Goal: Navigation & Orientation: Locate item on page

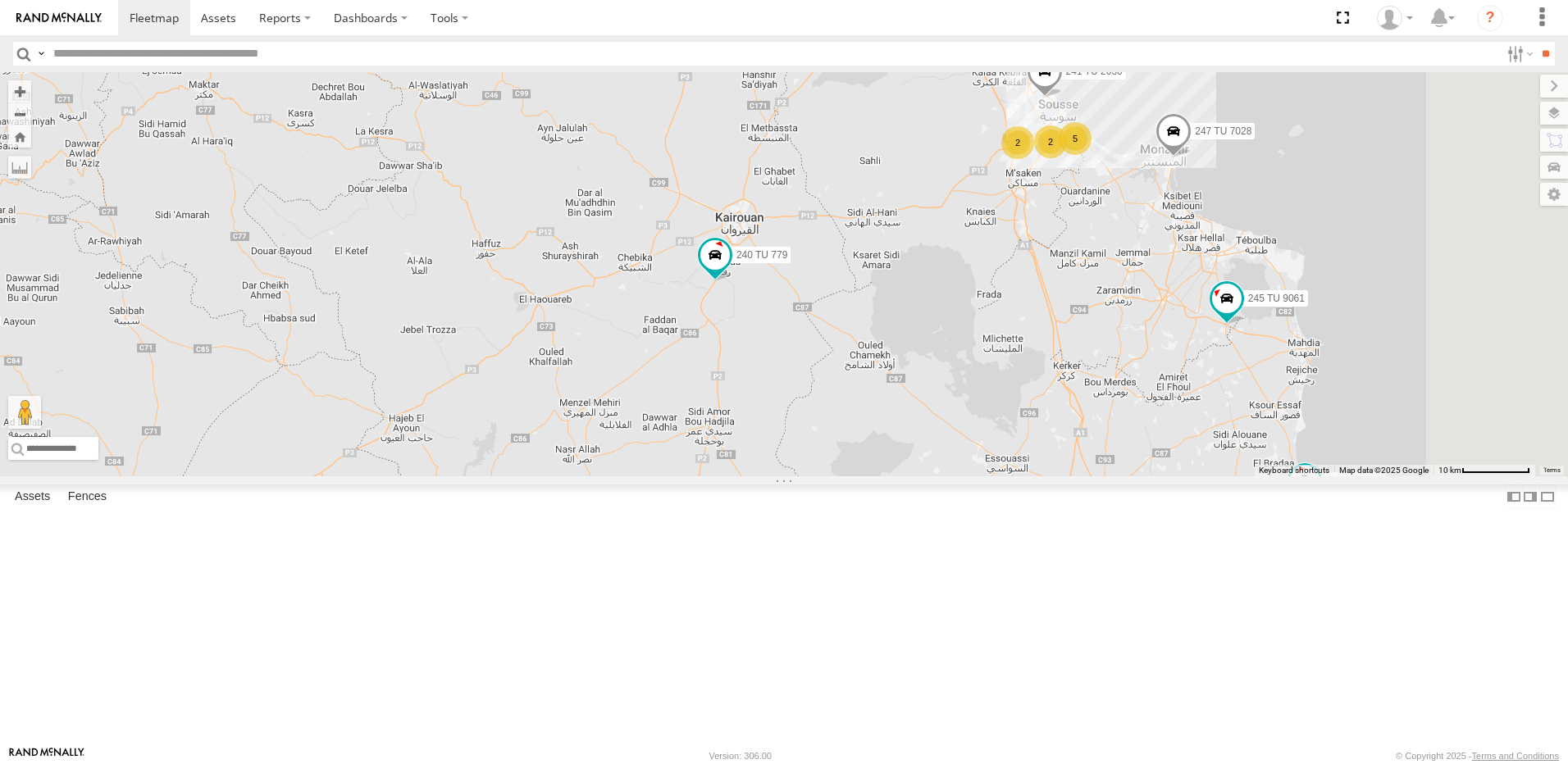
drag, startPoint x: 1060, startPoint y: 322, endPoint x: 1050, endPoint y: 436, distance: 114.4
click at [990, 380] on div "245 TU 4330 245 TU 9057 246 TU 8284 247 TU 7028 245 TU 9061 246 TU 8280 245 TU …" at bounding box center [784, 274] width 1568 height 404
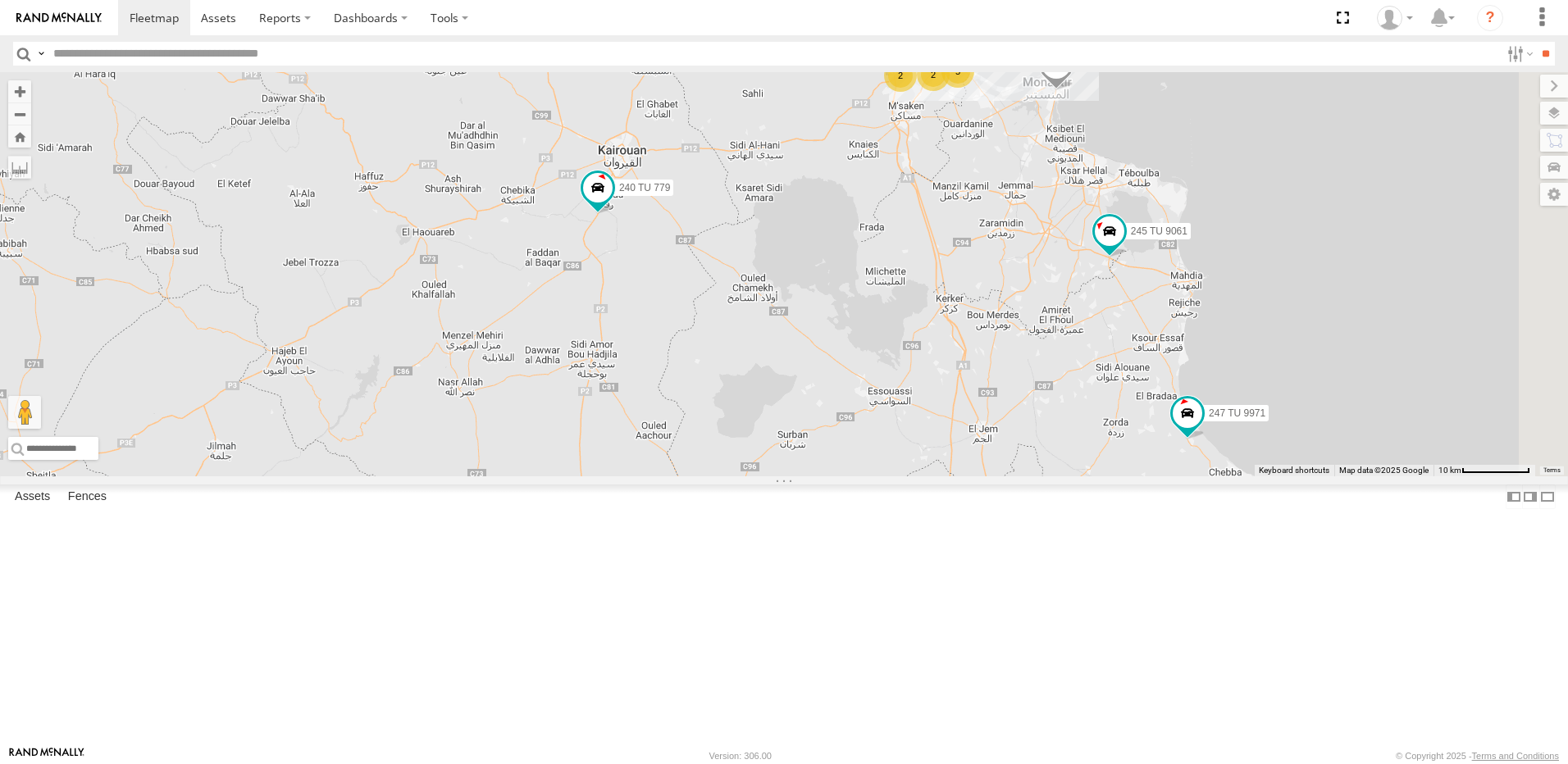
drag, startPoint x: 1340, startPoint y: 493, endPoint x: 1221, endPoint y: 427, distance: 136.1
click at [1221, 427] on div "245 TU 4330 245 TU 9057 246 TU 8284 247 TU 7028 245 TU 9061 246 TU 8280 245 TU …" at bounding box center [784, 274] width 1568 height 404
click at [1202, 428] on span at bounding box center [1188, 413] width 30 height 30
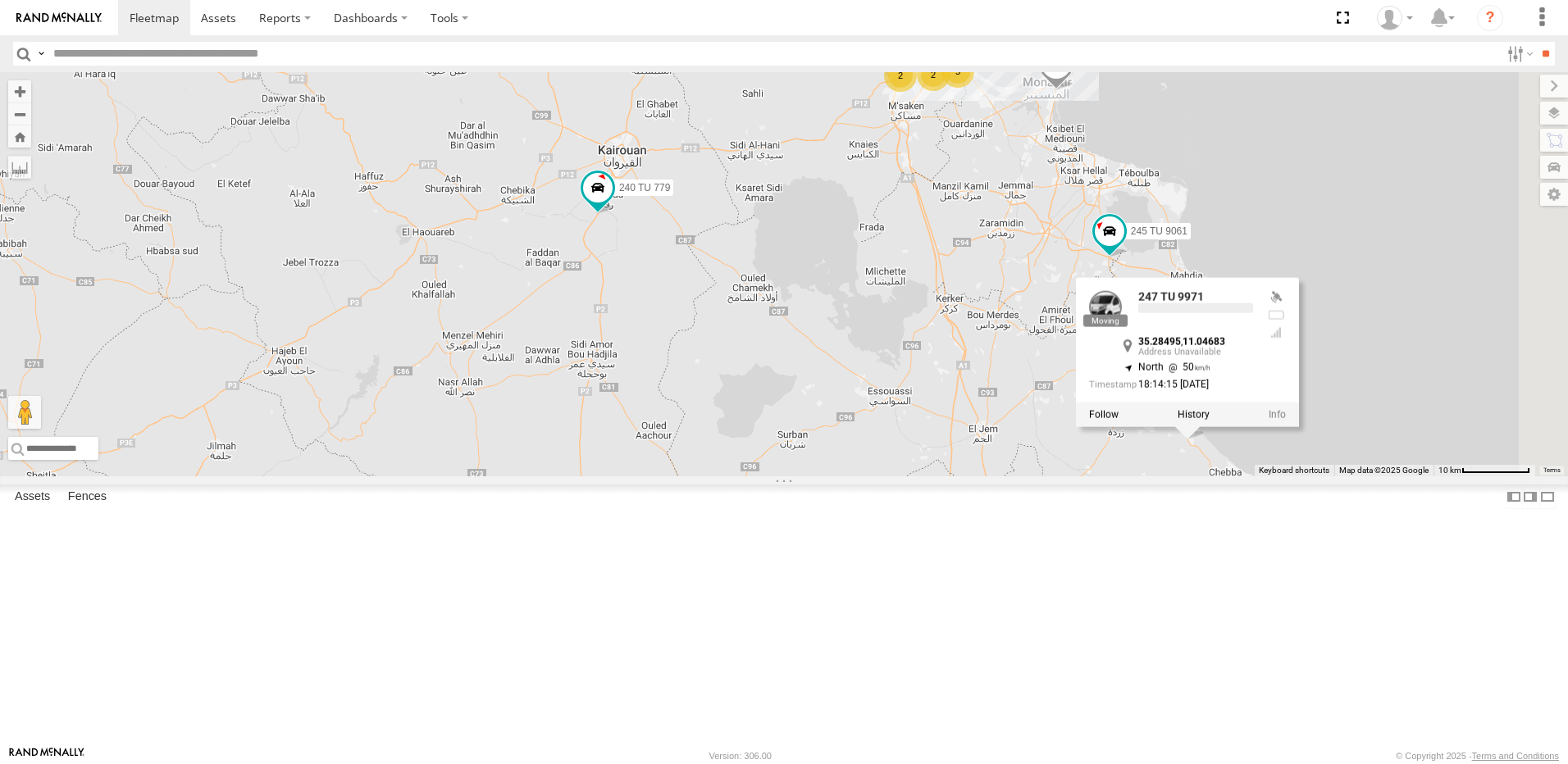
click at [1148, 457] on div "245 TU 4330 245 TU 9057 246 TU 8284 247 TU 7028 245 TU 9061 246 TU 8280 245 TU …" at bounding box center [784, 274] width 1568 height 404
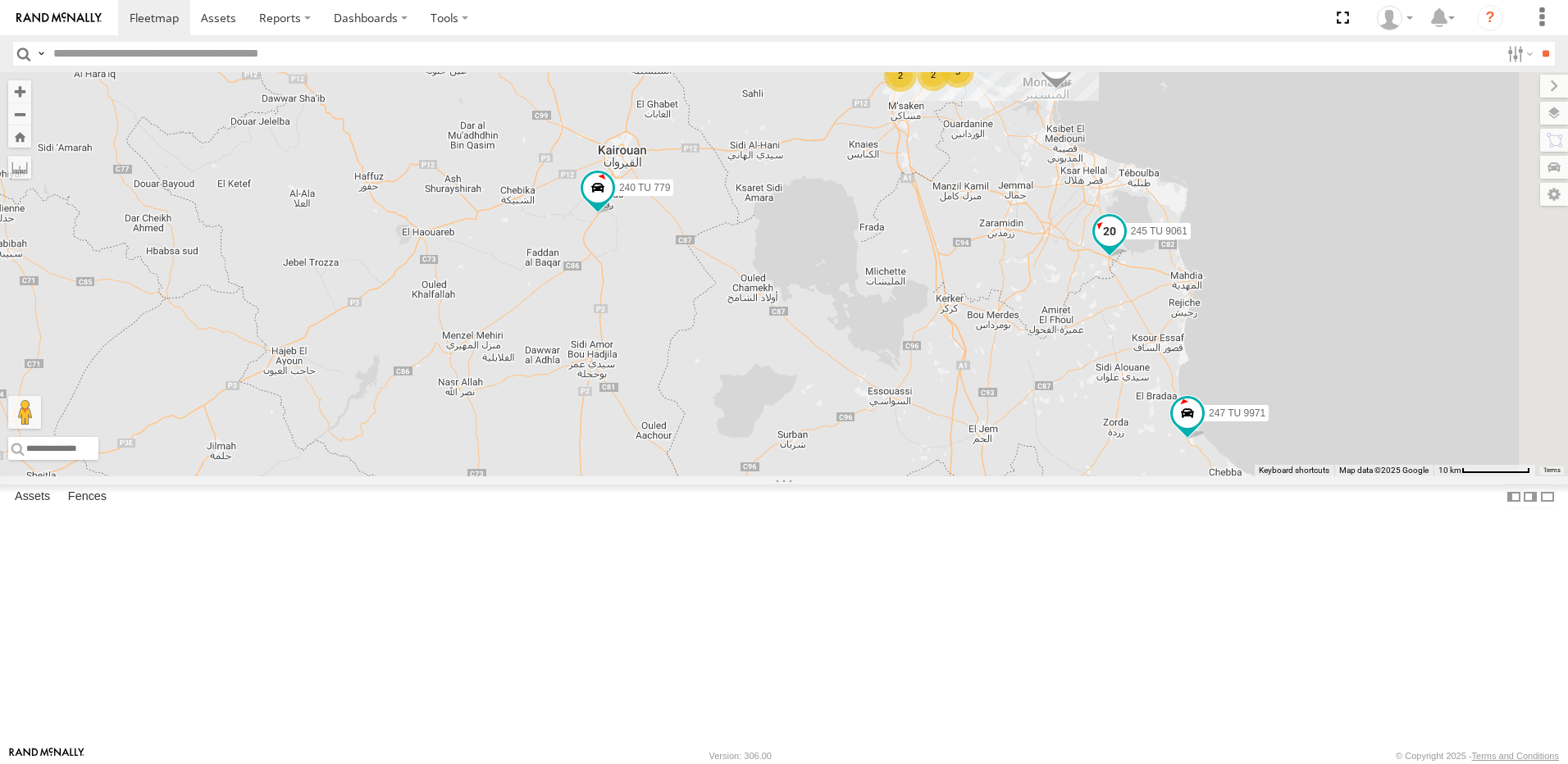
click at [1124, 246] on span at bounding box center [1110, 232] width 30 height 30
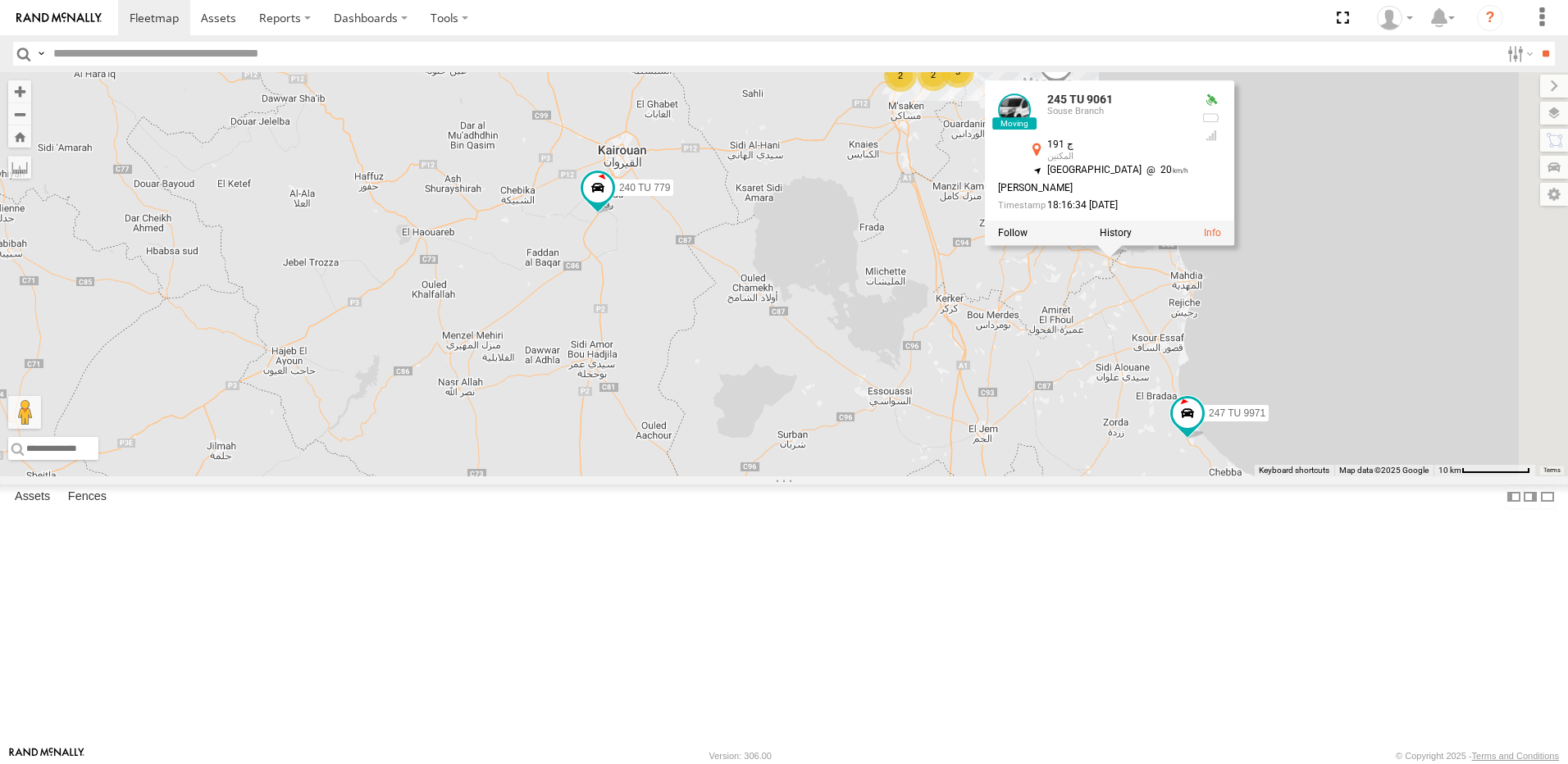
drag, startPoint x: 1093, startPoint y: 396, endPoint x: 1111, endPoint y: 406, distance: 20.6
click at [1094, 395] on div "245 TU 4330 245 TU 9057 246 TU 8284 247 TU 7028 245 TU 9061 246 TU 8280 245 TU …" at bounding box center [784, 274] width 1568 height 404
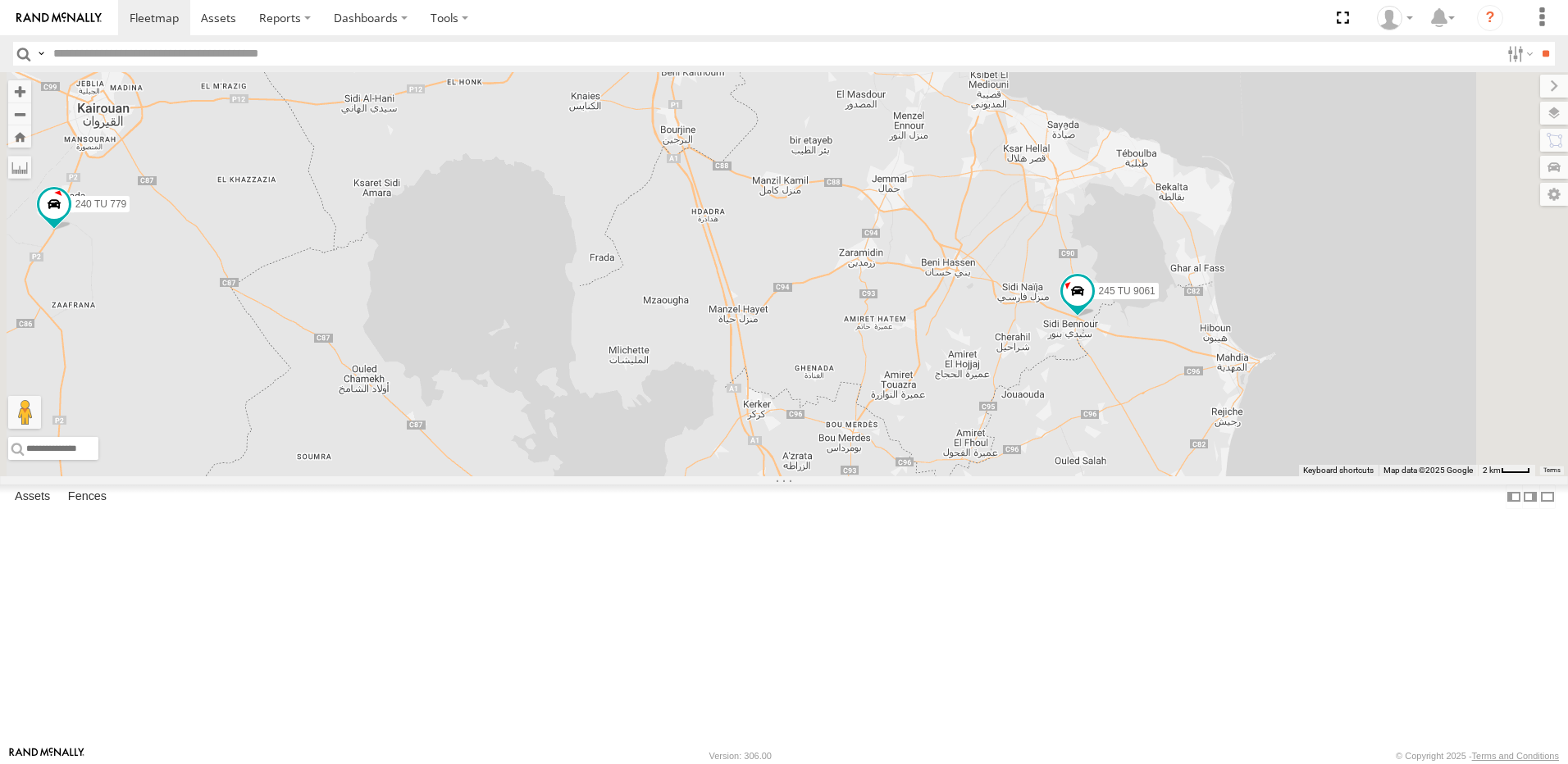
drag, startPoint x: 1323, startPoint y: 405, endPoint x: 1255, endPoint y: 428, distance: 71.8
click at [1255, 428] on div "245 TU 4330 245 TU 9057 246 TU 8284 247 TU 7028 245 TU 9061 246 TU 8280 245 TU …" at bounding box center [784, 274] width 1568 height 404
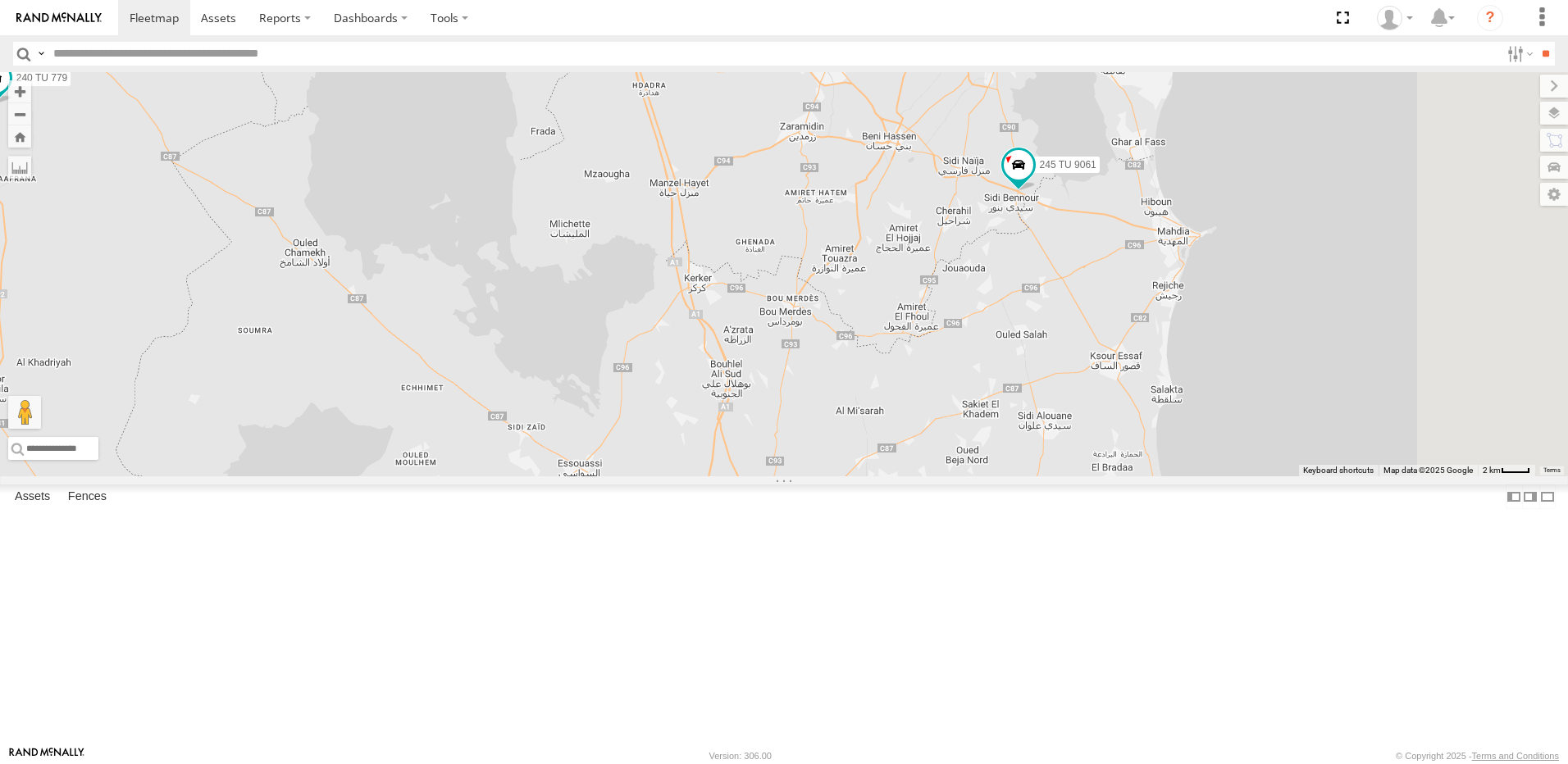
drag, startPoint x: 1093, startPoint y: 363, endPoint x: 1124, endPoint y: 421, distance: 65.8
click at [1115, 413] on div "245 TU 4330 245 TU 9057 246 TU 8284 247 TU 7028 245 TU 9061 246 TU 8280 245 TU …" at bounding box center [784, 274] width 1568 height 404
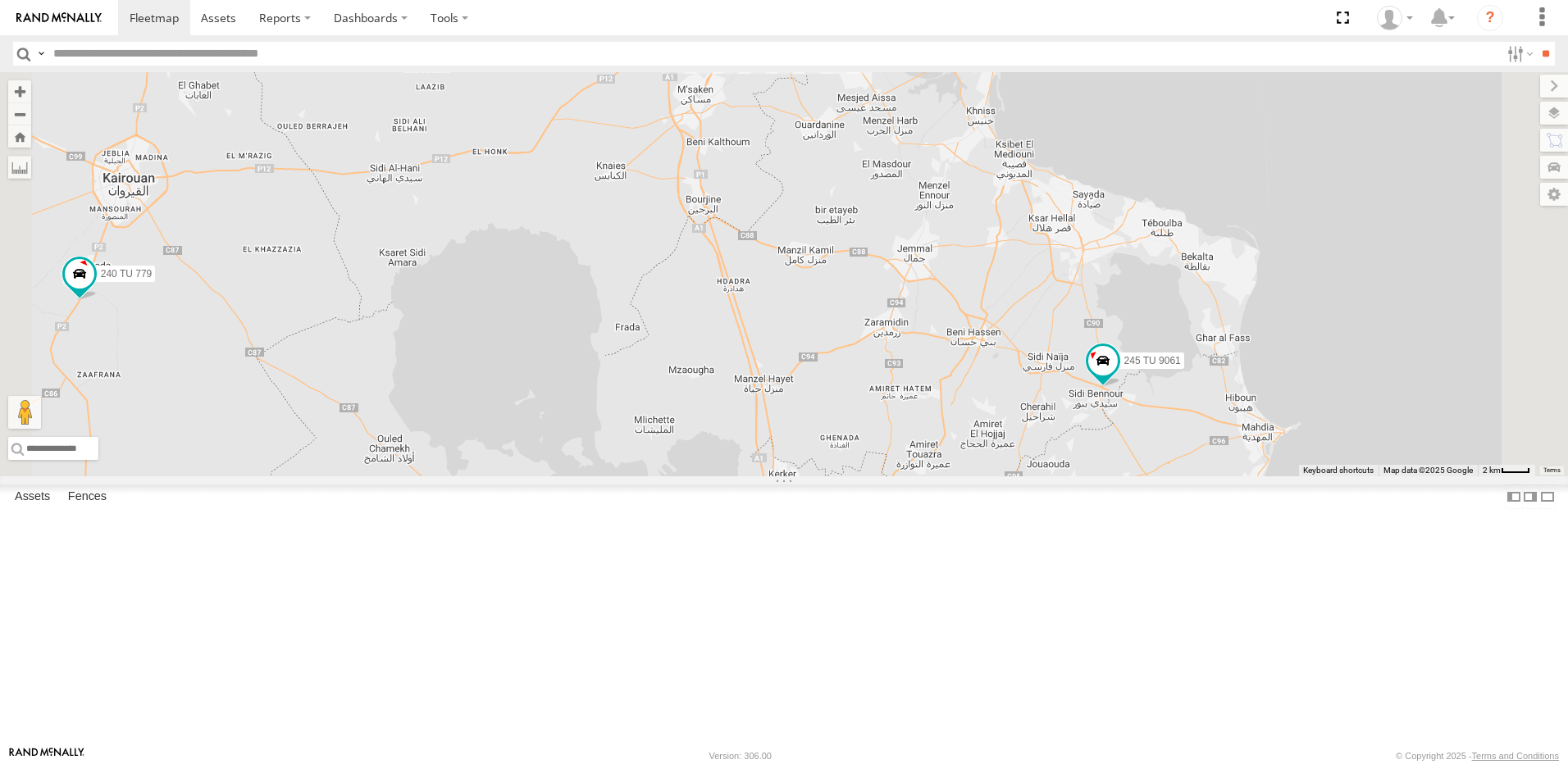
drag, startPoint x: 1162, startPoint y: 475, endPoint x: 1014, endPoint y: 338, distance: 201.7
click at [1014, 338] on div "245 TU 4330 245 TU 9057 246 TU 8284 247 TU 7028 245 TU 9061 246 TU 8280 245 TU …" at bounding box center [784, 274] width 1568 height 404
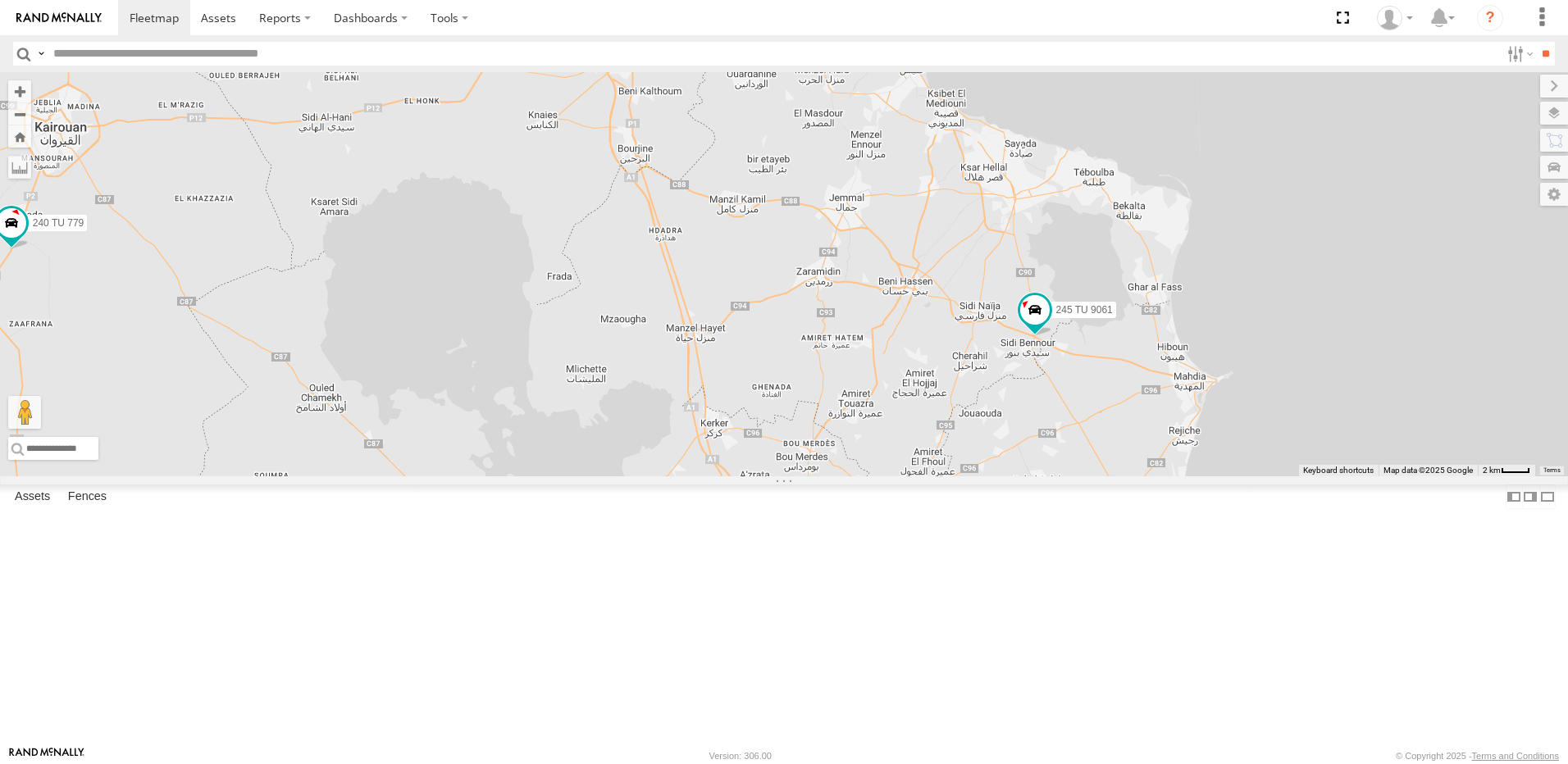
drag, startPoint x: 972, startPoint y: 629, endPoint x: 1082, endPoint y: 722, distance: 144.0
click at [1079, 476] on div "245 TU 4330 245 TU 9057 246 TU 8284 247 TU 7028 245 TU 9061 246 TU 8280 245 TU …" at bounding box center [784, 274] width 1568 height 404
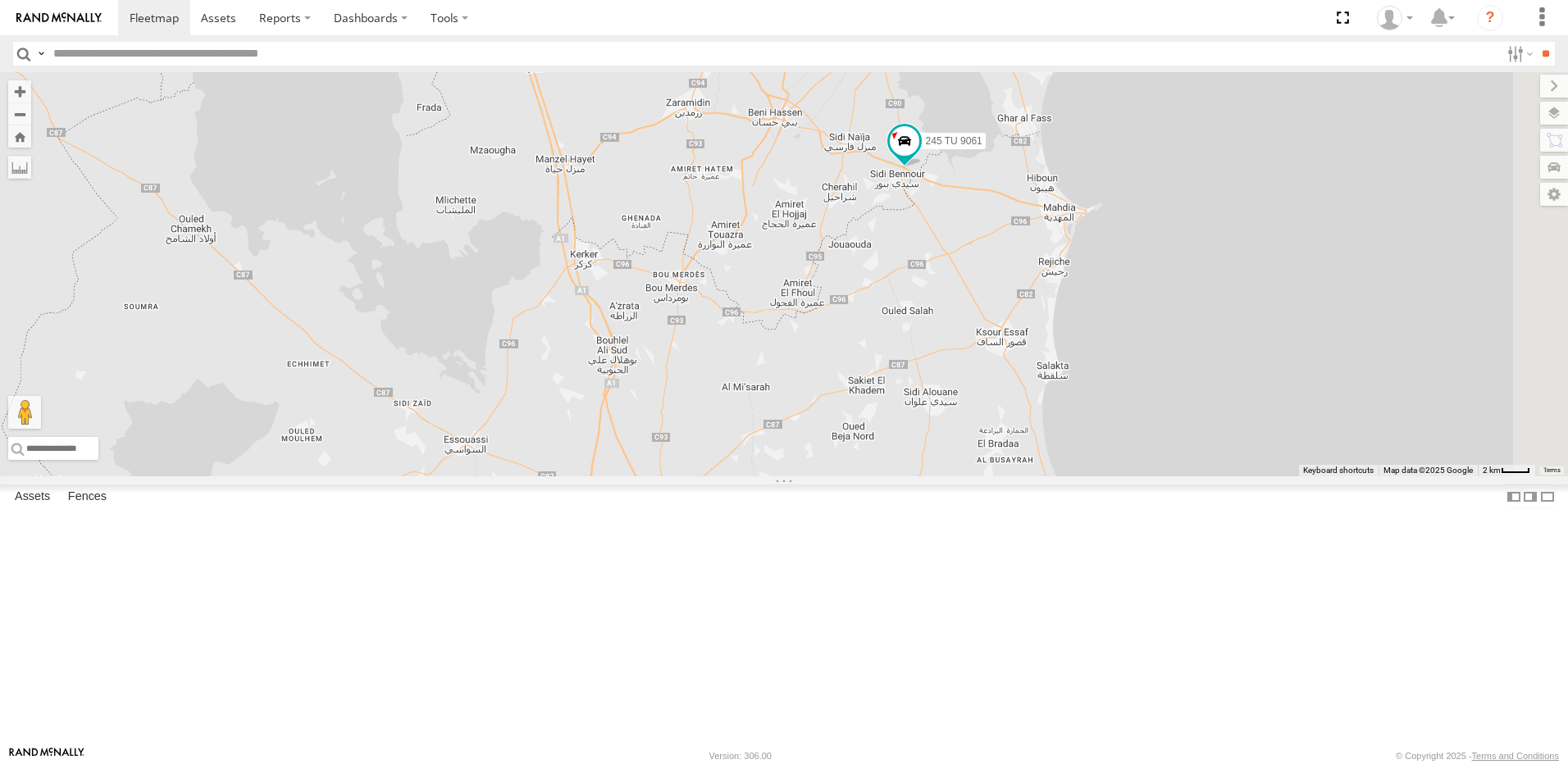
drag, startPoint x: 856, startPoint y: 367, endPoint x: 710, endPoint y: 164, distance: 250.0
click at [710, 164] on div "245 TU 4330 245 TU 9057 246 TU 8284 247 TU 7028 245 TU 9061 246 TU 8280 245 TU …" at bounding box center [784, 274] width 1568 height 404
drag, startPoint x: 982, startPoint y: 457, endPoint x: 1040, endPoint y: 561, distance: 119.1
click at [1035, 476] on div "245 TU 4330 245 TU 9057 246 TU 8284 247 TU 7028 245 TU 9061 246 TU 8280 245 TU …" at bounding box center [784, 274] width 1568 height 404
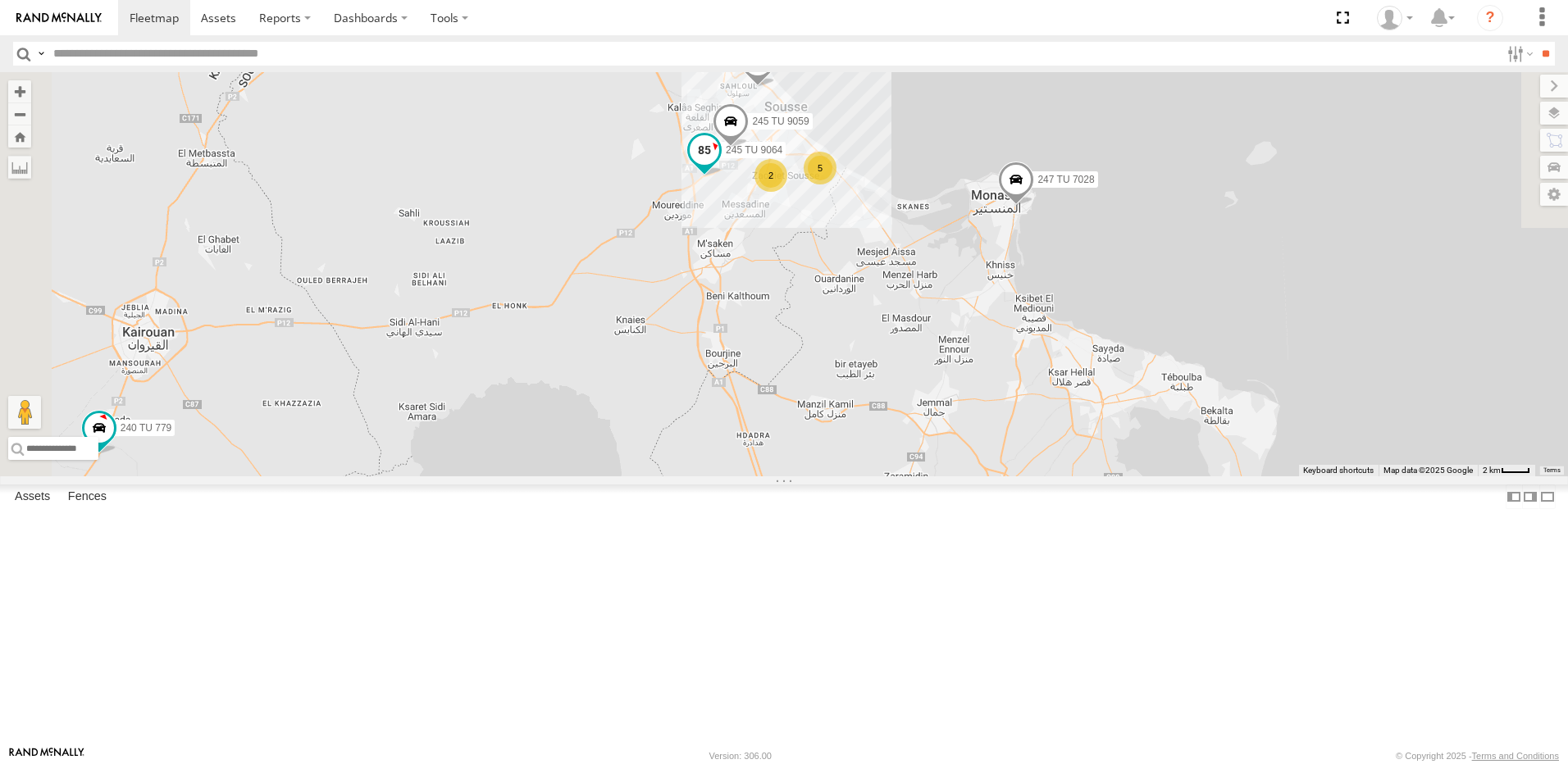
click at [719, 165] on span at bounding box center [705, 150] width 30 height 30
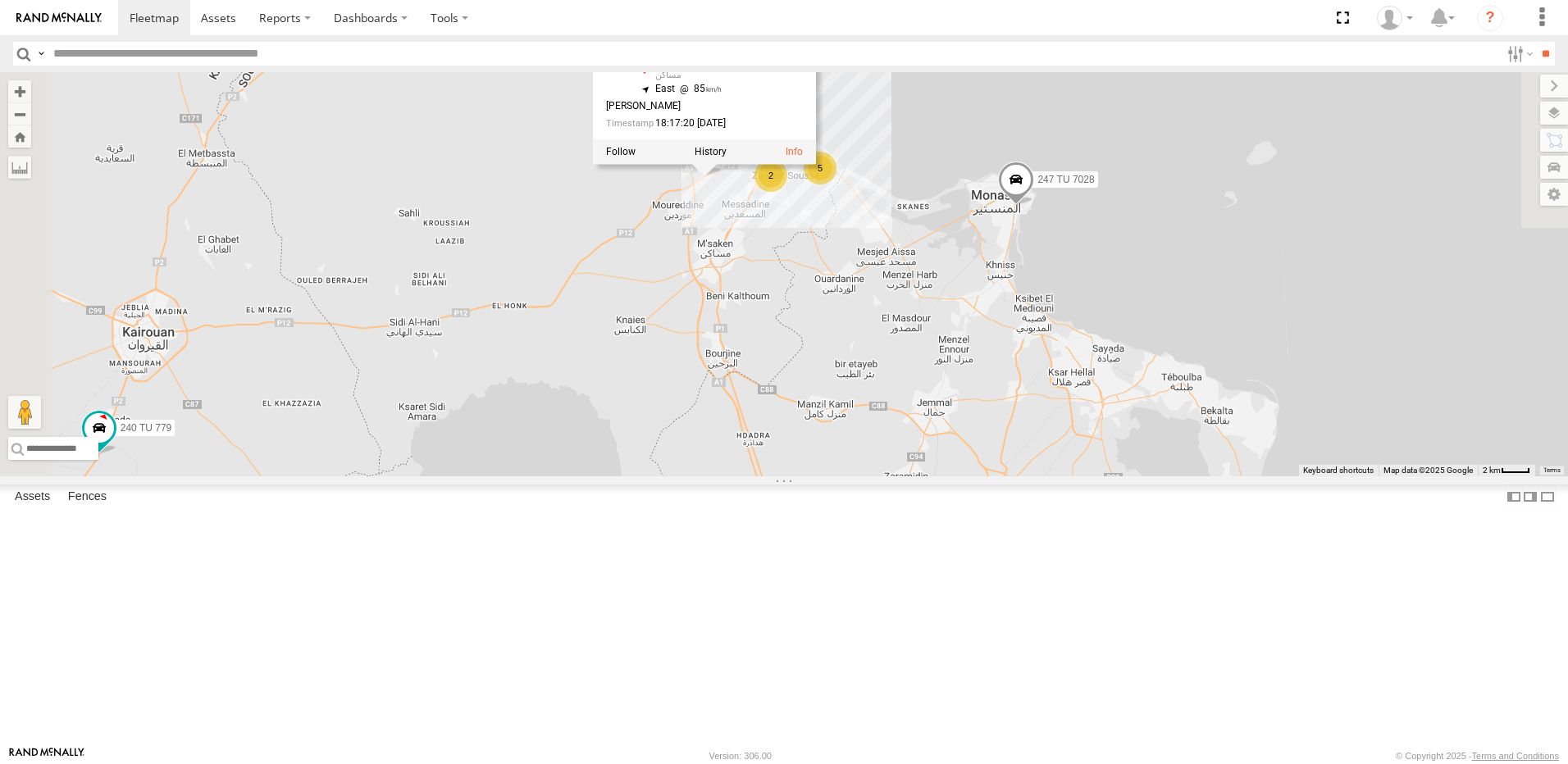
click at [883, 349] on div "245 TU 4330 245 TU 9057 246 TU 8284 247 TU 7028 245 TU 9061 246 TU 8280 245 TU …" at bounding box center [784, 274] width 1568 height 404
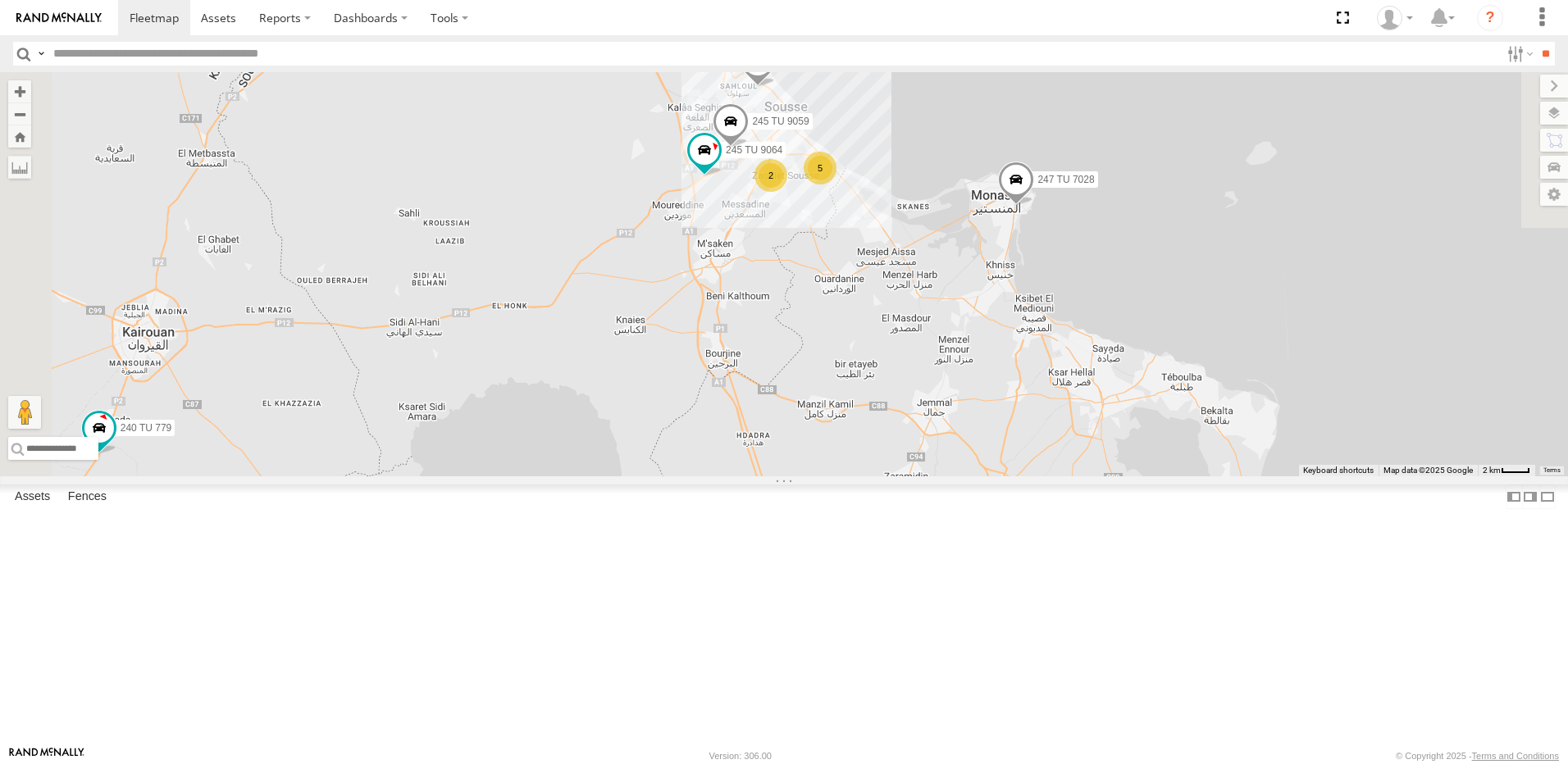
drag, startPoint x: 882, startPoint y: 359, endPoint x: 935, endPoint y: 407, distance: 71.5
click at [935, 407] on div "245 TU 4330 245 TU 9057 246 TU 8284 247 TU 7028 245 TU 9061 246 TU 8280 245 TU …" at bounding box center [784, 274] width 1568 height 404
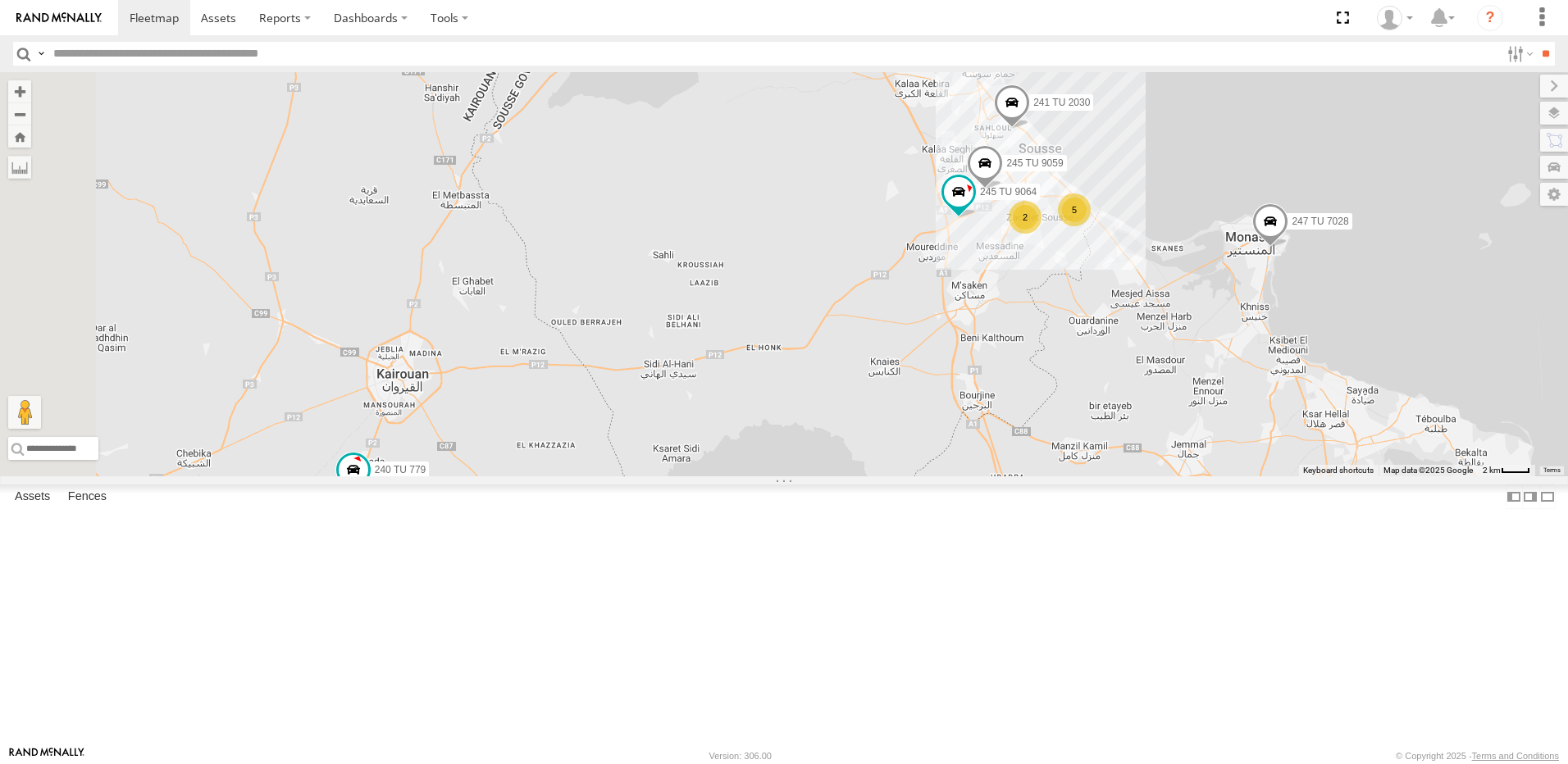
drag, startPoint x: 866, startPoint y: 361, endPoint x: 1120, endPoint y: 403, distance: 257.4
click at [1120, 403] on div "245 TU 4330 245 TU 9057 246 TU 8284 247 TU 7028 245 TU 9061 246 TU 8280 245 TU …" at bounding box center [784, 274] width 1568 height 404
drag, startPoint x: 1120, startPoint y: 403, endPoint x: 1210, endPoint y: 380, distance: 92.9
click at [1210, 375] on div "245 TU 4330 245 TU 9057 246 TU 8284 247 TU 7028 245 TU 9061 246 TU 8280 245 TU …" at bounding box center [784, 274] width 1568 height 404
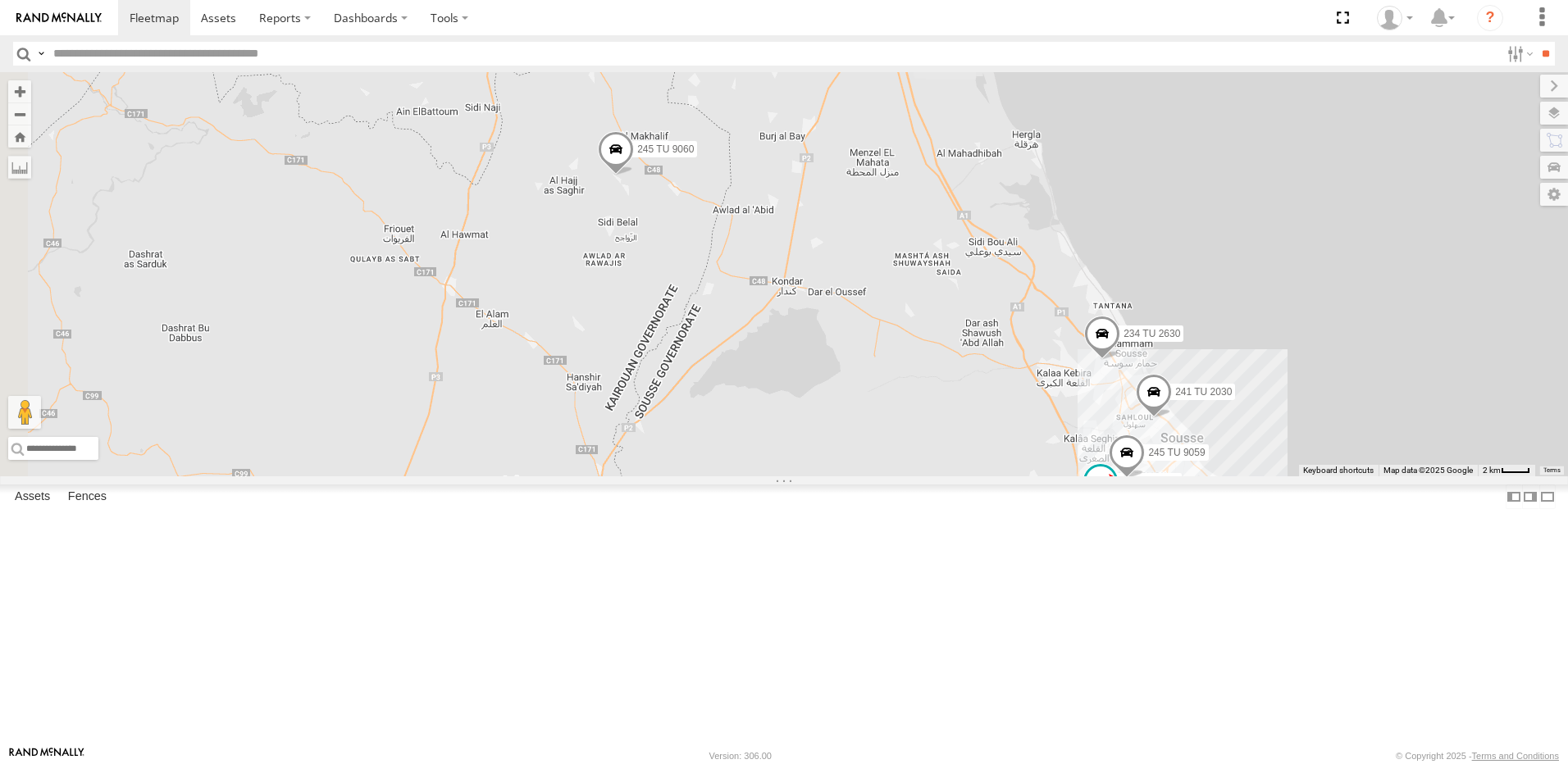
drag, startPoint x: 913, startPoint y: 461, endPoint x: 960, endPoint y: 513, distance: 70.1
click at [960, 476] on div "245 TU 4330 245 TU 9057 246 TU 8284 247 TU 7028 245 TU 9061 246 TU 8280 245 TU …" at bounding box center [784, 274] width 1568 height 404
click at [694, 155] on span "245 TU 9060" at bounding box center [665, 150] width 56 height 12
click at [846, 424] on div "245 TU 4330 245 TU 9057 246 TU 8284 247 TU 7028 245 TU 9061 246 TU 8280 245 TU …" at bounding box center [784, 274] width 1568 height 404
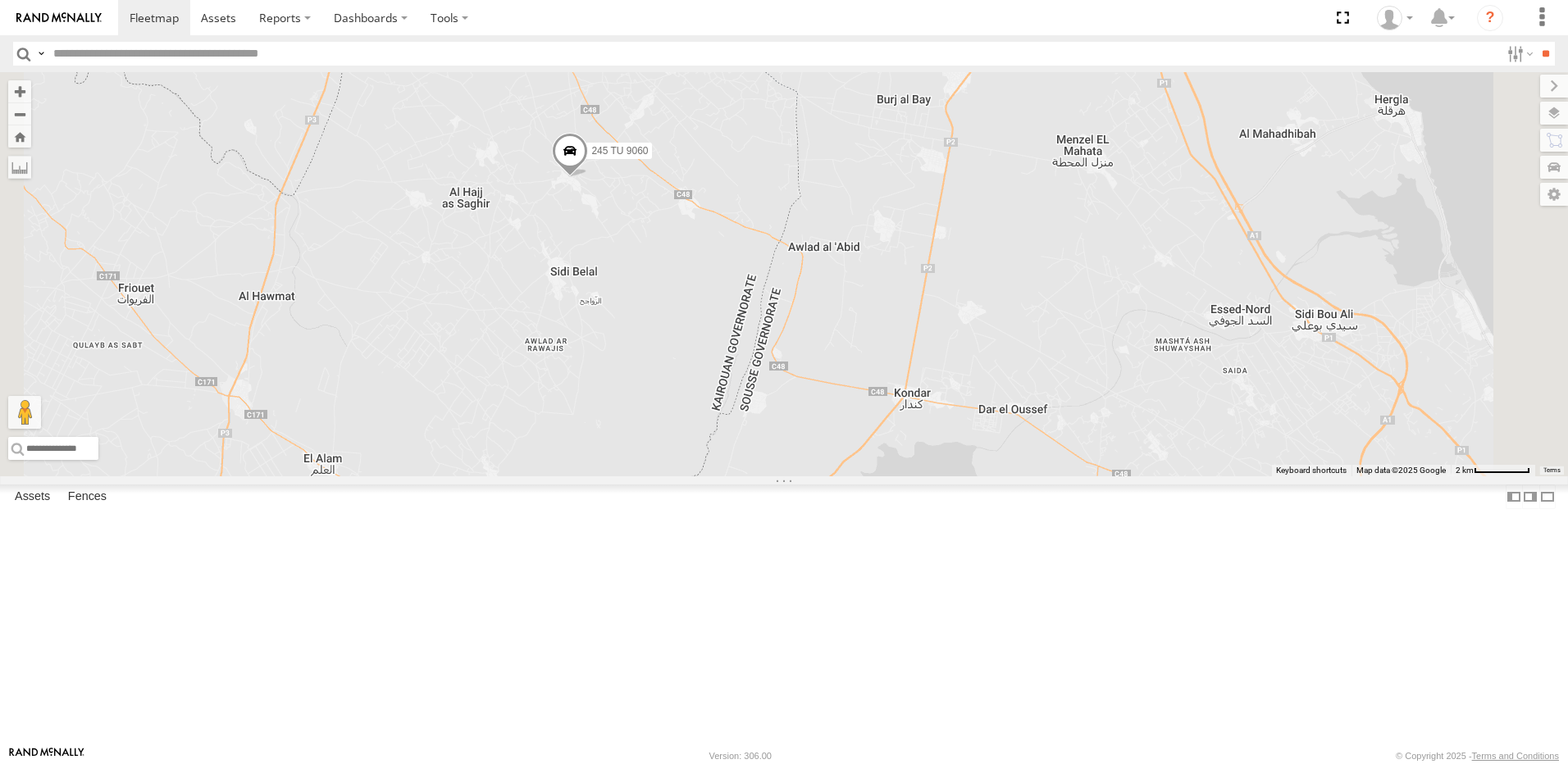
click at [588, 177] on span at bounding box center [570, 155] width 36 height 45
click at [753, 476] on div "245 TU 4330 245 TU 9057 246 TU 8284 247 TU 7028 245 TU 9061 246 TU 8280 245 TU …" at bounding box center [784, 274] width 1568 height 404
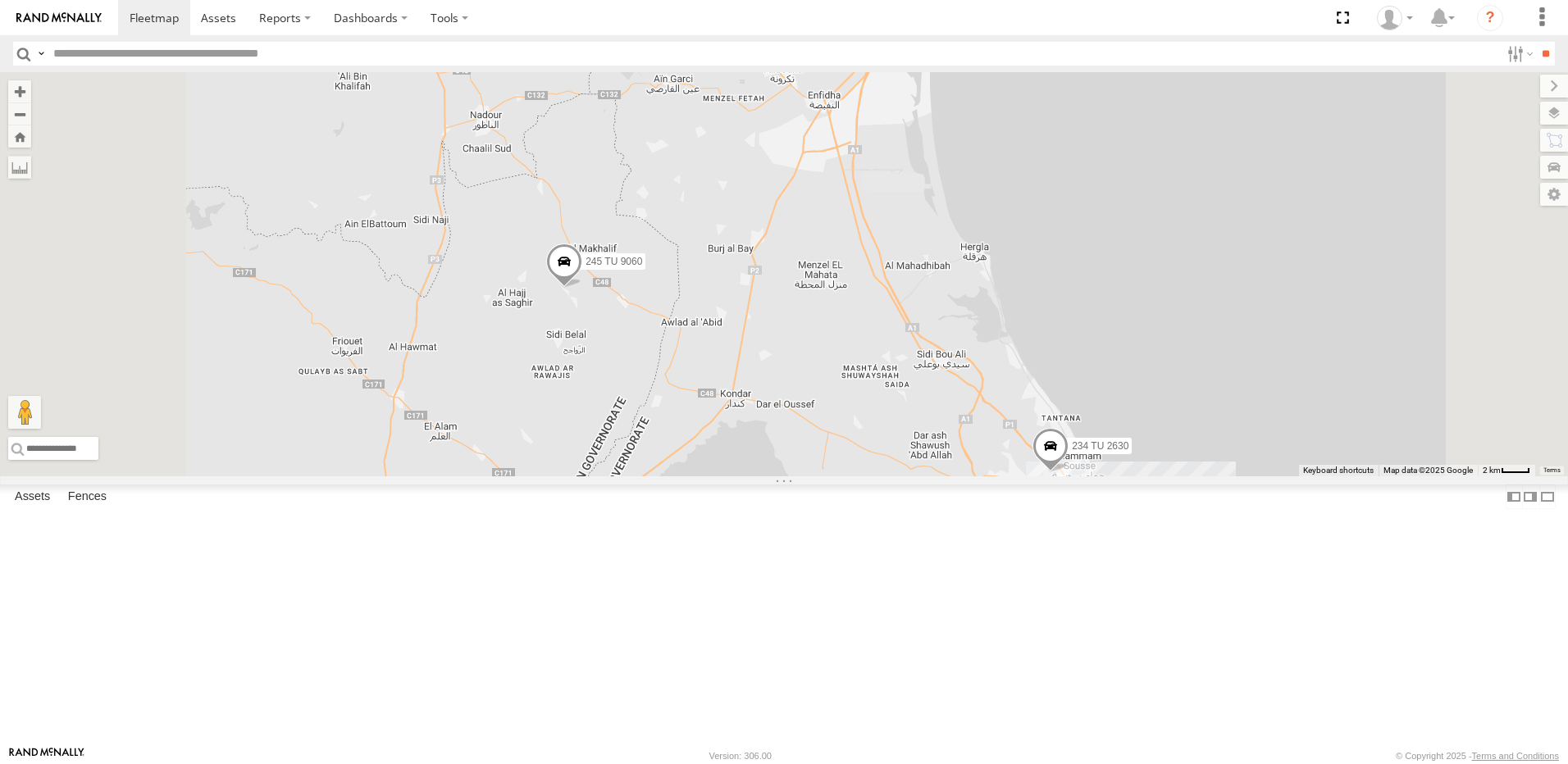
drag, startPoint x: 713, startPoint y: 578, endPoint x: 754, endPoint y: 504, distance: 84.6
click at [718, 476] on div "245 TU 4330 245 TU 9057 246 TU 8284 247 TU 7028 245 TU 9061 246 TU 8280 245 TU …" at bounding box center [784, 274] width 1568 height 404
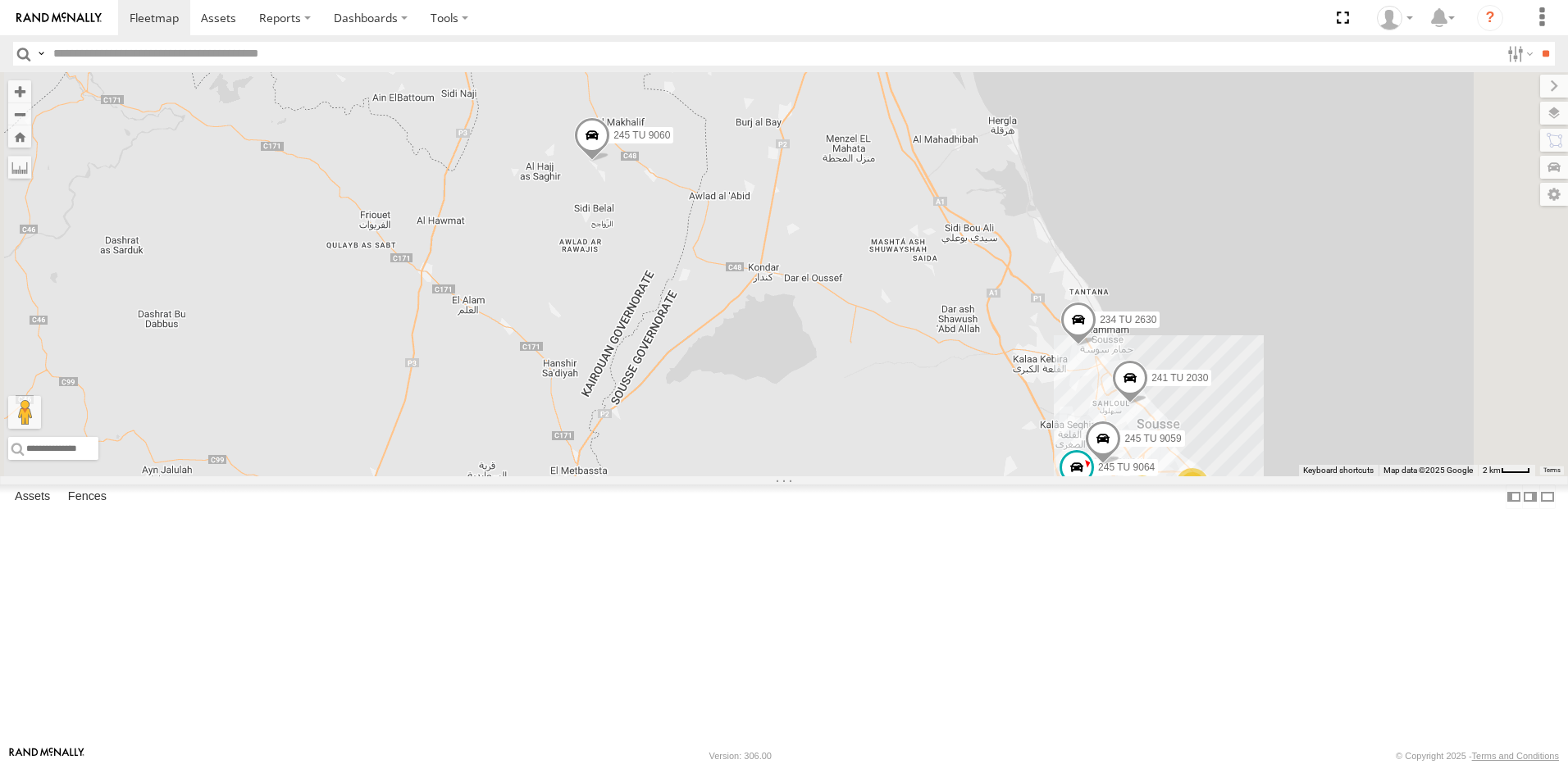
drag, startPoint x: 749, startPoint y: 694, endPoint x: 770, endPoint y: 562, distance: 133.7
click at [769, 476] on div "245 TU 4330 245 TU 9057 246 TU 8284 247 TU 7028 245 TU 9061 246 TU 8280 245 TU …" at bounding box center [784, 274] width 1568 height 404
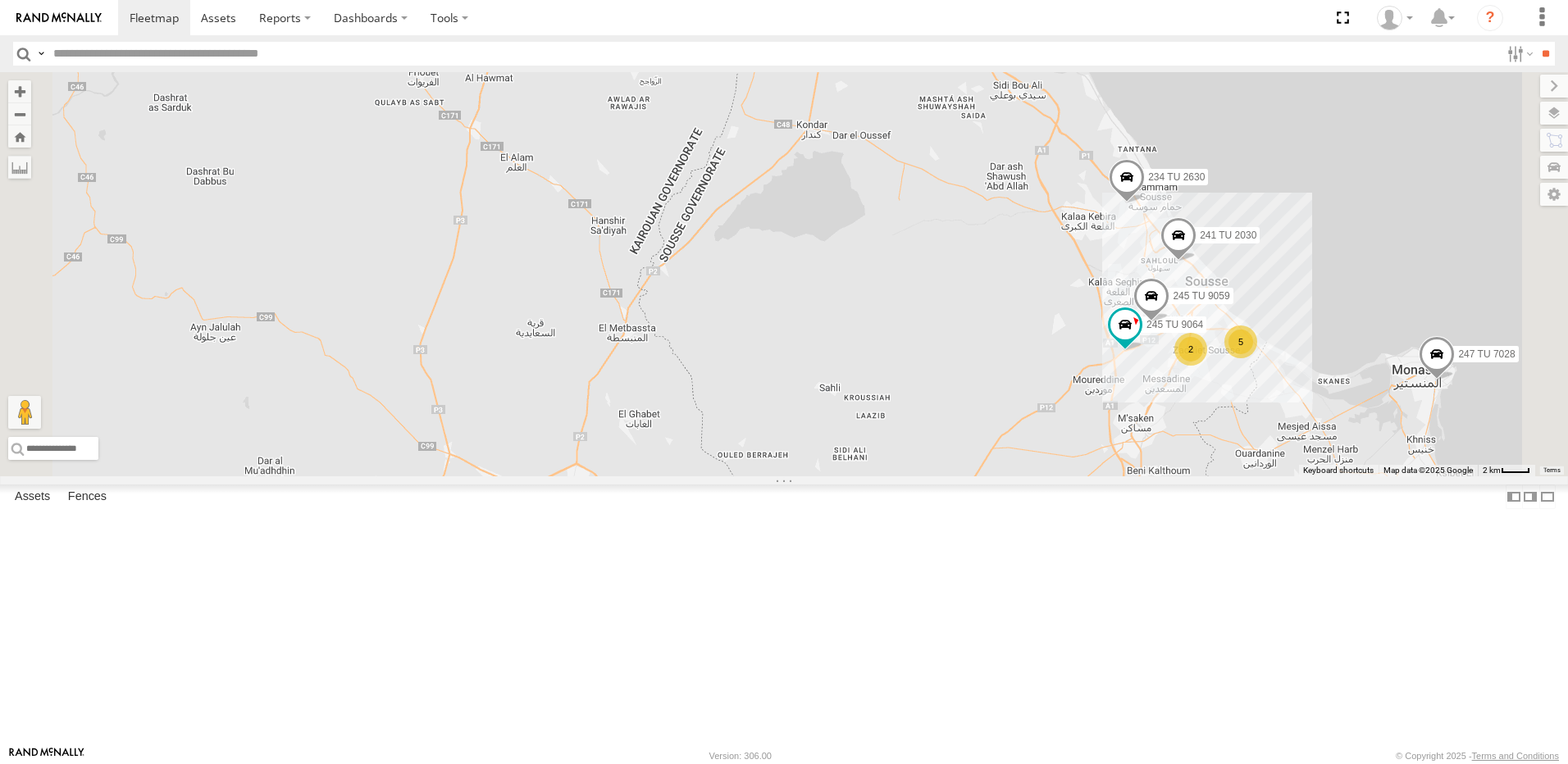
drag, startPoint x: 735, startPoint y: 623, endPoint x: 777, endPoint y: 507, distance: 123.4
click at [777, 476] on div "245 TU 4330 245 TU 9057 246 TU 8284 247 TU 7028 245 TU 9061 246 TU 8280 245 TU …" at bounding box center [784, 274] width 1568 height 404
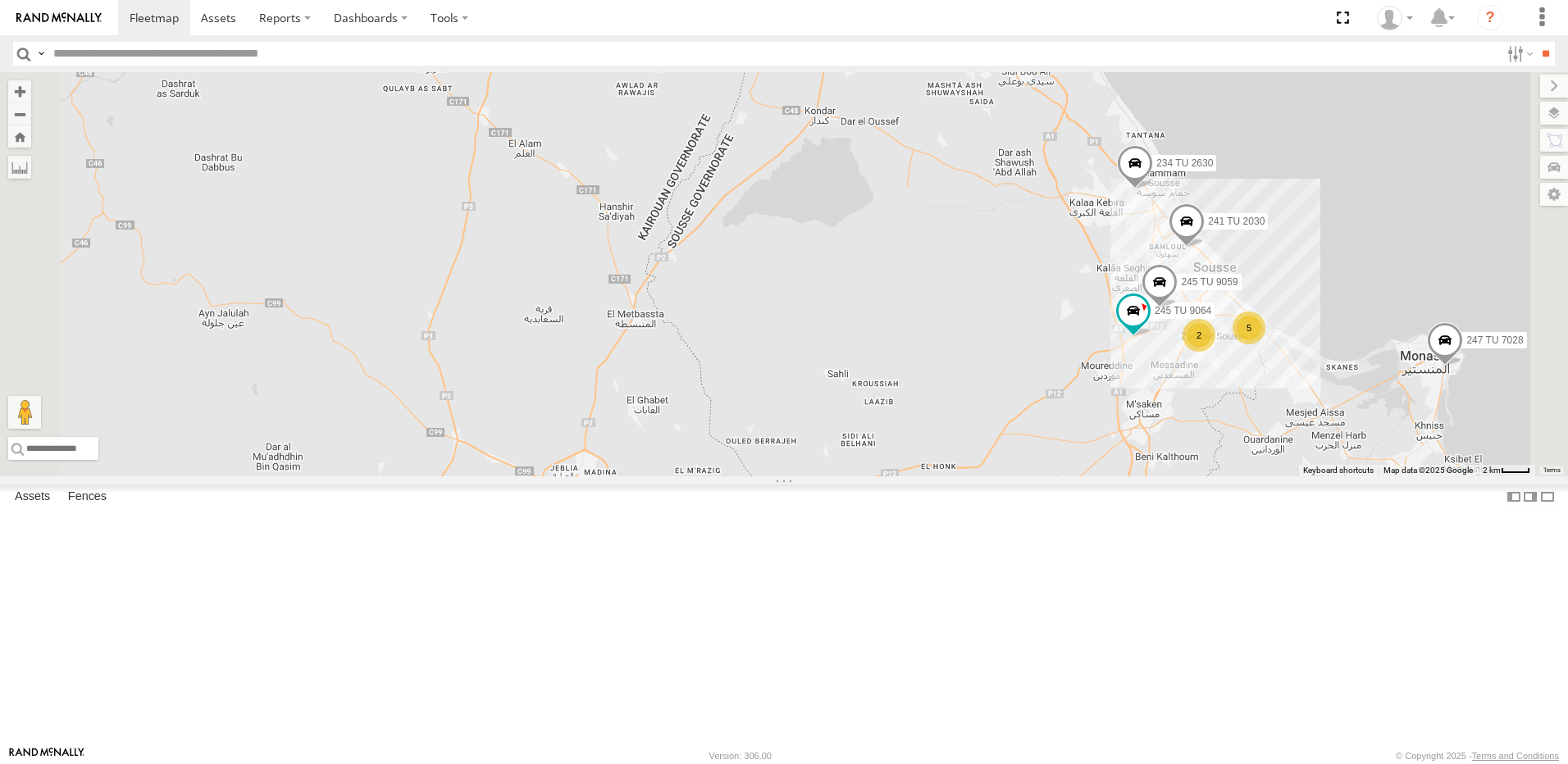
click at [543, 604] on span at bounding box center [528, 589] width 30 height 30
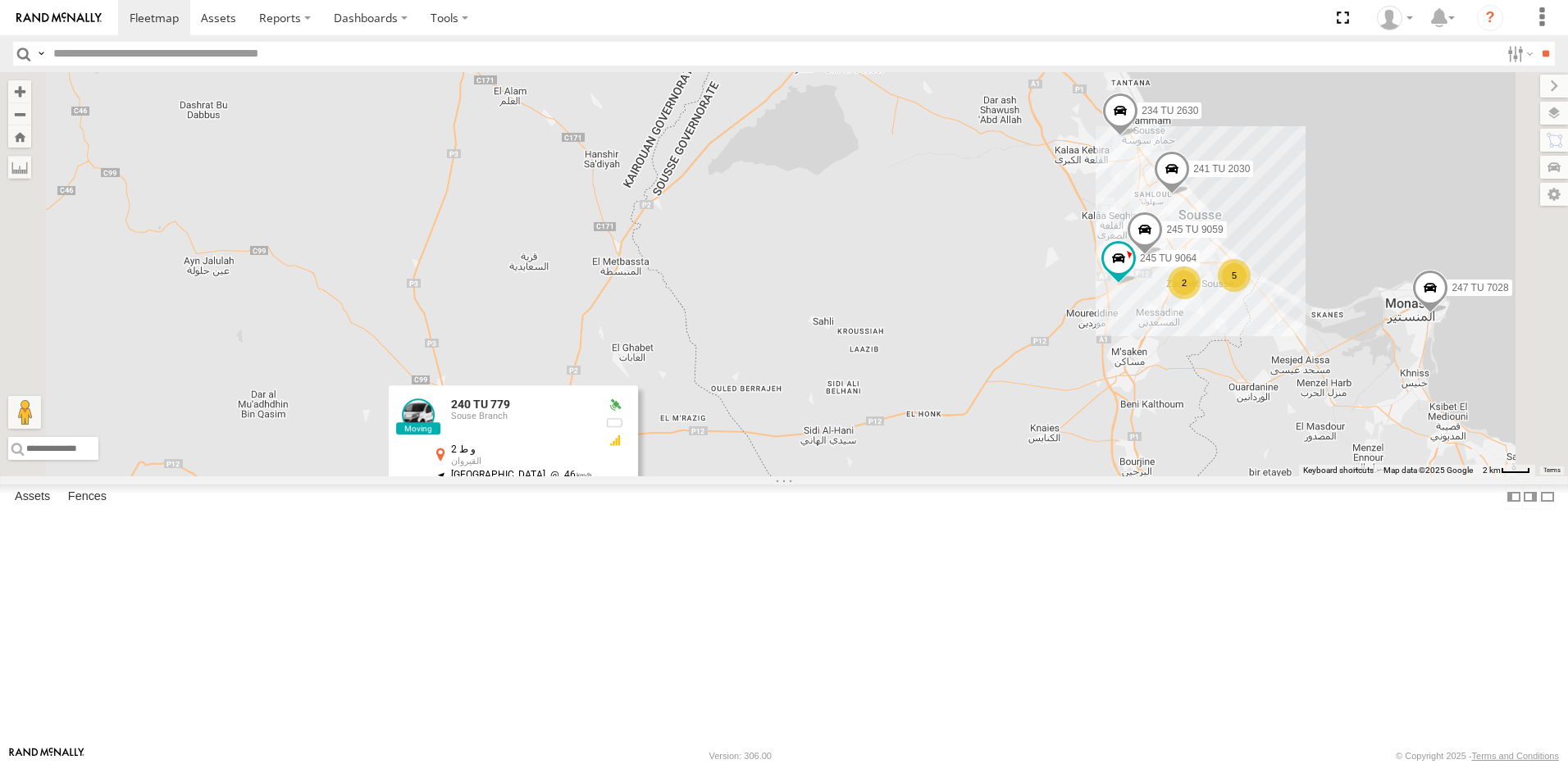
drag, startPoint x: 1061, startPoint y: 497, endPoint x: 1077, endPoint y: 429, distance: 69.9
click at [1077, 429] on div "245 TU 4330 245 TU 9057 246 TU 8284 247 TU 7028 245 TU 9061 246 TU 8280 245 TU …" at bounding box center [784, 274] width 1568 height 404
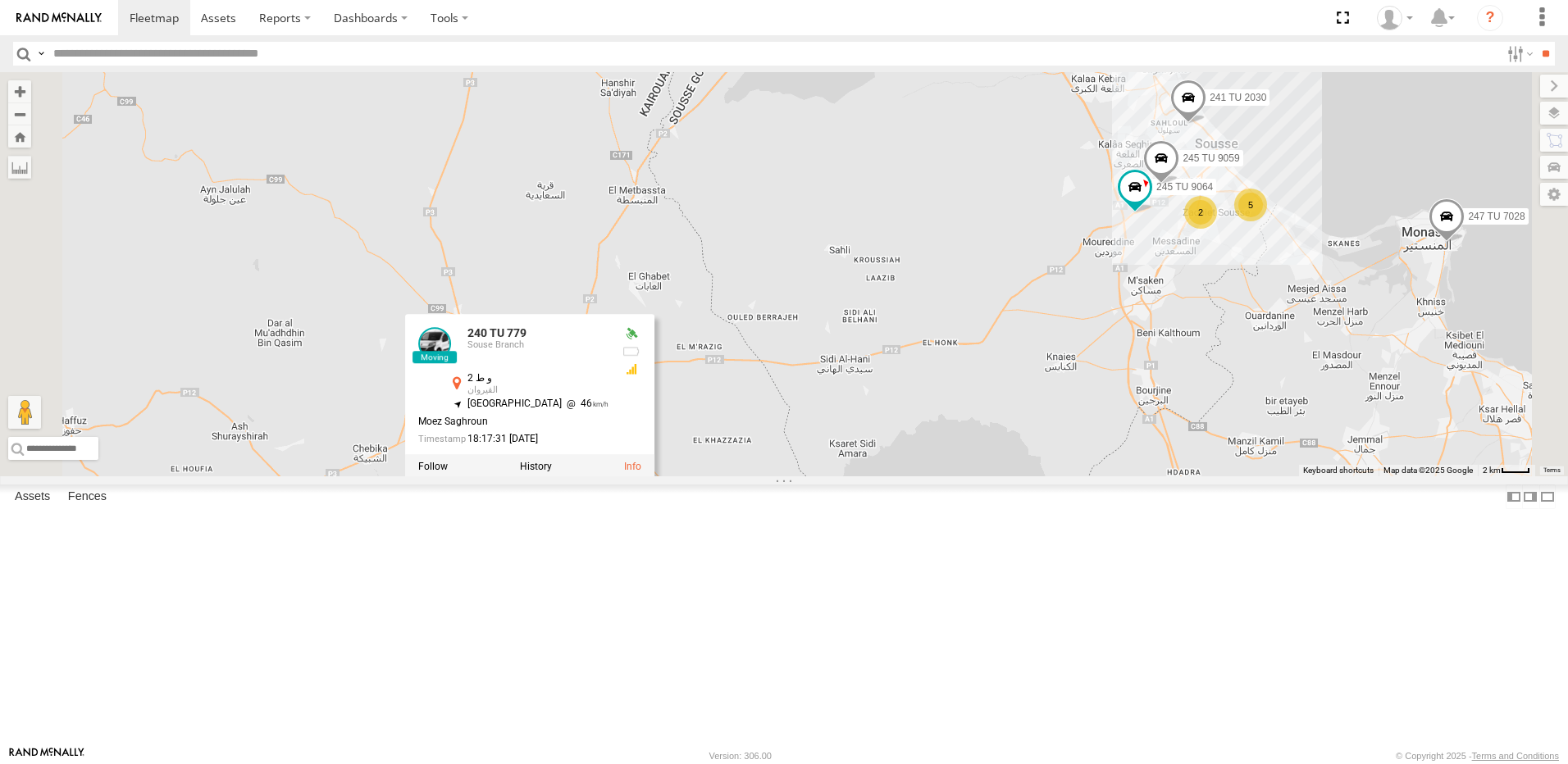
click at [1066, 476] on div "245 TU 4330 245 TU 9057 246 TU 8284 247 TU 7028 245 TU 9061 246 TU 8280 245 TU …" at bounding box center [784, 274] width 1568 height 404
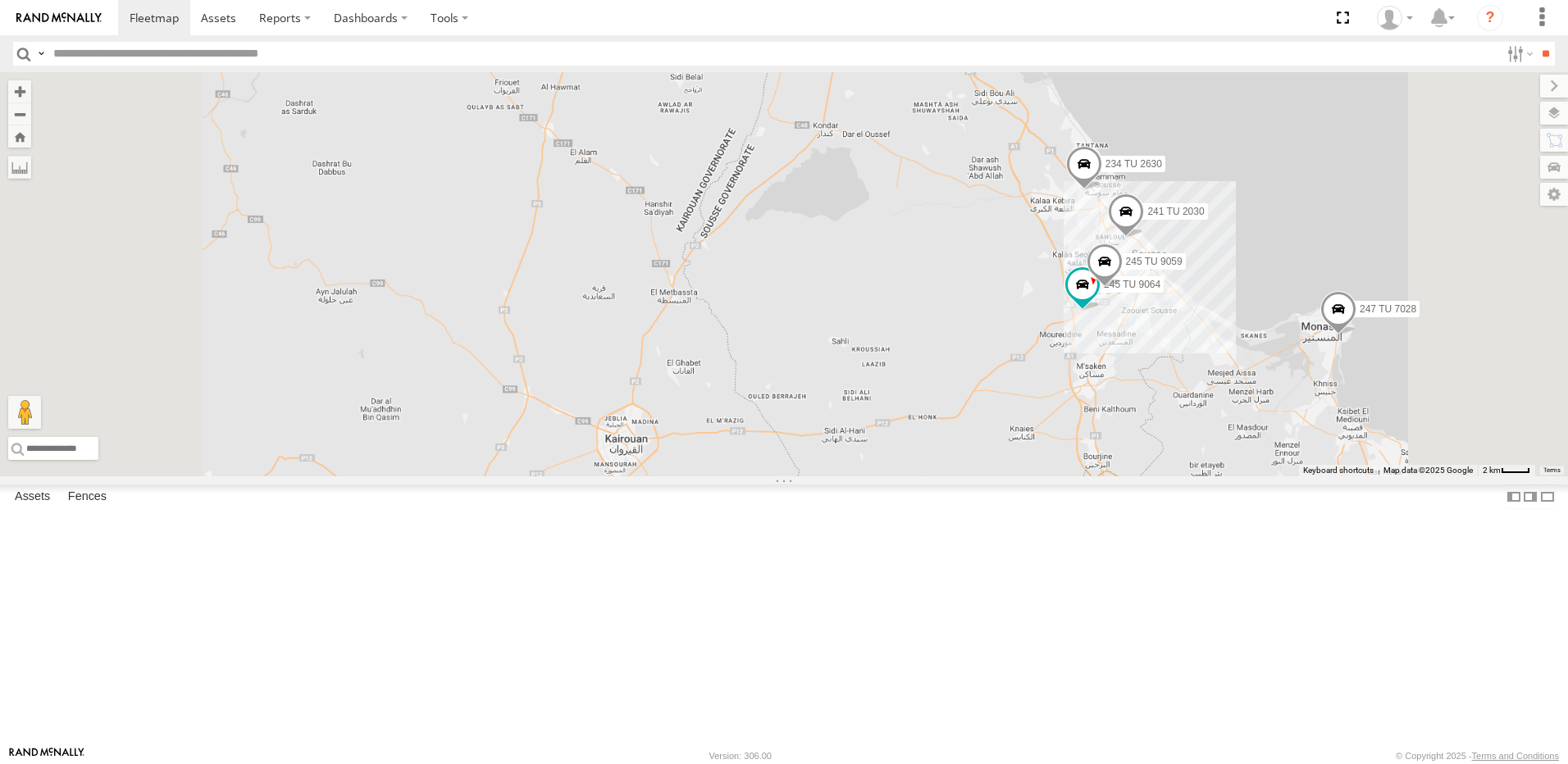
drag, startPoint x: 965, startPoint y: 446, endPoint x: 973, endPoint y: 508, distance: 62.5
click at [973, 476] on div "245 TU 4330 245 TU 9057 246 TU 8284 247 TU 7028 245 TU 9061 246 TU 8280 245 TU …" at bounding box center [784, 274] width 1568 height 404
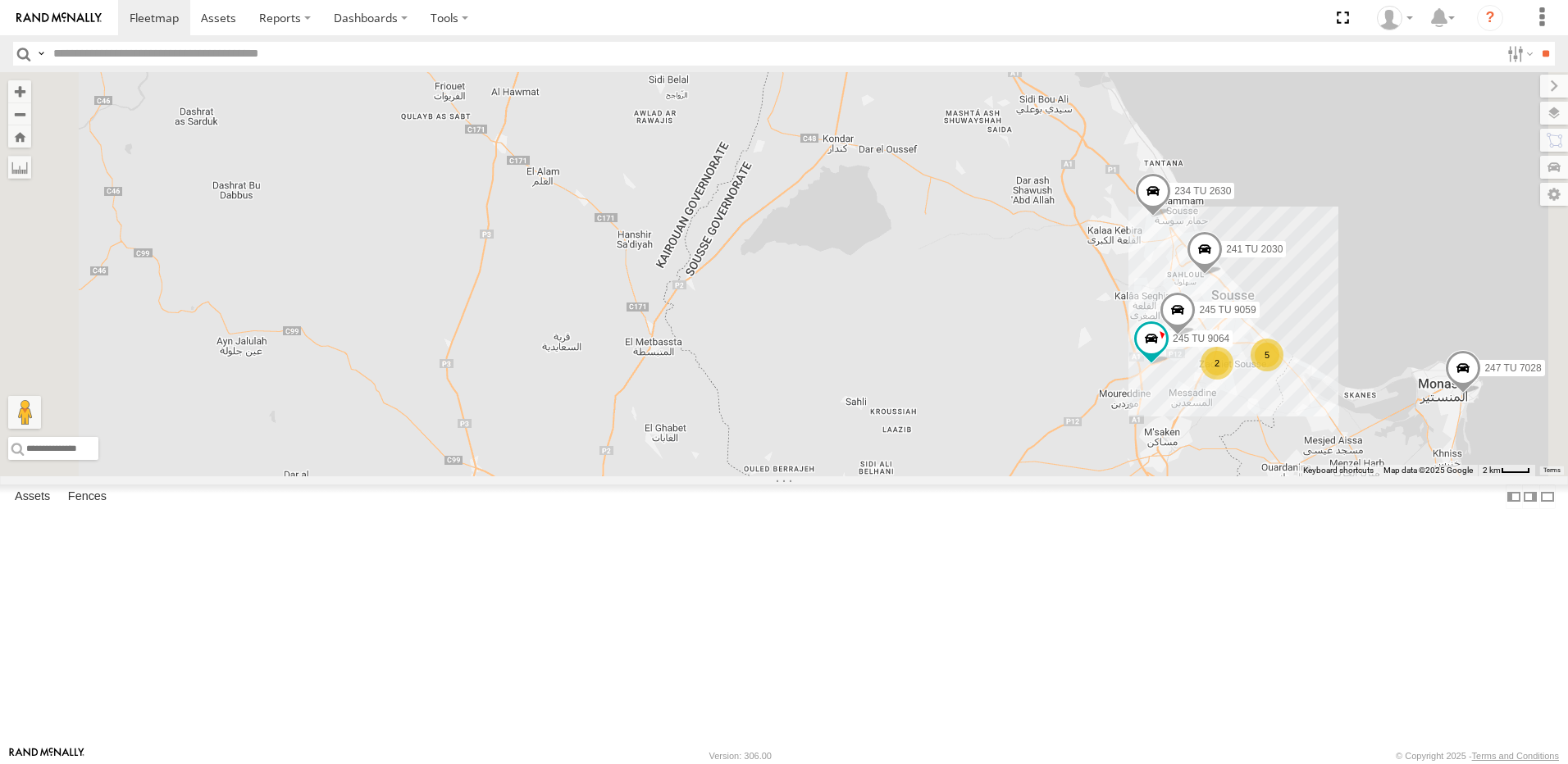
click at [685, 33] on span at bounding box center [667, 11] width 36 height 45
click at [689, 14] on label at bounding box center [672, 8] width 32 height 12
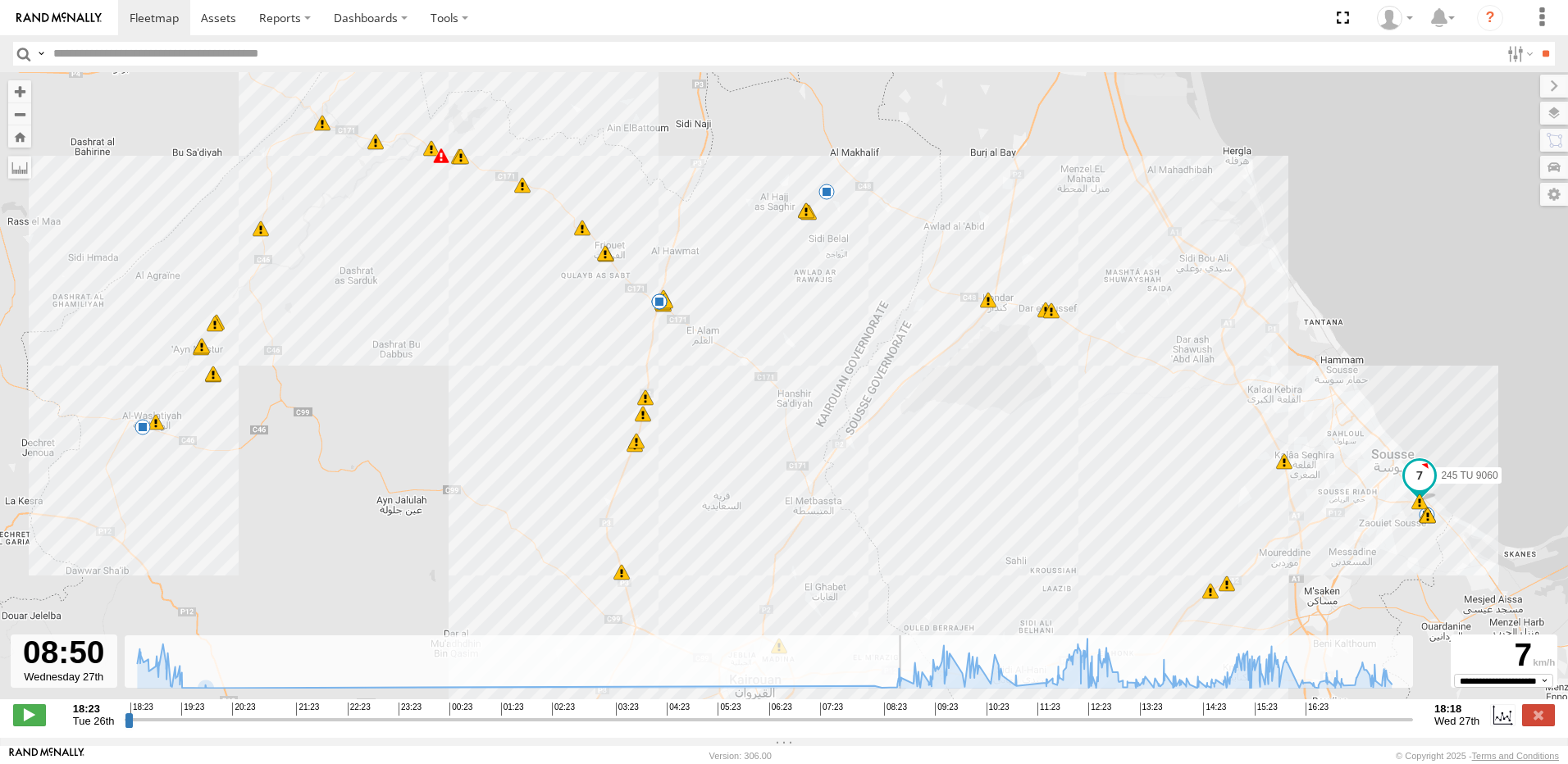
drag, startPoint x: 127, startPoint y: 729, endPoint x: 901, endPoint y: 733, distance: 774.0
click at [901, 727] on input "range" at bounding box center [769, 719] width 1288 height 16
click at [31, 718] on span at bounding box center [30, 715] width 33 height 21
click at [26, 722] on span at bounding box center [30, 715] width 33 height 21
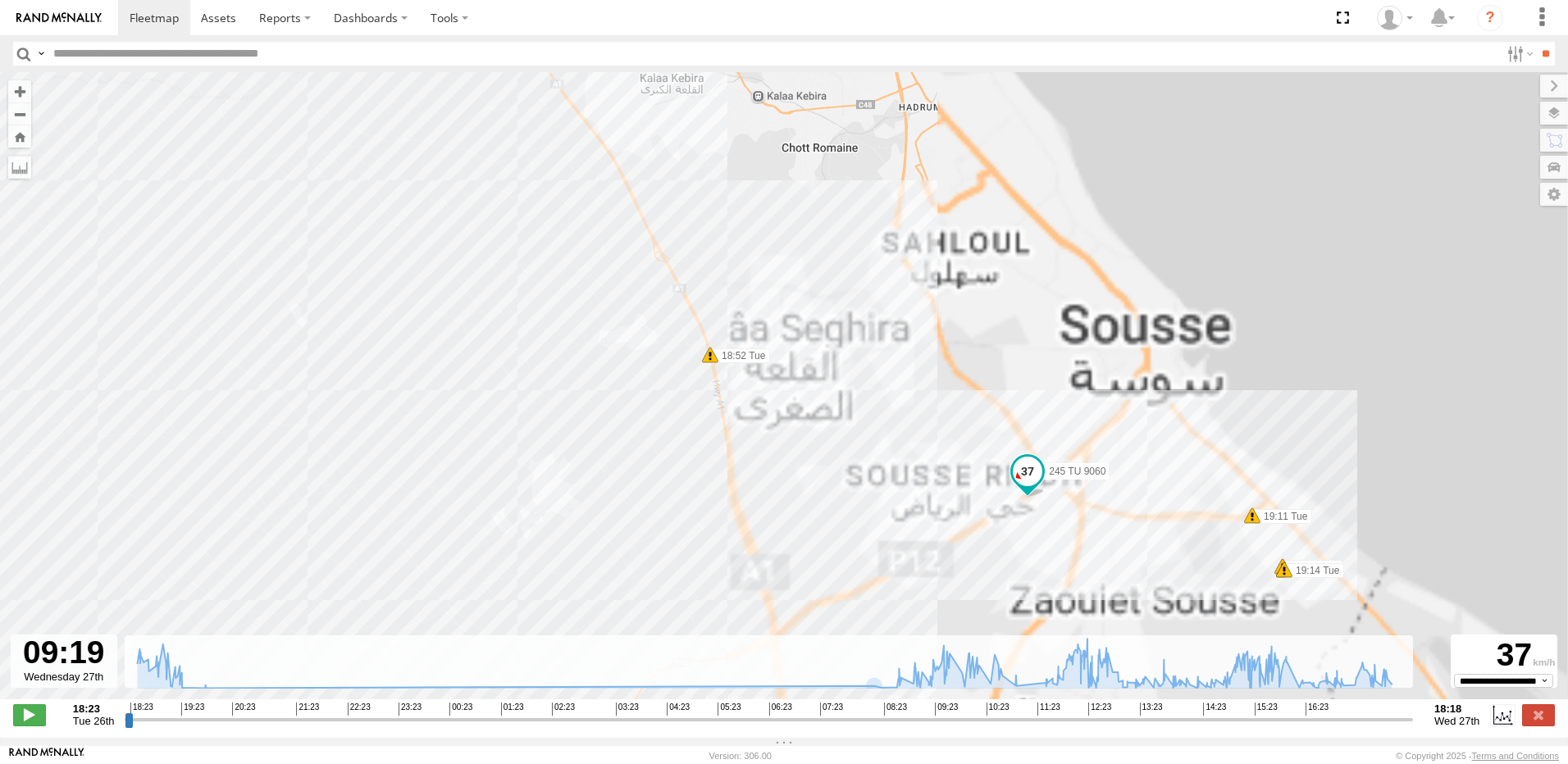
drag, startPoint x: 1465, startPoint y: 515, endPoint x: 825, endPoint y: 512, distance: 640.0
click at [796, 514] on div "245 TU 9060 18:30 Tue 18:35 Tue 18:36 Tue 18:52 Tue 19:11 Tue 19:13 Tue 19:13 T…" at bounding box center [784, 394] width 1568 height 644
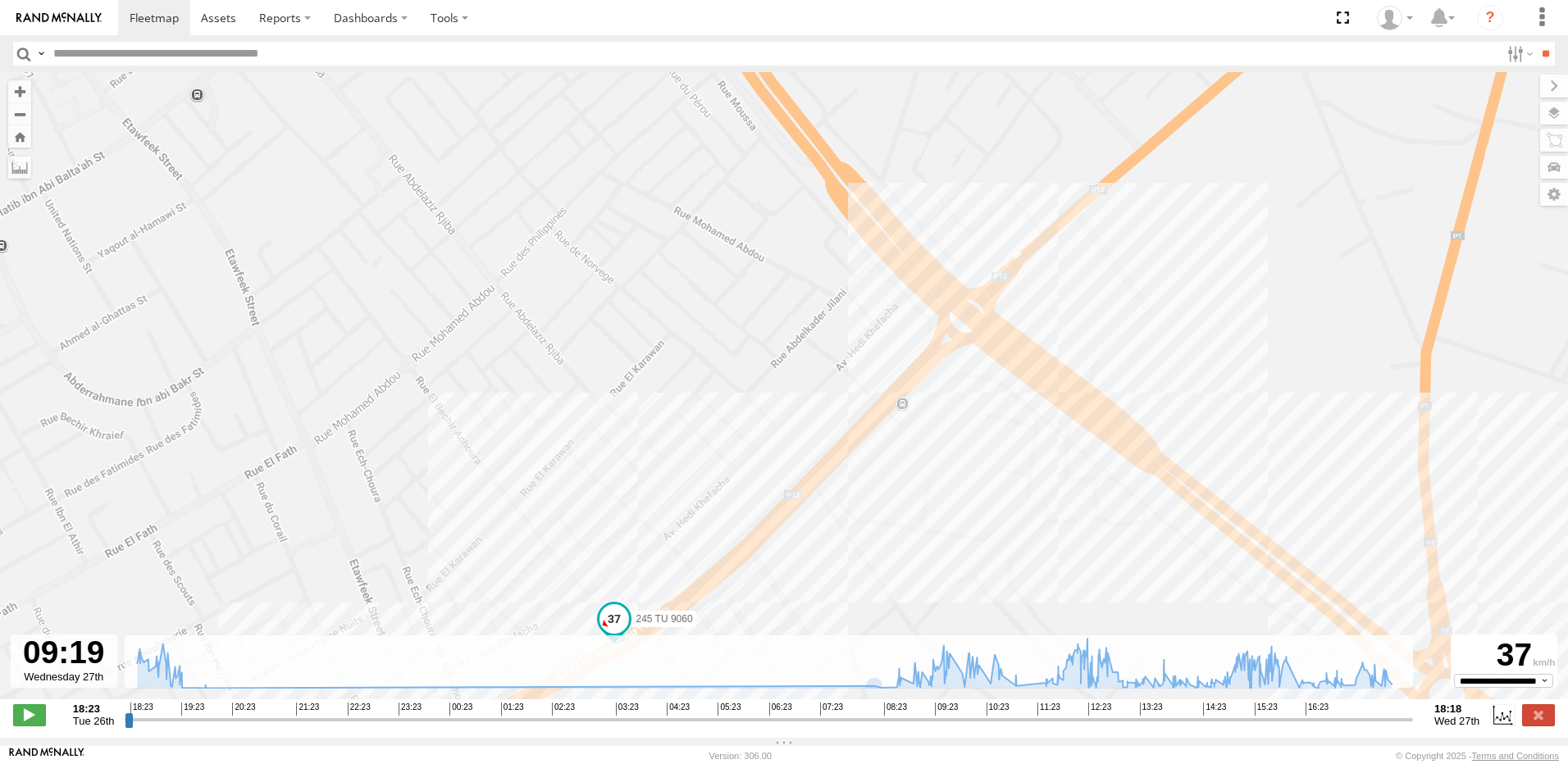
drag, startPoint x: 1193, startPoint y: 241, endPoint x: 1045, endPoint y: 576, distance: 366.2
click at [1045, 576] on div "245 TU 9060 18:30 Tue 18:35 Tue 18:36 Tue 18:52 Tue 19:11 Tue 19:13 Tue 19:13 T…" at bounding box center [784, 394] width 1568 height 644
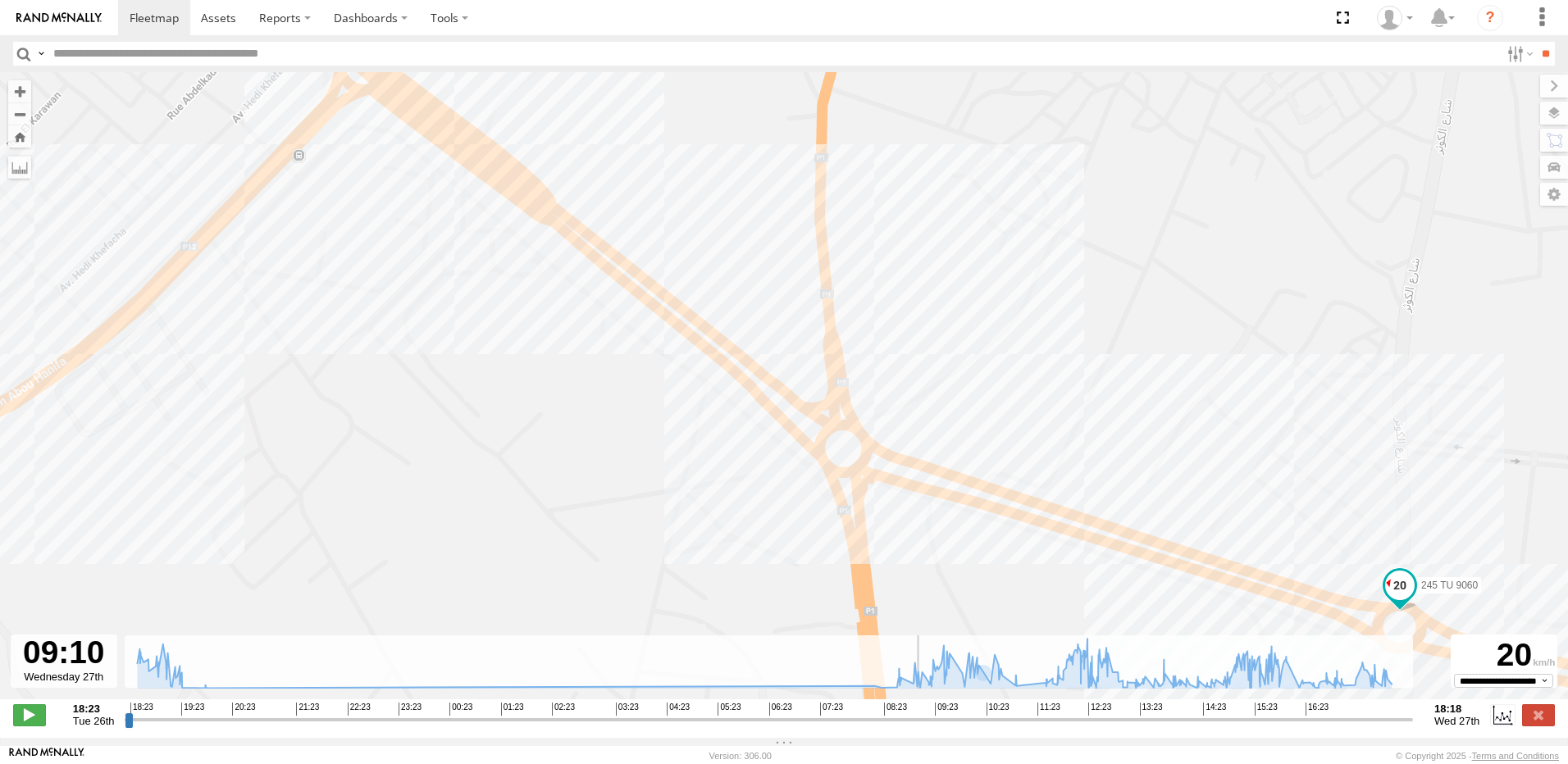
click at [919, 727] on input "range" at bounding box center [769, 719] width 1288 height 16
click at [21, 724] on span at bounding box center [30, 715] width 33 height 21
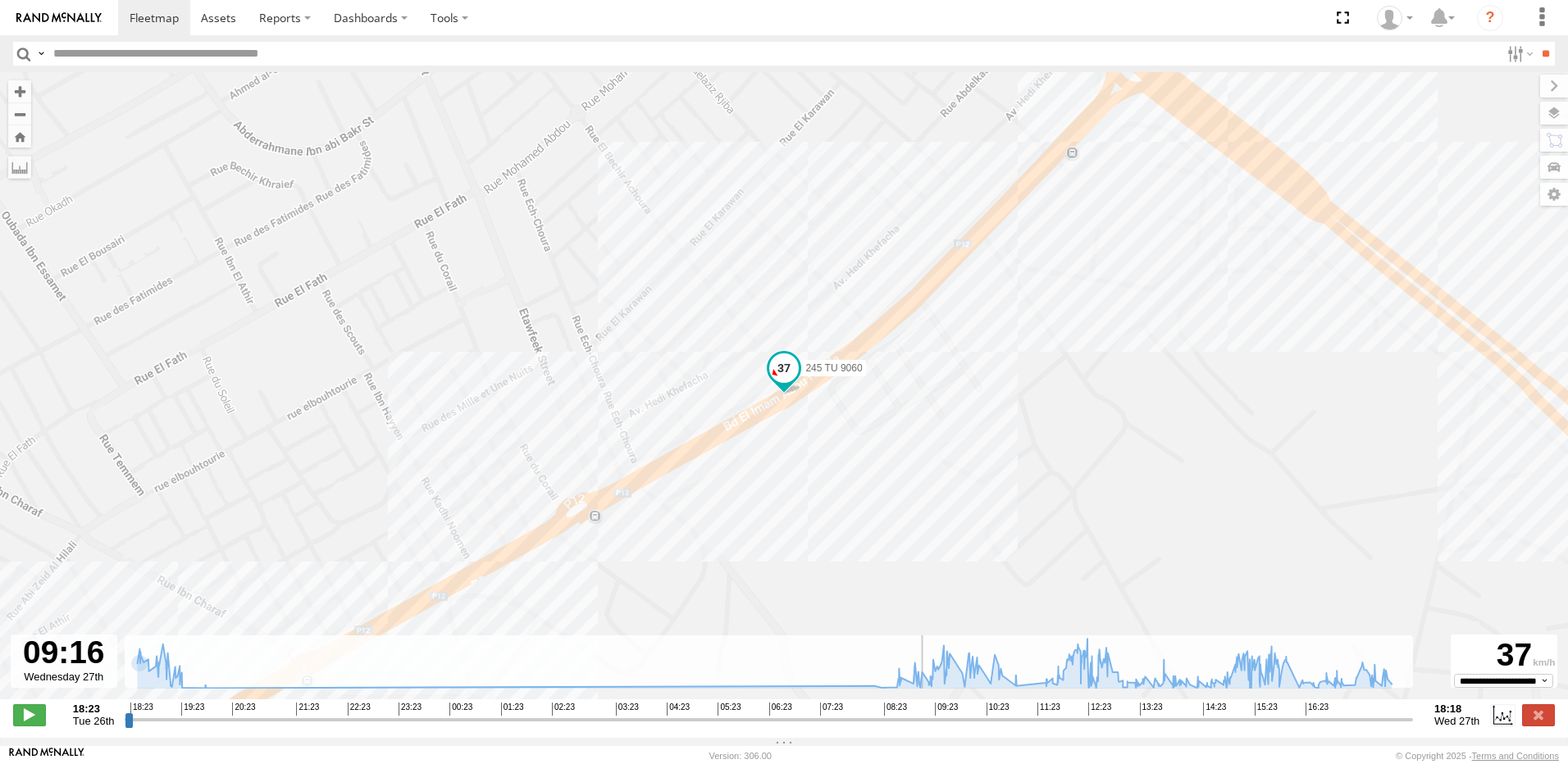
drag, startPoint x: 32, startPoint y: 718, endPoint x: 73, endPoint y: 733, distance: 43.7
click at [32, 719] on span at bounding box center [30, 715] width 33 height 21
drag, startPoint x: 32, startPoint y: 722, endPoint x: 40, endPoint y: 732, distance: 12.8
click at [34, 723] on span at bounding box center [30, 715] width 33 height 21
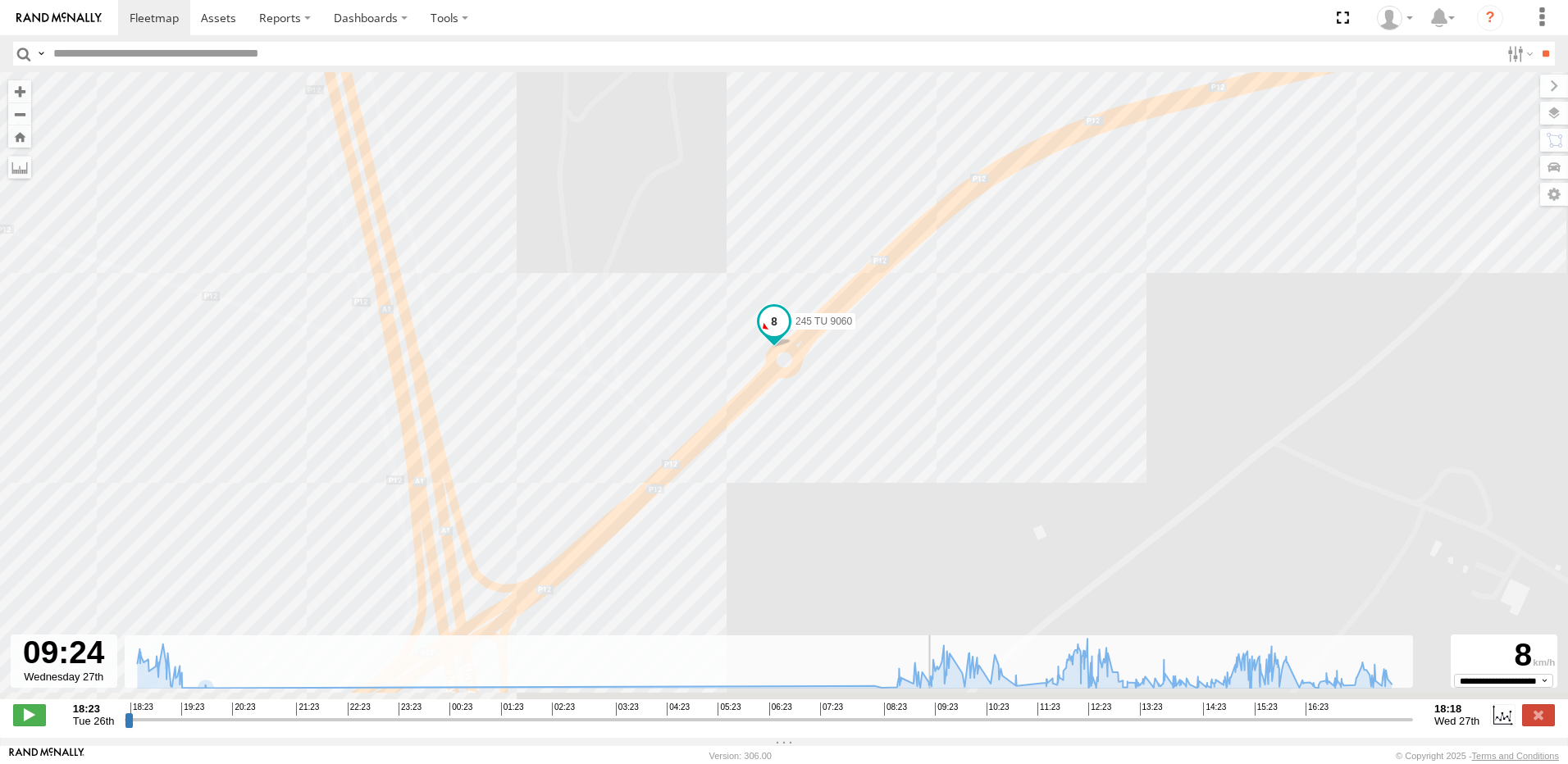
drag, startPoint x: 504, startPoint y: 482, endPoint x: 522, endPoint y: 391, distance: 92.8
click at [522, 391] on div "245 TU 9060 18:30 Tue 18:35 Tue 18:36 Tue 18:52 Tue 19:11 Tue 19:13 Tue 19:13 T…" at bounding box center [784, 394] width 1568 height 644
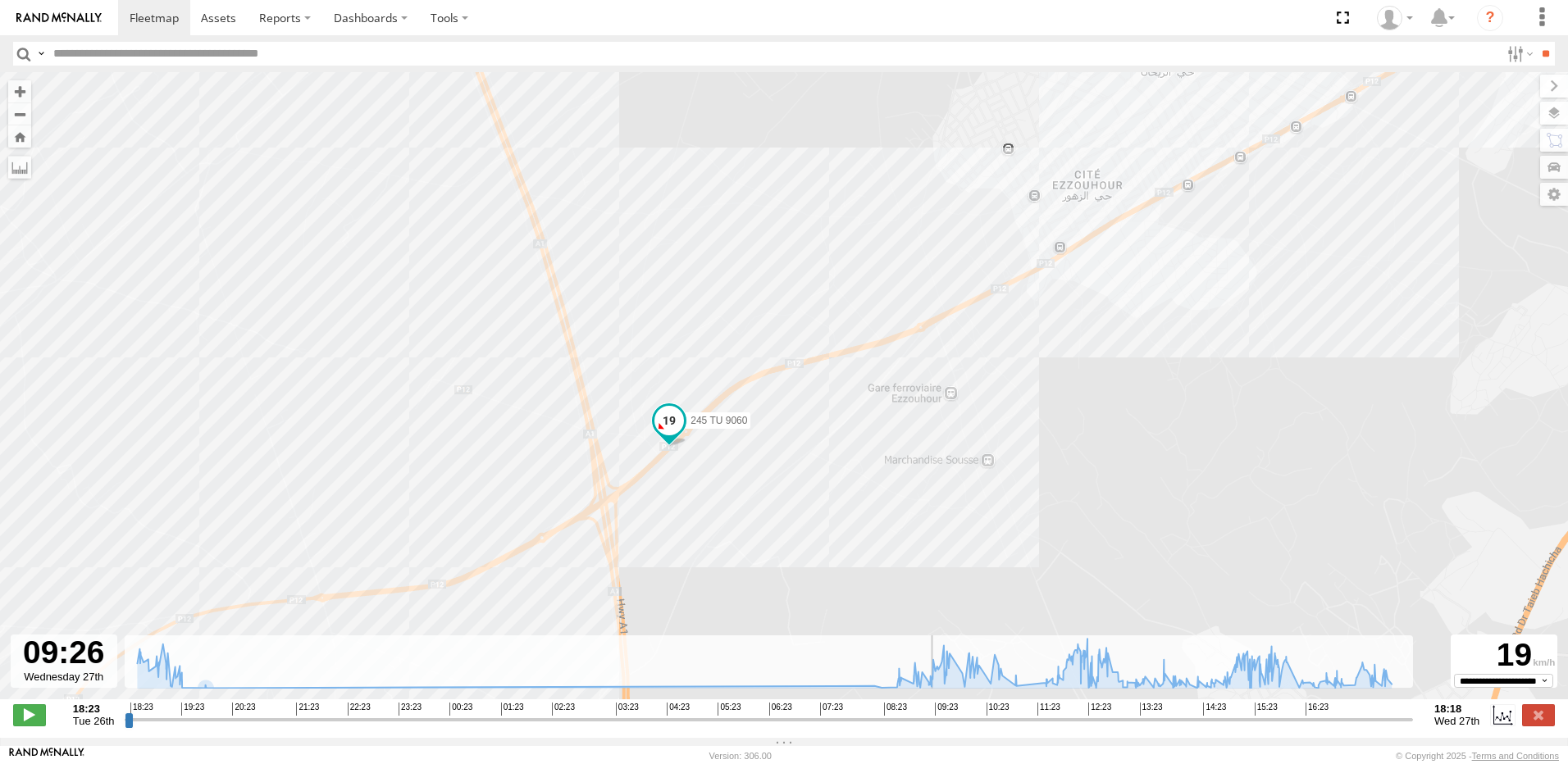
drag, startPoint x: 605, startPoint y: 540, endPoint x: 688, endPoint y: 498, distance: 93.0
click at [686, 498] on div "245 TU 9060 18:30 Tue 18:35 Tue 18:36 Tue 18:52 Tue 19:11 Tue 19:13 Tue 19:13 T…" at bounding box center [784, 394] width 1568 height 644
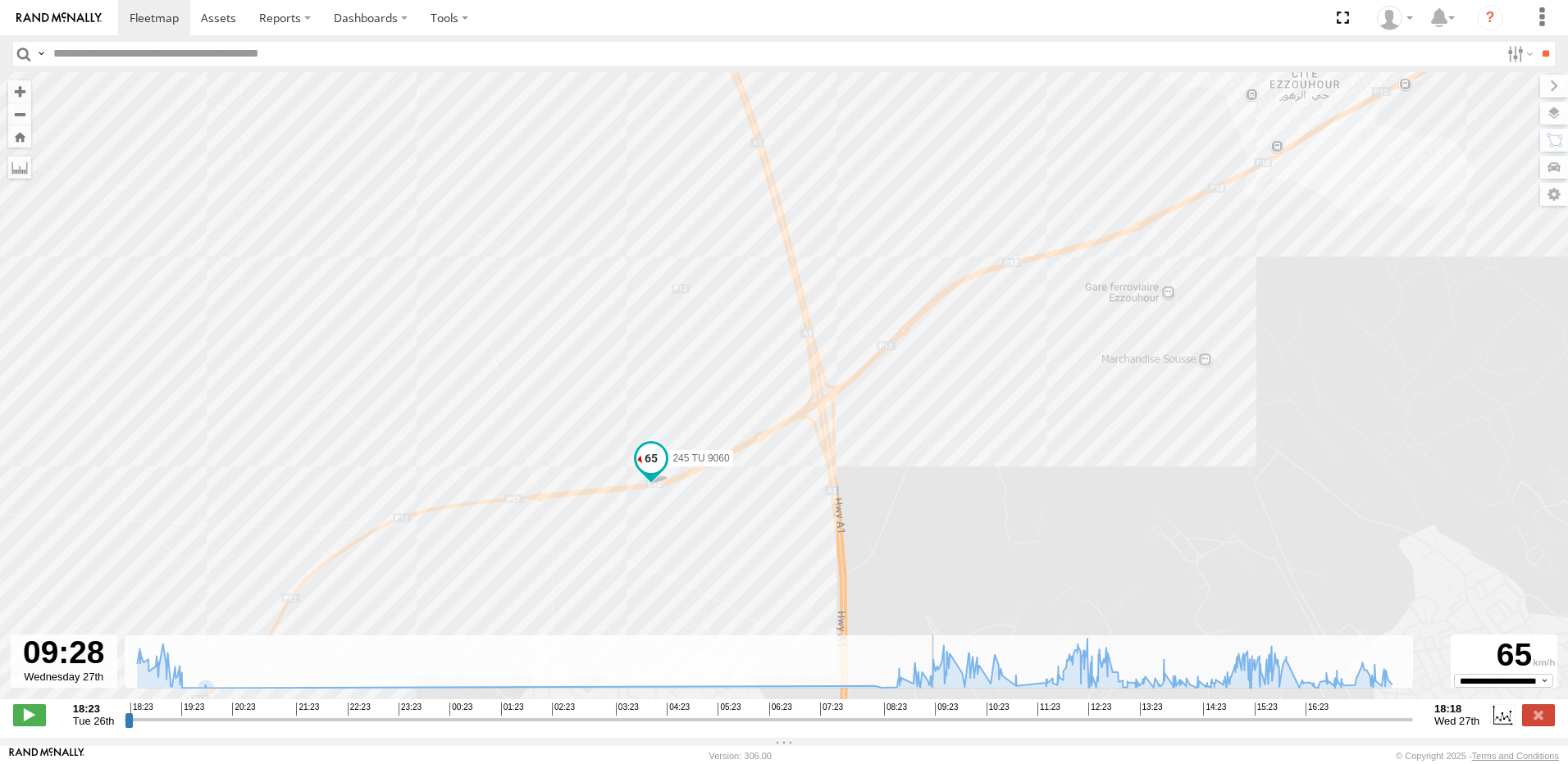
drag, startPoint x: 656, startPoint y: 532, endPoint x: 719, endPoint y: 504, distance: 68.9
click at [719, 504] on div "245 TU 9060 18:30 Tue 18:35 Tue 18:36 Tue 18:52 Tue 19:11 Tue 19:13 Tue 19:13 T…" at bounding box center [784, 394] width 1568 height 644
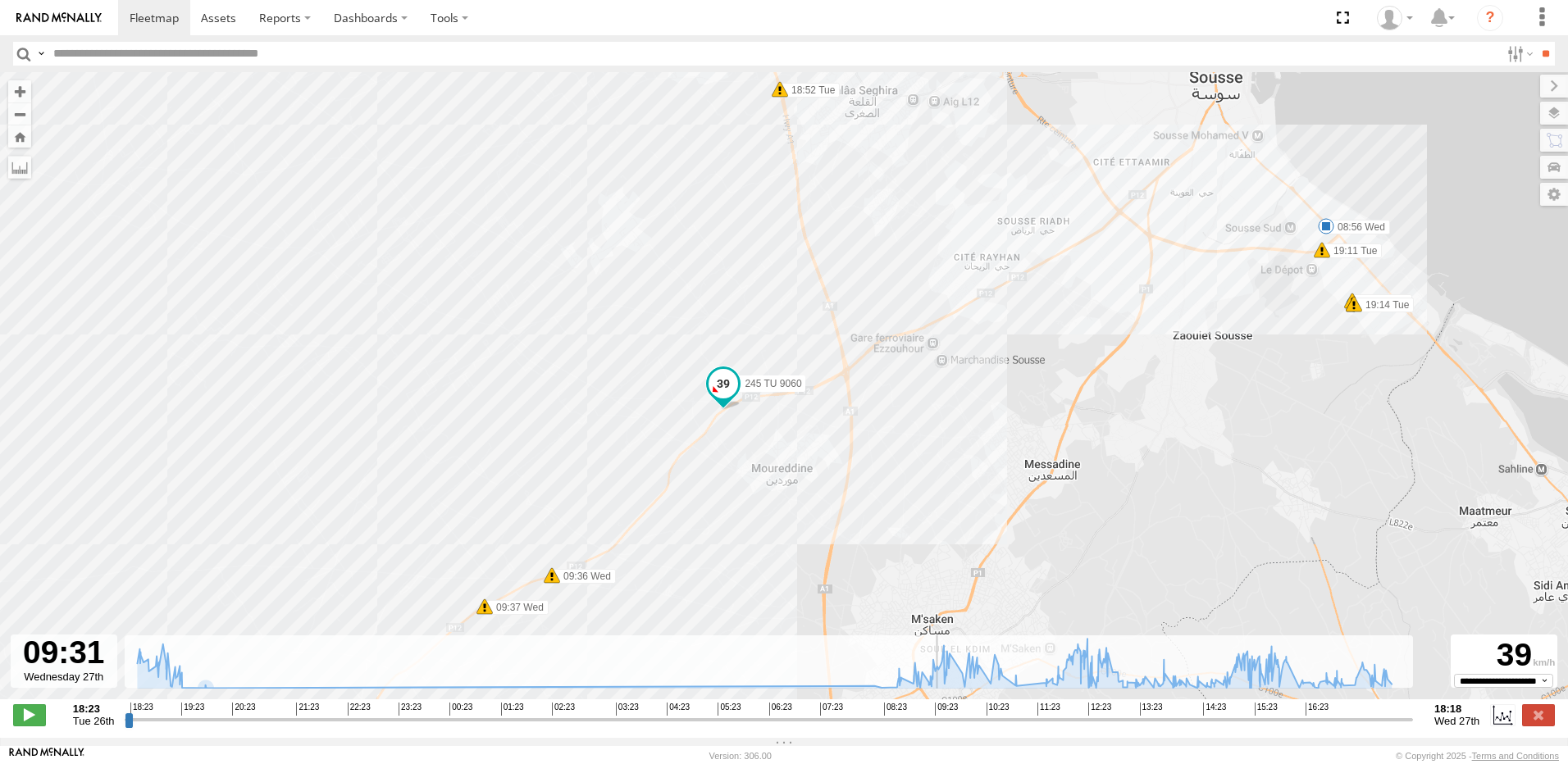
drag, startPoint x: 630, startPoint y: 569, endPoint x: 714, endPoint y: 421, distance: 170.2
click at [713, 421] on div "245 TU 9060 18:30 Tue 18:35 Tue 18:36 Tue 18:52 Tue 19:11 Tue 19:13 Tue 19:13 T…" at bounding box center [784, 394] width 1568 height 644
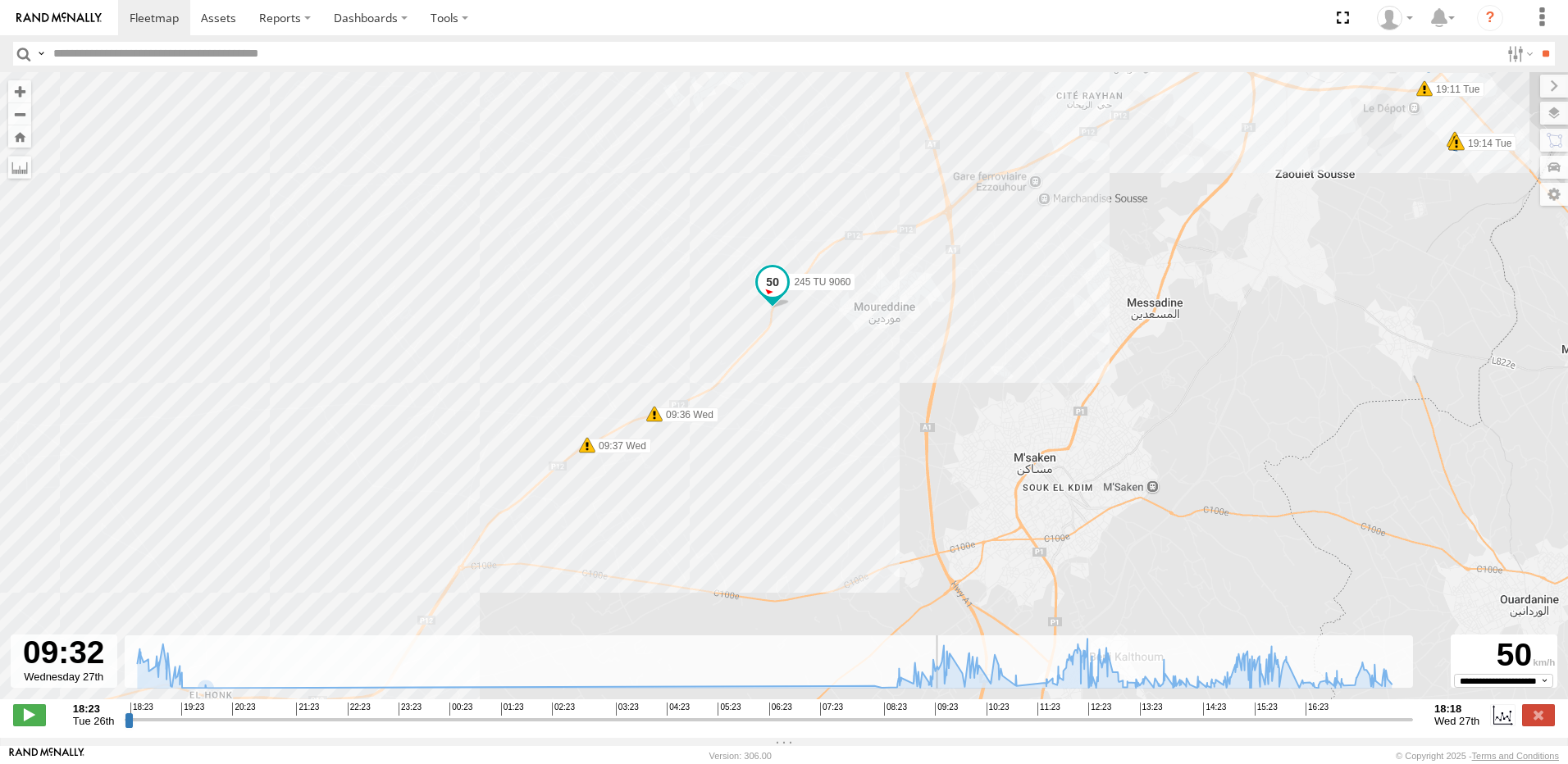
drag, startPoint x: 630, startPoint y: 506, endPoint x: 712, endPoint y: 439, distance: 105.9
click at [710, 439] on div "245 TU 9060 18:30 Tue 18:35 Tue 18:36 Tue 18:52 Tue 19:11 Tue 19:13 Tue 19:13 T…" at bounding box center [784, 394] width 1568 height 644
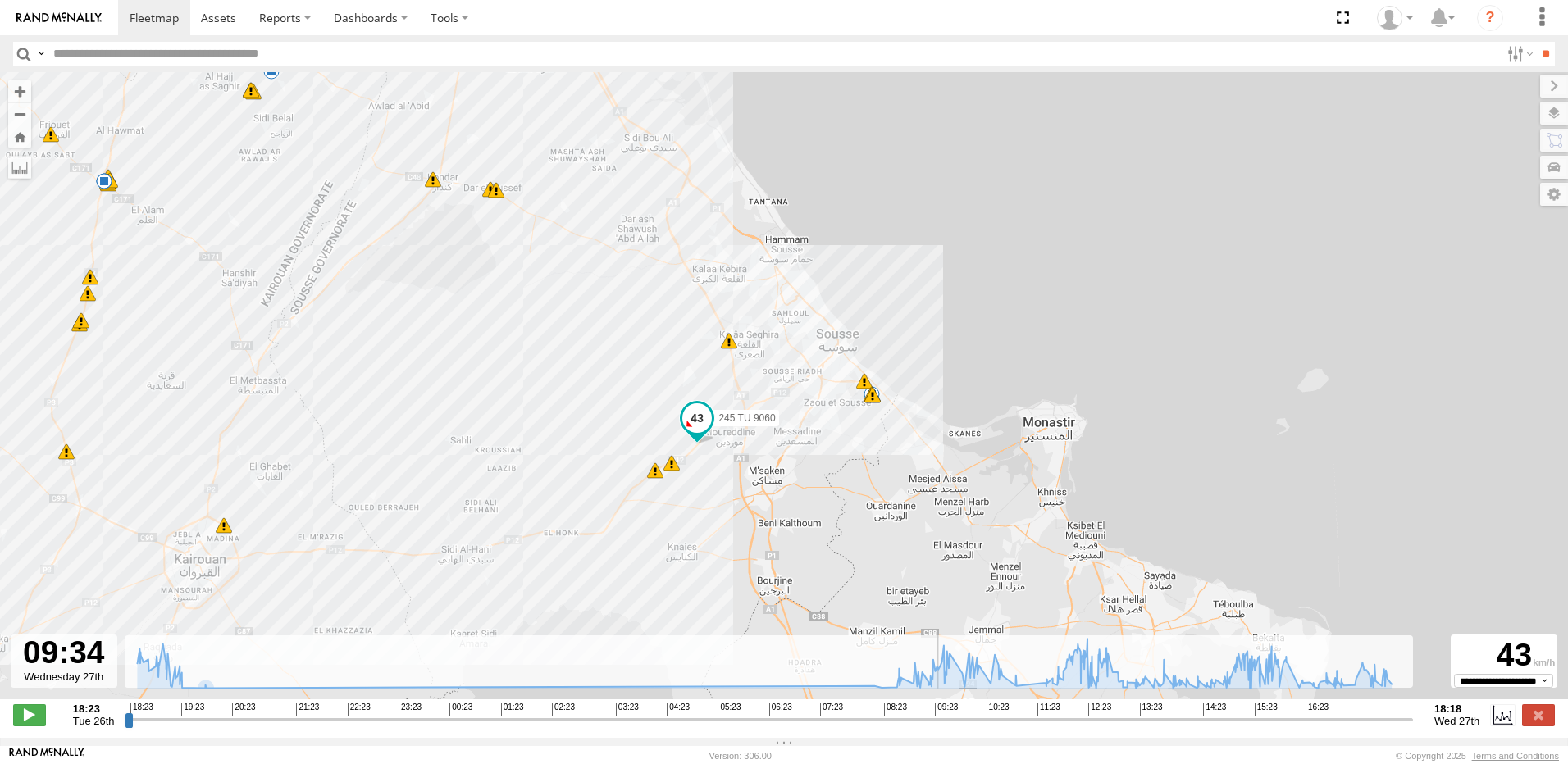
drag, startPoint x: 586, startPoint y: 552, endPoint x: 691, endPoint y: 509, distance: 113.5
click at [688, 510] on div "245 TU 9060 18:30 Tue 18:35 Tue 18:36 Tue 18:52 Tue 19:11 Tue 19:13 Tue 19:13 T…" at bounding box center [784, 394] width 1568 height 644
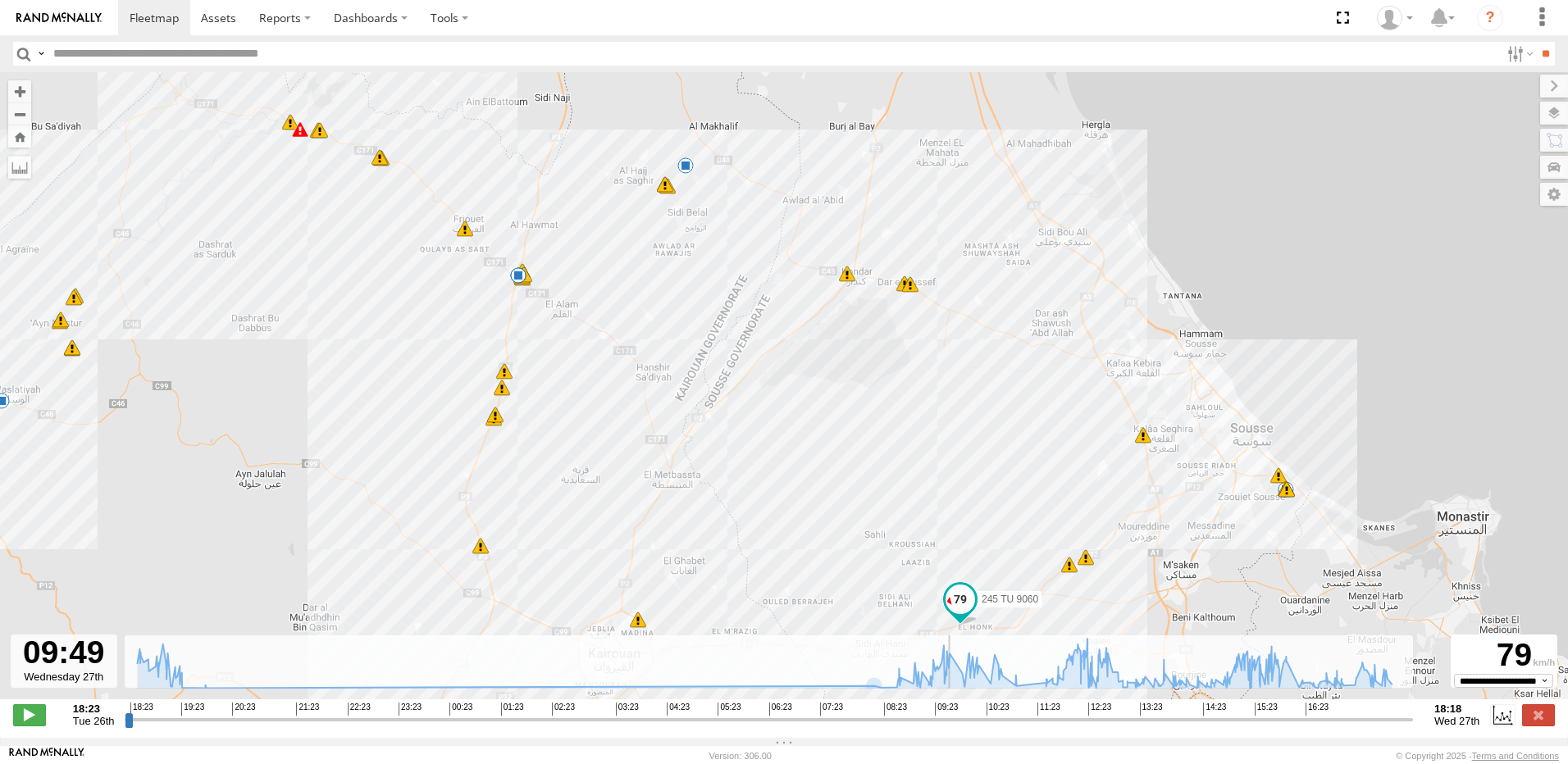
drag, startPoint x: 470, startPoint y: 318, endPoint x: 778, endPoint y: 416, distance: 323.2
click at [778, 416] on div "245 TU 9060 18:30 Tue 18:35 Tue 18:36 Tue 18:52 Tue 19:11 Tue 19:13 Tue 19:13 T…" at bounding box center [784, 394] width 1568 height 644
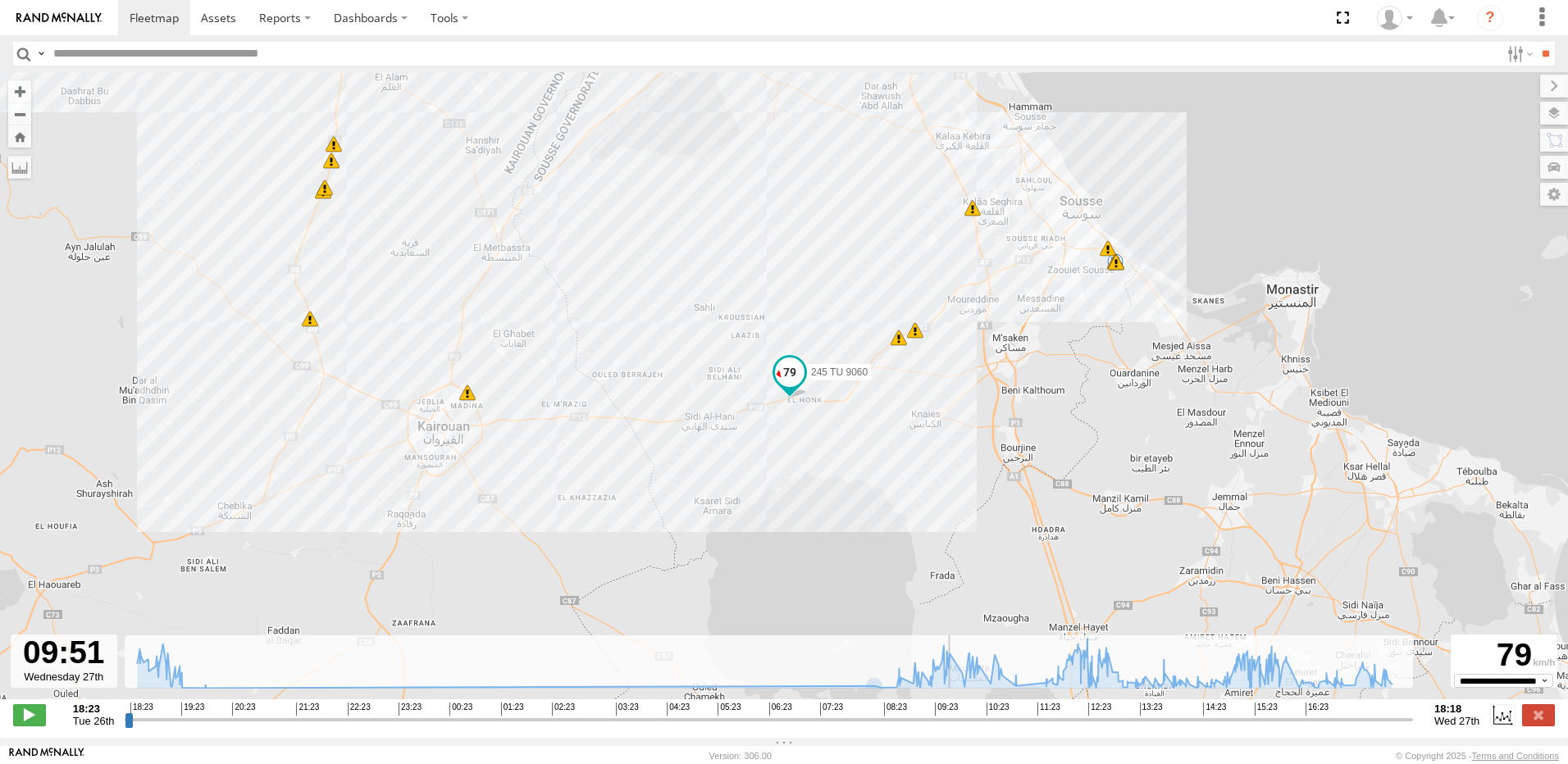
drag, startPoint x: 523, startPoint y: 375, endPoint x: 750, endPoint y: 464, distance: 243.8
click at [750, 464] on div "245 TU 9060 18:30 Tue 18:35 Tue 18:36 Tue 18:52 Tue 19:11 Tue 19:13 Tue 19:13 T…" at bounding box center [784, 394] width 1568 height 644
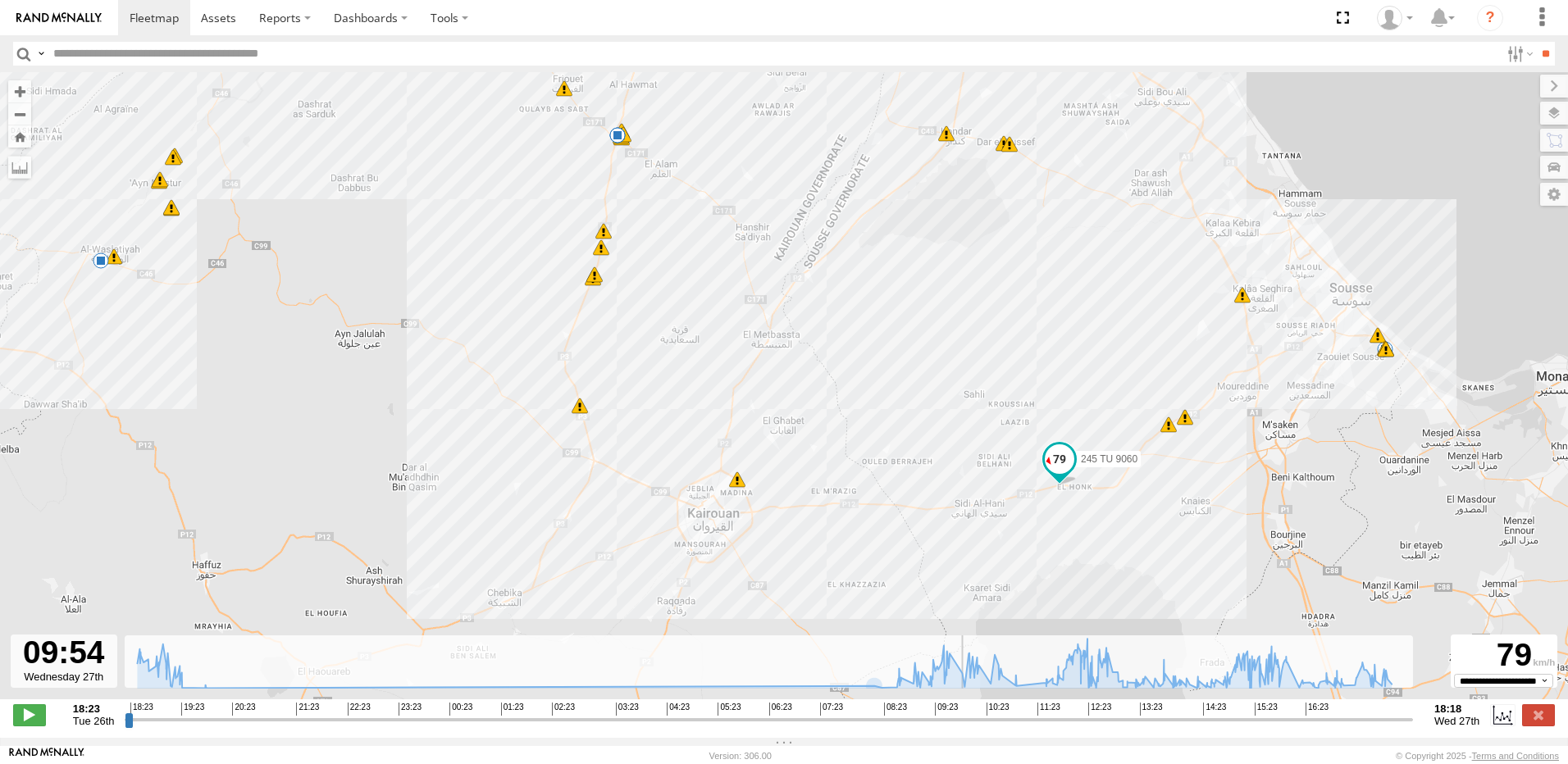
drag, startPoint x: 586, startPoint y: 389, endPoint x: 868, endPoint y: 483, distance: 297.3
click at [868, 483] on div "245 TU 9060 18:30 Tue 18:35 Tue 18:36 Tue 18:52 Tue 19:11 Tue 19:13 Tue 19:13 T…" at bounding box center [784, 394] width 1568 height 644
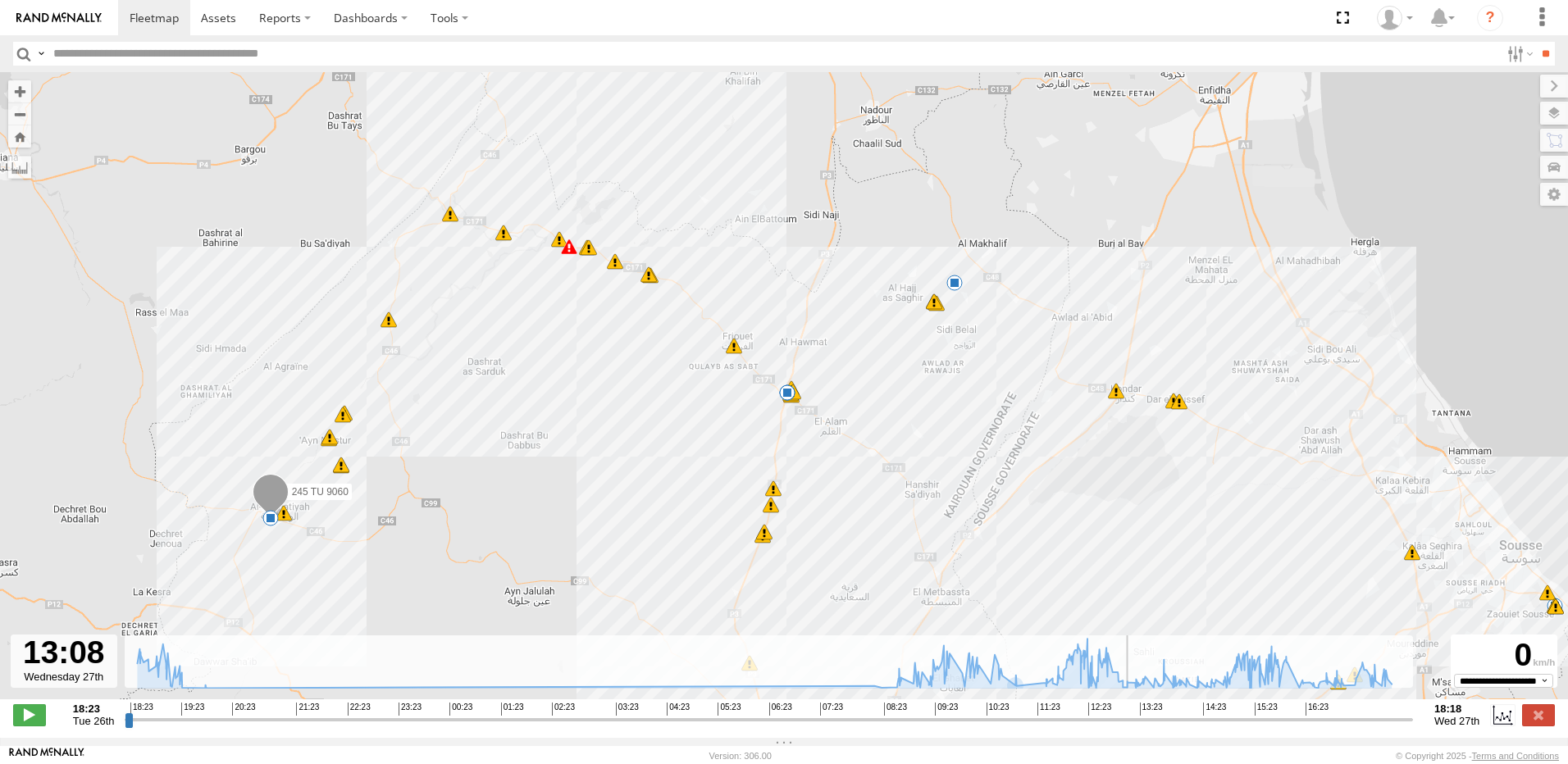
drag, startPoint x: 1000, startPoint y: 723, endPoint x: 1131, endPoint y: 743, distance: 132.5
click at [1131, 727] on input "range" at bounding box center [769, 719] width 1288 height 16
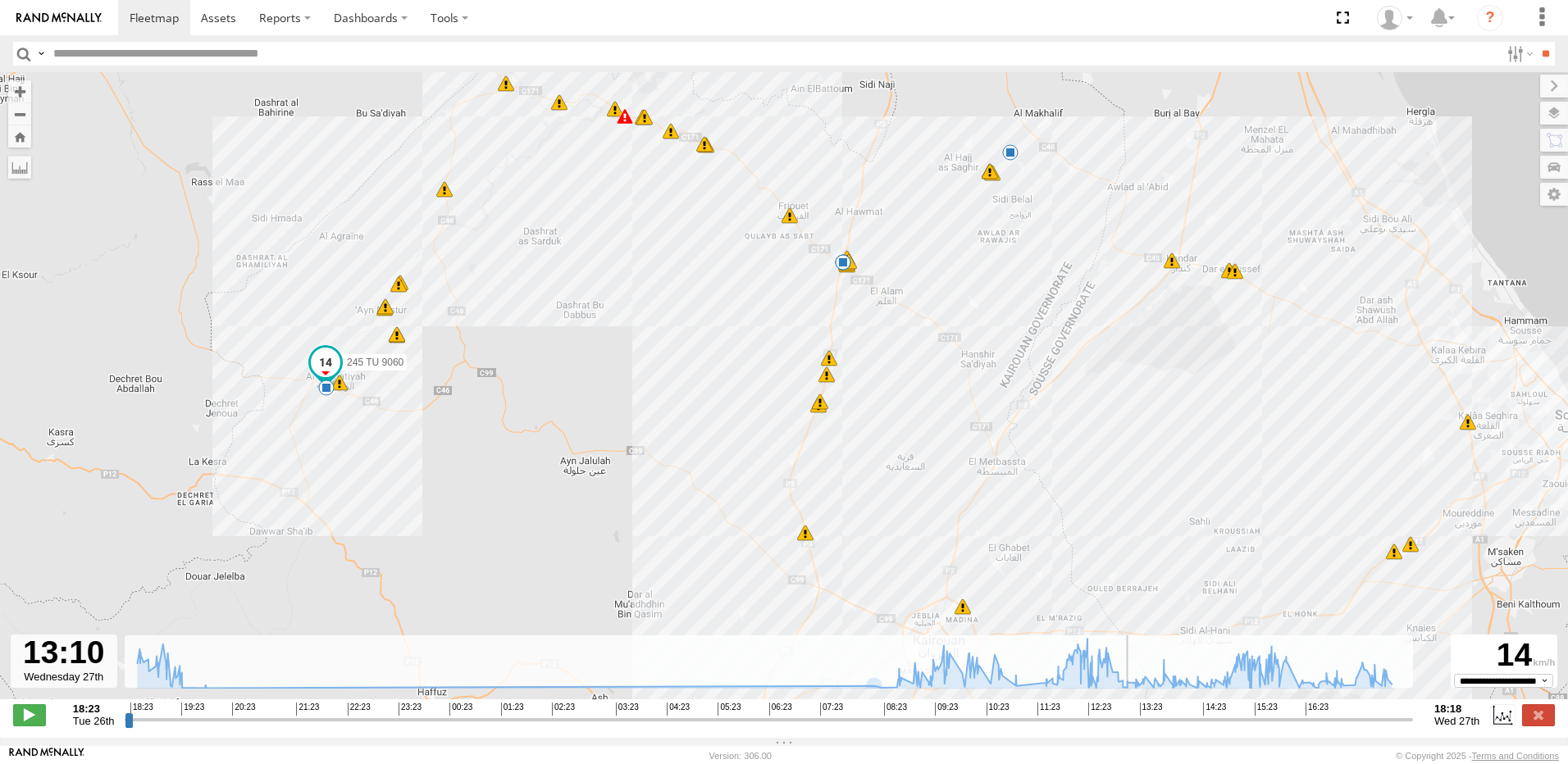
drag, startPoint x: 643, startPoint y: 594, endPoint x: 702, endPoint y: 458, distance: 148.2
click at [702, 458] on div "245 TU 9060 18:30 Tue 18:35 Tue 18:36 Tue 18:52 Tue 19:11 Tue 19:13 Tue 19:13 T…" at bounding box center [784, 394] width 1568 height 644
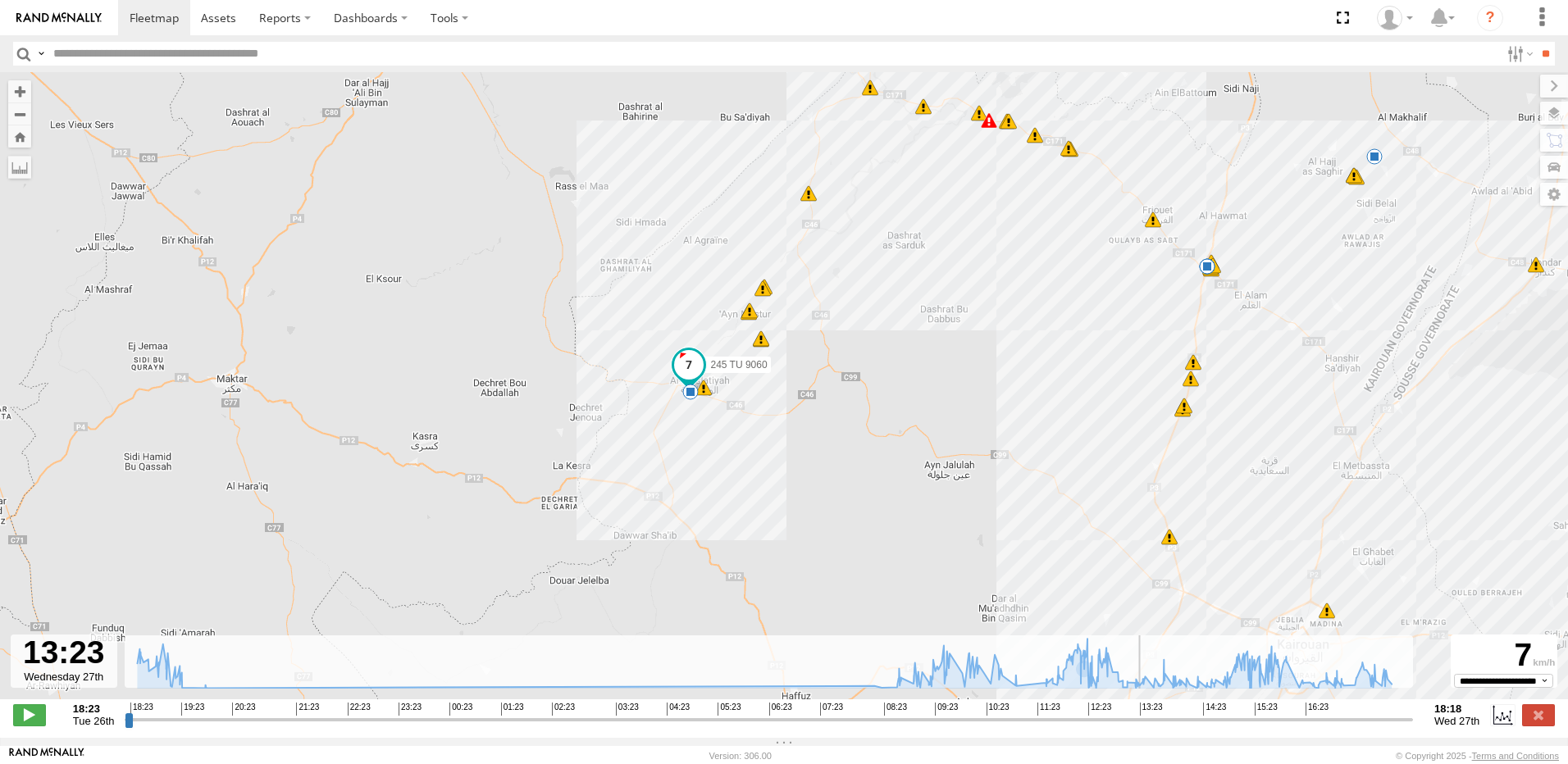
drag, startPoint x: 1085, startPoint y: 599, endPoint x: 852, endPoint y: 569, distance: 234.9
click at [852, 569] on div "245 TU 9060 18:30 Tue 18:35 Tue 18:36 Tue 18:52 Tue 19:11 Tue 19:13 Tue 19:13 T…" at bounding box center [784, 394] width 1568 height 644
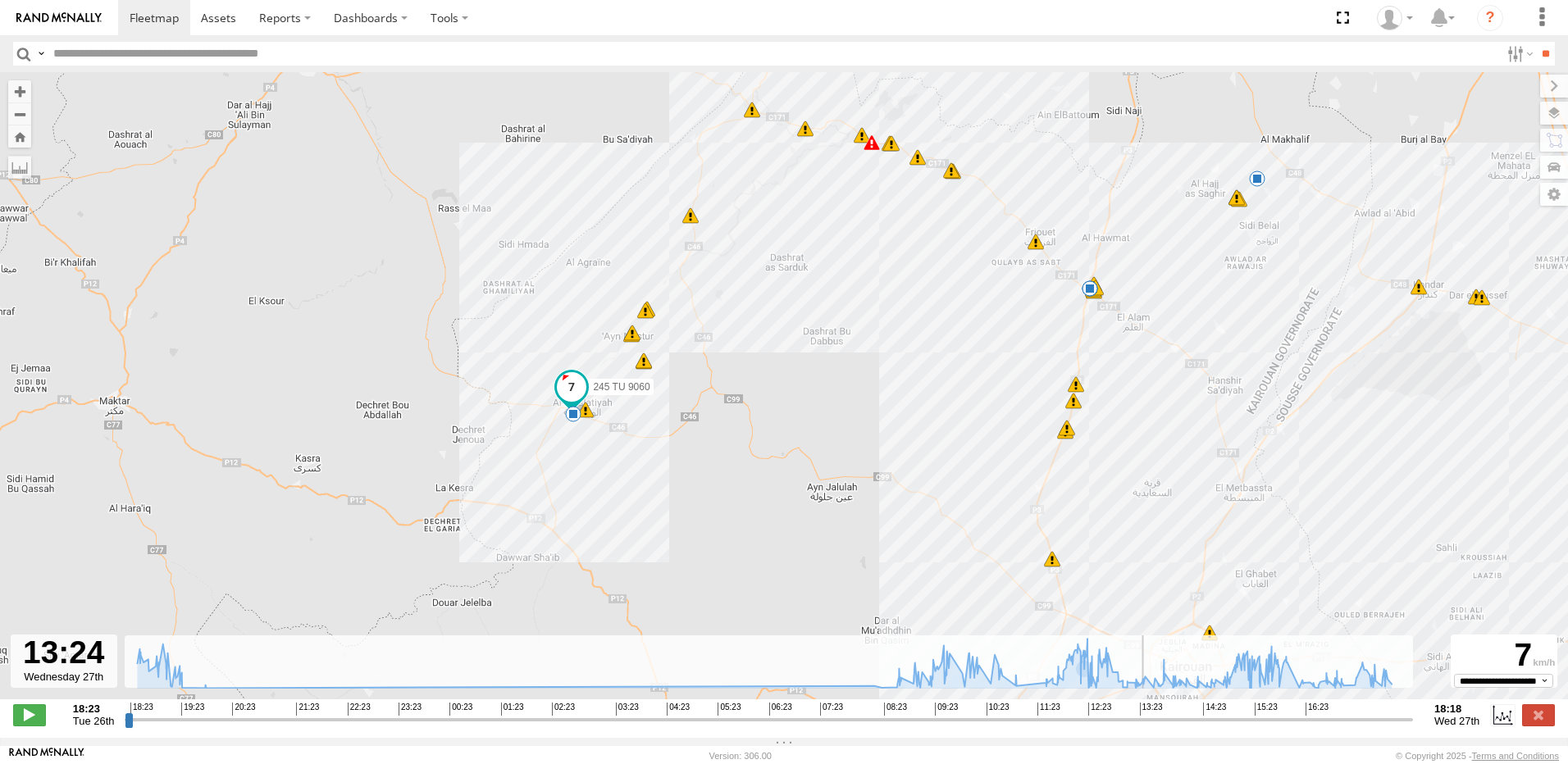
drag, startPoint x: 963, startPoint y: 546, endPoint x: 739, endPoint y: 566, distance: 224.9
click at [739, 566] on div "245 TU 9060 18:30 Tue 18:35 Tue 18:36 Tue 18:52 Tue 19:11 Tue 19:13 Tue 19:13 T…" at bounding box center [784, 394] width 1568 height 644
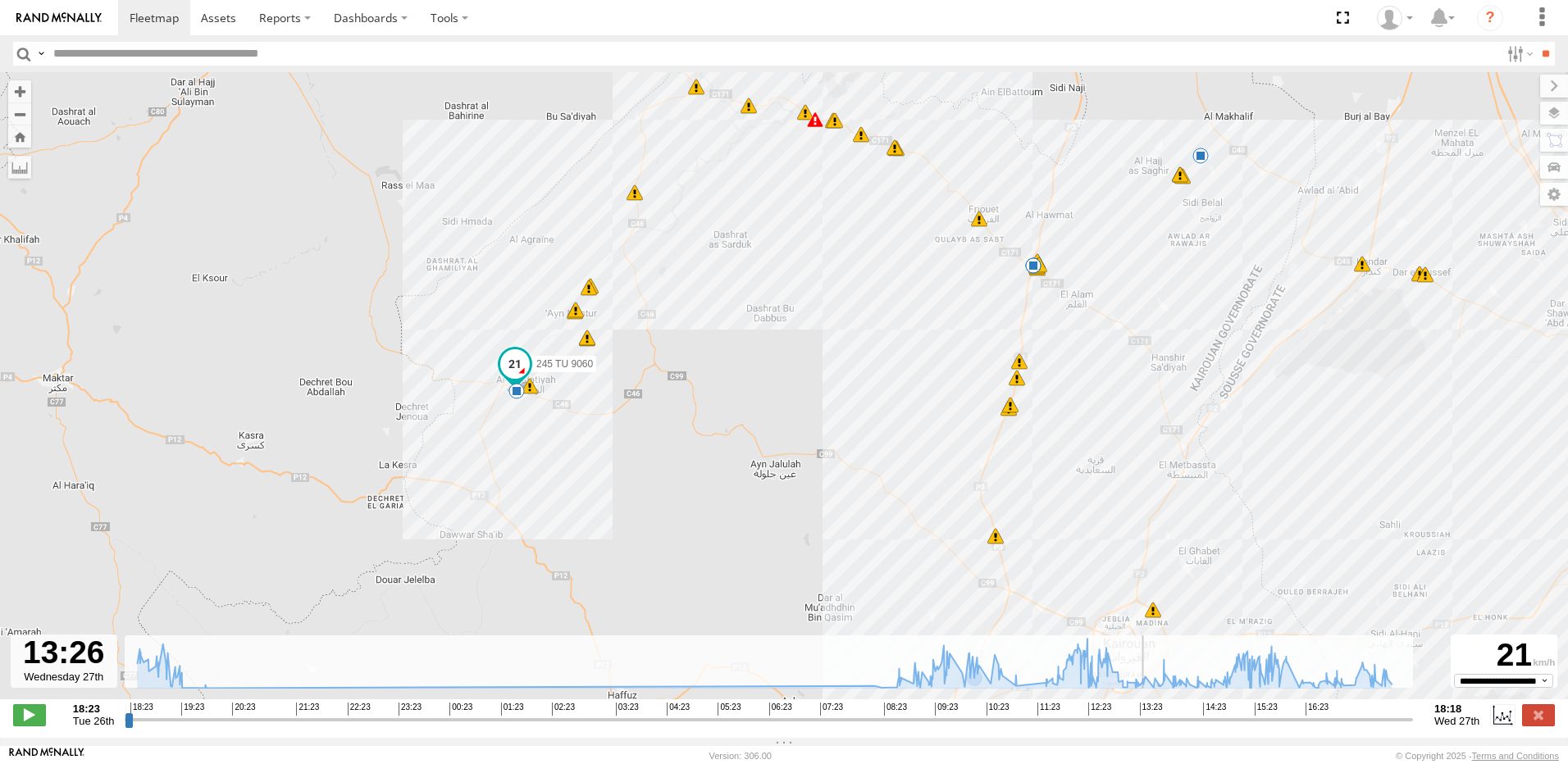
drag, startPoint x: 894, startPoint y: 586, endPoint x: 794, endPoint y: 553, distance: 105.3
click at [794, 553] on div "245 TU 9060 18:30 Tue 18:35 Tue 18:36 Tue 18:52 Tue 19:11 Tue 19:13 Tue 19:13 T…" at bounding box center [784, 394] width 1568 height 644
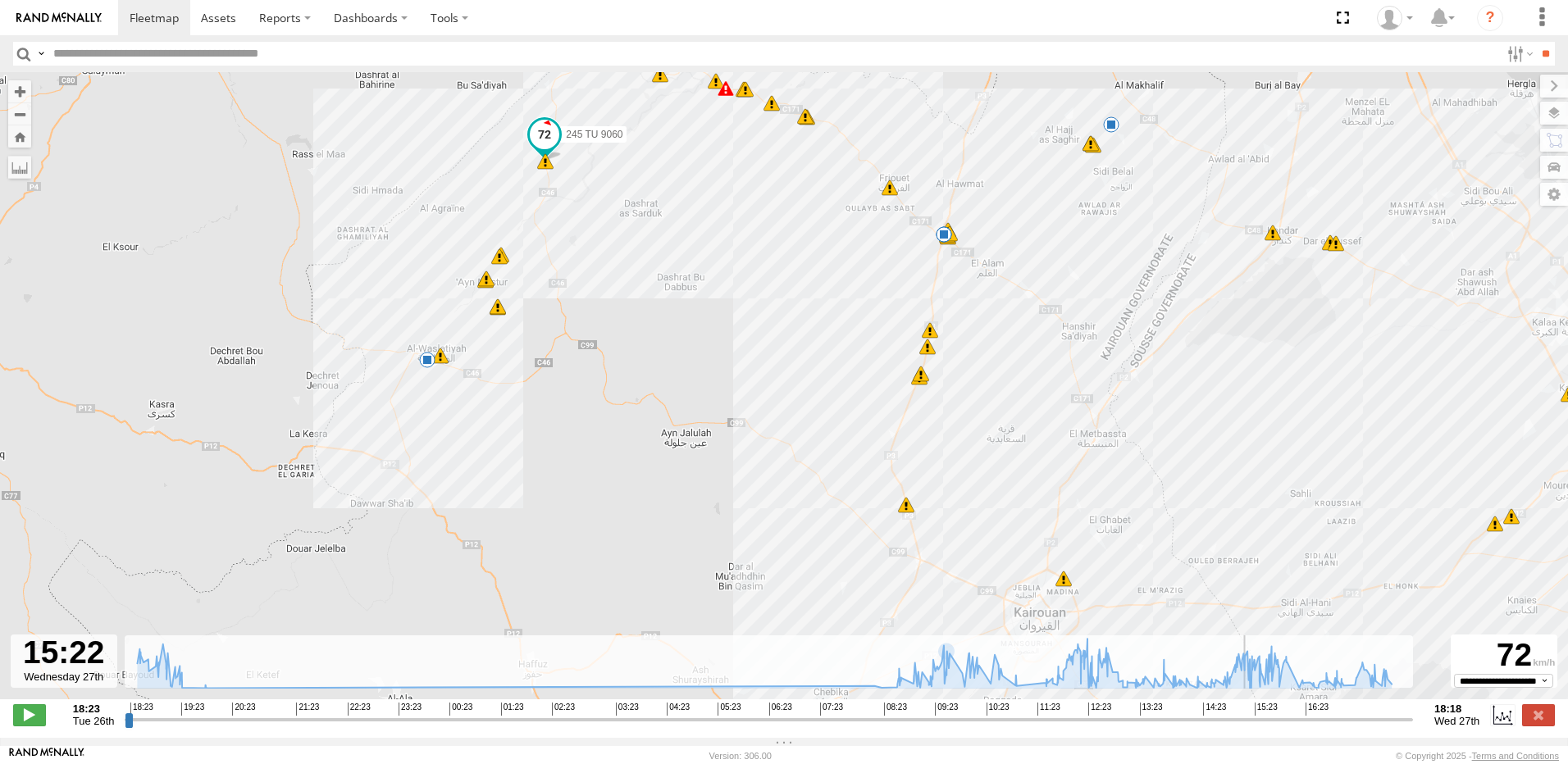
drag, startPoint x: 1143, startPoint y: 724, endPoint x: 1250, endPoint y: 714, distance: 107.5
click at [1251, 712] on input "range" at bounding box center [769, 719] width 1288 height 16
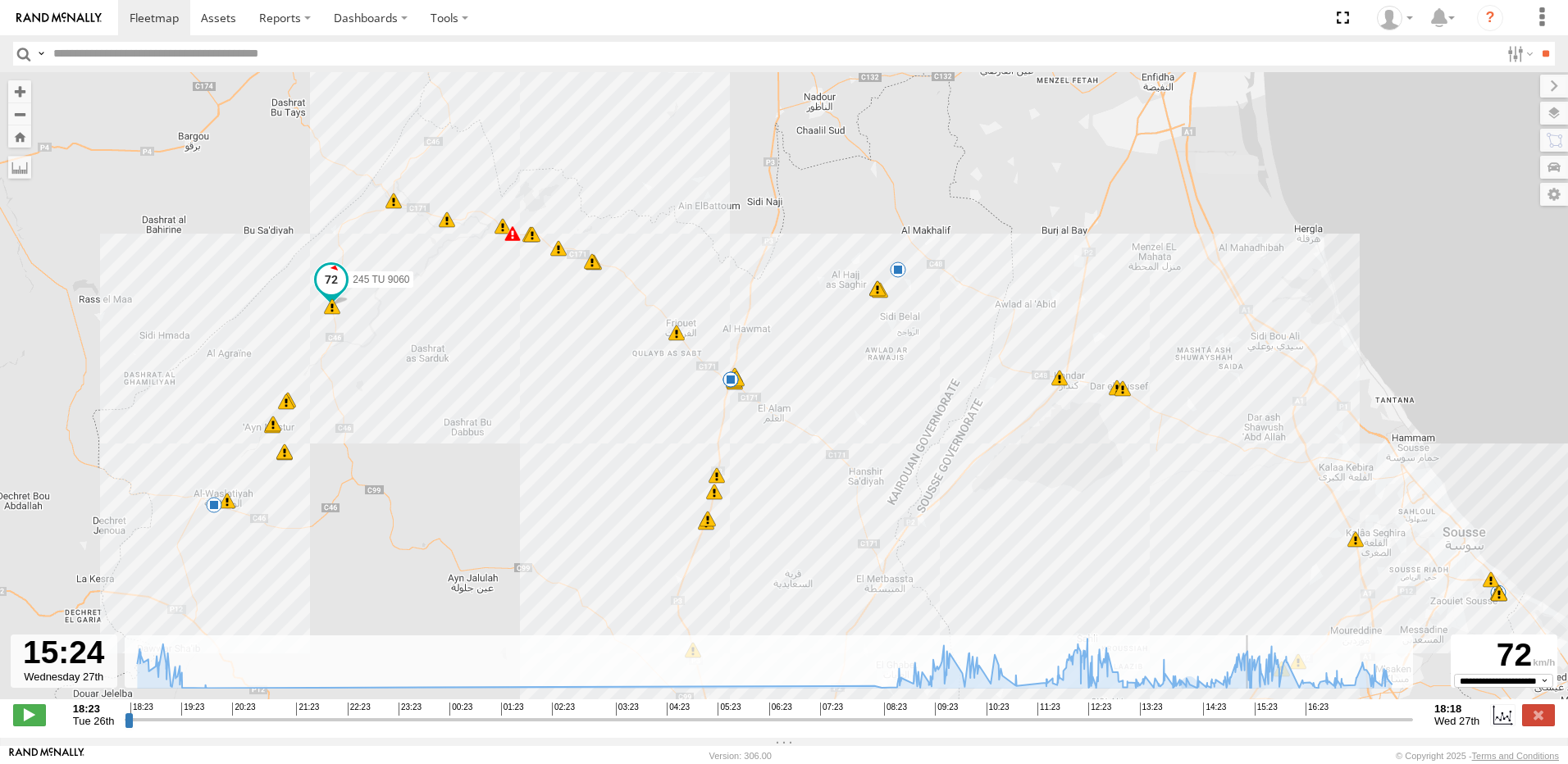
drag, startPoint x: 1087, startPoint y: 454, endPoint x: 862, endPoint y: 599, distance: 267.7
click at [868, 604] on div "245 TU 9060 18:30 Tue 18:35 Tue 18:36 Tue 18:52 Tue 19:11 Tue 19:13 Tue 19:13 T…" at bounding box center [784, 394] width 1568 height 644
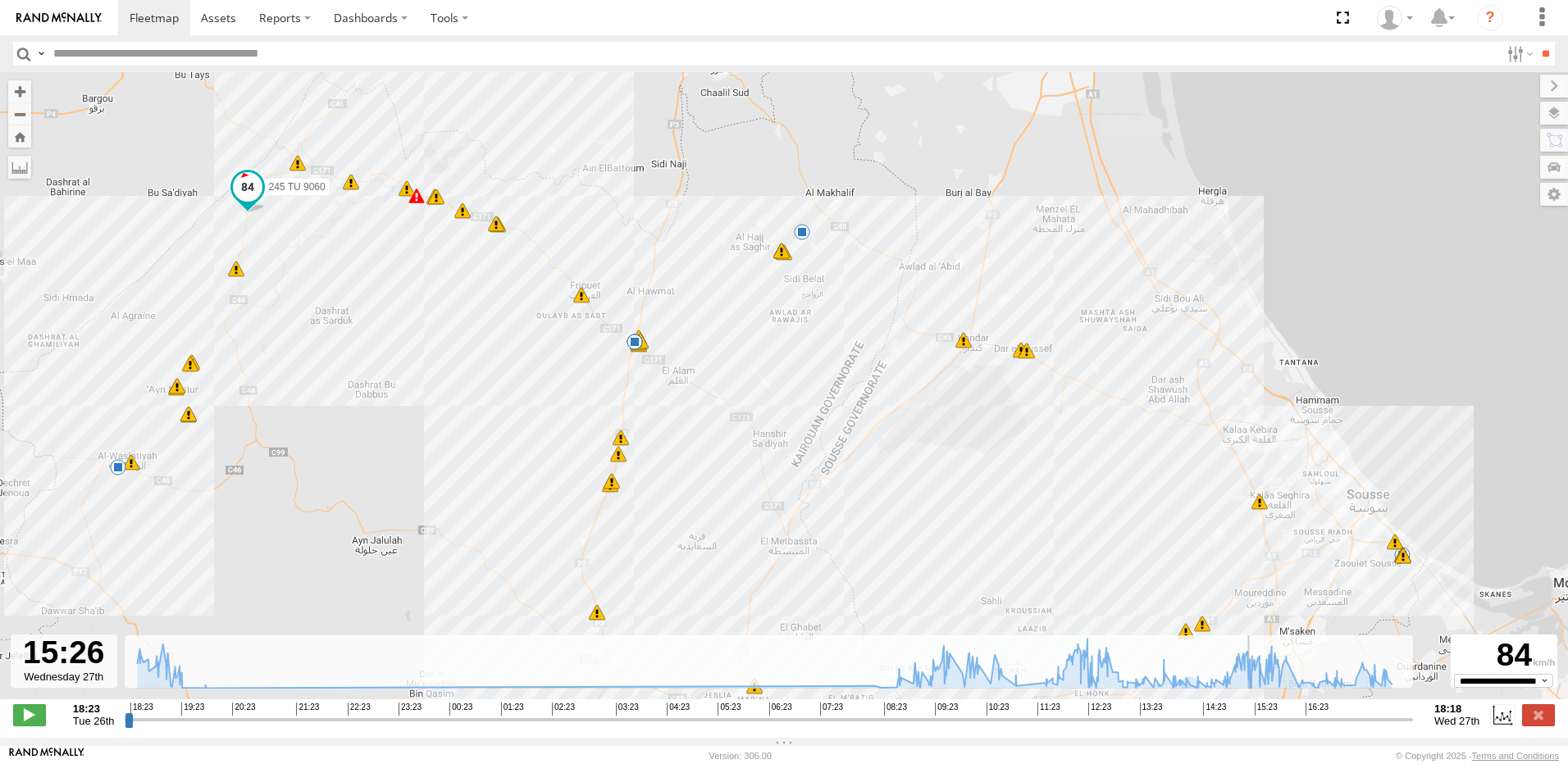
drag, startPoint x: 915, startPoint y: 552, endPoint x: 772, endPoint y: 492, distance: 155.1
click at [772, 492] on div "245 TU 9060 18:30 Tue 18:35 Tue 18:36 Tue 18:52 Tue 19:11 Tue 19:13 Tue 19:13 T…" at bounding box center [784, 394] width 1568 height 644
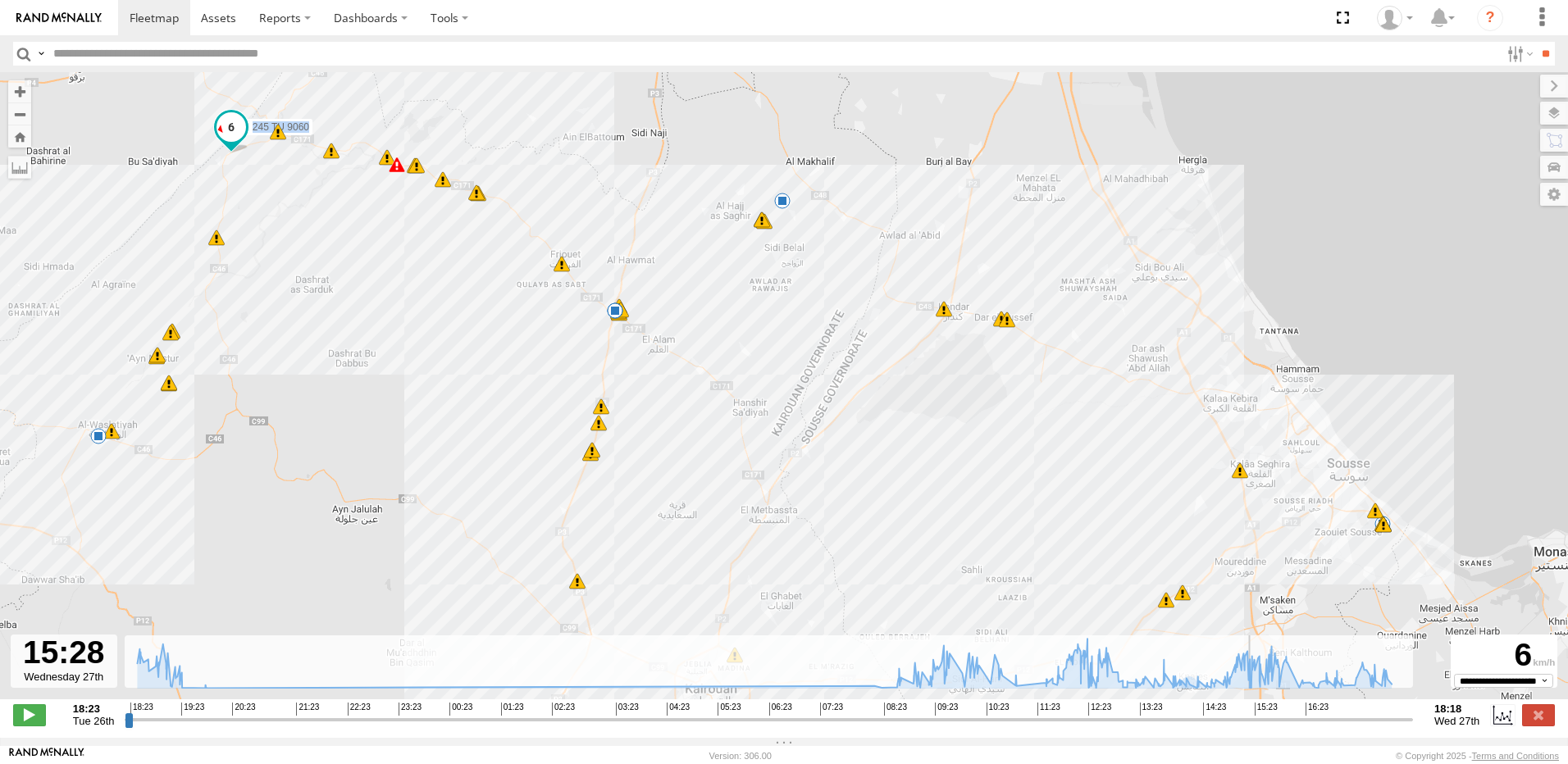
drag, startPoint x: 851, startPoint y: 582, endPoint x: 803, endPoint y: 546, distance: 60.0
click at [803, 546] on div "245 TU 9060 18:30 Tue 18:35 Tue 18:36 Tue 18:52 Tue 19:11 Tue 19:13 Tue 19:13 T…" at bounding box center [784, 394] width 1568 height 644
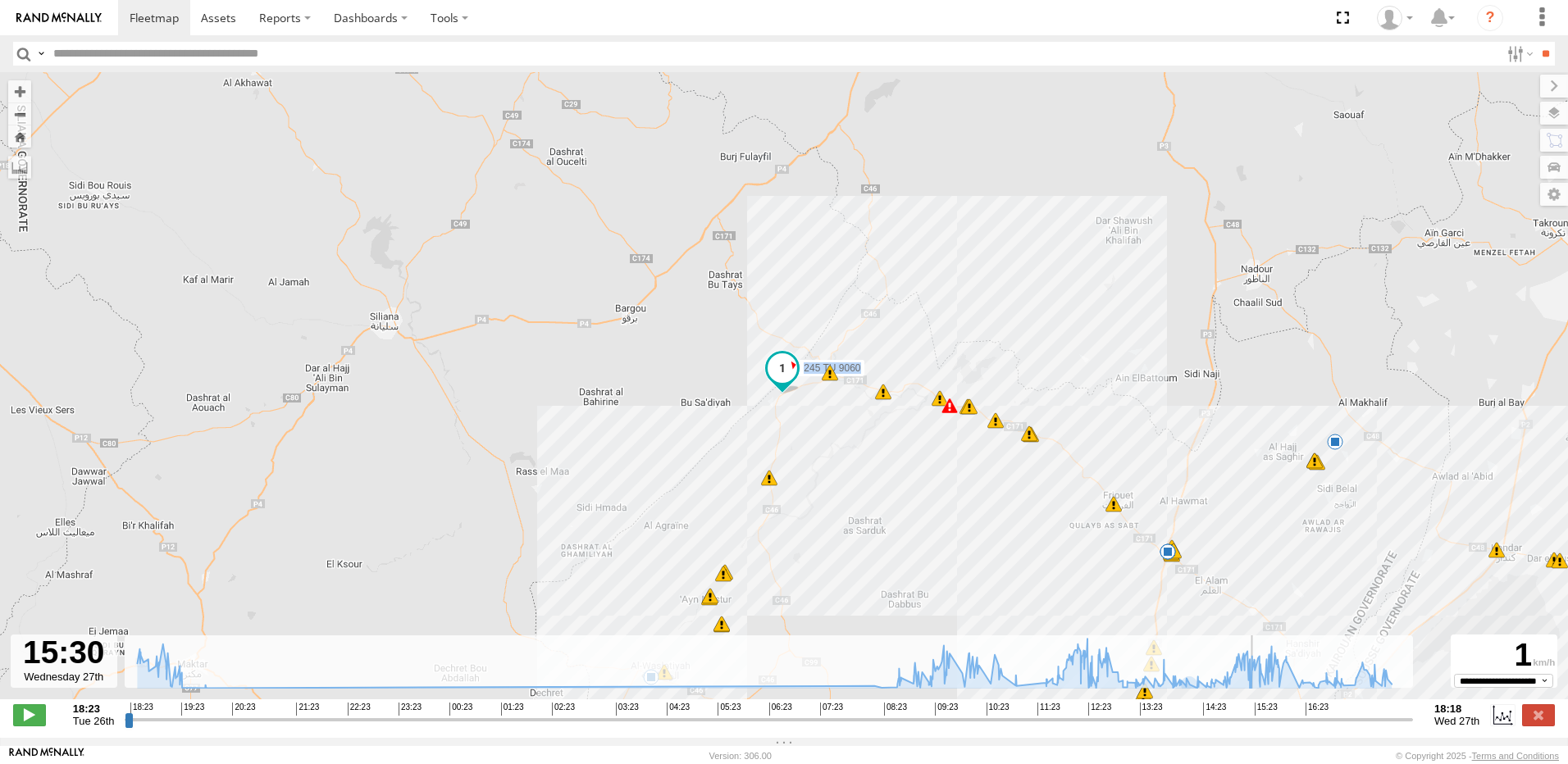
drag, startPoint x: 803, startPoint y: 546, endPoint x: 909, endPoint y: 571, distance: 108.9
click at [909, 571] on div "245 TU 9060 18:30 Tue 18:35 Tue 18:36 Tue 18:52 Tue 19:11 Tue 19:13 Tue 19:13 T…" at bounding box center [784, 394] width 1568 height 644
drag, startPoint x: 934, startPoint y: 558, endPoint x: 691, endPoint y: 444, distance: 268.4
click at [691, 444] on div "245 TU 9060 18:30 Tue 18:35 Tue 18:36 Tue 18:52 Tue 19:11 Tue 19:13 Tue 19:13 T…" at bounding box center [784, 394] width 1568 height 644
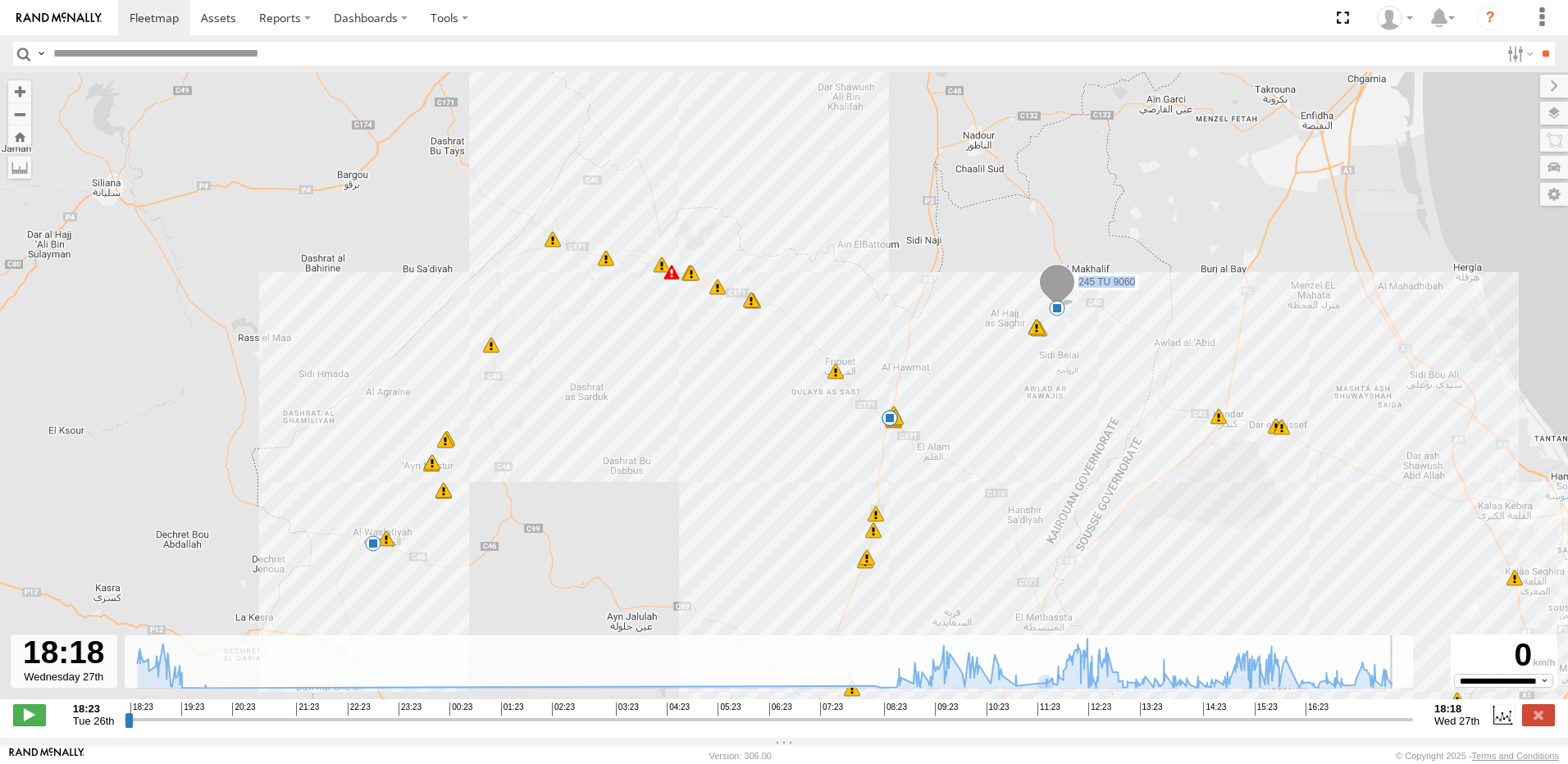
drag, startPoint x: 1262, startPoint y: 727, endPoint x: 1427, endPoint y: 729, distance: 165.0
click at [1413, 727] on input "range" at bounding box center [769, 719] width 1288 height 16
click at [142, 725] on input "range" at bounding box center [769, 719] width 1288 height 16
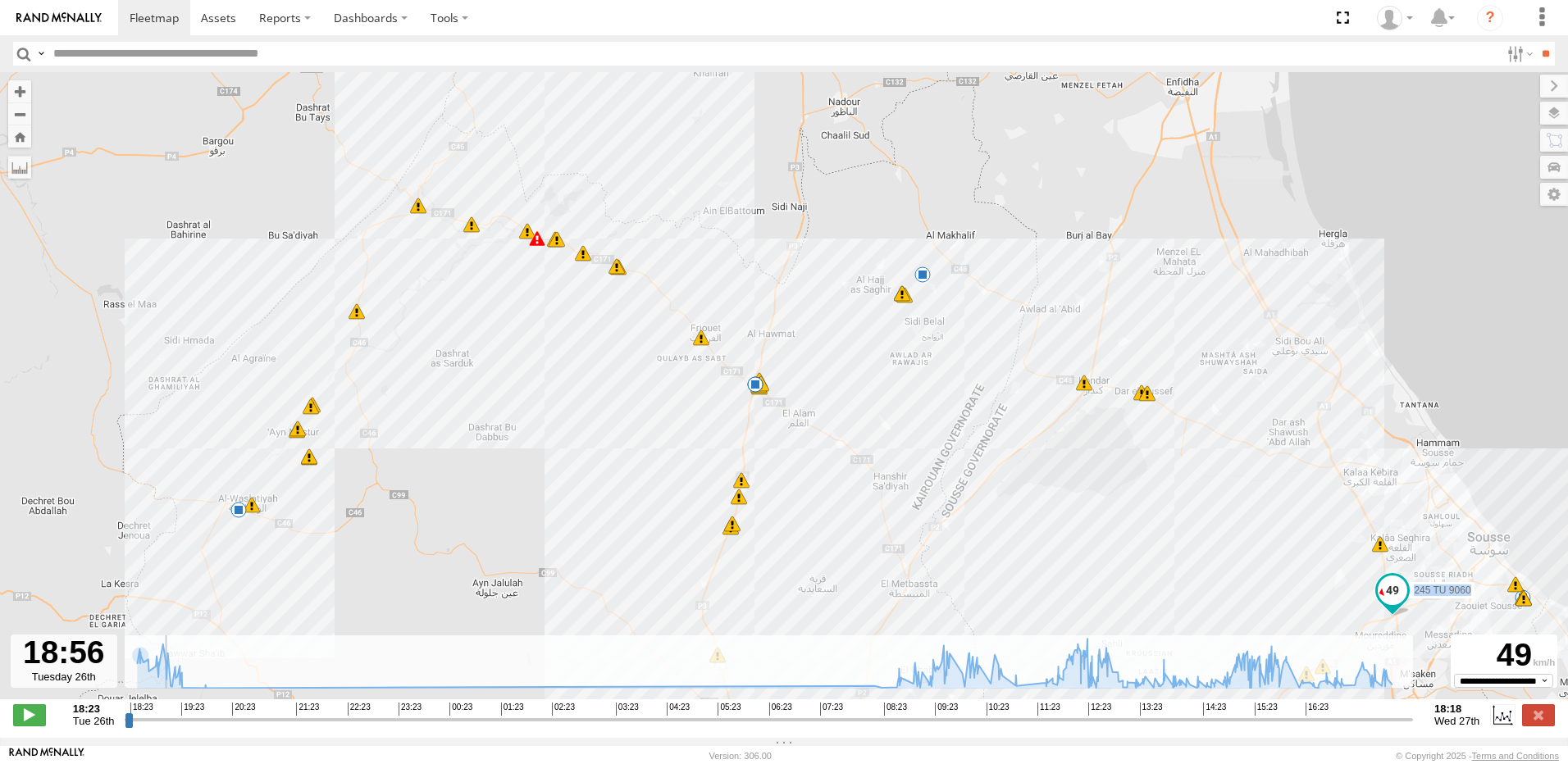
drag, startPoint x: 141, startPoint y: 726, endPoint x: 203, endPoint y: 727, distance: 62.0
click at [160, 724] on input "range" at bounding box center [769, 719] width 1288 height 16
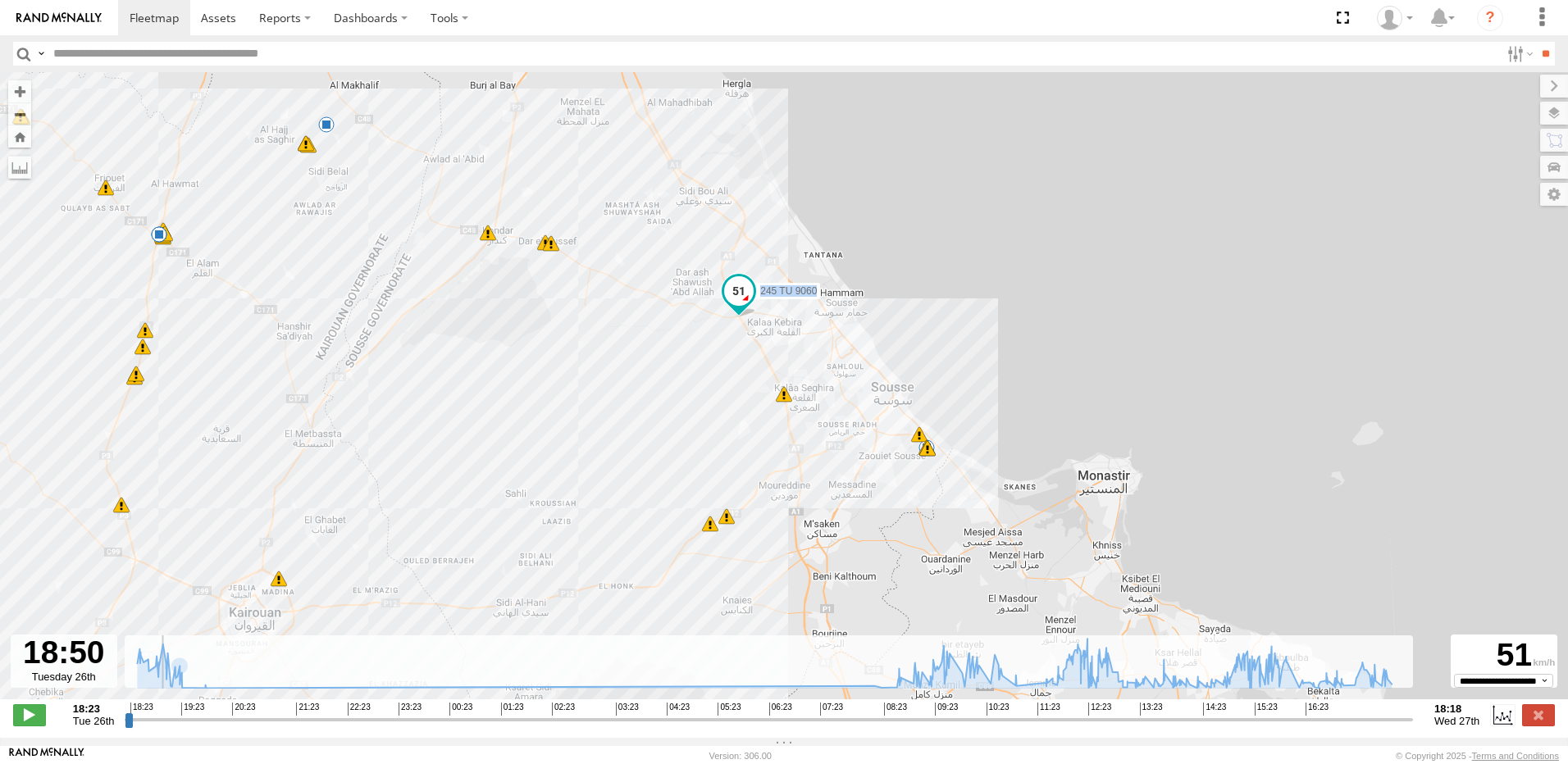
click at [153, 727] on input "range" at bounding box center [769, 719] width 1288 height 16
click at [36, 714] on span at bounding box center [30, 715] width 33 height 21
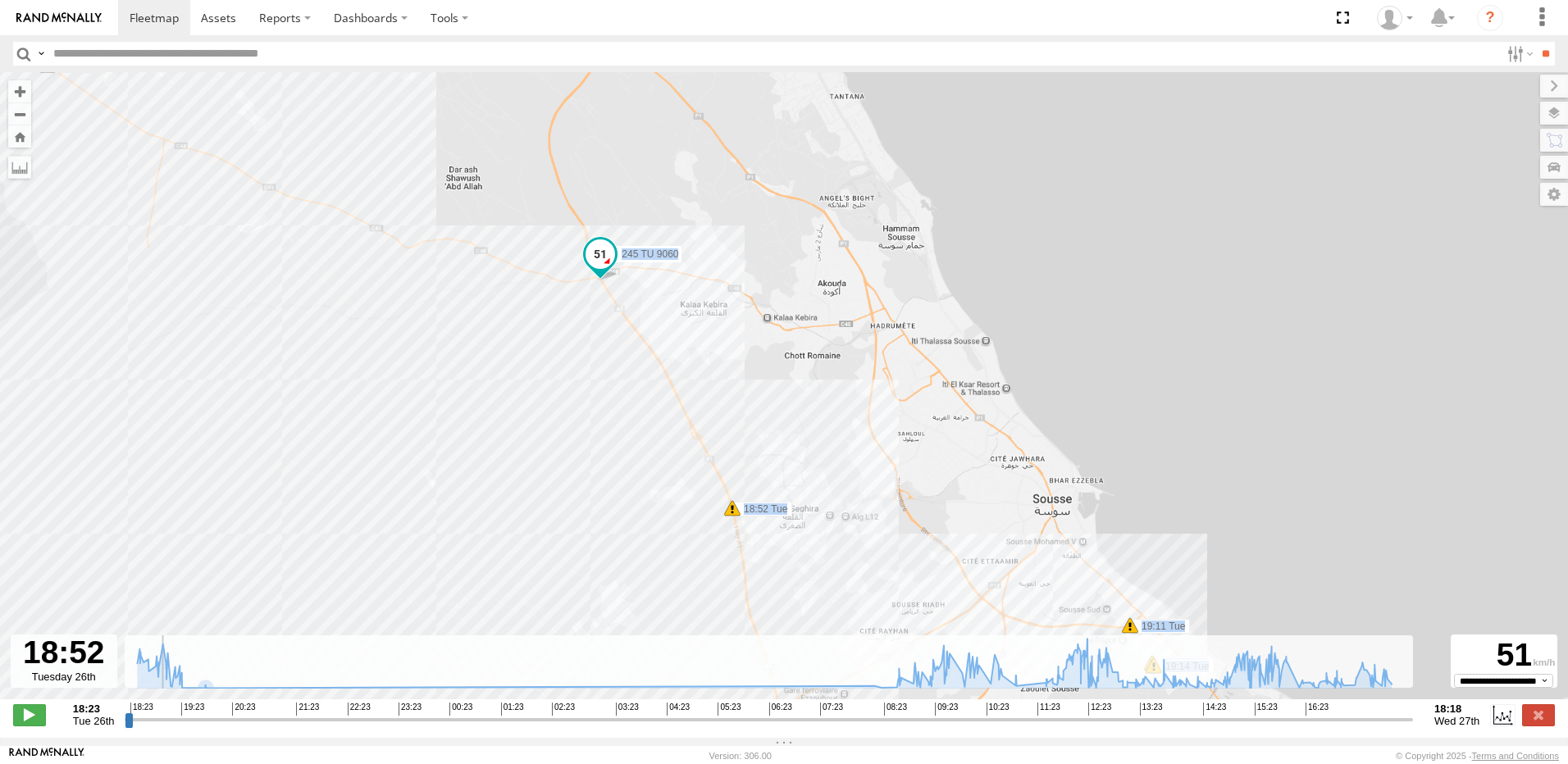
drag, startPoint x: 750, startPoint y: 442, endPoint x: 632, endPoint y: 459, distance: 119.2
click at [632, 459] on div "245 TU 9060 18:30 Tue 18:35 Tue 18:36 Tue 18:52 Tue 19:11 Tue 19:13 Tue 19:13 T…" at bounding box center [784, 394] width 1568 height 644
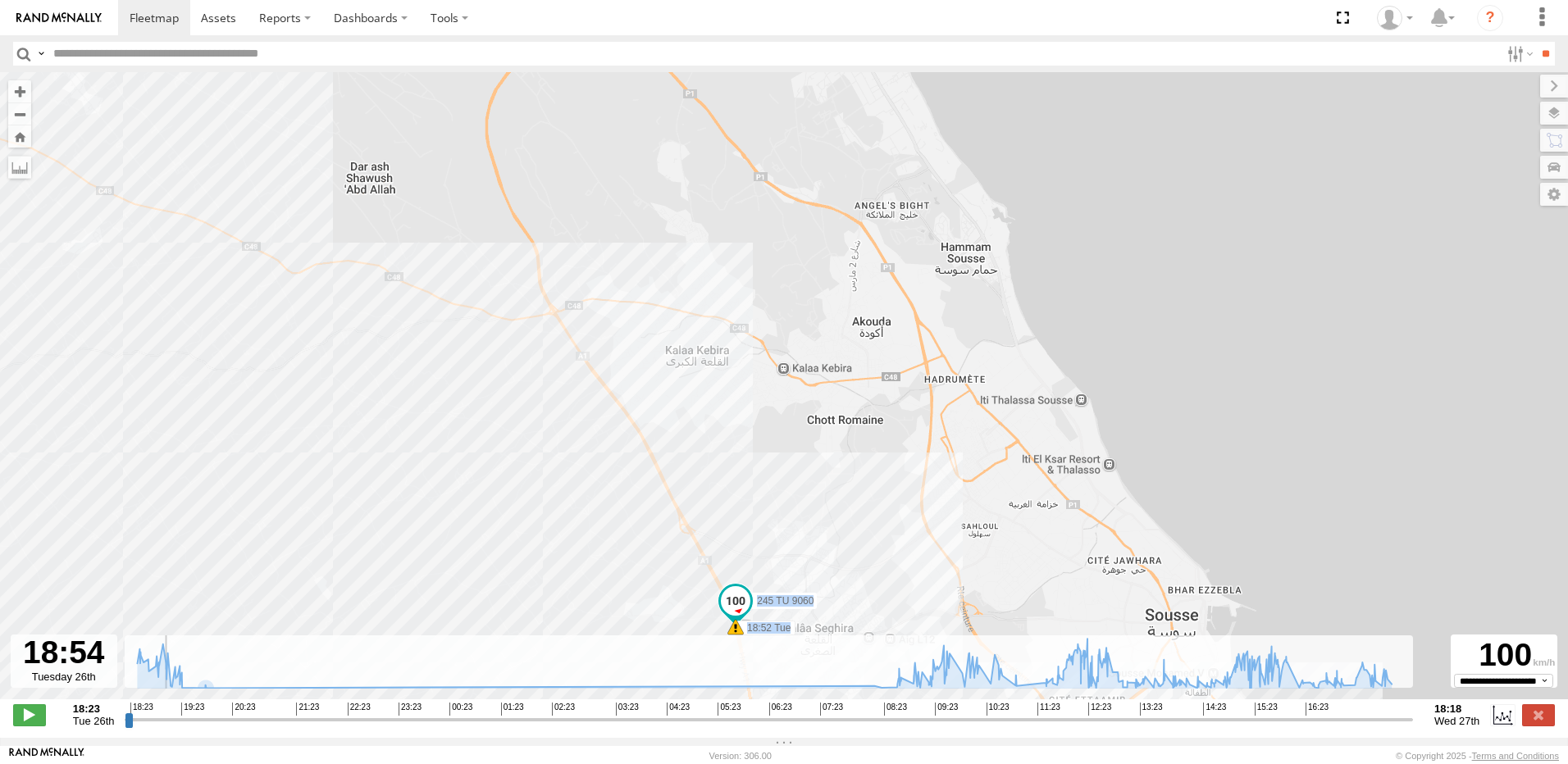
drag, startPoint x: 616, startPoint y: 535, endPoint x: 543, endPoint y: 453, distance: 109.8
click at [551, 455] on div "245 TU 9060 18:30 Tue 18:35 Tue 18:36 Tue 18:52 Tue 19:11 Tue 19:13 Tue 19:13 T…" at bounding box center [784, 394] width 1568 height 644
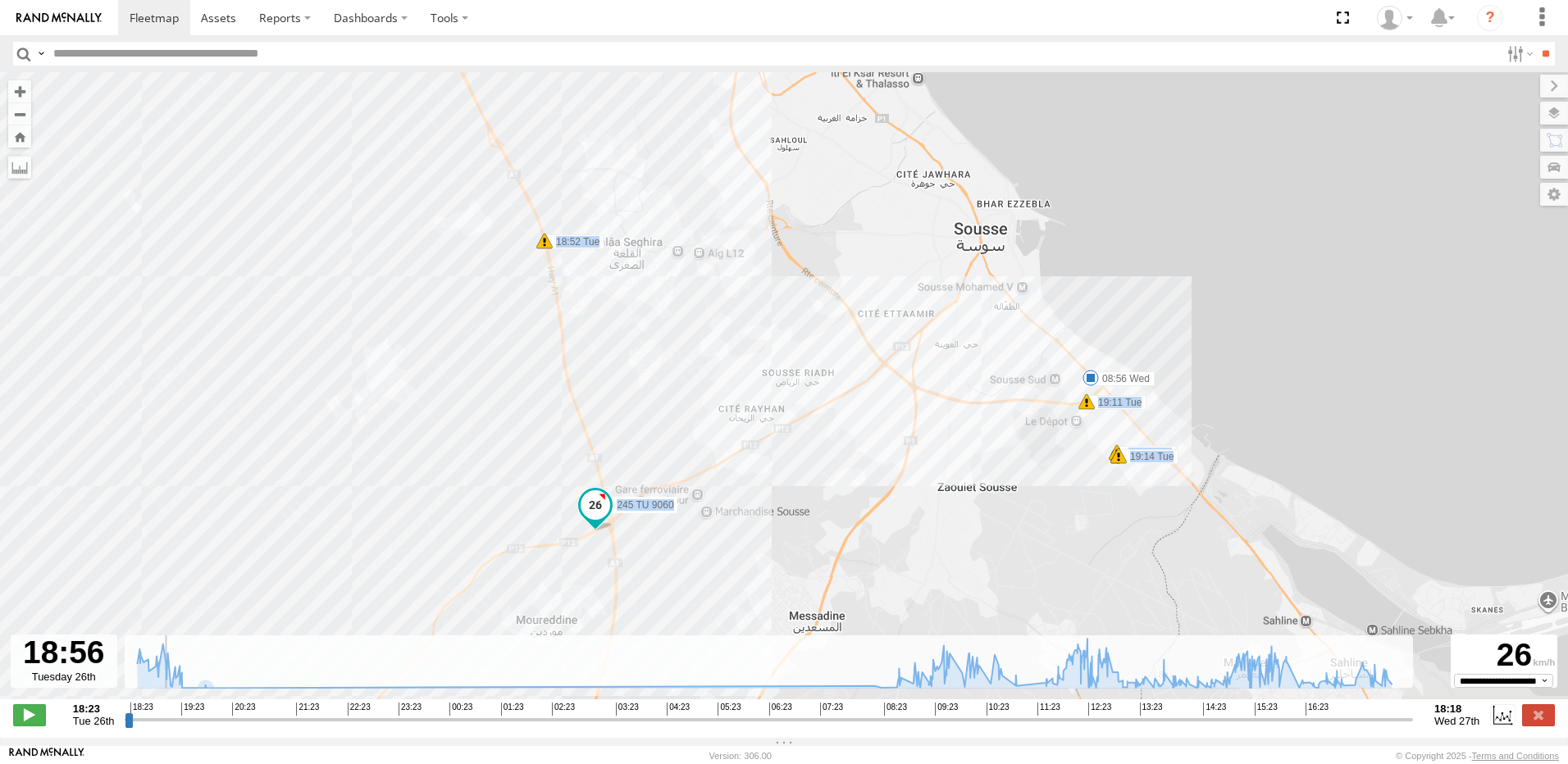
drag, startPoint x: 560, startPoint y: 526, endPoint x: 526, endPoint y: 413, distance: 118.0
click at [526, 413] on div "245 TU 9060 18:30 Tue 18:35 Tue 18:36 Tue 18:52 Tue 19:11 Tue 19:13 Tue 19:13 T…" at bounding box center [784, 394] width 1568 height 644
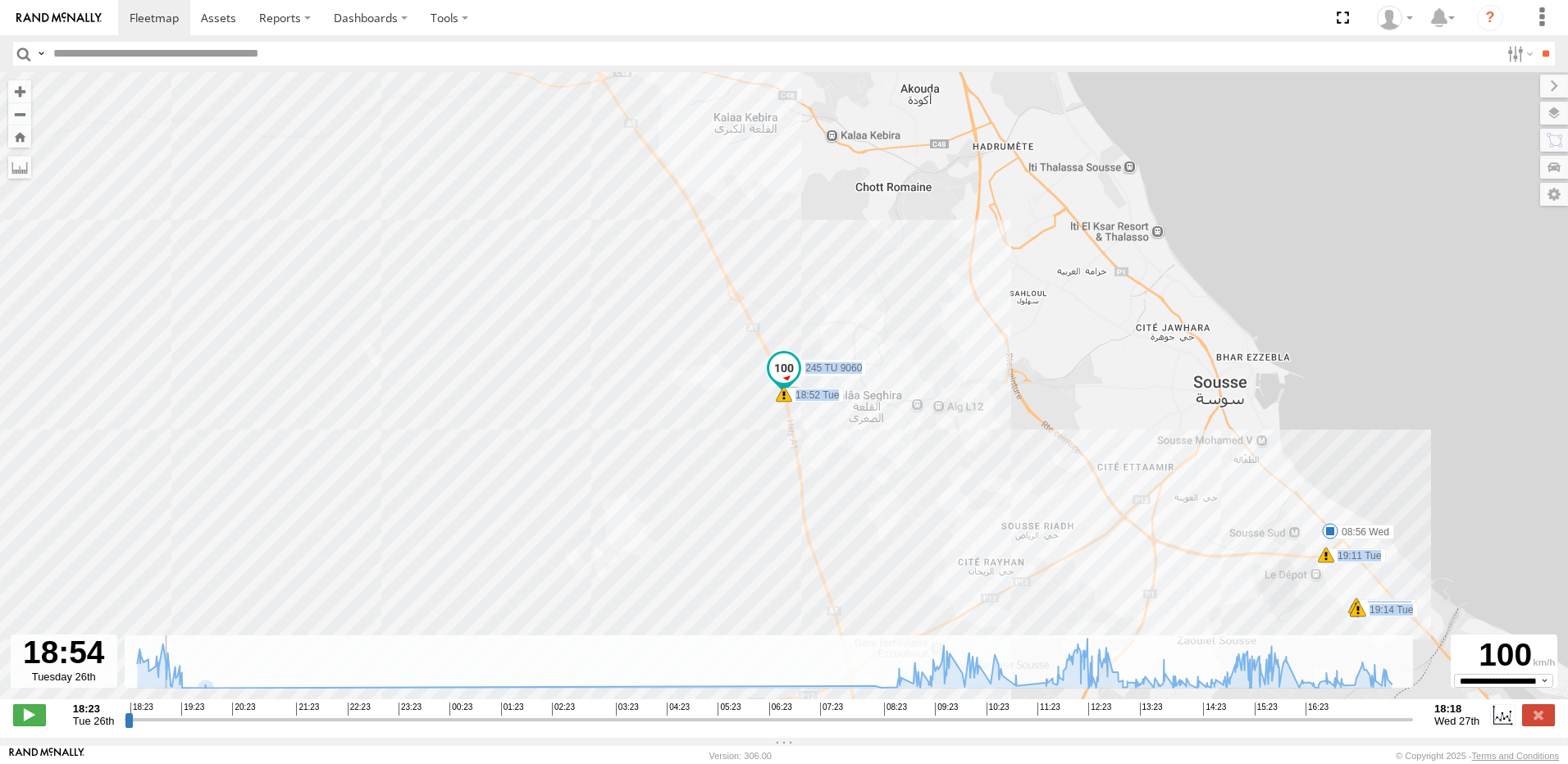
drag, startPoint x: 165, startPoint y: 728, endPoint x: 155, endPoint y: 730, distance: 10.2
click at [155, 727] on input "range" at bounding box center [769, 719] width 1288 height 16
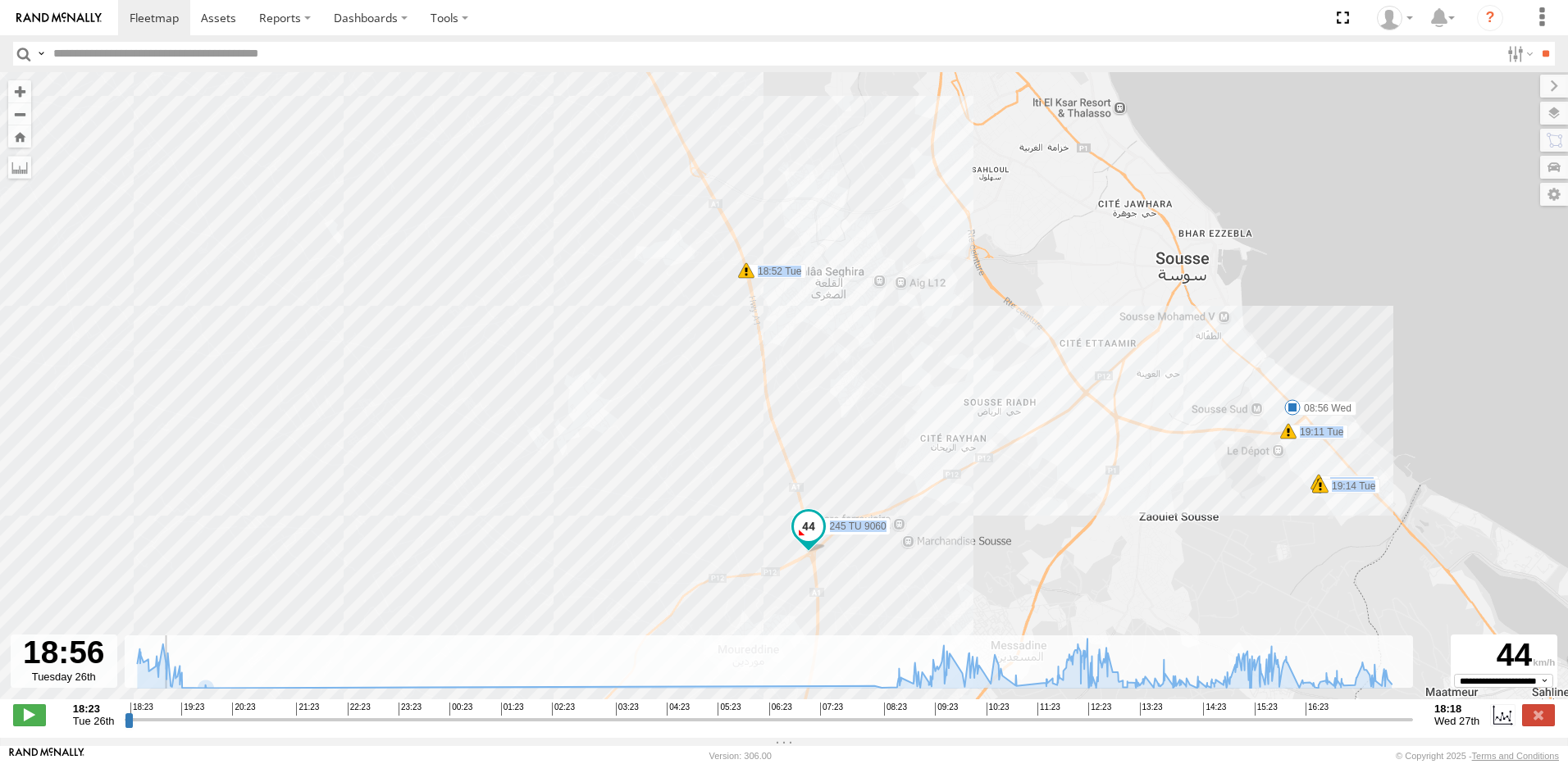
drag, startPoint x: 477, startPoint y: 600, endPoint x: 414, endPoint y: 519, distance: 102.6
click at [414, 519] on div "245 TU 9060 18:30 Tue 18:35 Tue 18:36 Tue 18:52 Tue 19:11 Tue 19:13 Tue 19:13 T…" at bounding box center [784, 394] width 1568 height 644
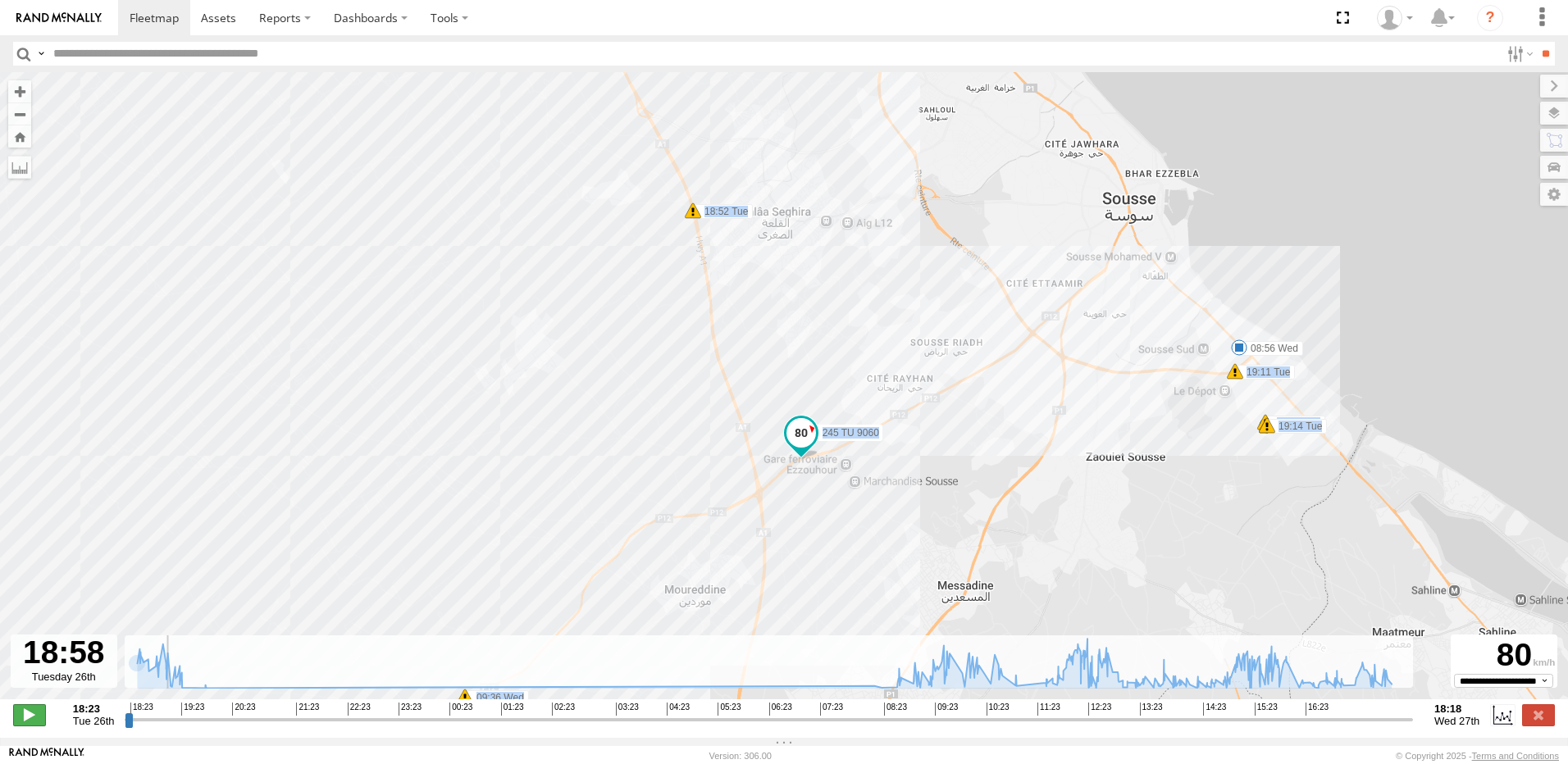
click at [29, 725] on span at bounding box center [30, 715] width 33 height 21
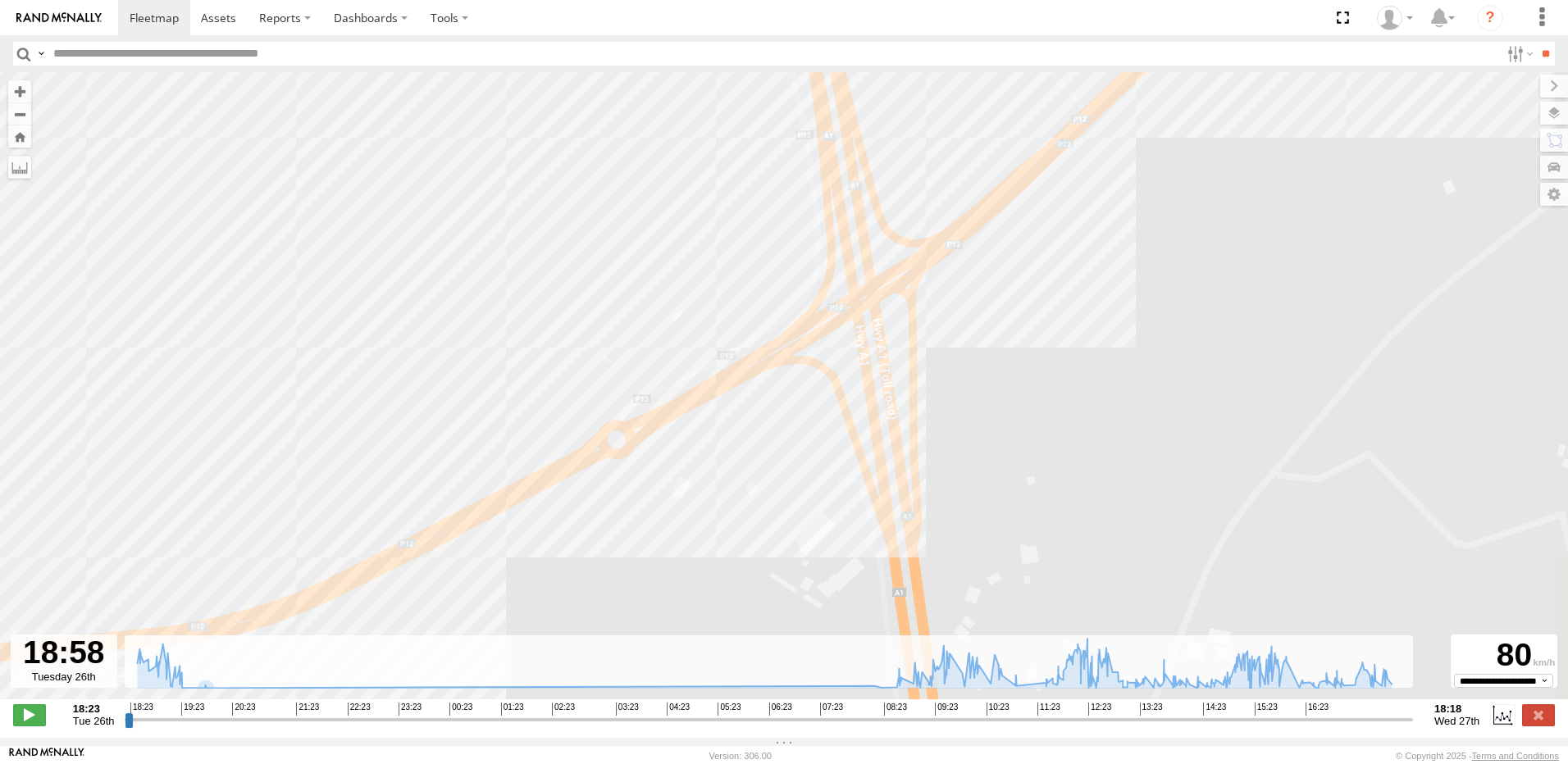
drag, startPoint x: 842, startPoint y: 388, endPoint x: 815, endPoint y: 550, distance: 164.2
click at [815, 550] on div "245 TU 9060 18:30 Tue 18:35 Tue 18:36 Tue 18:52 Tue 19:11 Tue 19:13 Tue 19:13 T…" at bounding box center [784, 394] width 1568 height 644
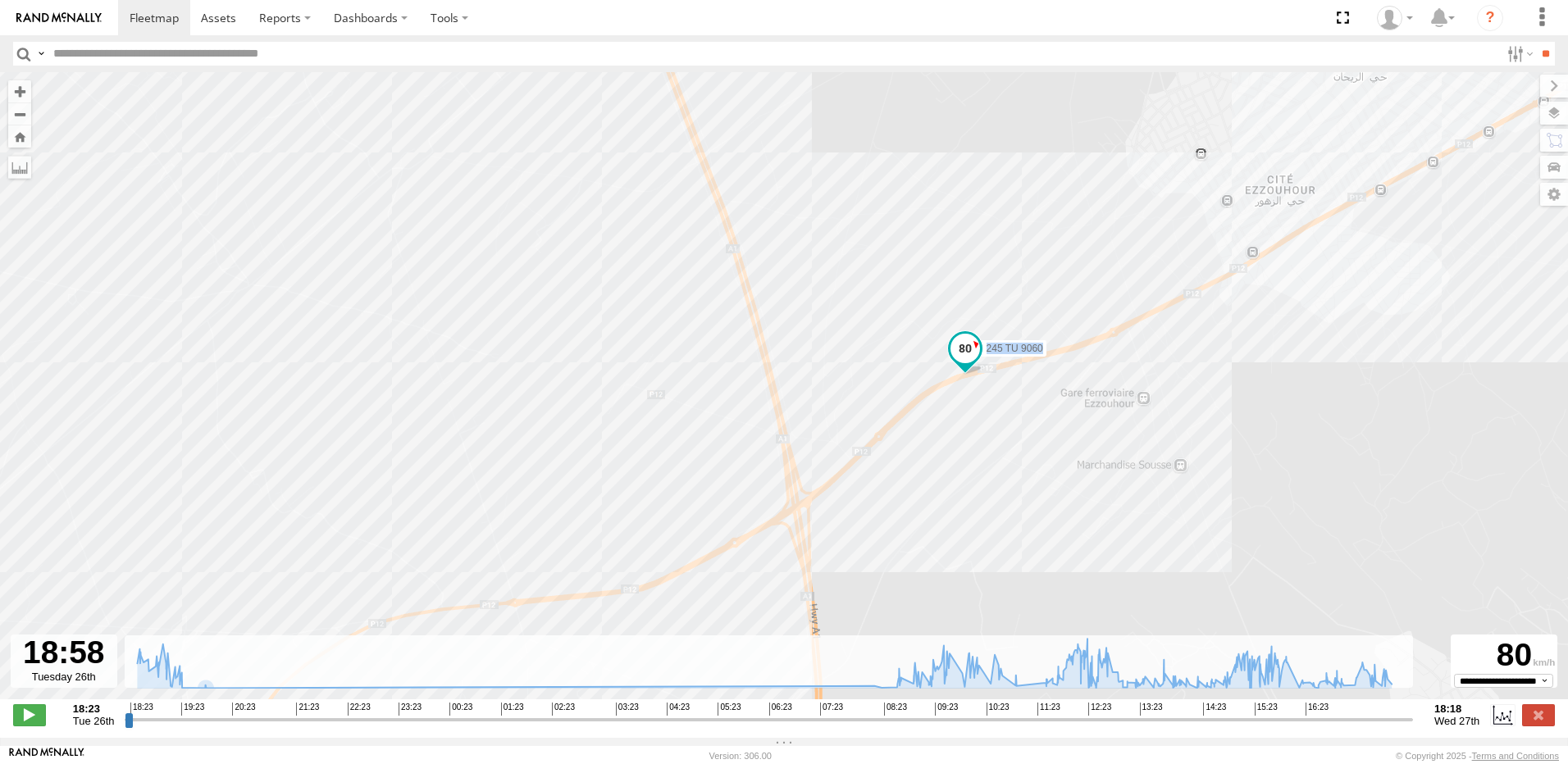
drag, startPoint x: 1025, startPoint y: 423, endPoint x: 1005, endPoint y: 464, distance: 45.6
click at [1003, 477] on div "245 TU 9060 18:30 Tue 18:35 Tue 18:36 Tue 18:52 Tue 19:11 Tue 19:13 Tue 19:13 T…" at bounding box center [784, 394] width 1568 height 644
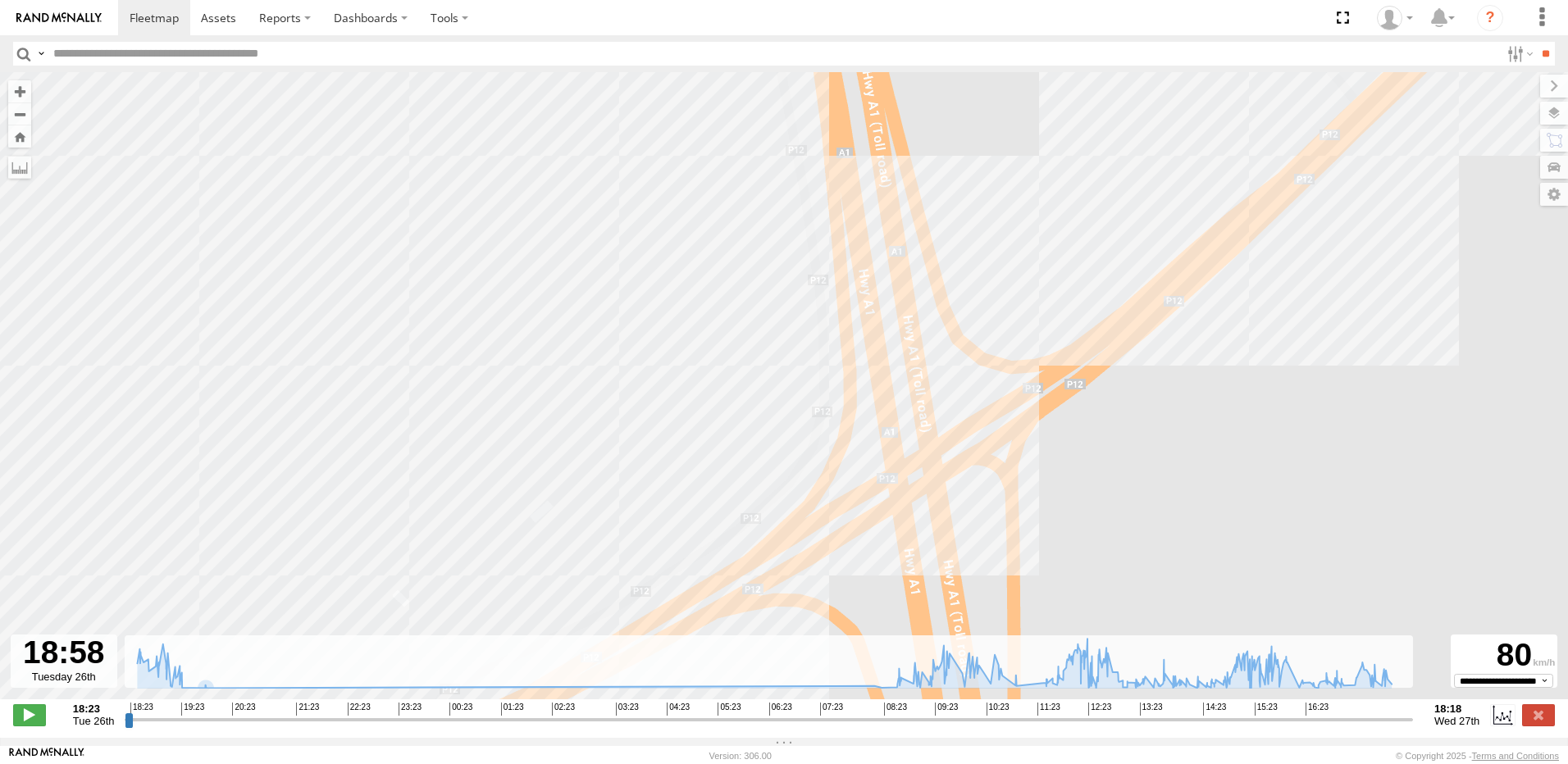
drag, startPoint x: 921, startPoint y: 480, endPoint x: 1073, endPoint y: 413, distance: 166.1
click at [1073, 414] on div "245 TU 9060 18:30 Tue 18:35 Tue 18:36 Tue 18:52 Tue 19:11 Tue 19:13 Tue 19:13 T…" at bounding box center [784, 394] width 1568 height 644
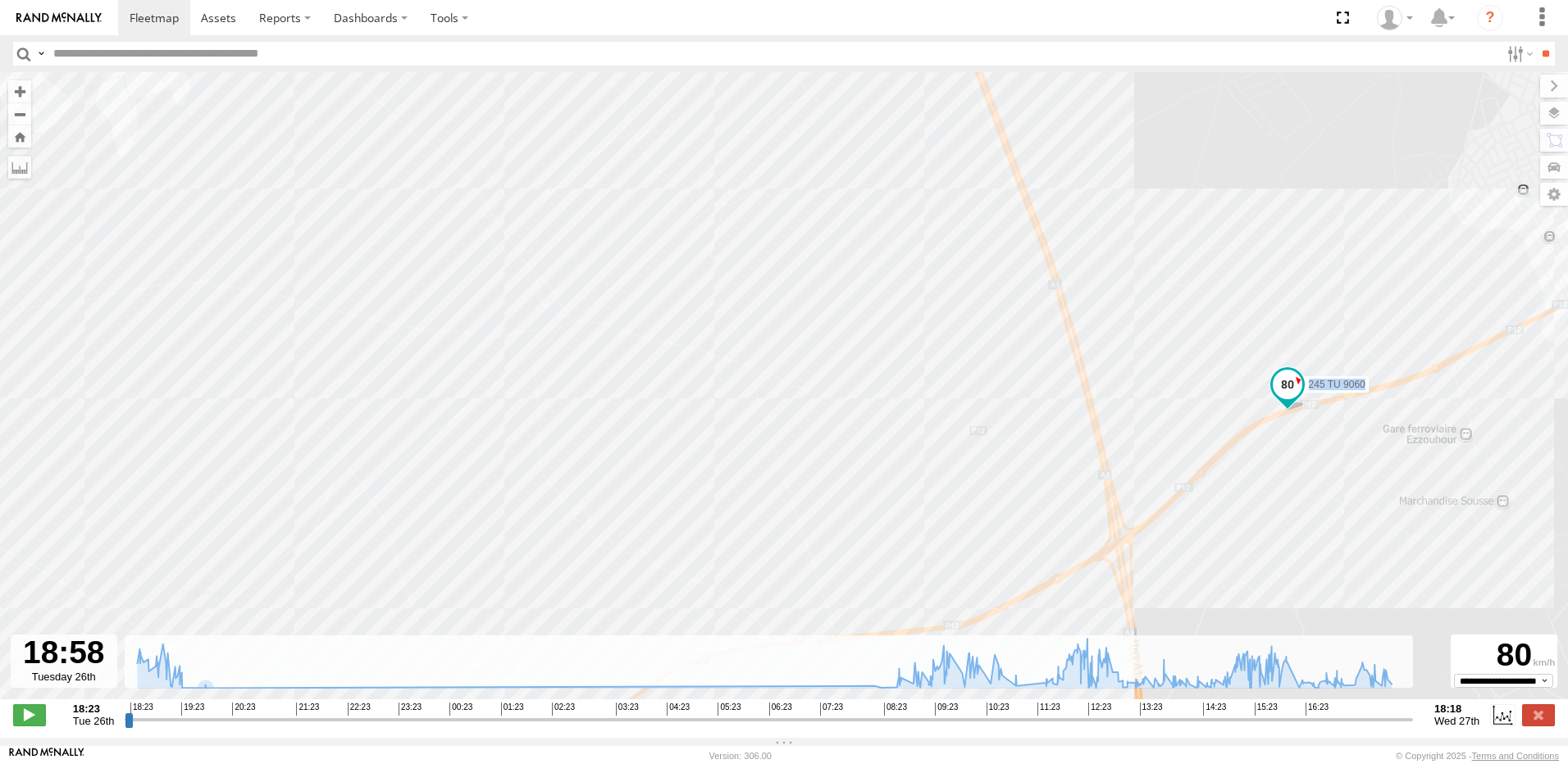
drag, startPoint x: 1006, startPoint y: 267, endPoint x: 1064, endPoint y: 450, distance: 192.0
click at [1064, 450] on div "245 TU 9060 18:30 Tue 18:35 Tue 18:36 Tue 18:52 Tue 19:11 Tue 19:13 Tue 19:13 T…" at bounding box center [784, 394] width 1568 height 644
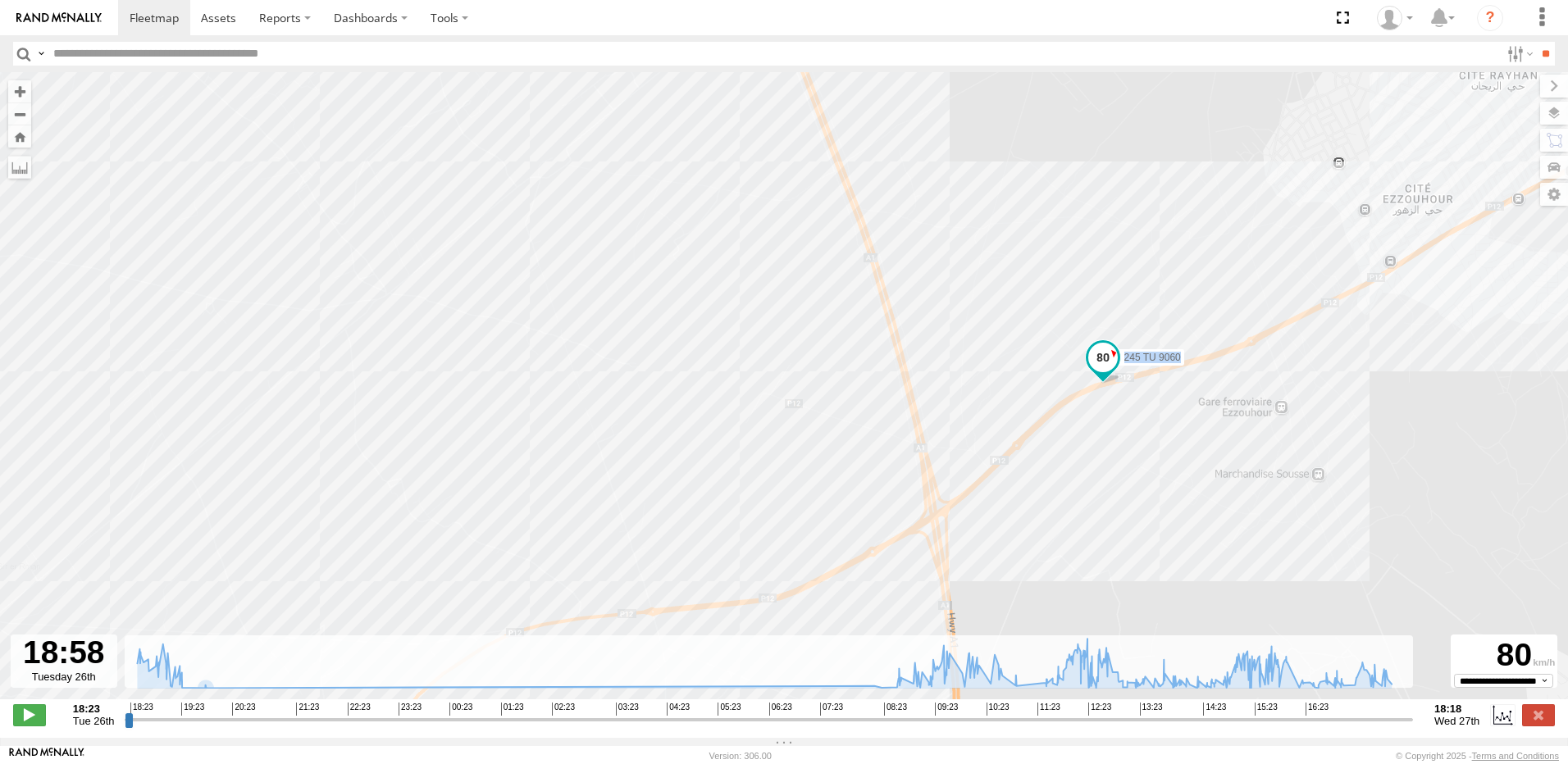
drag, startPoint x: 1159, startPoint y: 431, endPoint x: 971, endPoint y: 399, distance: 190.7
click at [971, 399] on div "245 TU 9060 18:30 Tue 18:35 Tue 18:36 Tue 18:52 Tue 19:11 Tue 19:13 Tue 19:13 T…" at bounding box center [784, 394] width 1568 height 644
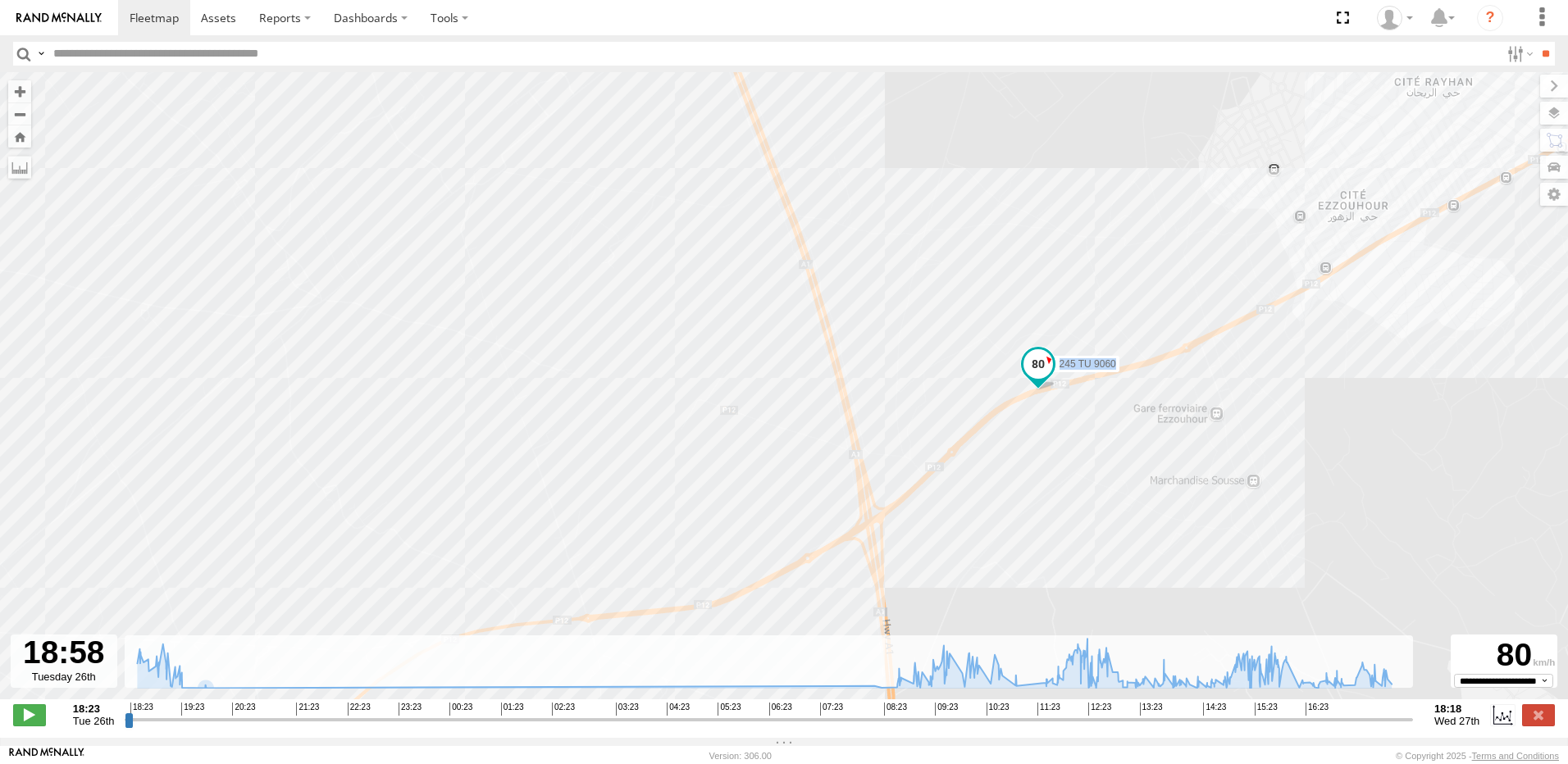
drag, startPoint x: 1097, startPoint y: 393, endPoint x: 965, endPoint y: 419, distance: 134.5
click at [965, 419] on div "245 TU 9060 18:30 Tue 18:35 Tue 18:36 Tue 18:52 Tue 19:11 Tue 19:13 Tue 19:13 T…" at bounding box center [784, 394] width 1568 height 644
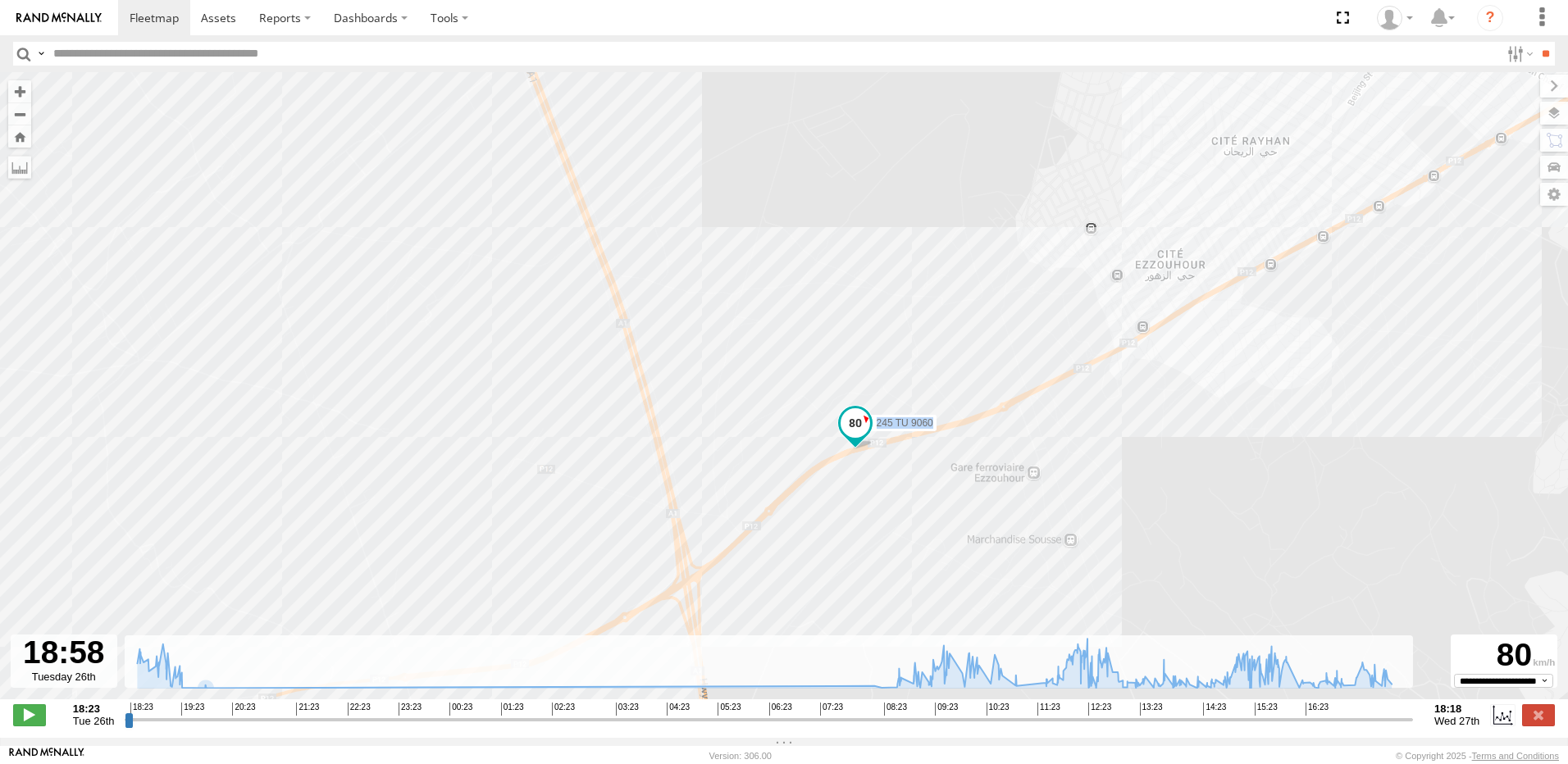
drag, startPoint x: 1091, startPoint y: 500, endPoint x: 1065, endPoint y: 495, distance: 26.5
click at [1068, 500] on div "245 TU 9060 18:30 Tue 18:35 Tue 18:36 Tue 18:52 Tue 19:11 Tue 19:13 Tue 19:13 T…" at bounding box center [784, 394] width 1568 height 644
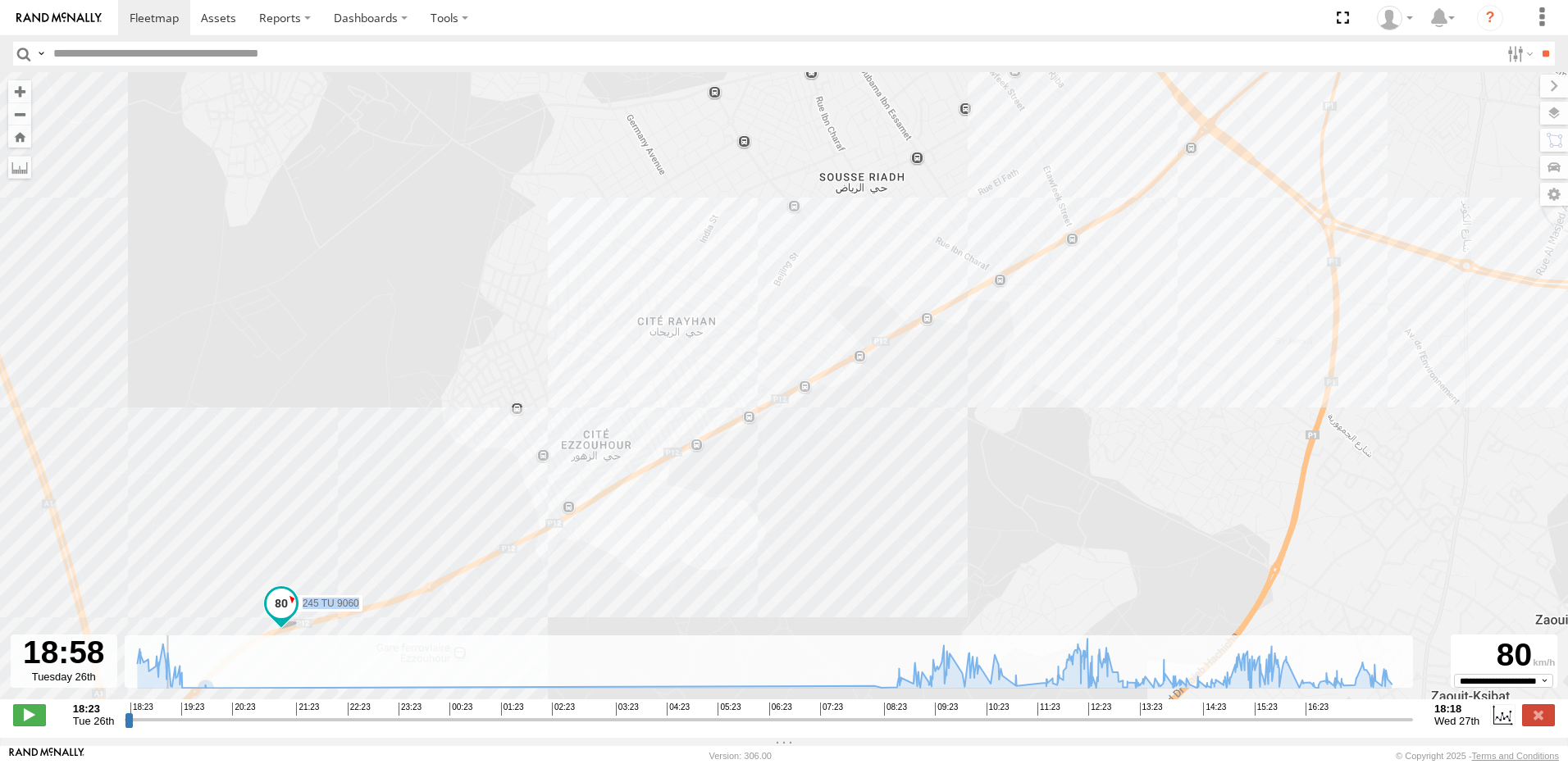
click at [160, 727] on input "range" at bounding box center [769, 719] width 1288 height 16
click at [41, 718] on span at bounding box center [30, 715] width 33 height 21
click at [23, 723] on span at bounding box center [30, 715] width 33 height 21
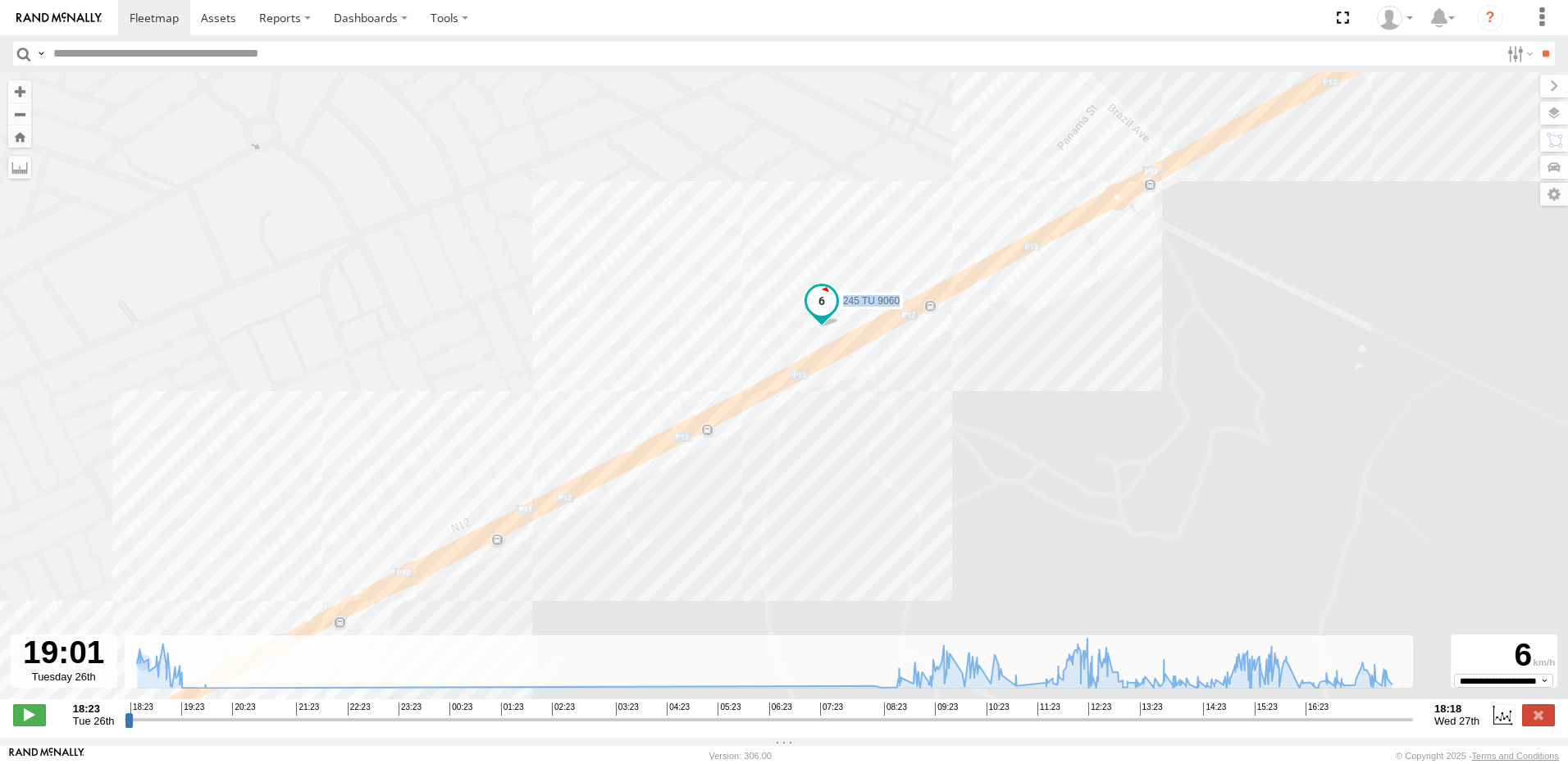
drag, startPoint x: 987, startPoint y: 322, endPoint x: 767, endPoint y: 399, distance: 233.1
click at [767, 399] on div "245 TU 9060 18:30 Tue 18:35 Tue 18:36 Tue 18:52 Tue 19:11 Tue 19:13 Tue 19:13 T…" at bounding box center [784, 394] width 1568 height 644
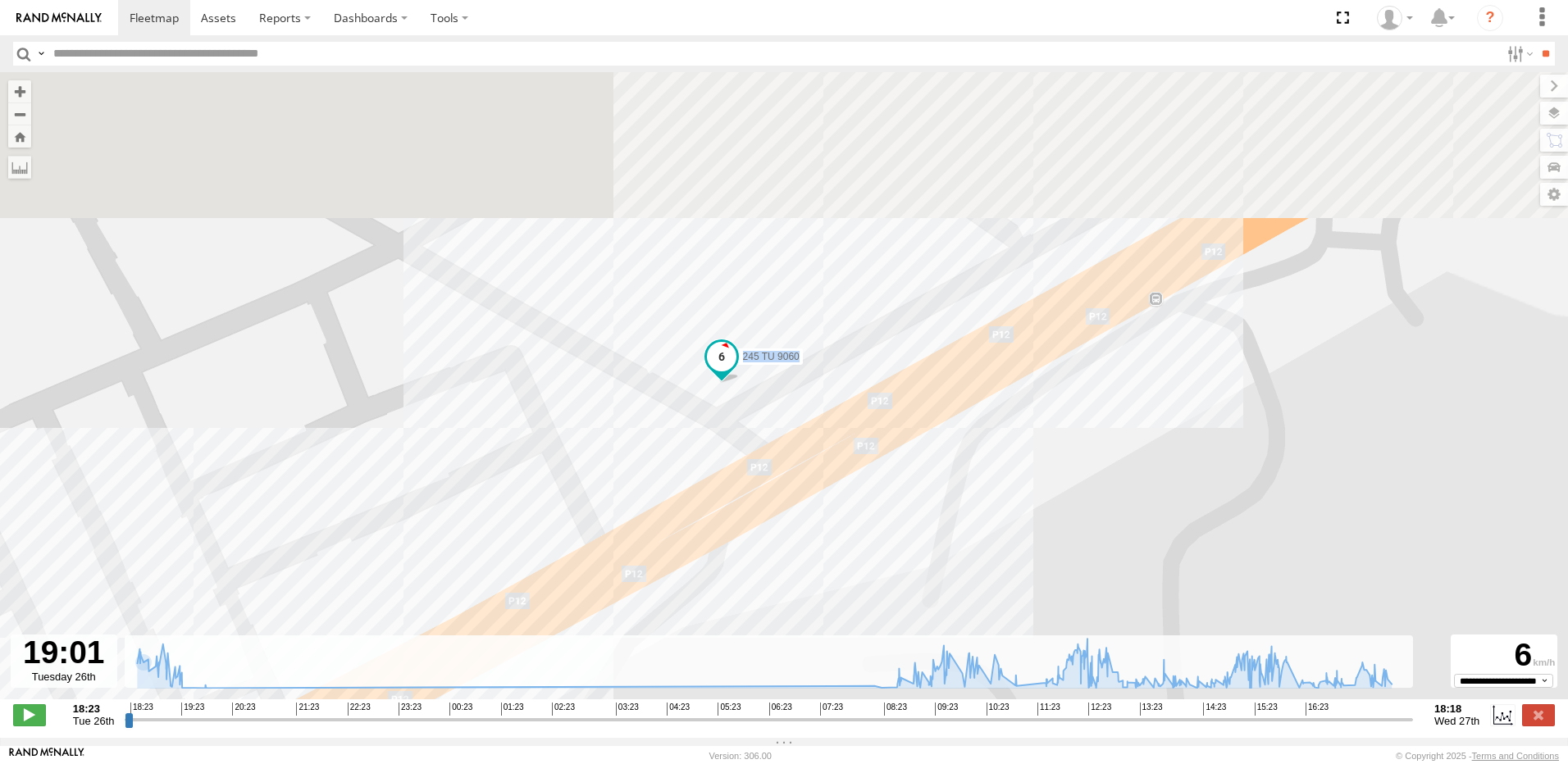
drag, startPoint x: 872, startPoint y: 296, endPoint x: 733, endPoint y: 513, distance: 257.7
click at [733, 513] on div "245 TU 9060 18:30 Tue 18:35 Tue 18:36 Tue 18:52 Tue 19:11 Tue 19:13 Tue 19:13 T…" at bounding box center [784, 394] width 1568 height 644
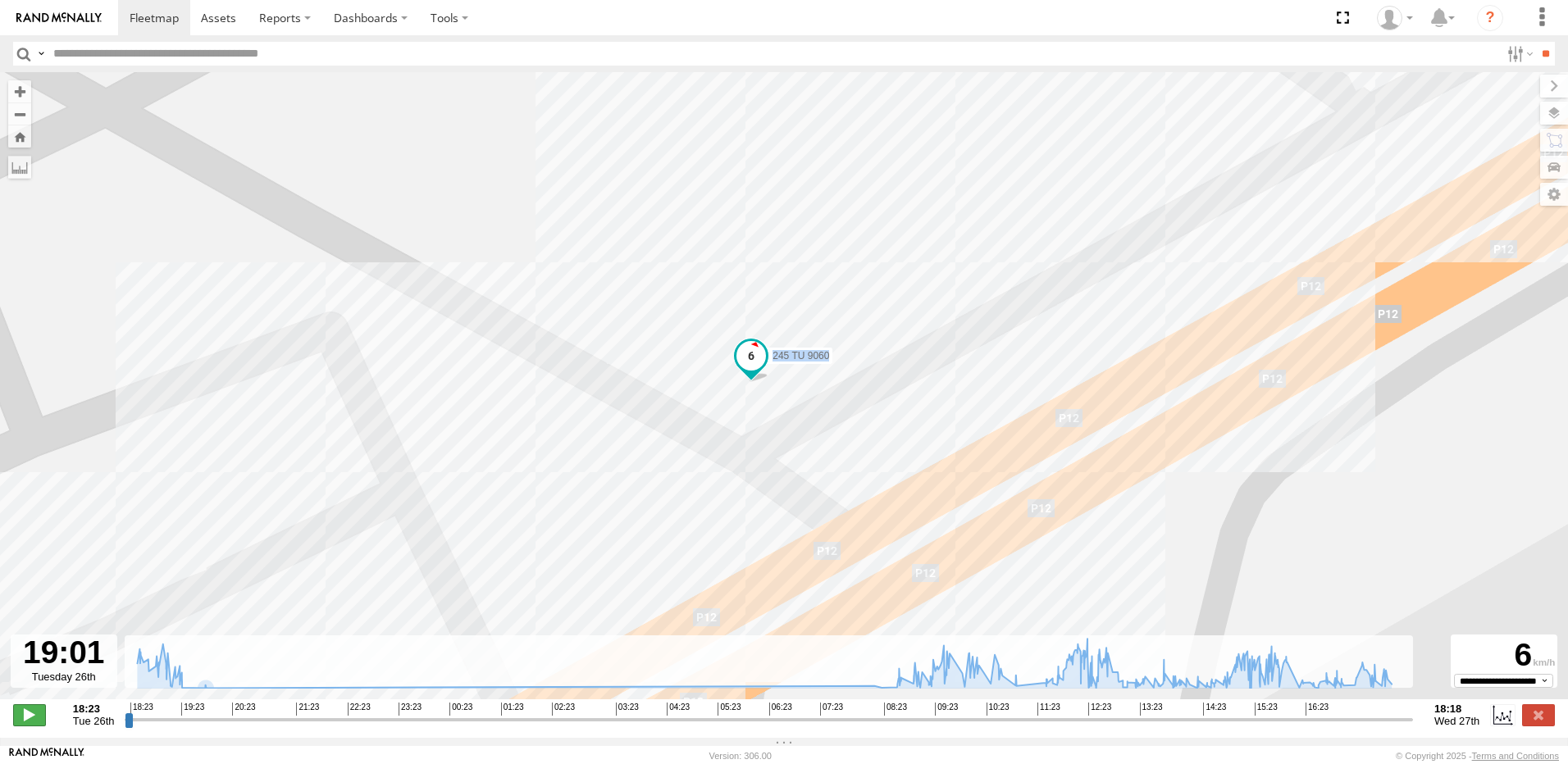
click at [26, 721] on span at bounding box center [30, 715] width 33 height 21
click at [36, 723] on span at bounding box center [30, 715] width 33 height 21
click at [27, 715] on span at bounding box center [30, 715] width 33 height 21
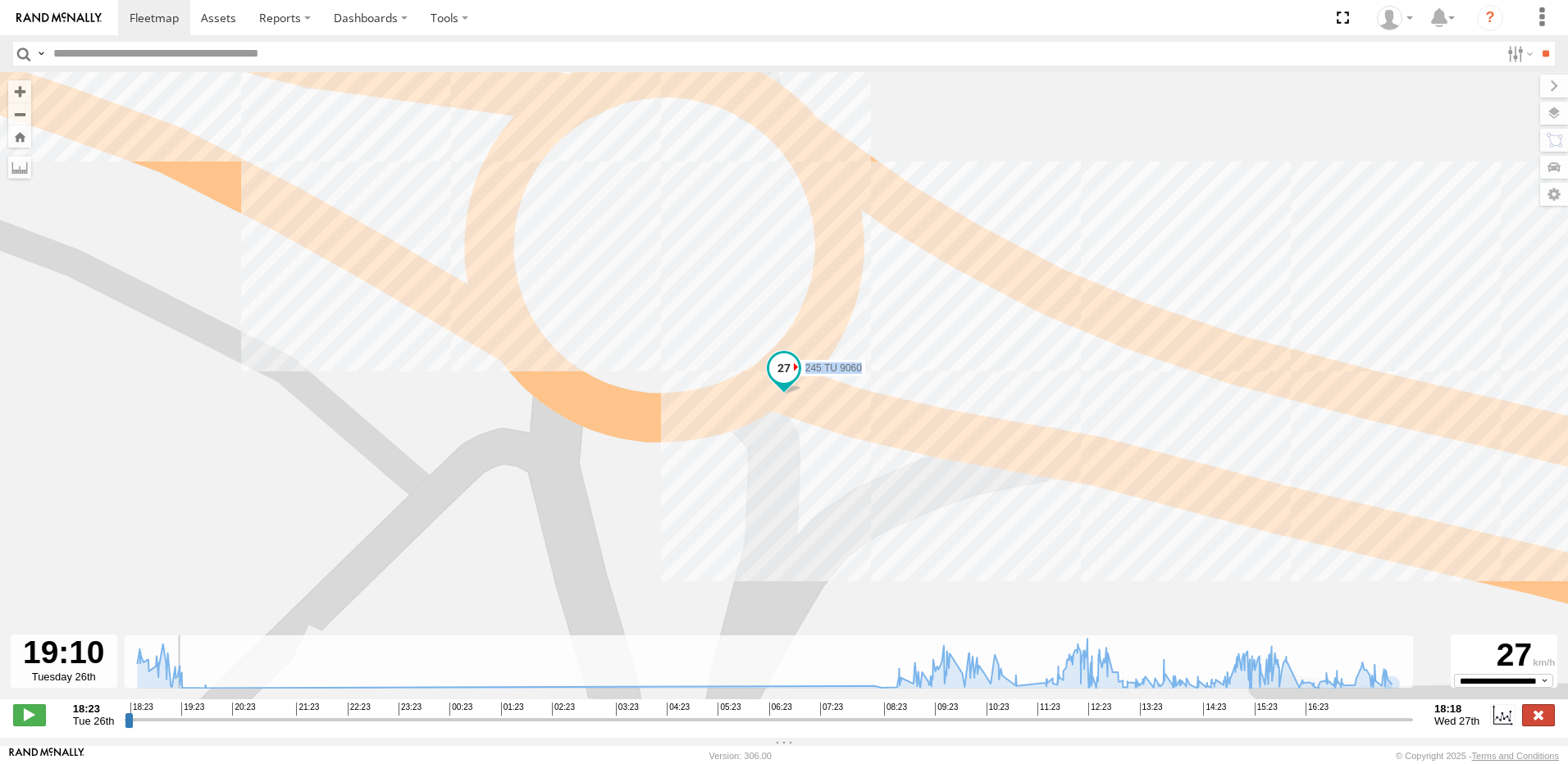
click at [1536, 725] on label at bounding box center [1538, 715] width 33 height 21
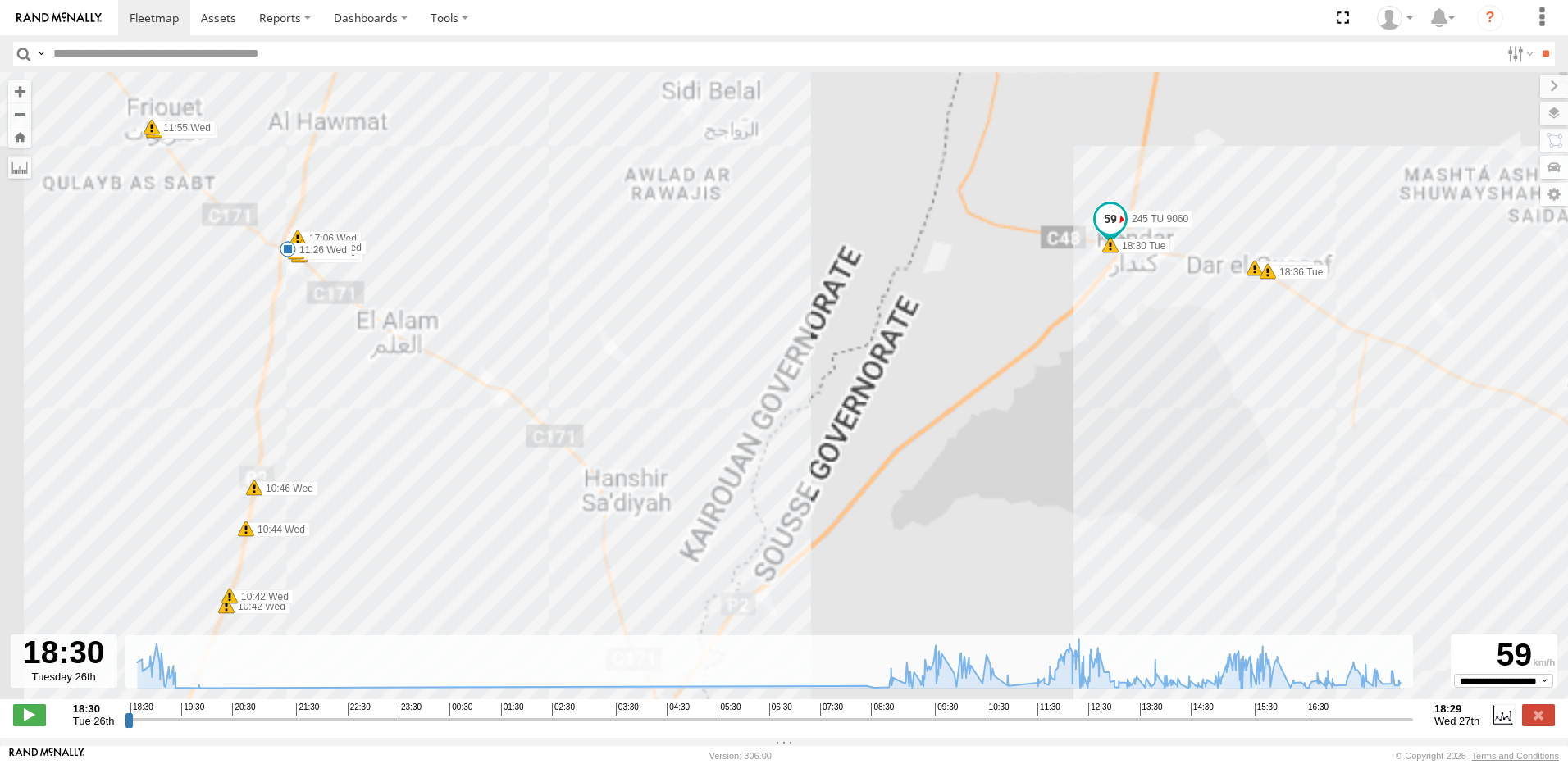
click at [647, 235] on div "245 TU 9060 18:30 Tue 18:35 Tue 18:36 Tue 18:52 Tue 19:11 Tue 19:13 Tue 19:13 T…" at bounding box center [784, 394] width 1568 height 644
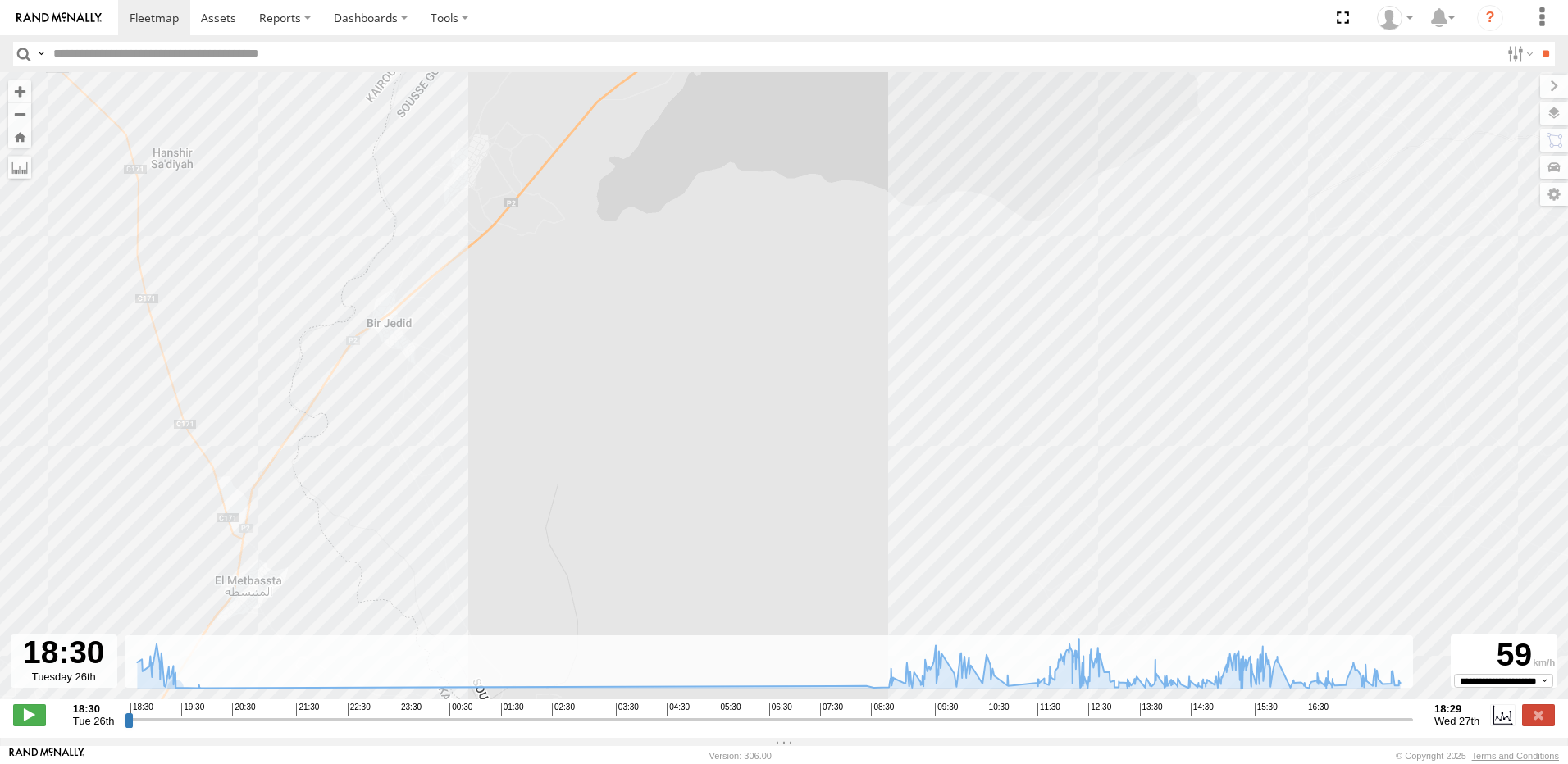
click at [27, 710] on div "**********" at bounding box center [784, 717] width 1568 height 35
click at [30, 719] on span at bounding box center [30, 715] width 33 height 21
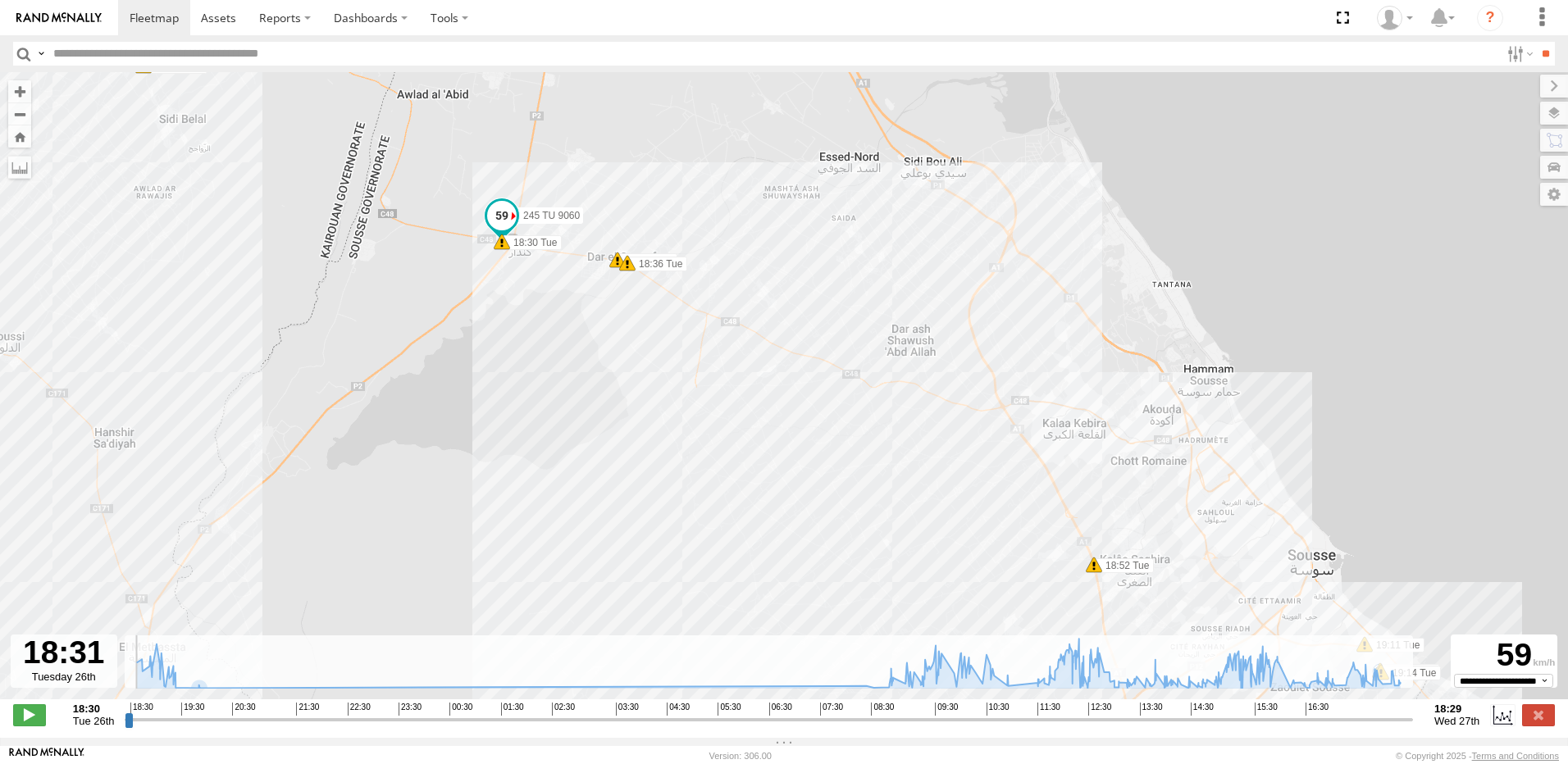
drag, startPoint x: 1010, startPoint y: 313, endPoint x: 883, endPoint y: 299, distance: 127.8
click at [883, 299] on div "245 TU 9060 18:30 Tue 18:35 Tue 18:36 Tue 18:52 Tue 19:11 Tue 19:13 Tue 19:13 T…" at bounding box center [784, 394] width 1568 height 644
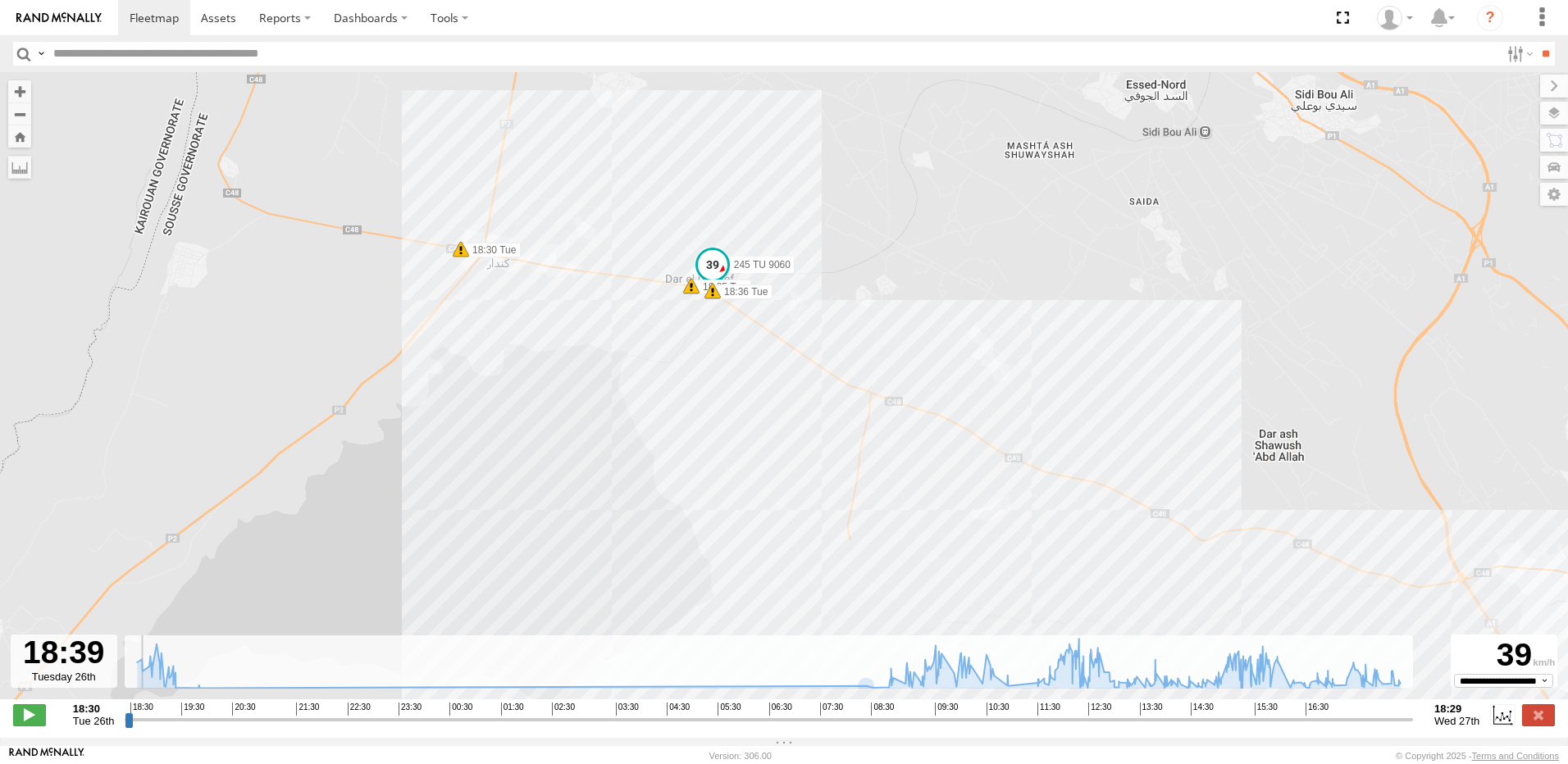
drag, startPoint x: 760, startPoint y: 513, endPoint x: 681, endPoint y: 434, distance: 111.7
click at [658, 405] on div "245 TU 9060 18:30 Tue 18:35 Tue 18:36 Tue 18:52 Tue 19:11 Tue 19:13 Tue 19:13 T…" at bounding box center [784, 394] width 1568 height 644
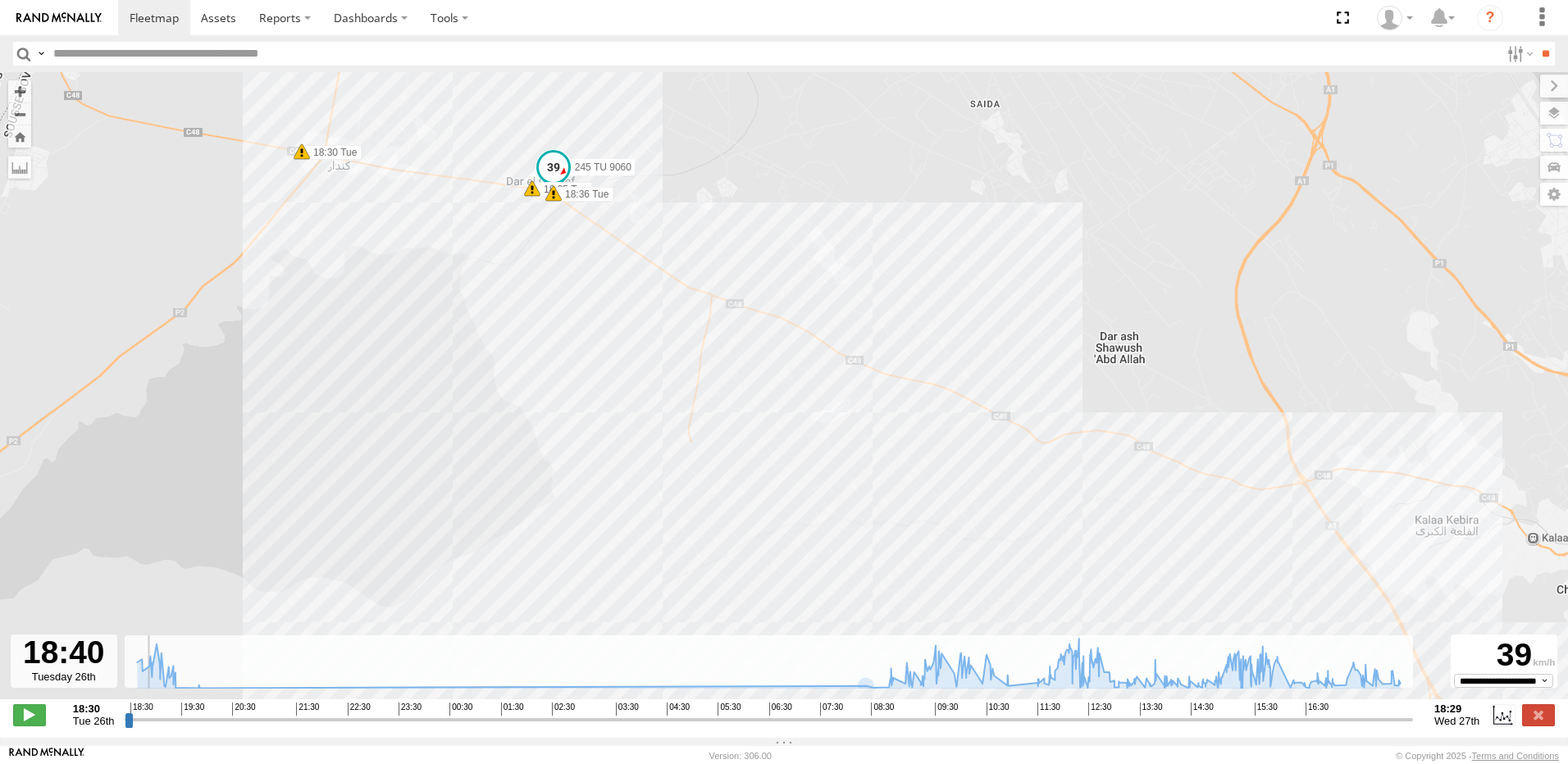
drag, startPoint x: 768, startPoint y: 463, endPoint x: 615, endPoint y: 403, distance: 164.3
click at [615, 403] on div "245 TU 9060 18:30 Tue 18:35 Tue 18:36 Tue 18:52 Tue 19:11 Tue 19:13 Tue 19:13 T…" at bounding box center [784, 394] width 1568 height 644
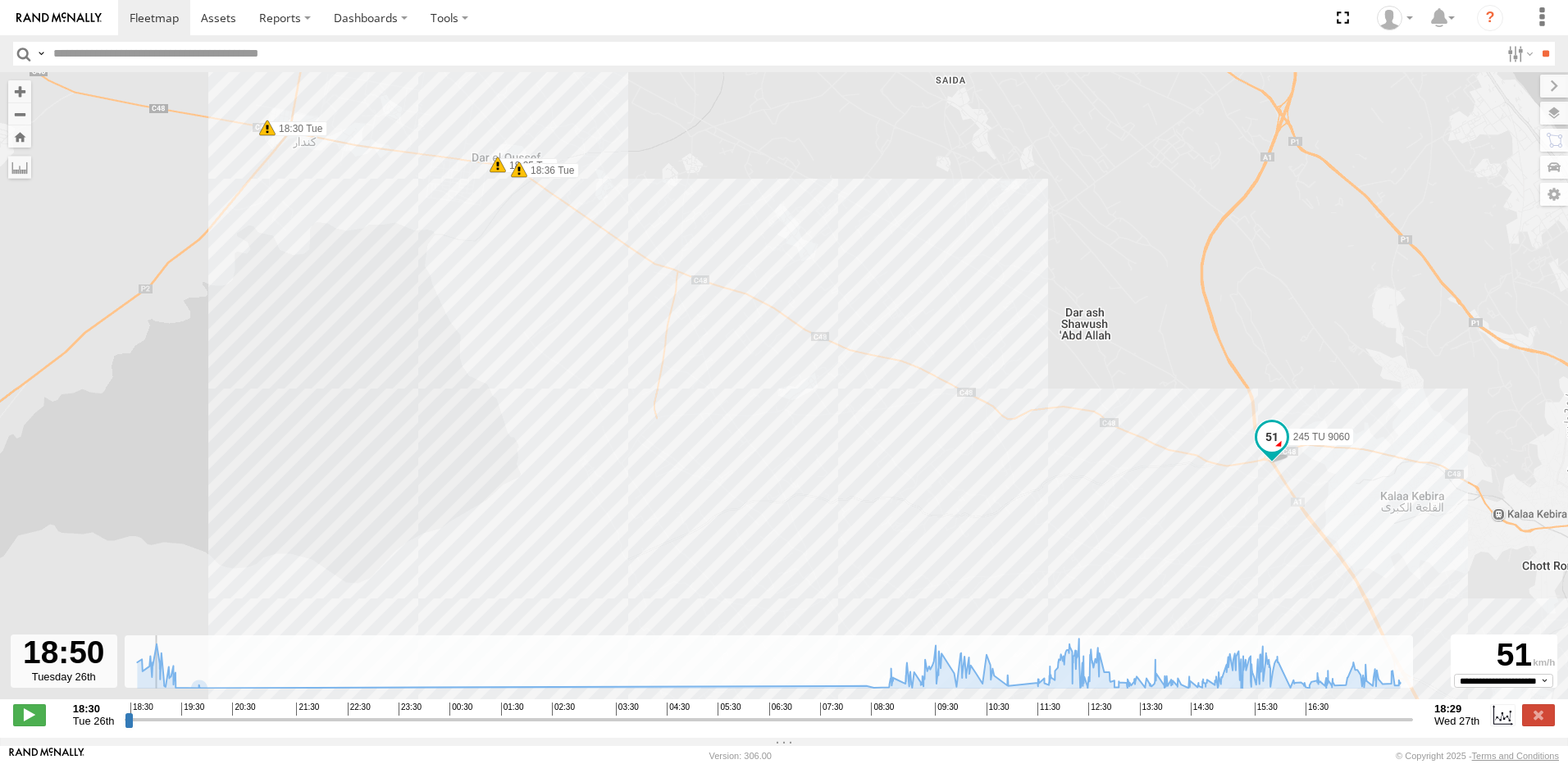
click at [146, 727] on input "range" at bounding box center [769, 719] width 1288 height 16
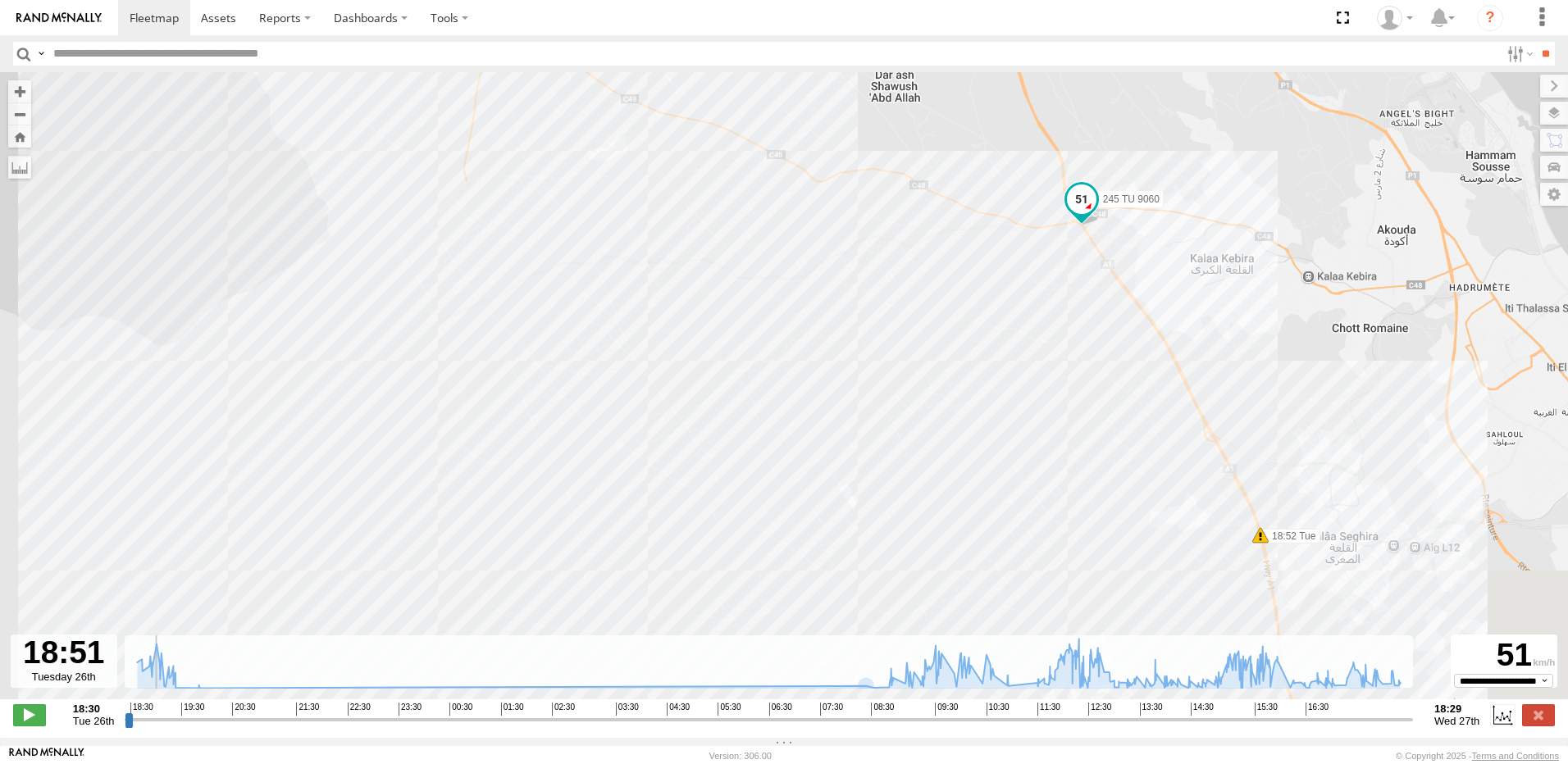
drag, startPoint x: 1045, startPoint y: 501, endPoint x: 859, endPoint y: 273, distance: 294.2
click at [859, 273] on div "245 TU 9060 18:30 Tue 18:35 Tue 18:36 Tue 18:52 Tue 19:11 Tue 19:13 Tue 19:13 T…" at bounding box center [784, 394] width 1568 height 644
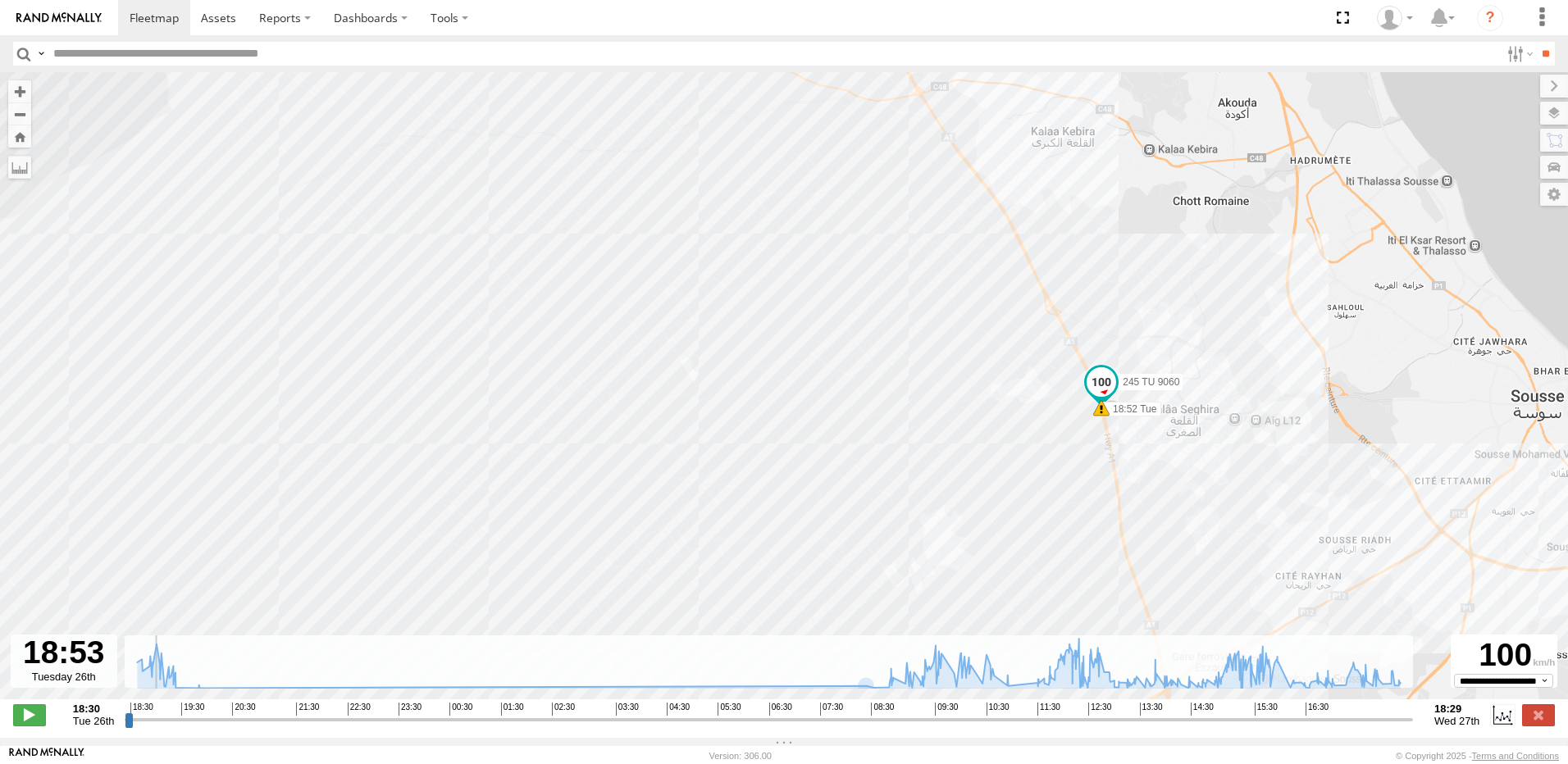
drag, startPoint x: 1174, startPoint y: 384, endPoint x: 1091, endPoint y: 440, distance: 100.1
click at [1047, 292] on div "245 TU 9060 18:30 Tue 18:35 Tue 18:36 Tue 18:52 Tue 19:11 Tue 19:13 Tue 19:13 T…" at bounding box center [784, 394] width 1568 height 644
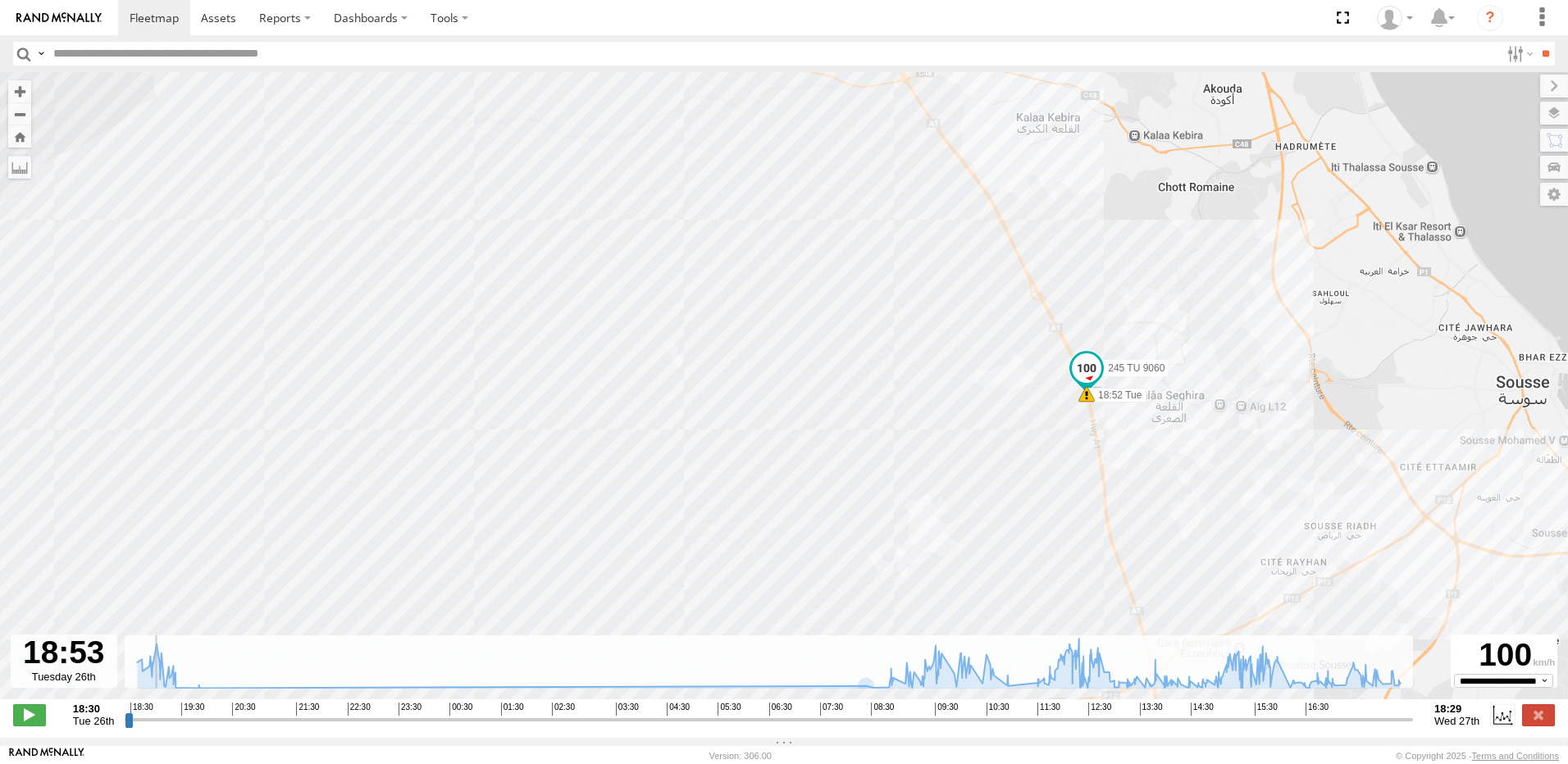
drag, startPoint x: 1091, startPoint y: 500, endPoint x: 1021, endPoint y: 421, distance: 105.6
click at [1021, 421] on div "245 TU 9060 18:30 Tue 18:35 Tue 18:36 Tue 18:52 Tue 19:11 Tue 19:13 Tue 19:13 T…" at bounding box center [784, 394] width 1568 height 644
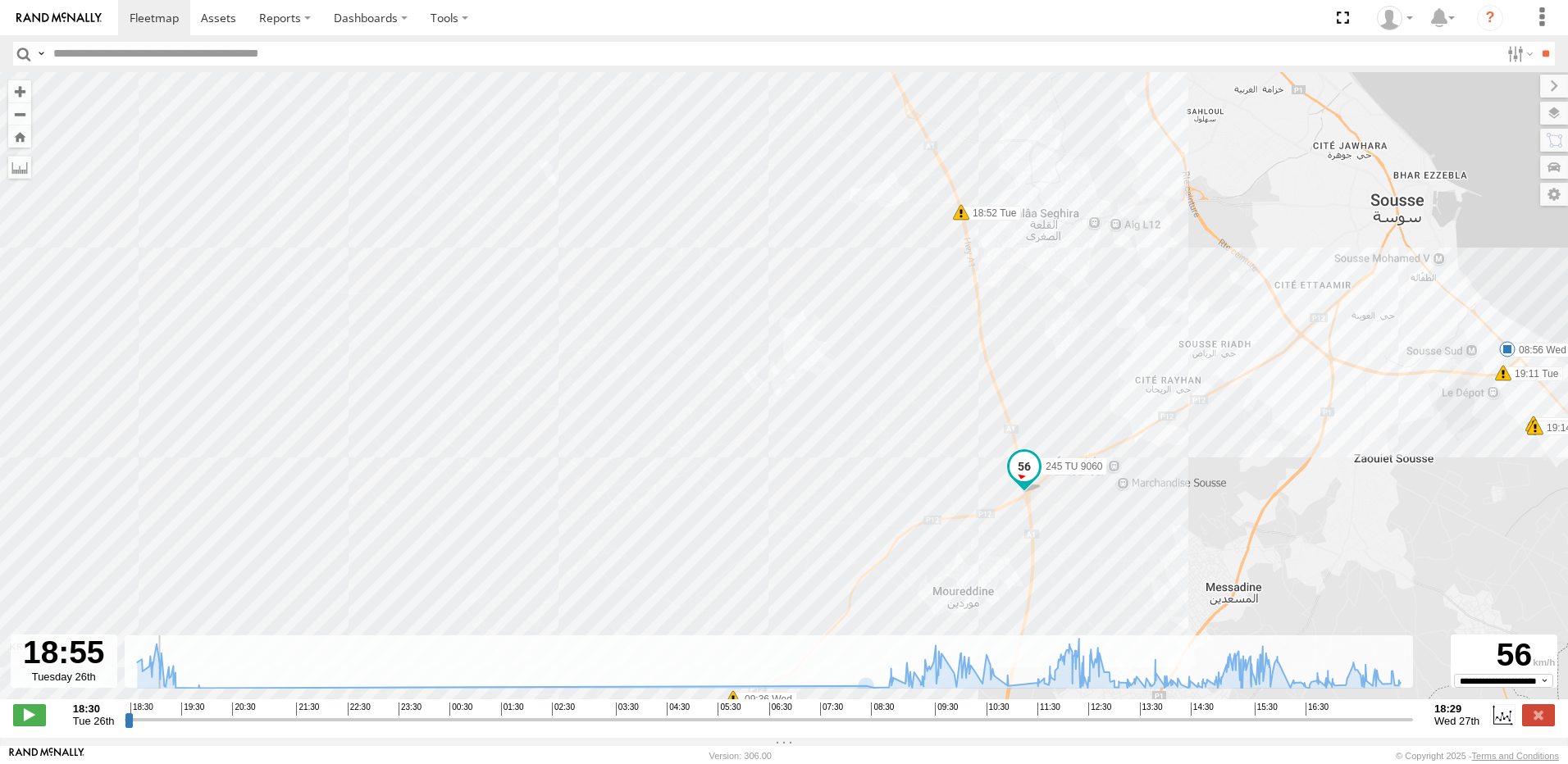
drag, startPoint x: 978, startPoint y: 380, endPoint x: 935, endPoint y: 298, distance: 92.6
click at [935, 298] on div "245 TU 9060 18:30 Tue 18:35 Tue 18:36 Tue 18:52 Tue 19:11 Tue 19:13 Tue 19:13 T…" at bounding box center [784, 394] width 1568 height 644
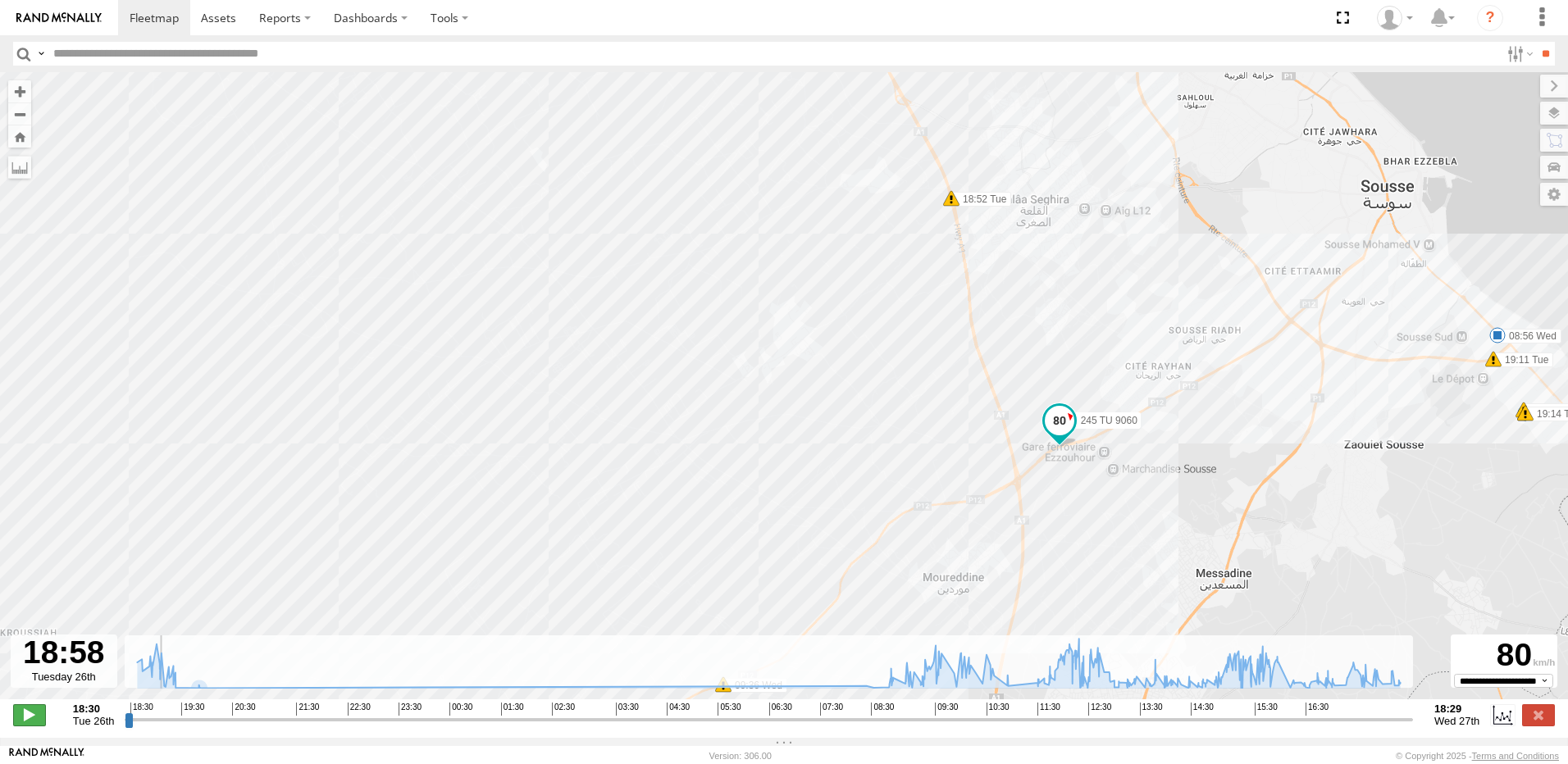
click at [22, 725] on span at bounding box center [30, 715] width 33 height 21
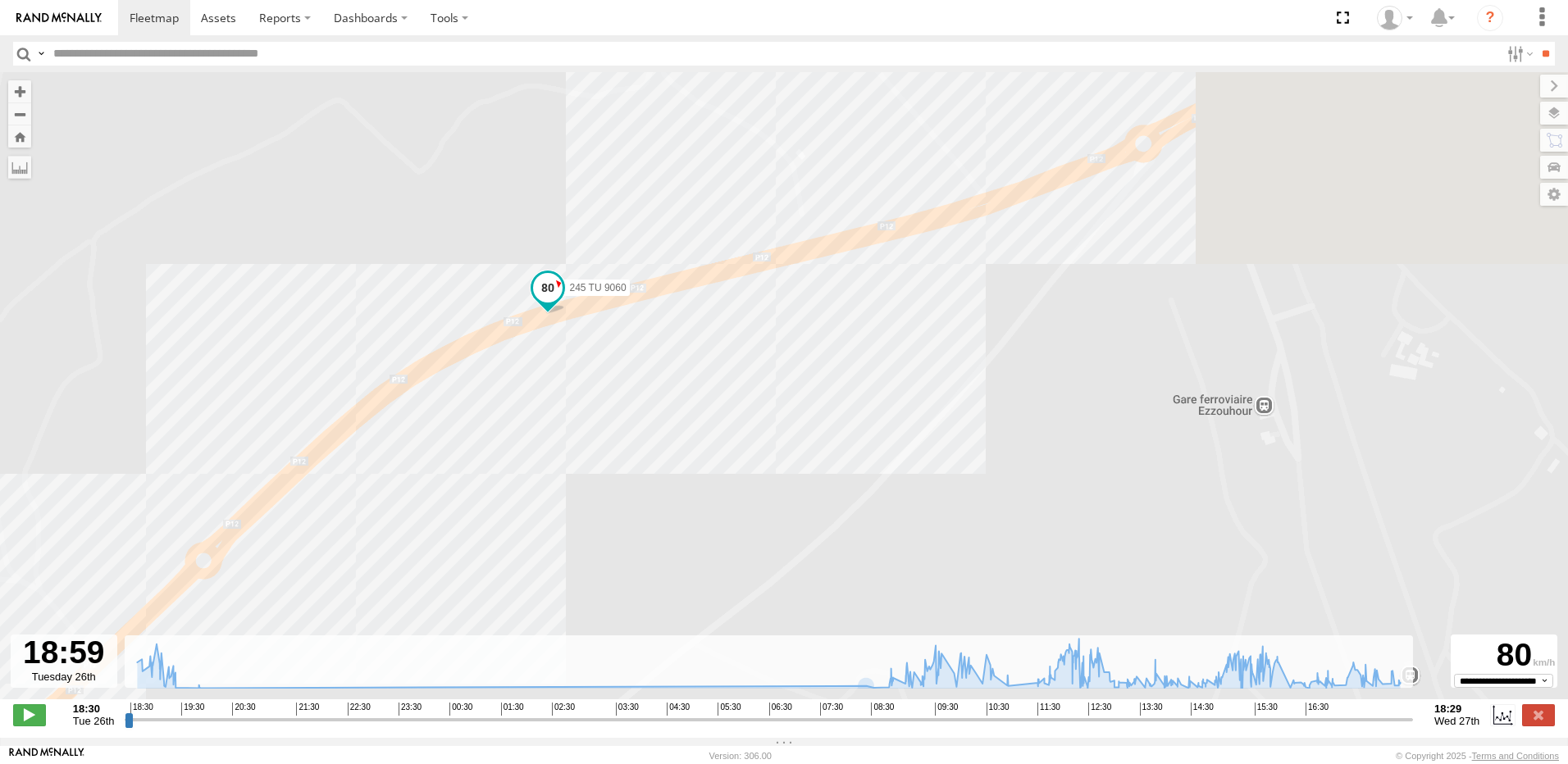
drag, startPoint x: 925, startPoint y: 341, endPoint x: 724, endPoint y: 653, distance: 371.1
click at [725, 652] on div "← Move left → Move right ↑ Move up ↓ Move down + Zoom in - Zoom out Home Jump l…" at bounding box center [784, 404] width 1568 height 666
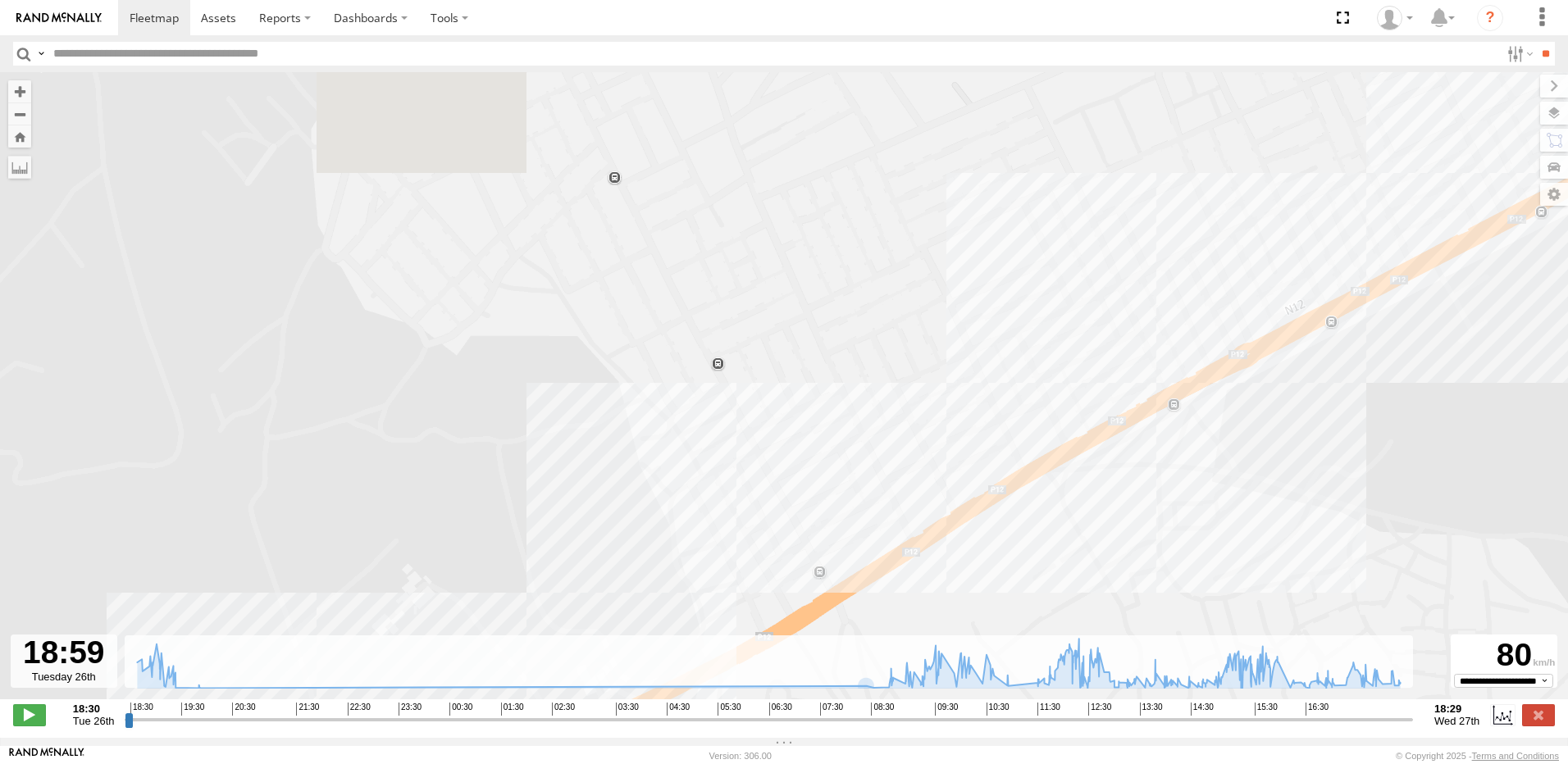
drag, startPoint x: 1378, startPoint y: 328, endPoint x: 714, endPoint y: 552, distance: 700.8
click at [741, 556] on div "245 TU 9060 18:30 Tue 18:35 Tue 18:36 Tue 18:52 Tue 19:11 Tue 19:13 Tue 19:13 T…" at bounding box center [784, 394] width 1568 height 644
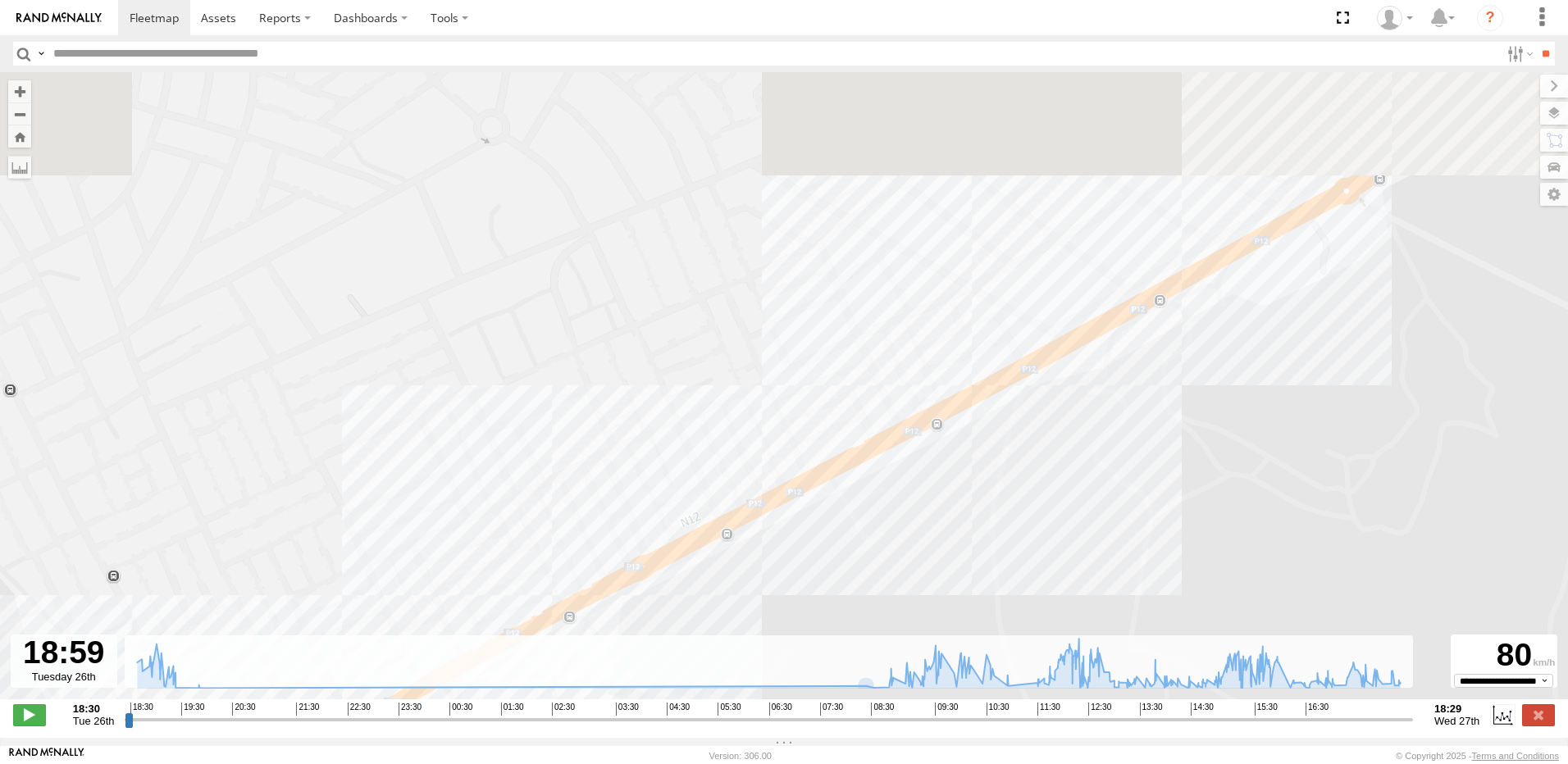
drag, startPoint x: 838, startPoint y: 431, endPoint x: 723, endPoint y: 496, distance: 132.1
click at [723, 496] on div "245 TU 9060 18:30 Tue 18:35 Tue 18:36 Tue 18:52 Tue 19:11 Tue 19:13 Tue 19:13 T…" at bounding box center [784, 394] width 1568 height 644
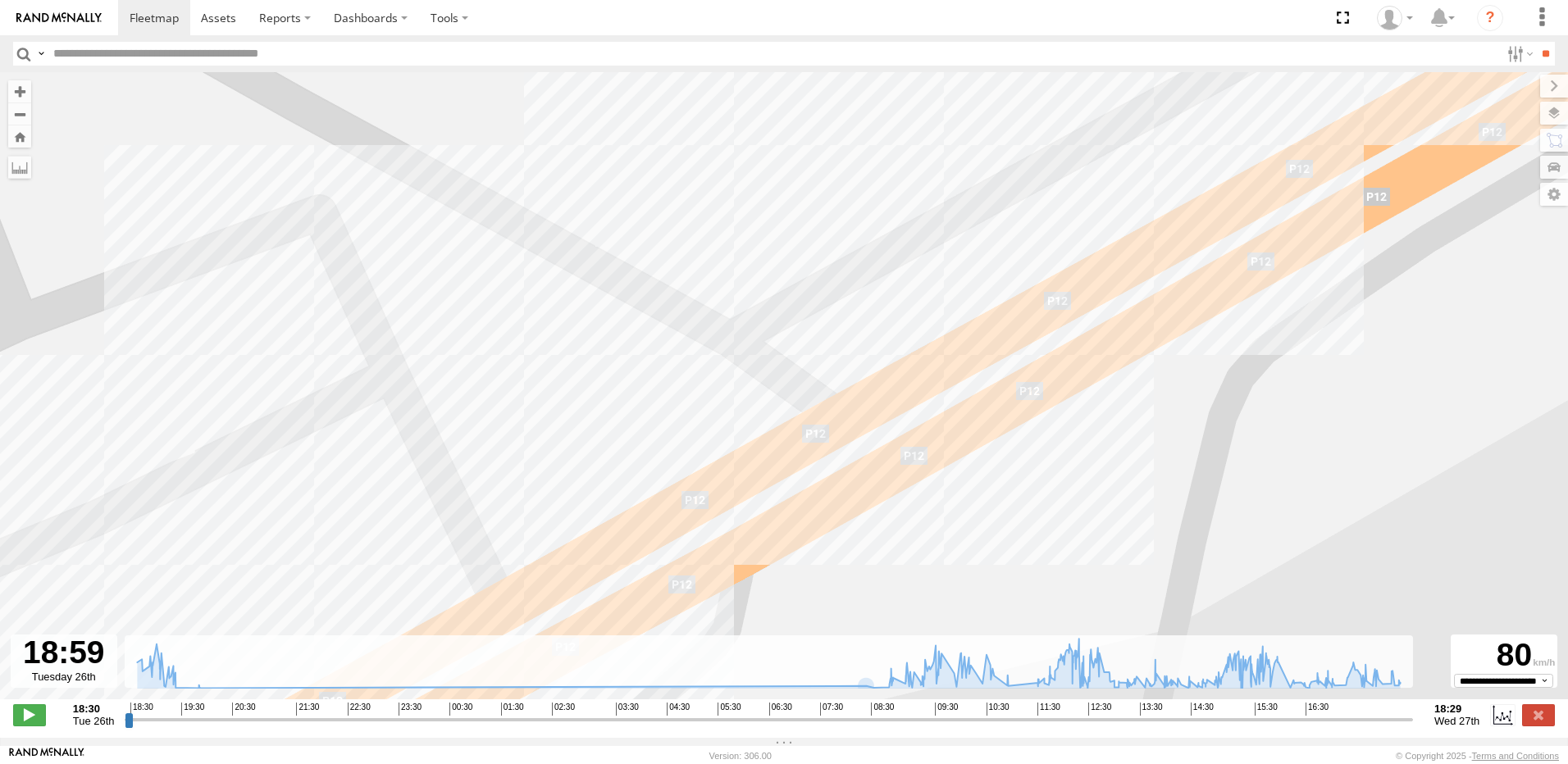
drag, startPoint x: 992, startPoint y: 279, endPoint x: 829, endPoint y: 247, distance: 166.1
click at [829, 247] on div "245 TU 9060 18:30 Tue 18:35 Tue 18:36 Tue 18:52 Tue 19:11 Tue 19:13 Tue 19:13 T…" at bounding box center [784, 394] width 1568 height 644
click at [36, 721] on span at bounding box center [30, 715] width 33 height 21
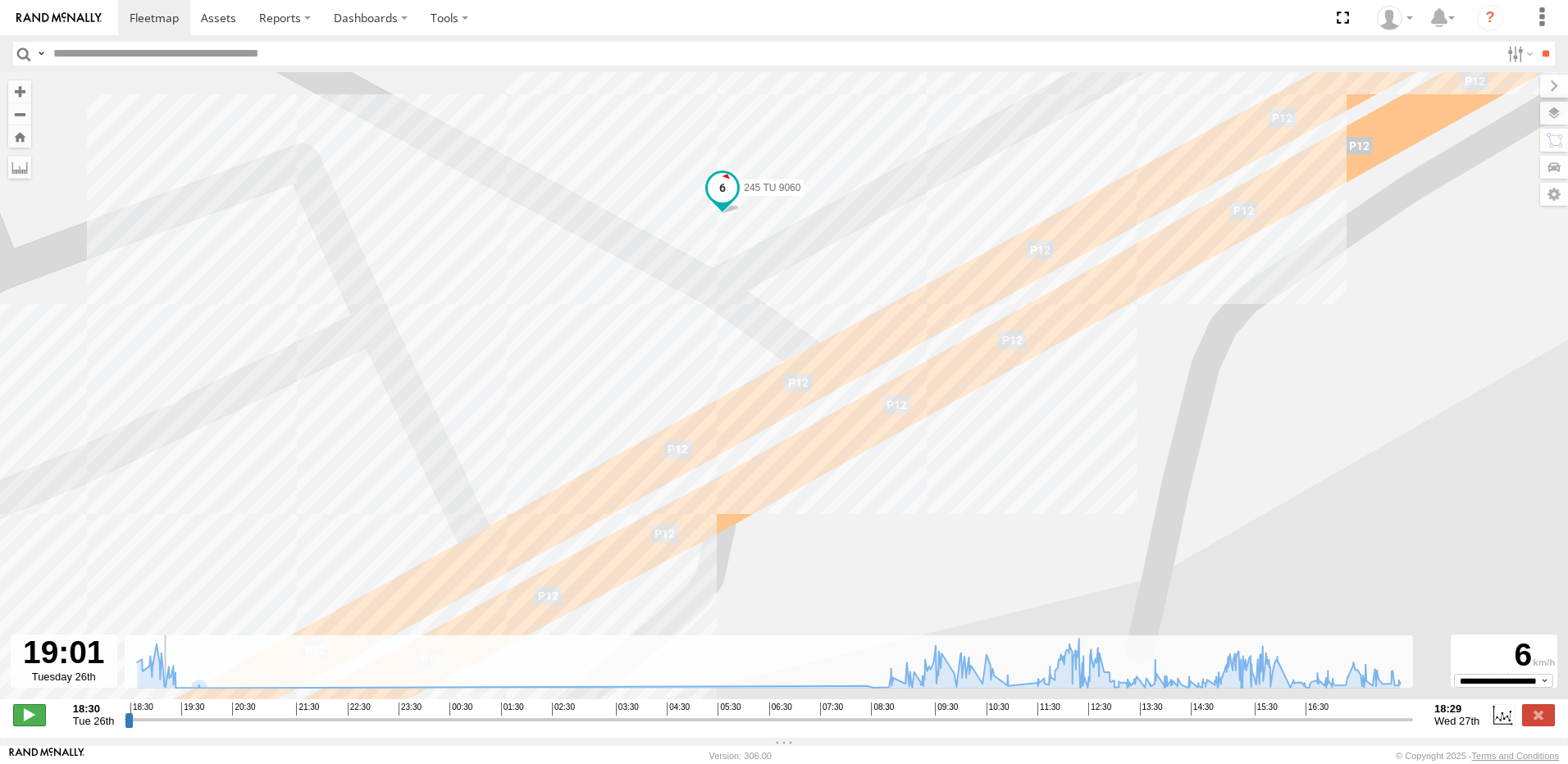
click at [23, 715] on span at bounding box center [30, 715] width 33 height 21
click at [26, 715] on span at bounding box center [30, 715] width 33 height 21
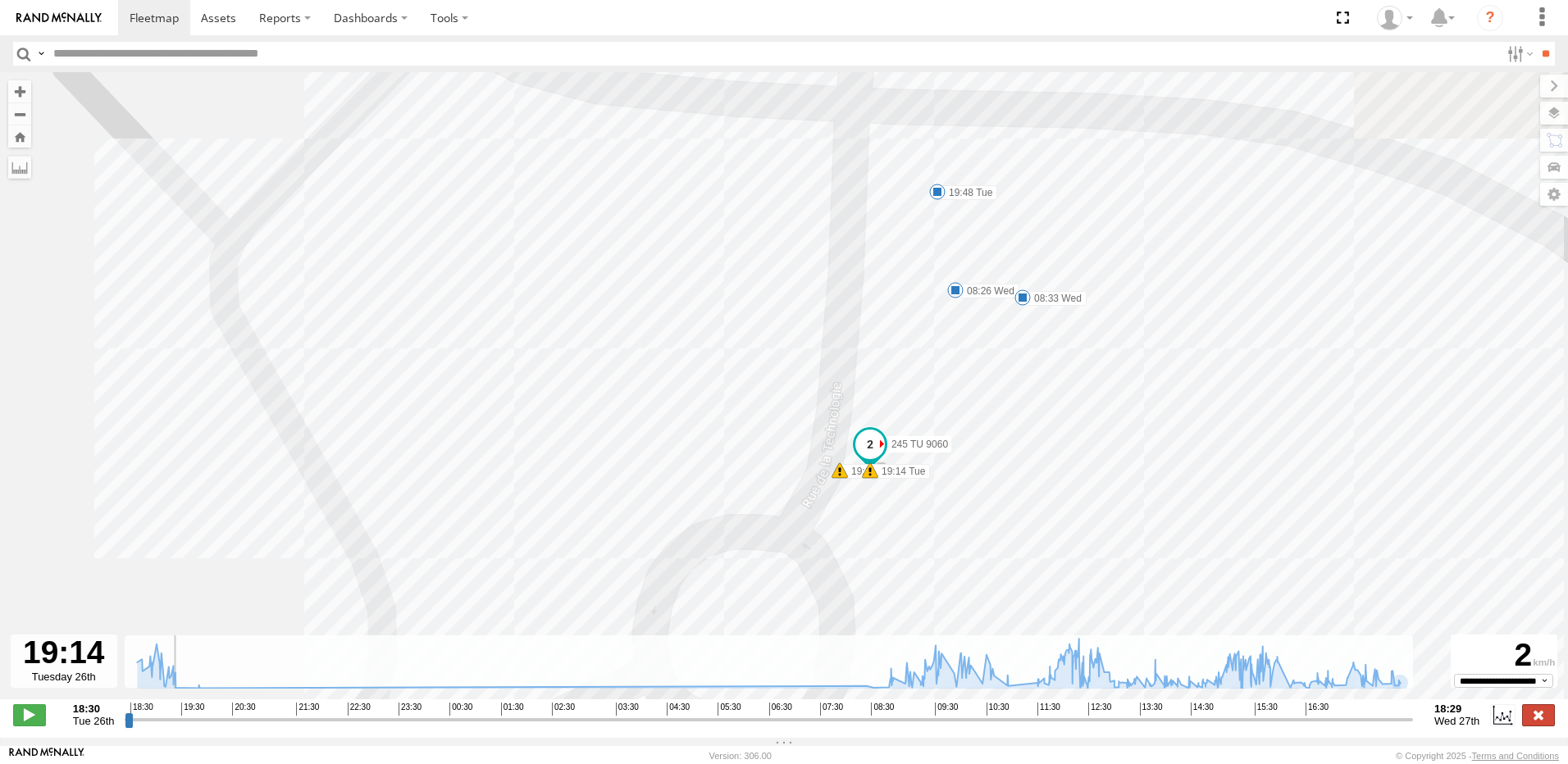
click at [1535, 725] on label at bounding box center [1538, 715] width 33 height 21
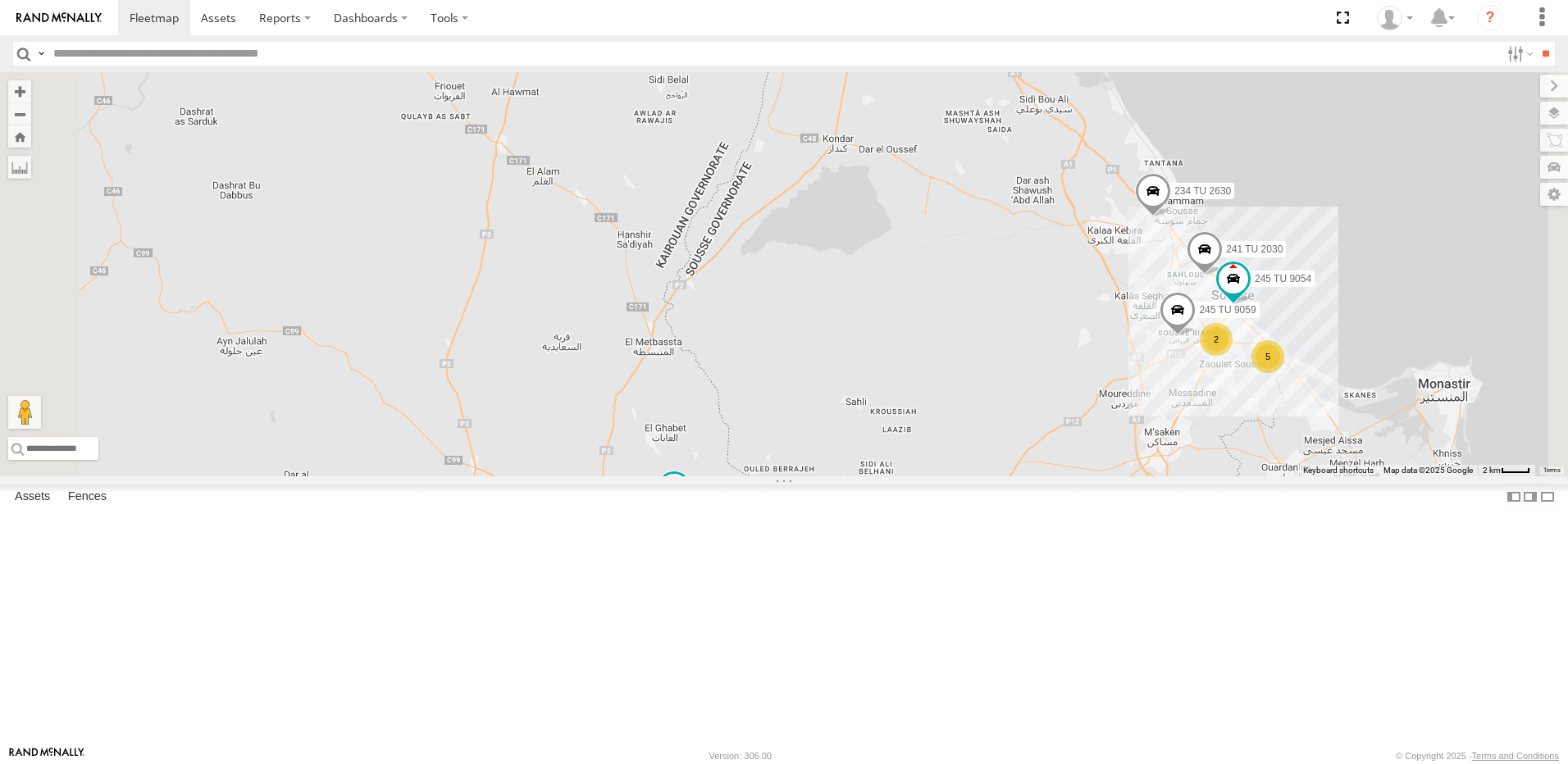
click at [689, 503] on span at bounding box center [674, 488] width 30 height 30
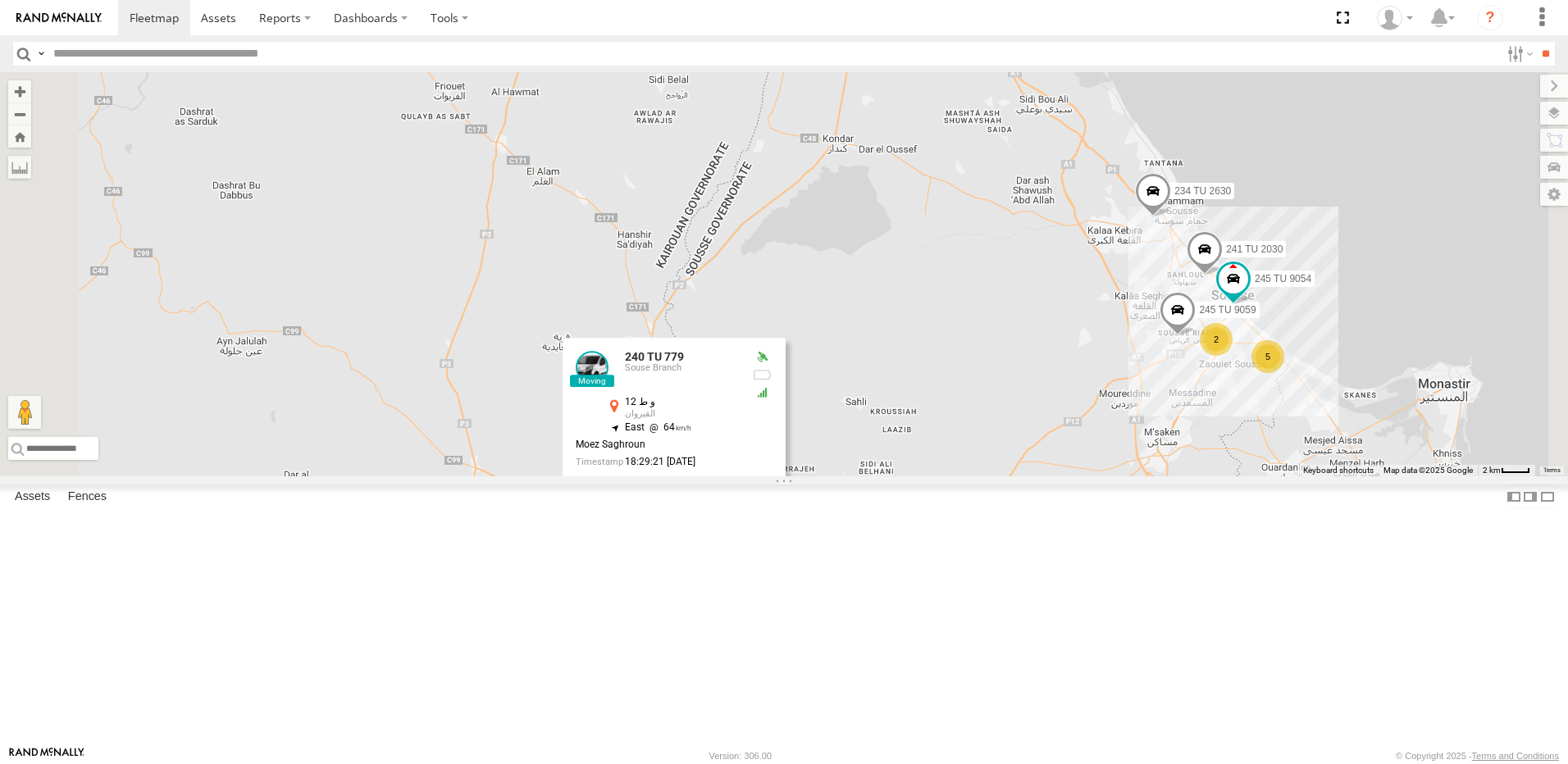
click at [696, 495] on label at bounding box center [680, 489] width 32 height 12
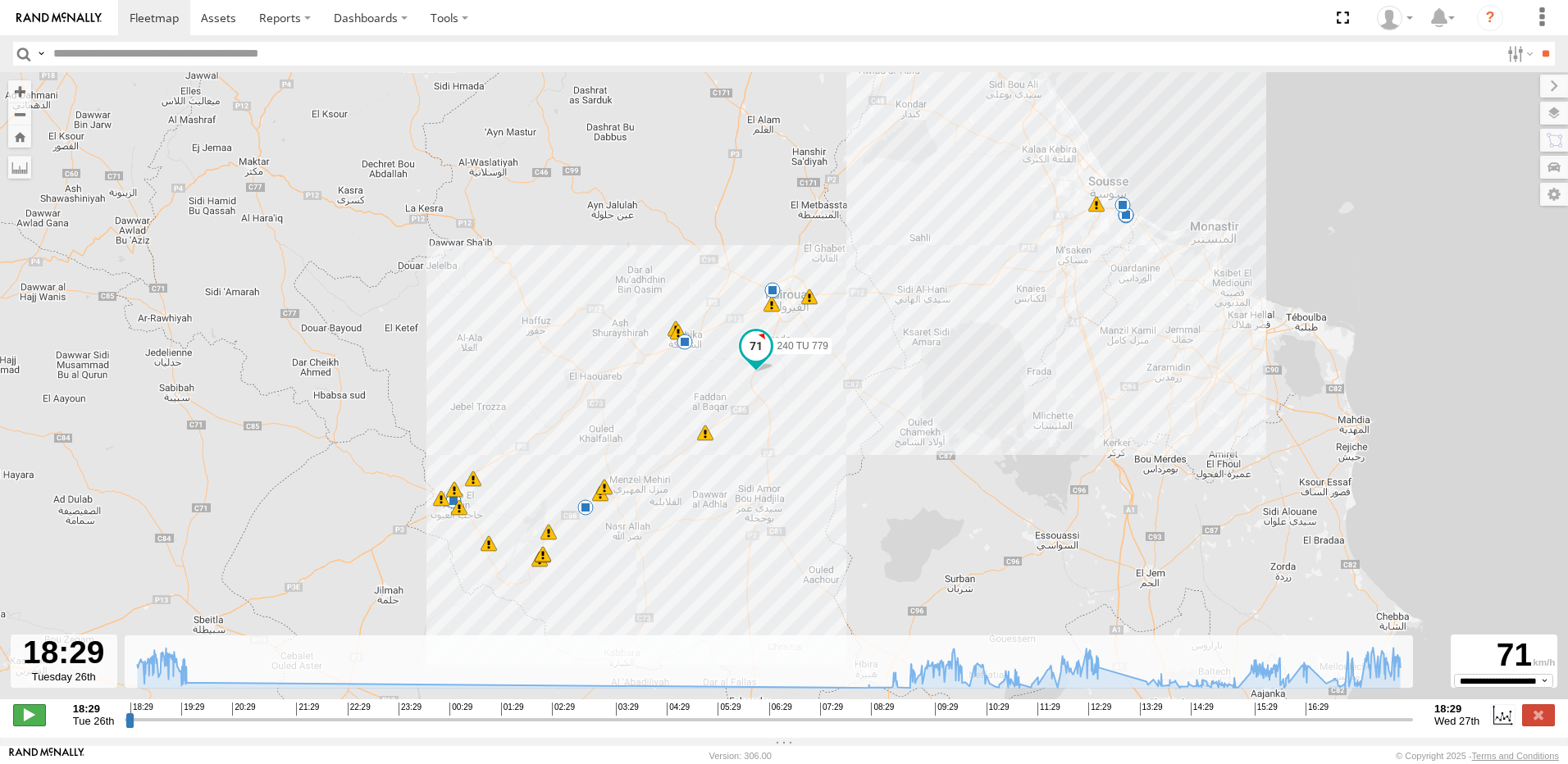
click at [21, 721] on span at bounding box center [30, 715] width 33 height 21
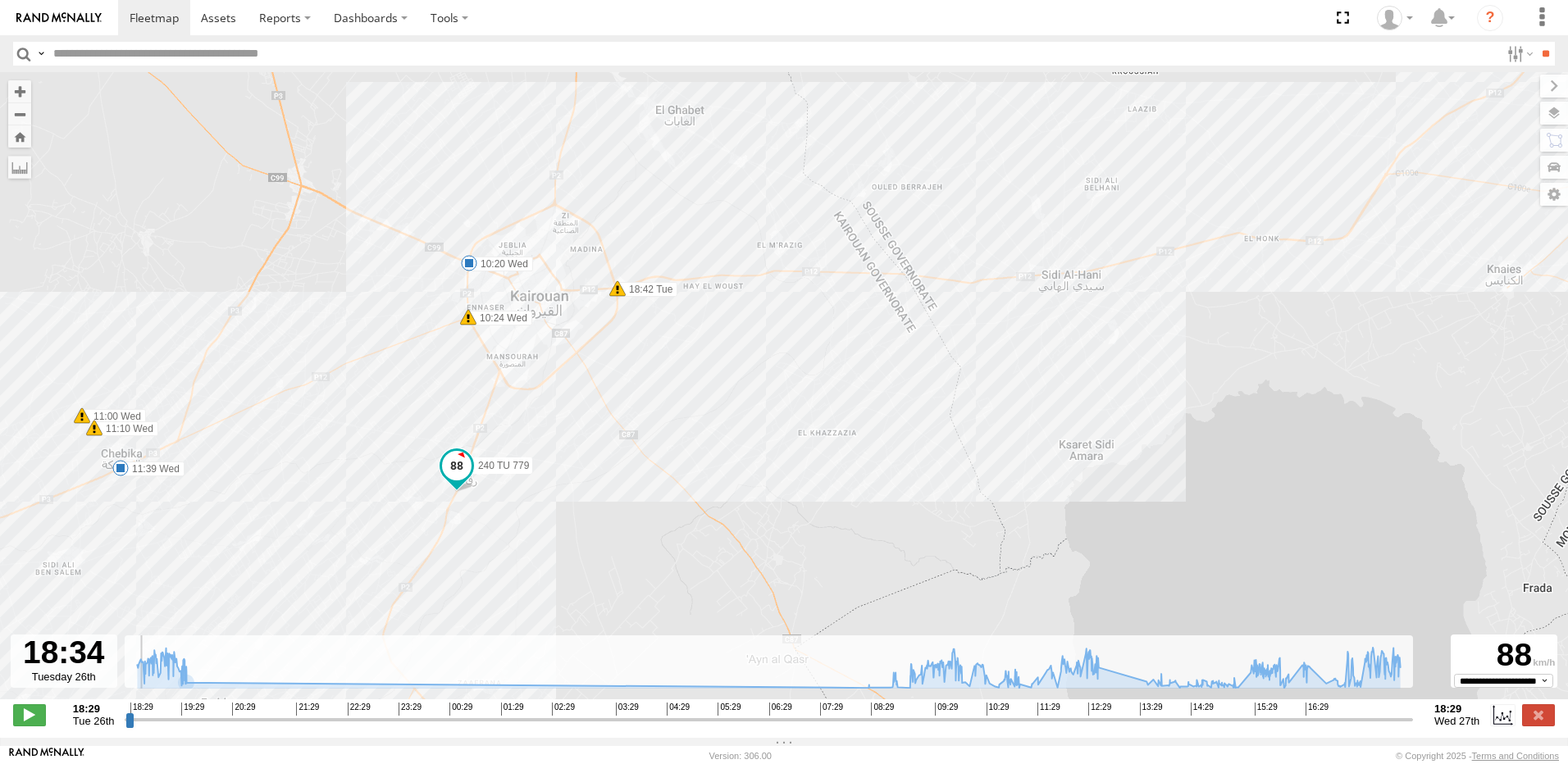
drag, startPoint x: 866, startPoint y: 297, endPoint x: 656, endPoint y: 376, distance: 224.4
click at [656, 376] on div "240 TU 779 18:42 Tue 19:28 Tue 20:14 Tue 08:27 Wed 08:58 Wed 10:20 Wed 10:24 We…" at bounding box center [784, 394] width 1568 height 644
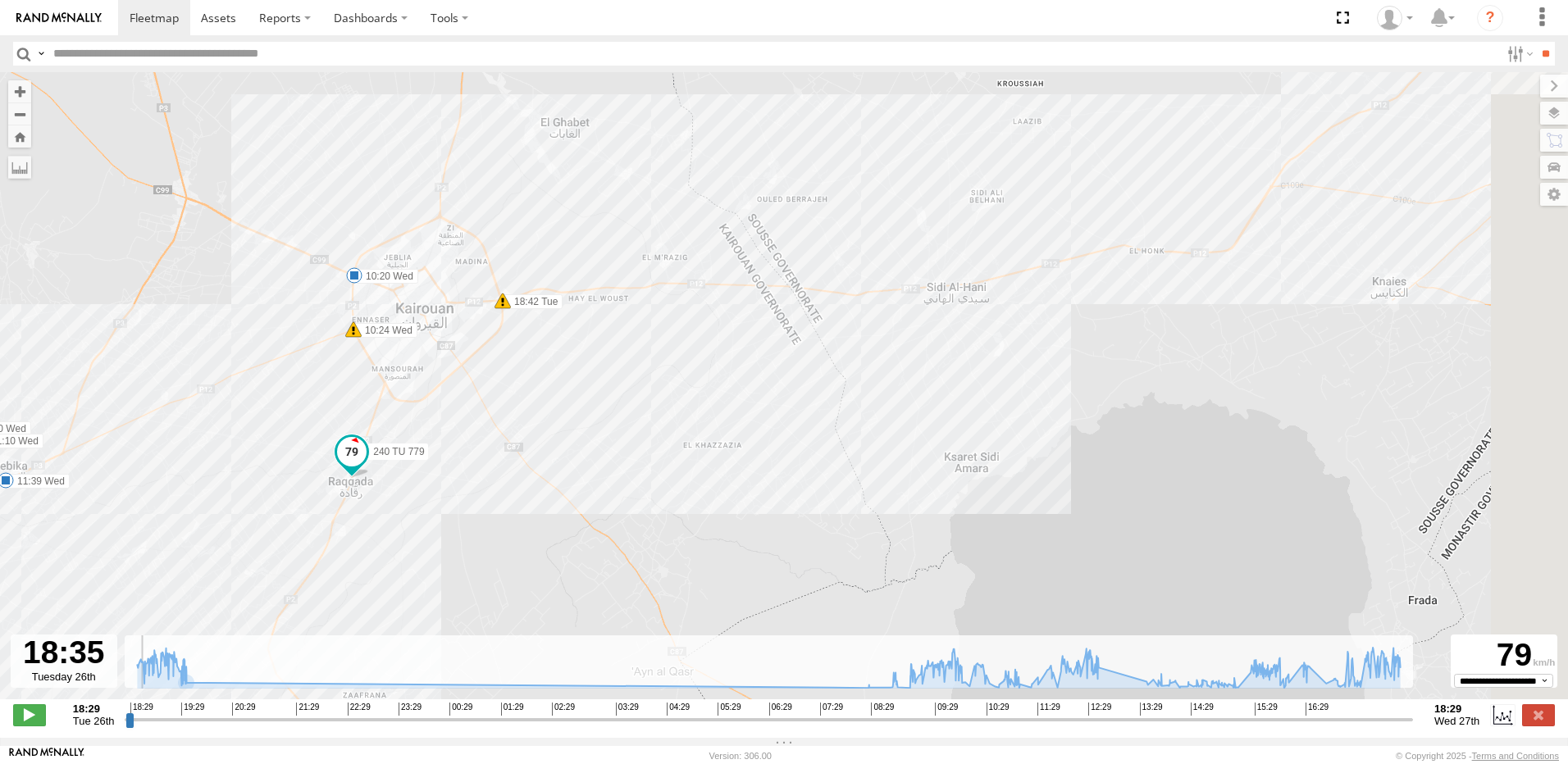
drag, startPoint x: 1245, startPoint y: 316, endPoint x: 796, endPoint y: 370, distance: 452.2
click at [796, 370] on div "240 TU 779 18:42 Tue 19:28 Tue 20:14 Tue 08:27 Wed 08:58 Wed 10:20 Wed 10:24 We…" at bounding box center [784, 394] width 1568 height 644
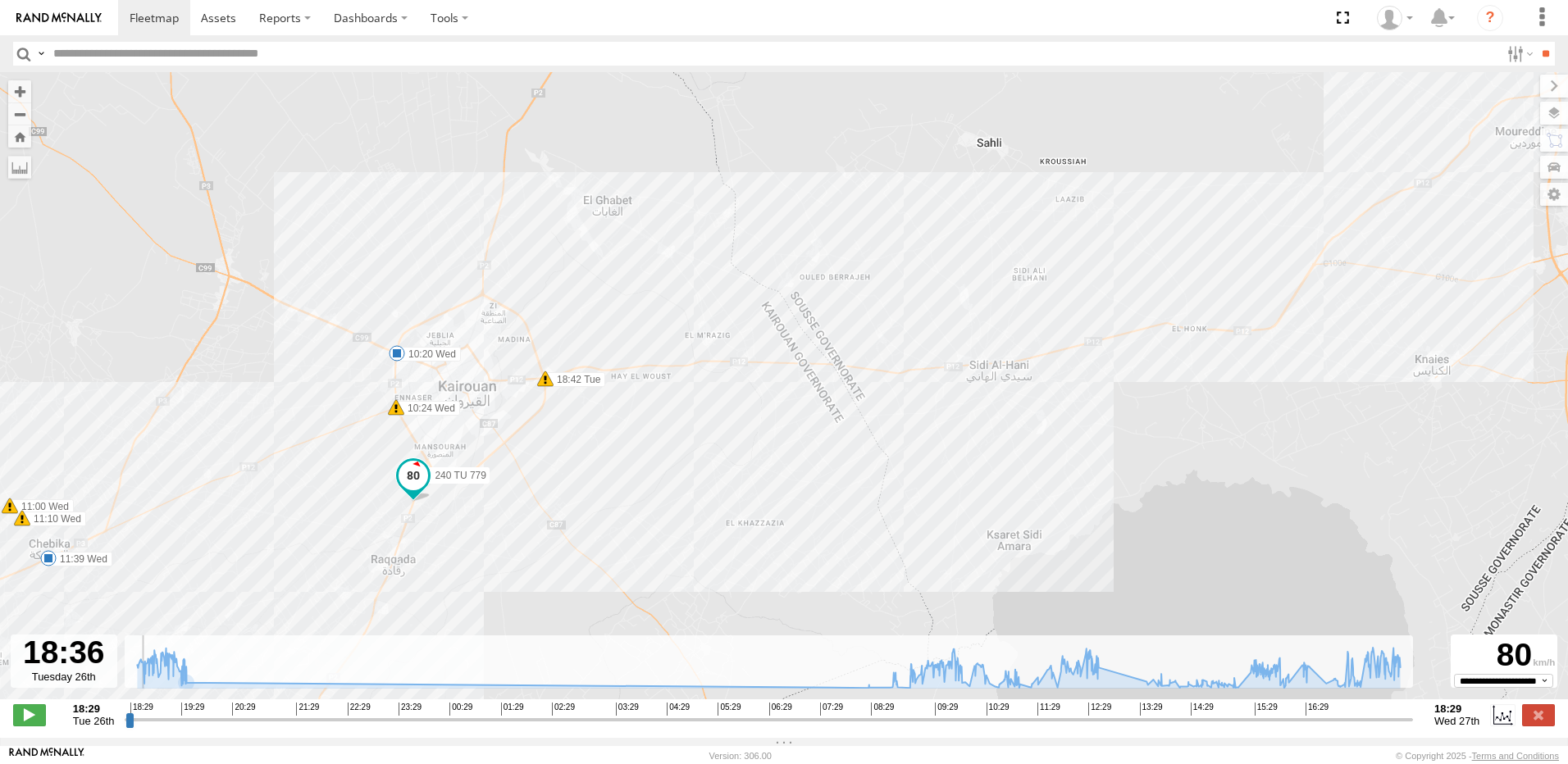
drag, startPoint x: 1072, startPoint y: 257, endPoint x: 662, endPoint y: 401, distance: 434.6
click at [662, 401] on div "240 TU 779 18:42 Tue 19:28 Tue 20:14 Tue 08:27 Wed 08:58 Wed 10:20 Wed 10:24 We…" at bounding box center [784, 394] width 1568 height 644
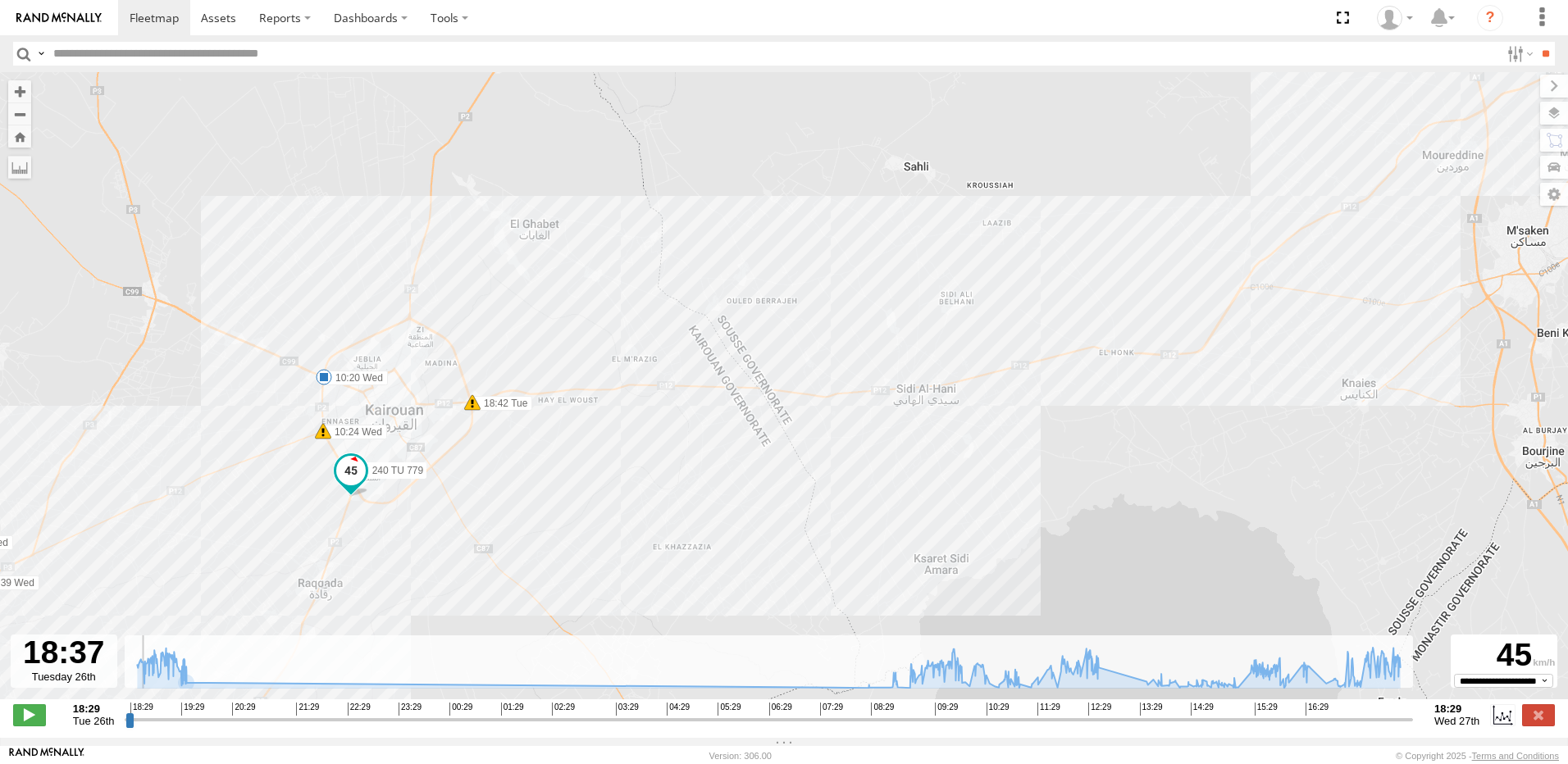
drag, startPoint x: 1176, startPoint y: 300, endPoint x: 755, endPoint y: 384, distance: 429.3
click at [755, 384] on div "240 TU 779 18:42 Tue 19:28 Tue 20:14 Tue 08:27 Wed 08:58 Wed 10:20 Wed 10:24 We…" at bounding box center [784, 394] width 1568 height 644
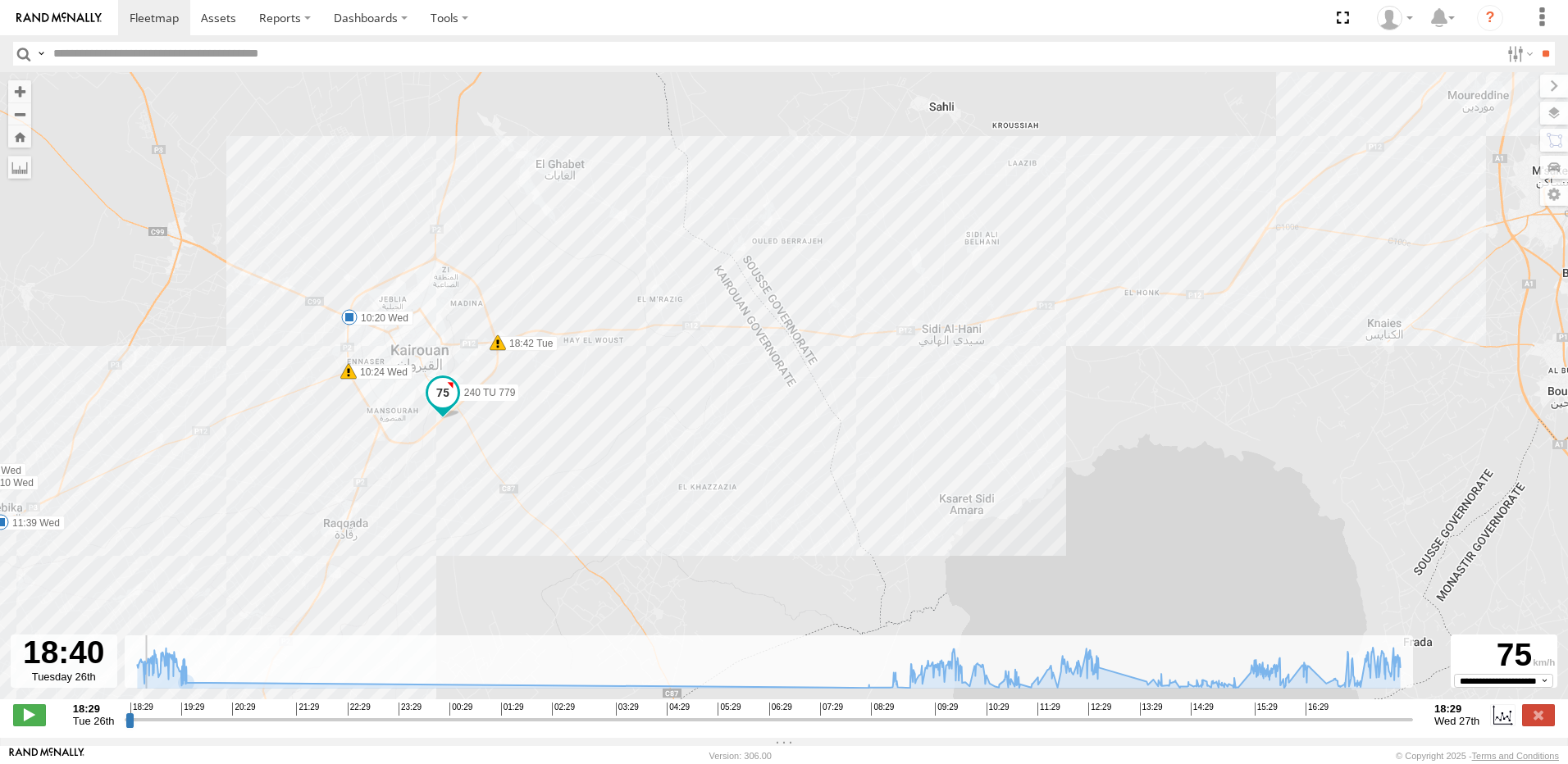
drag, startPoint x: 1142, startPoint y: 344, endPoint x: 728, endPoint y: 389, distance: 416.4
click at [728, 388] on div "240 TU 779 18:42 Tue 19:28 Tue 20:14 Tue 08:27 Wed 08:58 Wed 10:20 Wed 10:24 We…" at bounding box center [784, 394] width 1568 height 644
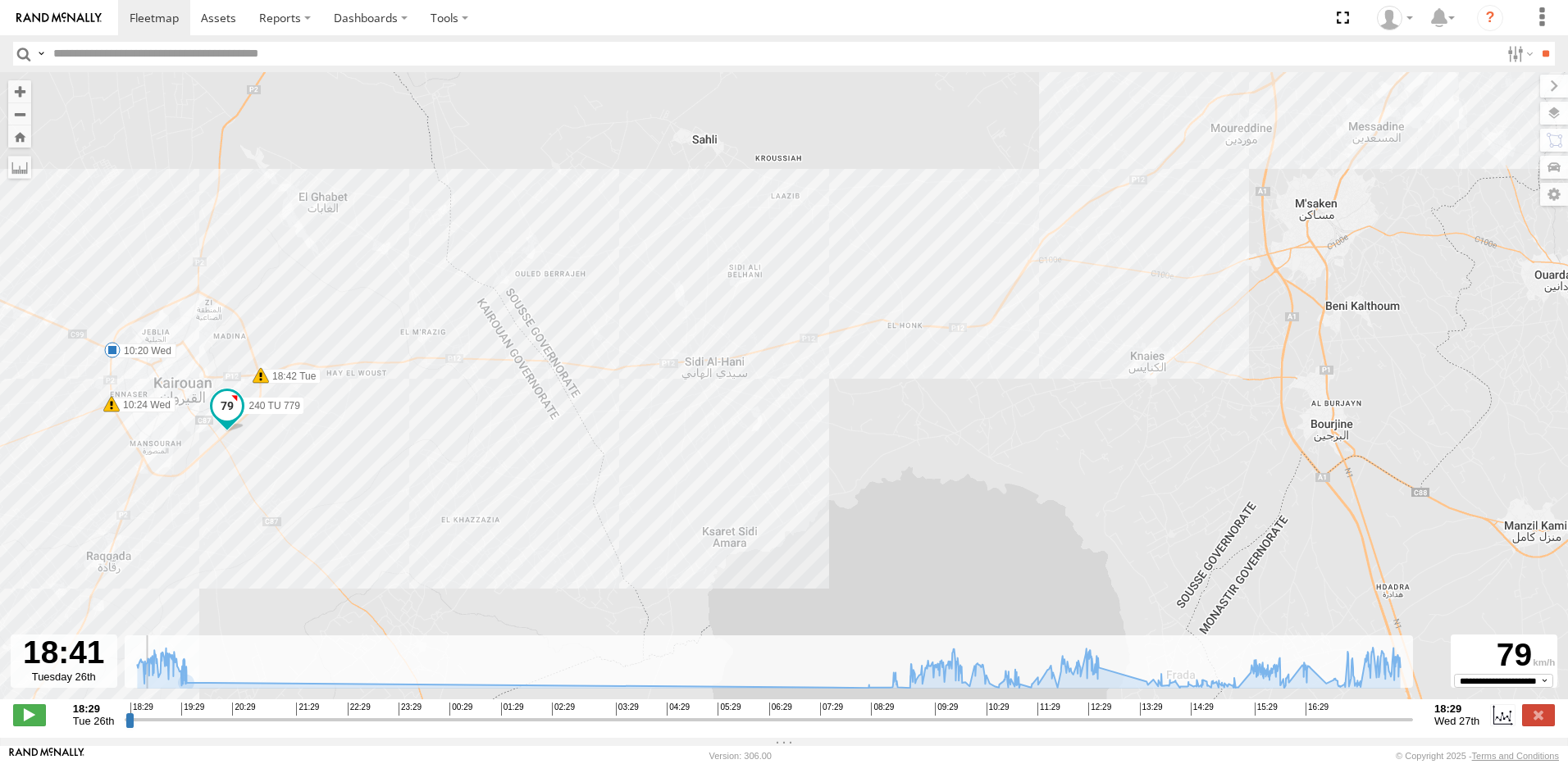
drag, startPoint x: 1020, startPoint y: 368, endPoint x: 780, endPoint y: 402, distance: 242.4
click at [780, 402] on div "240 TU 779 18:42 Tue 19:28 Tue 20:14 Tue 08:27 Wed 08:58 Wed 10:20 Wed 10:24 We…" at bounding box center [784, 394] width 1568 height 644
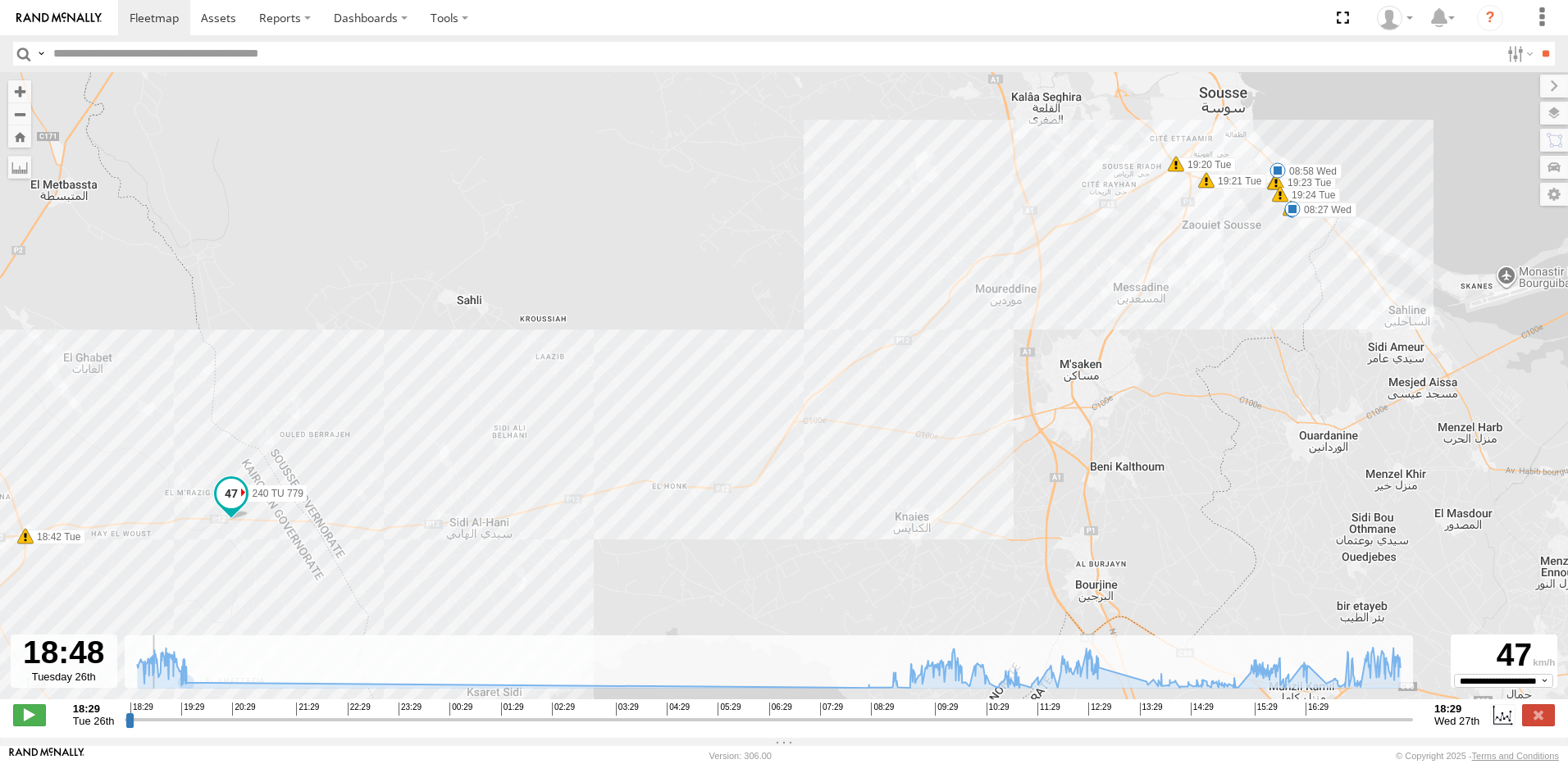
drag, startPoint x: 1041, startPoint y: 313, endPoint x: 839, endPoint y: 471, distance: 256.5
click at [839, 471] on div "240 TU 779 18:42 Tue 19:28 Tue 20:14 Tue 08:27 Wed 08:58 Wed 10:20 Wed 10:24 We…" at bounding box center [784, 394] width 1568 height 644
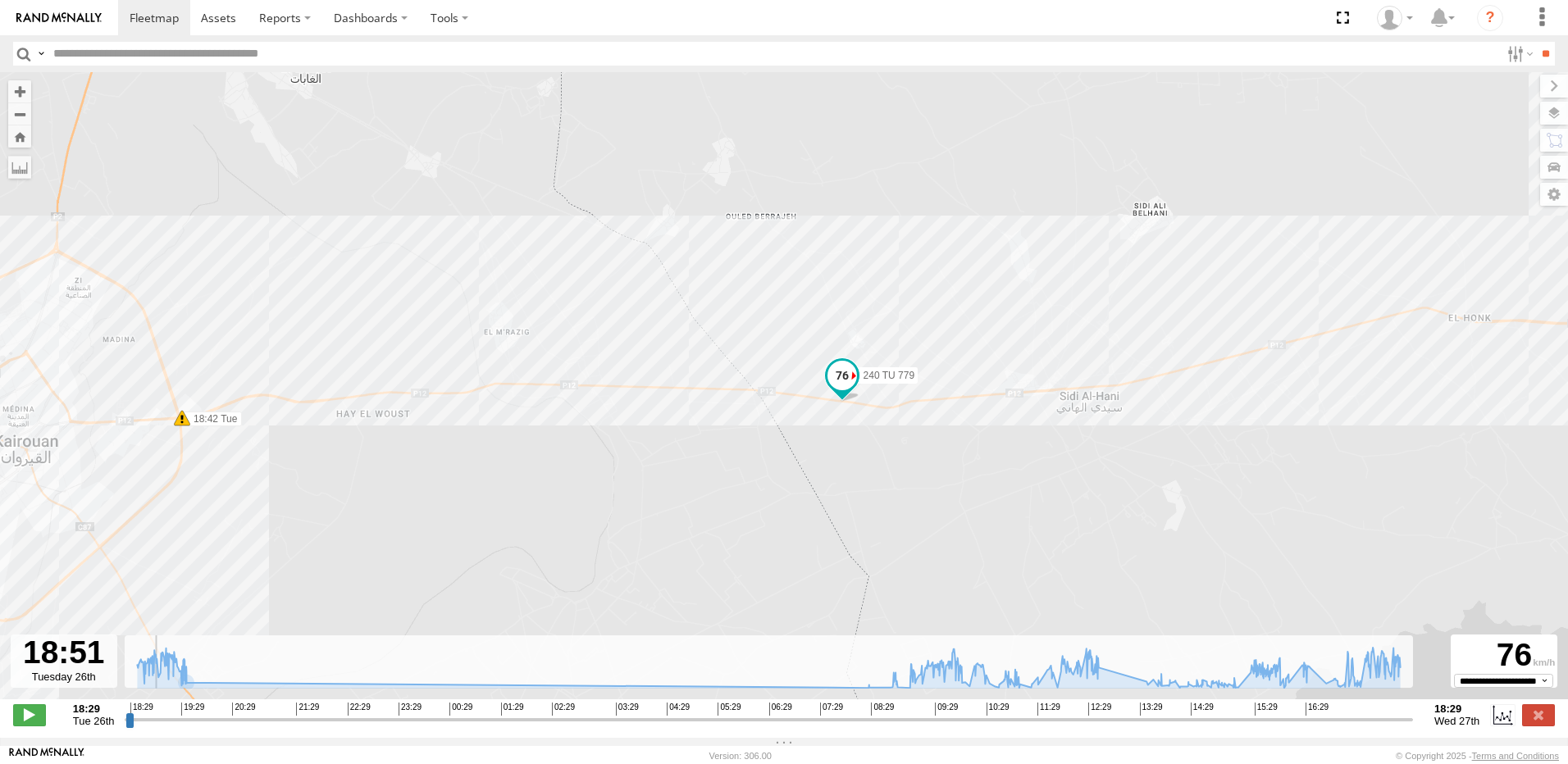
drag, startPoint x: 1197, startPoint y: 312, endPoint x: 580, endPoint y: 427, distance: 627.6
click at [580, 427] on div "240 TU 779 18:42 Tue 19:28 Tue 20:14 Tue 08:27 Wed 08:58 Wed 10:20 Wed 10:24 We…" at bounding box center [784, 394] width 1568 height 644
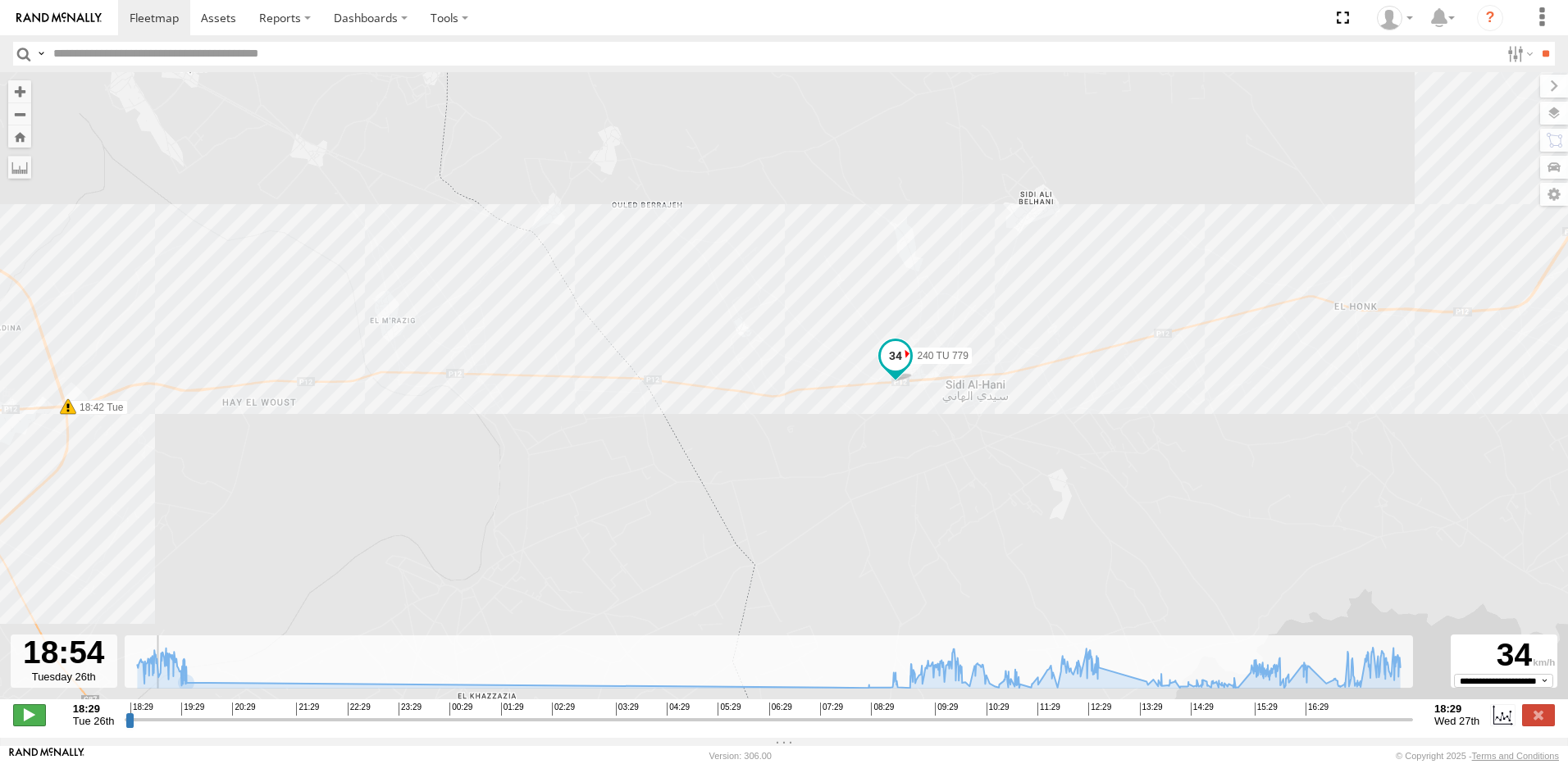
click at [27, 725] on span at bounding box center [30, 715] width 33 height 21
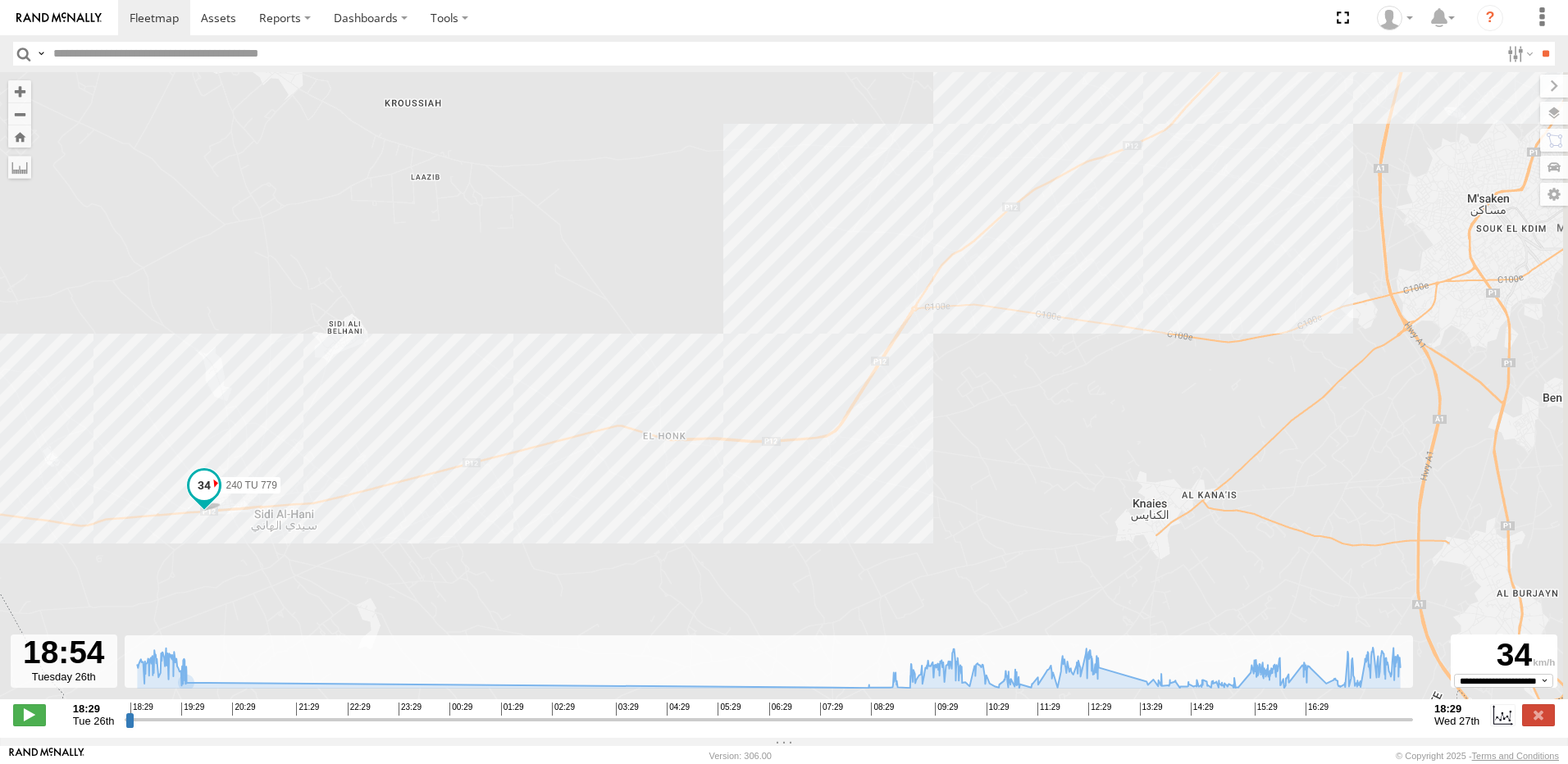
drag, startPoint x: 1186, startPoint y: 304, endPoint x: 365, endPoint y: 473, distance: 838.2
click at [408, 454] on div "240 TU 779 18:42 Tue 19:28 Tue 20:14 Tue 08:27 Wed 08:58 Wed 10:20 Wed 10:24 We…" at bounding box center [784, 394] width 1568 height 644
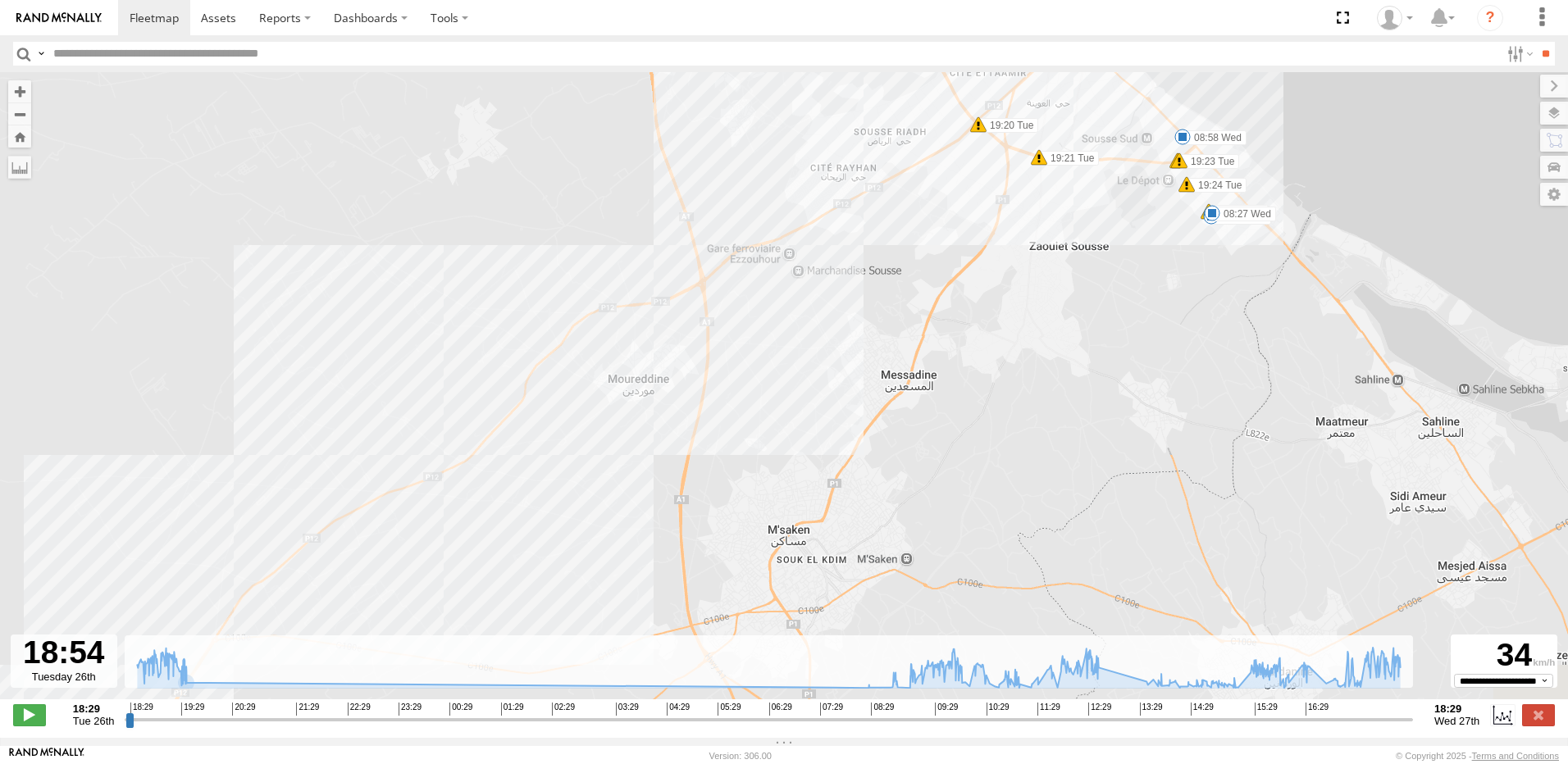
drag, startPoint x: 618, startPoint y: 402, endPoint x: 571, endPoint y: 466, distance: 79.4
click at [571, 466] on div "240 TU 779 18:42 Tue 19:28 Tue 20:14 Tue 08:27 Wed 08:58 Wed 10:20 Wed 10:24 We…" at bounding box center [784, 394] width 1568 height 644
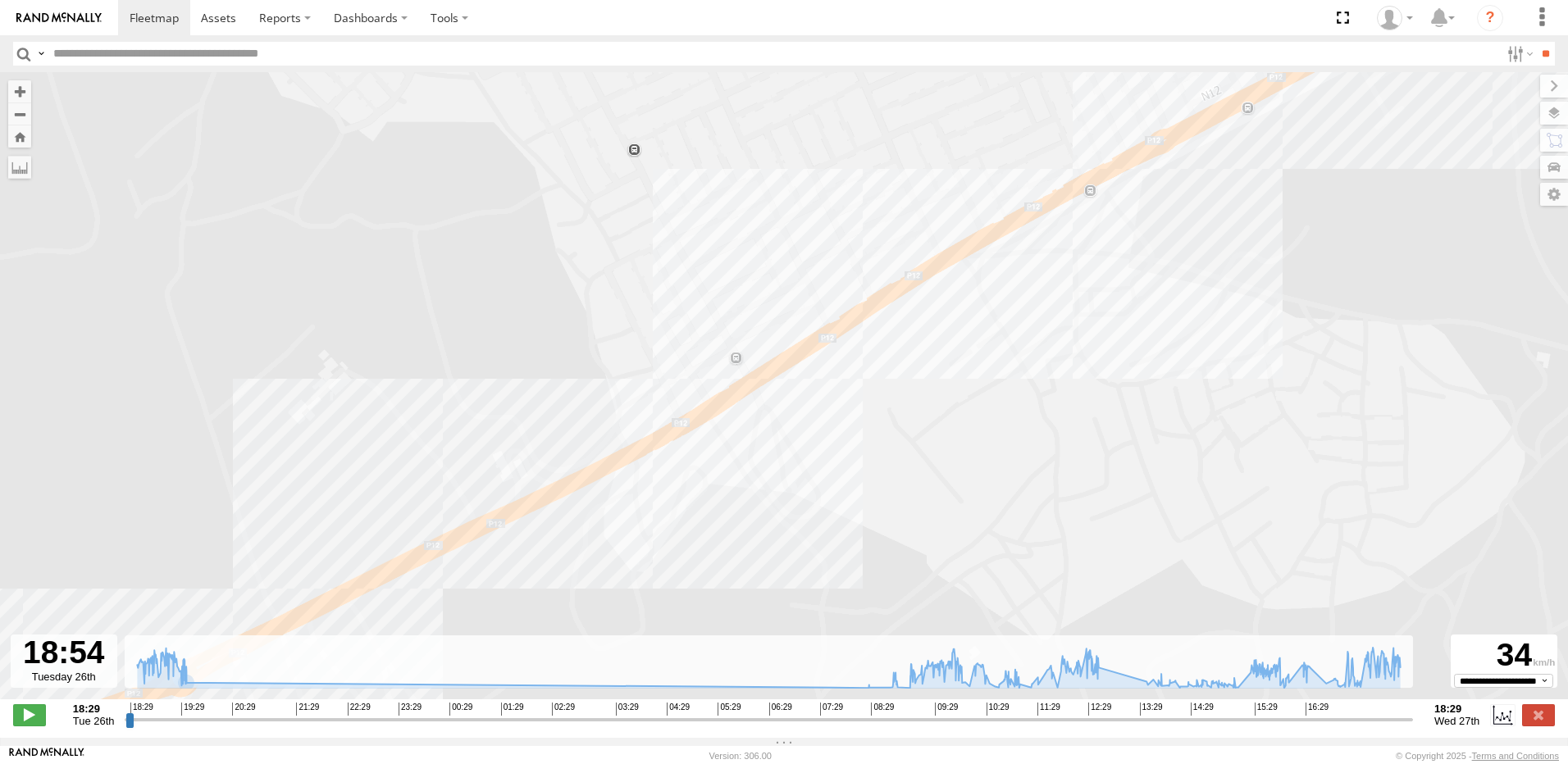
drag, startPoint x: 433, startPoint y: 302, endPoint x: 604, endPoint y: 548, distance: 299.6
click at [603, 548] on div "240 TU 779 18:42 Tue 19:28 Tue 20:14 Tue 08:27 Wed 08:58 Wed 10:20 Wed 10:24 We…" at bounding box center [784, 394] width 1568 height 644
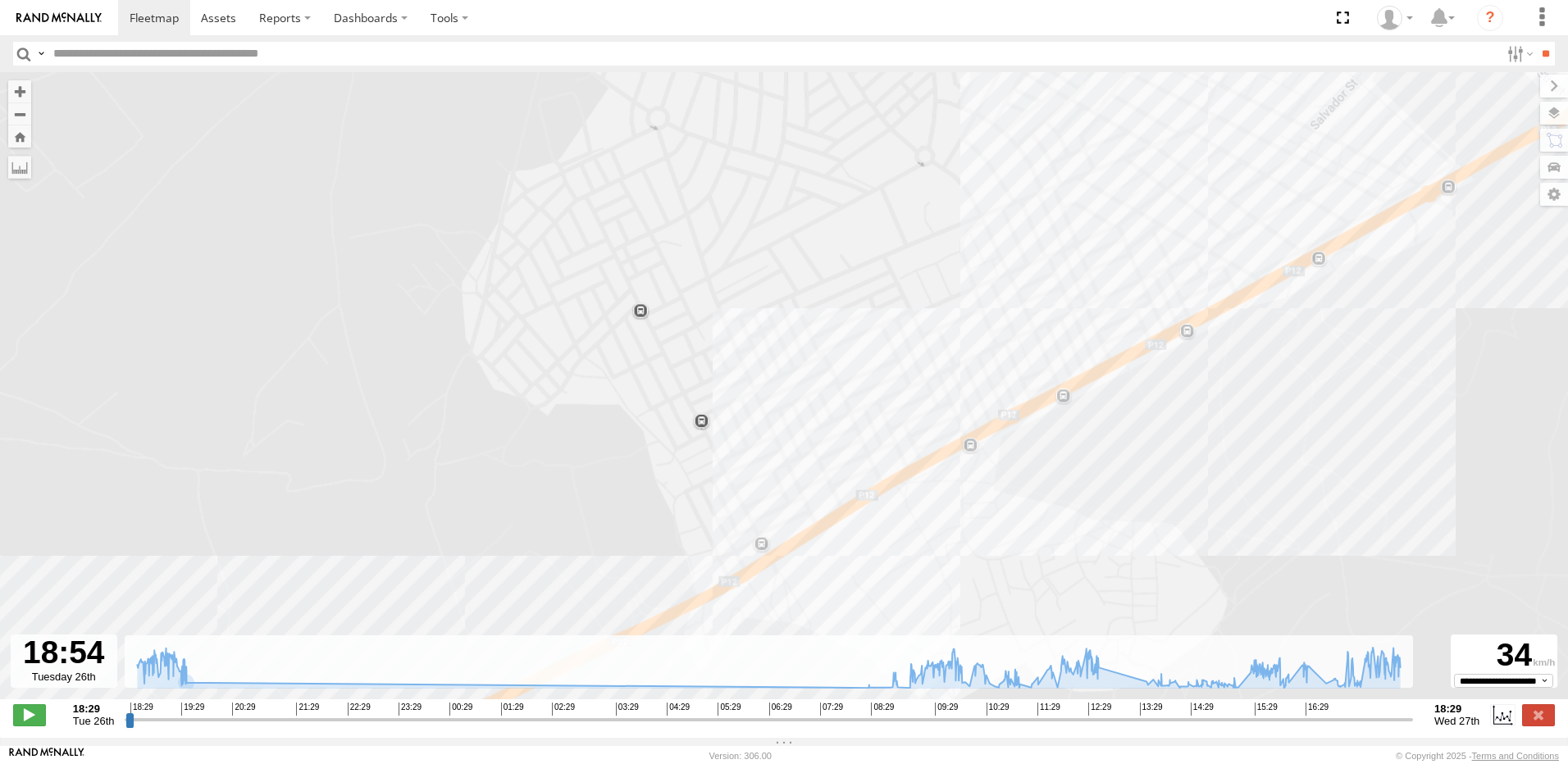
drag, startPoint x: 712, startPoint y: 336, endPoint x: 838, endPoint y: 420, distance: 151.4
click at [696, 548] on div "240 TU 779 18:42 Tue 19:28 Tue 20:14 Tue 08:27 Wed 08:58 Wed 10:20 Wed 10:24 We…" at bounding box center [784, 394] width 1568 height 644
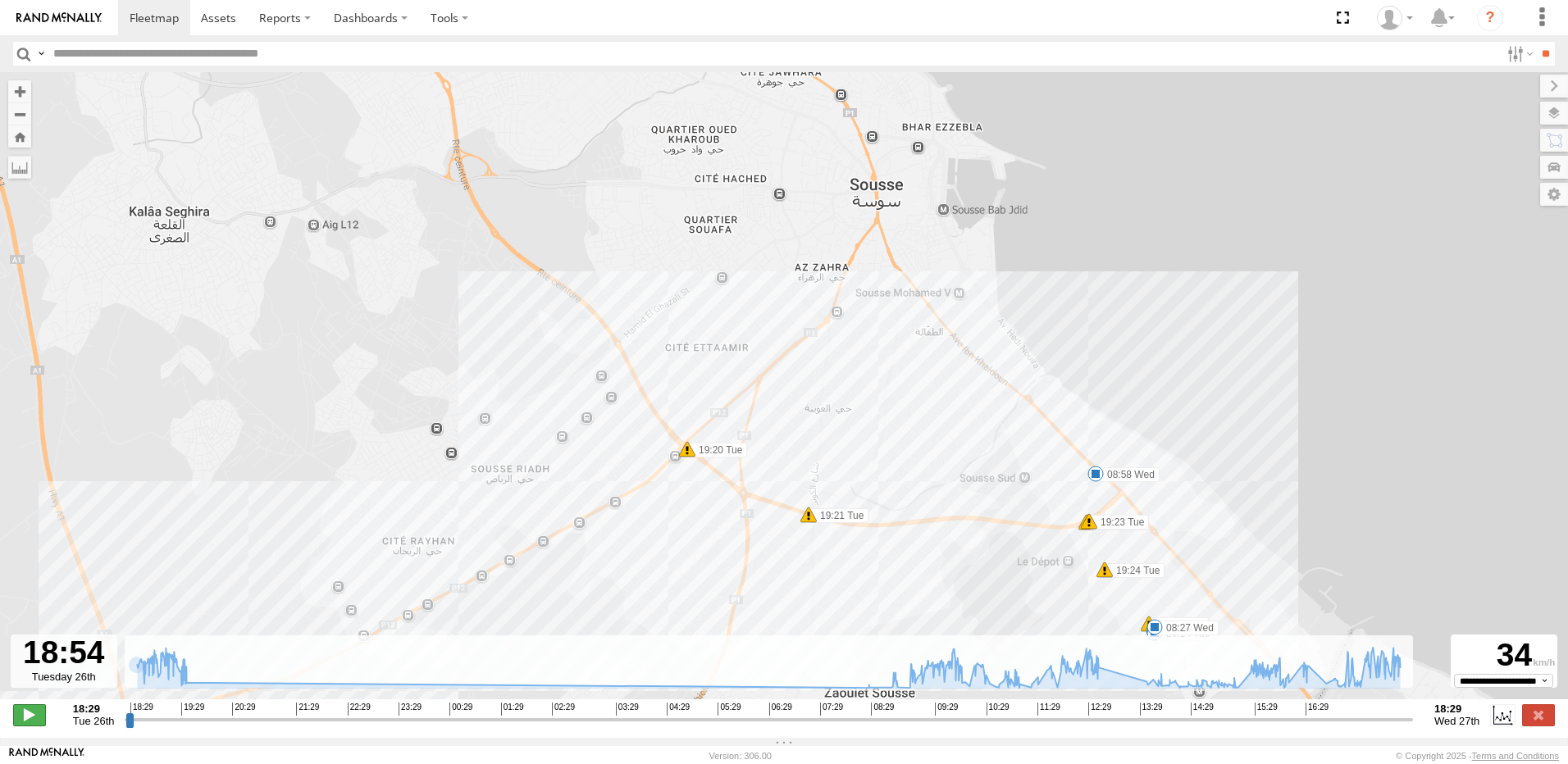
click at [30, 714] on span at bounding box center [30, 715] width 33 height 21
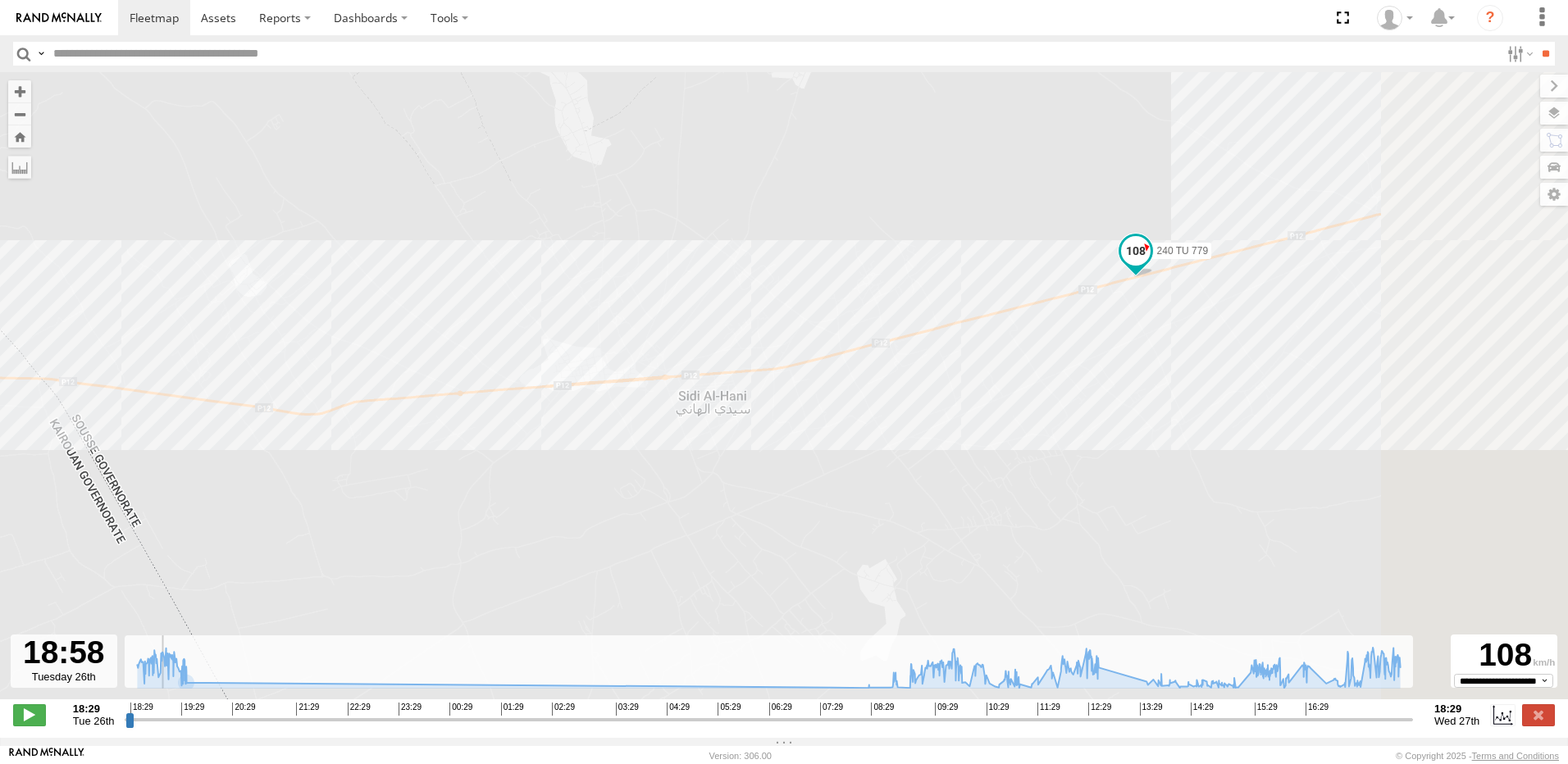
drag, startPoint x: 1169, startPoint y: 536, endPoint x: 745, endPoint y: 538, distance: 424.0
click at [837, 526] on div "240 TU 779 18:42 Tue 19:28 Tue 20:14 Tue 08:27 Wed 08:58 Wed 10:20 Wed 10:24 We…" at bounding box center [784, 394] width 1568 height 644
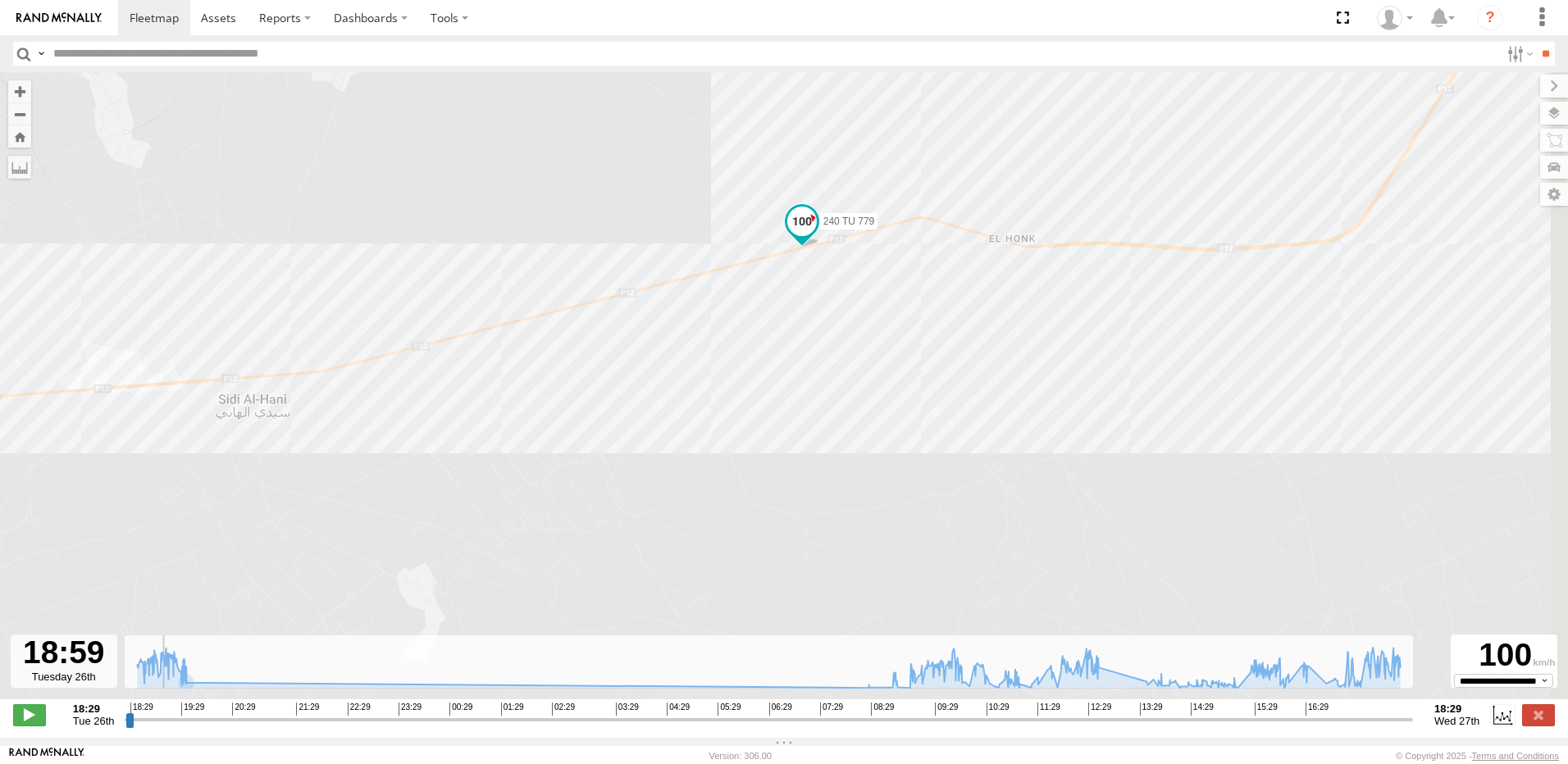
drag, startPoint x: 987, startPoint y: 444, endPoint x: 662, endPoint y: 447, distance: 325.0
click at [662, 446] on div "240 TU 779 18:42 Tue 19:28 Tue 20:14 Tue 08:27 Wed 08:58 Wed 10:20 Wed 10:24 We…" at bounding box center [784, 394] width 1568 height 644
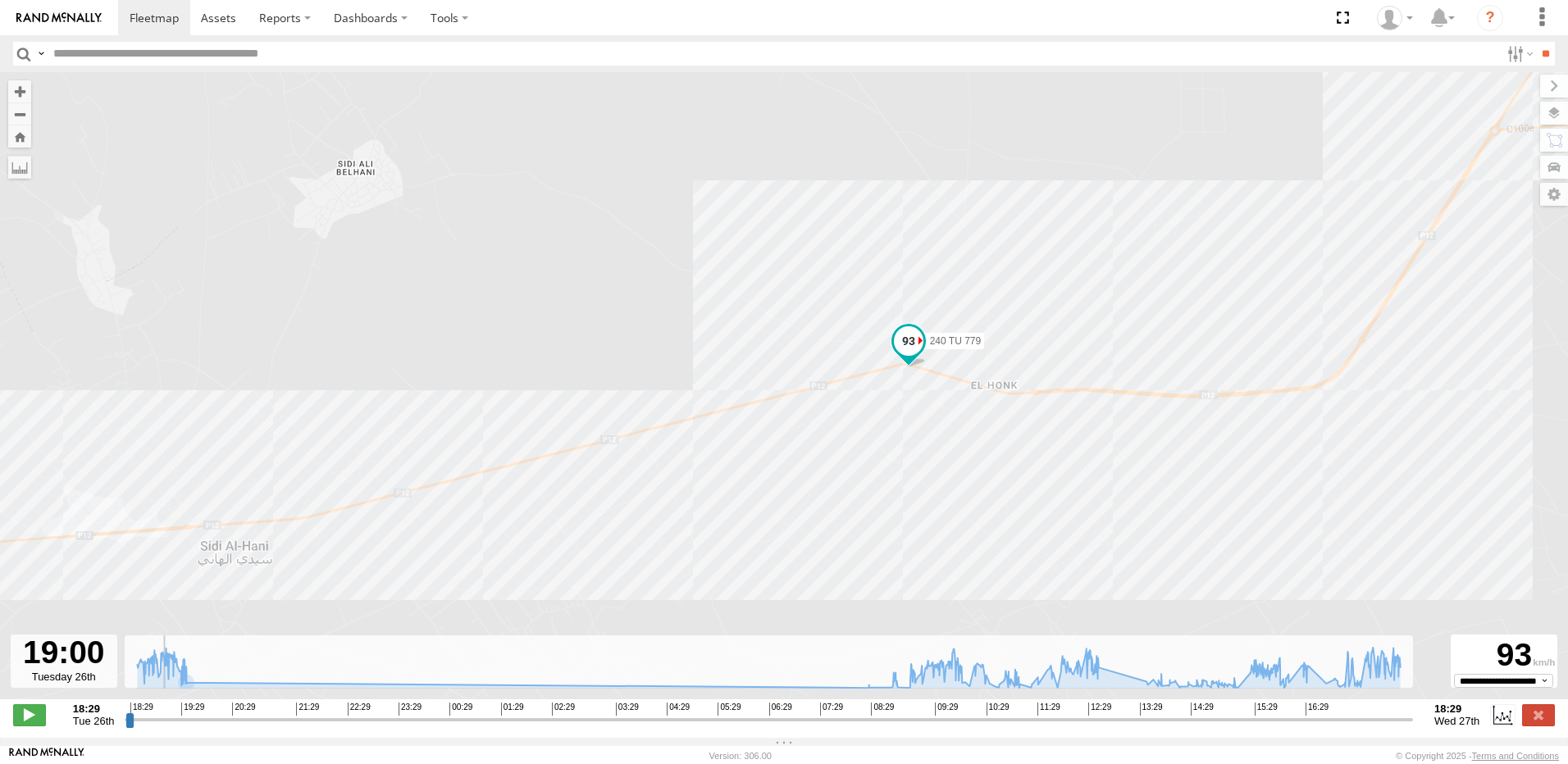
drag, startPoint x: 1110, startPoint y: 442, endPoint x: 652, endPoint y: 499, distance: 461.5
click at [649, 497] on div "240 TU 779 18:42 Tue 19:28 Tue 20:14 Tue 08:27 Wed 08:58 Wed 10:20 Wed 10:24 We…" at bounding box center [784, 394] width 1568 height 644
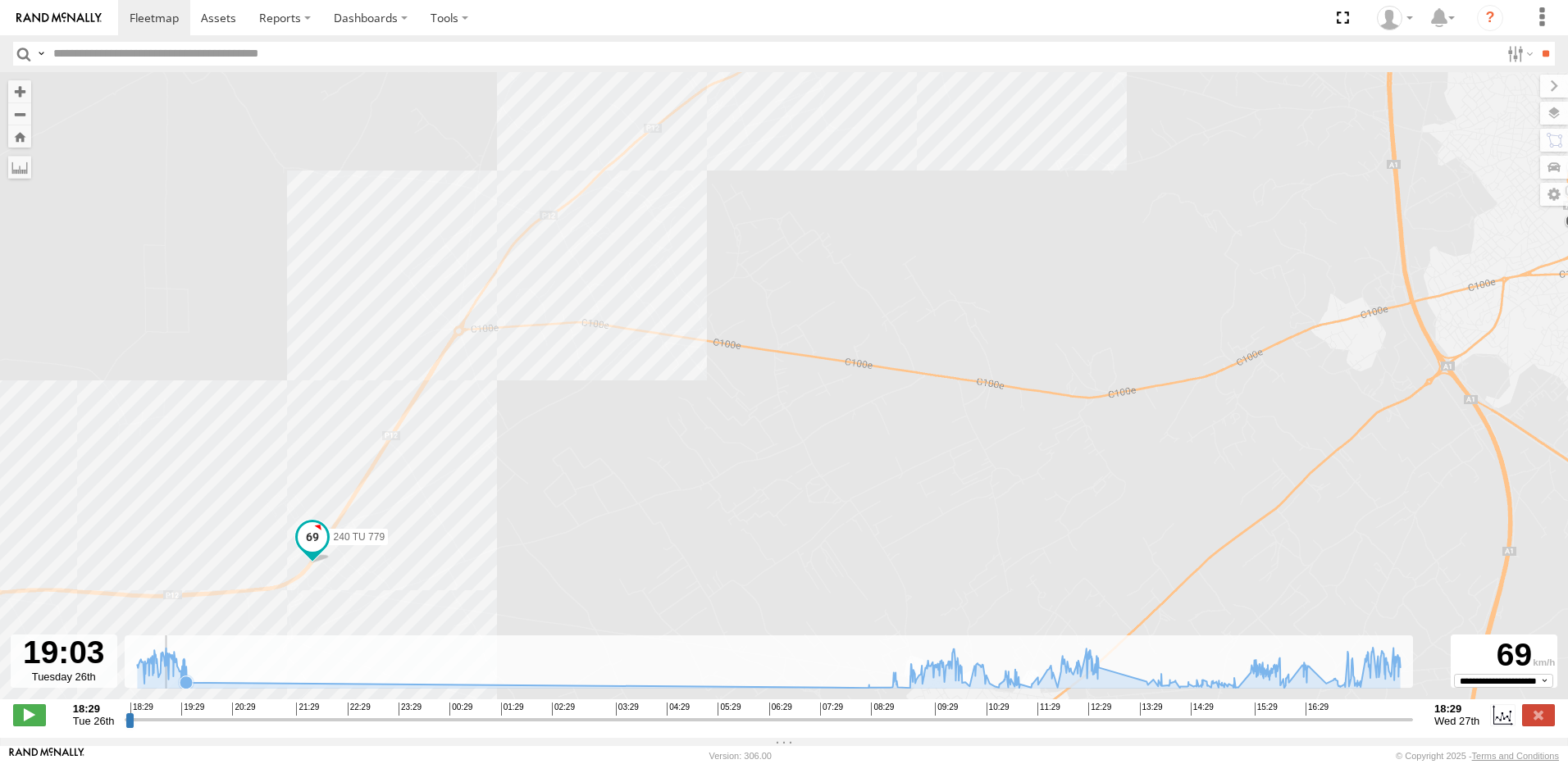
drag, startPoint x: 1103, startPoint y: 459, endPoint x: 294, endPoint y: 657, distance: 832.9
click at [294, 657] on div "← Move left → Move right ↑ Move up ↓ Move down + Zoom in - Zoom out Home Jump l…" at bounding box center [784, 404] width 1568 height 666
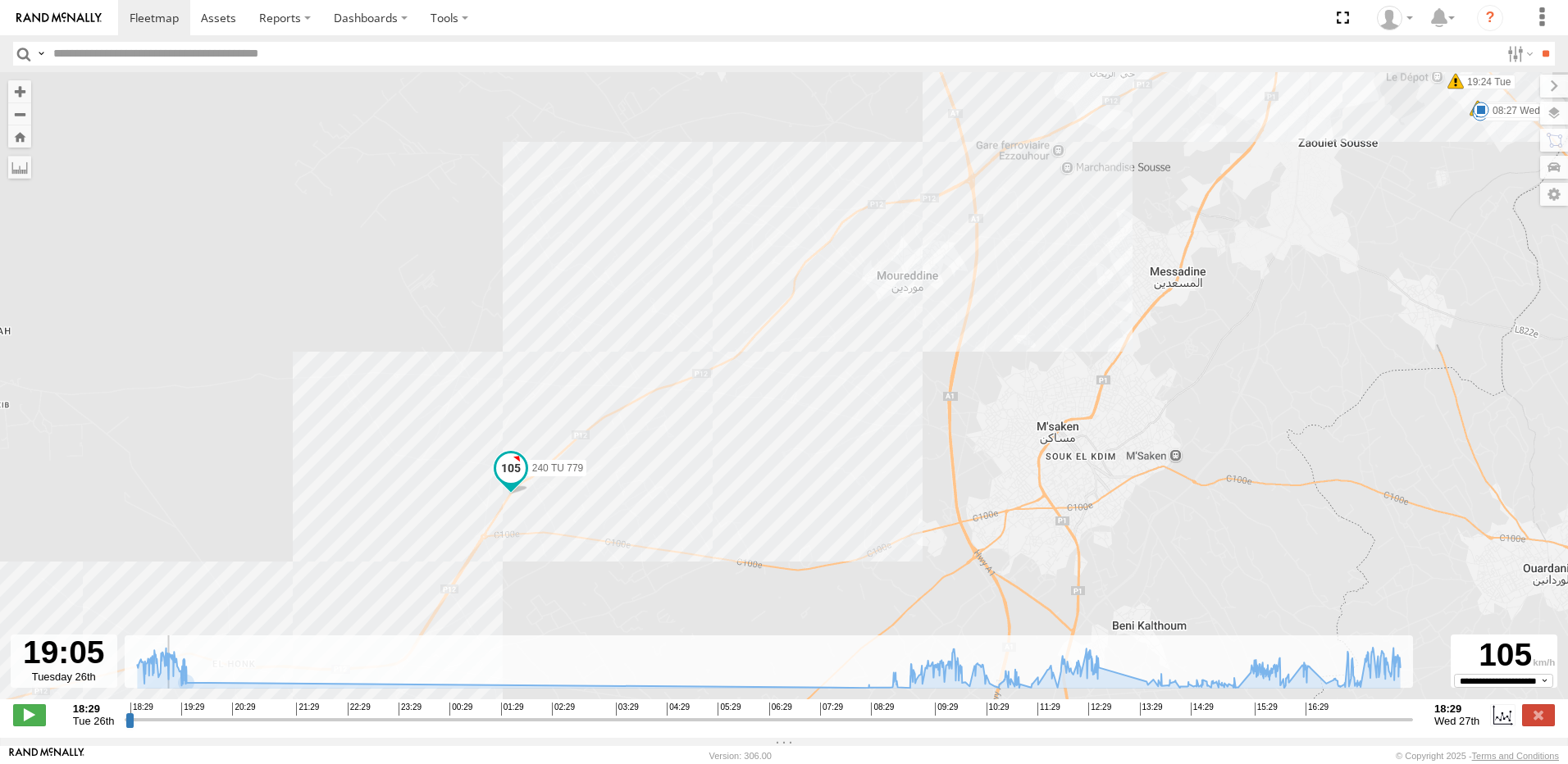
drag, startPoint x: 1014, startPoint y: 299, endPoint x: 853, endPoint y: 442, distance: 215.3
click at [844, 470] on div "240 TU 779 18:42 Tue 19:28 Tue 20:14 Tue 08:27 Wed 08:58 Wed 10:20 Wed 10:24 We…" at bounding box center [784, 394] width 1568 height 644
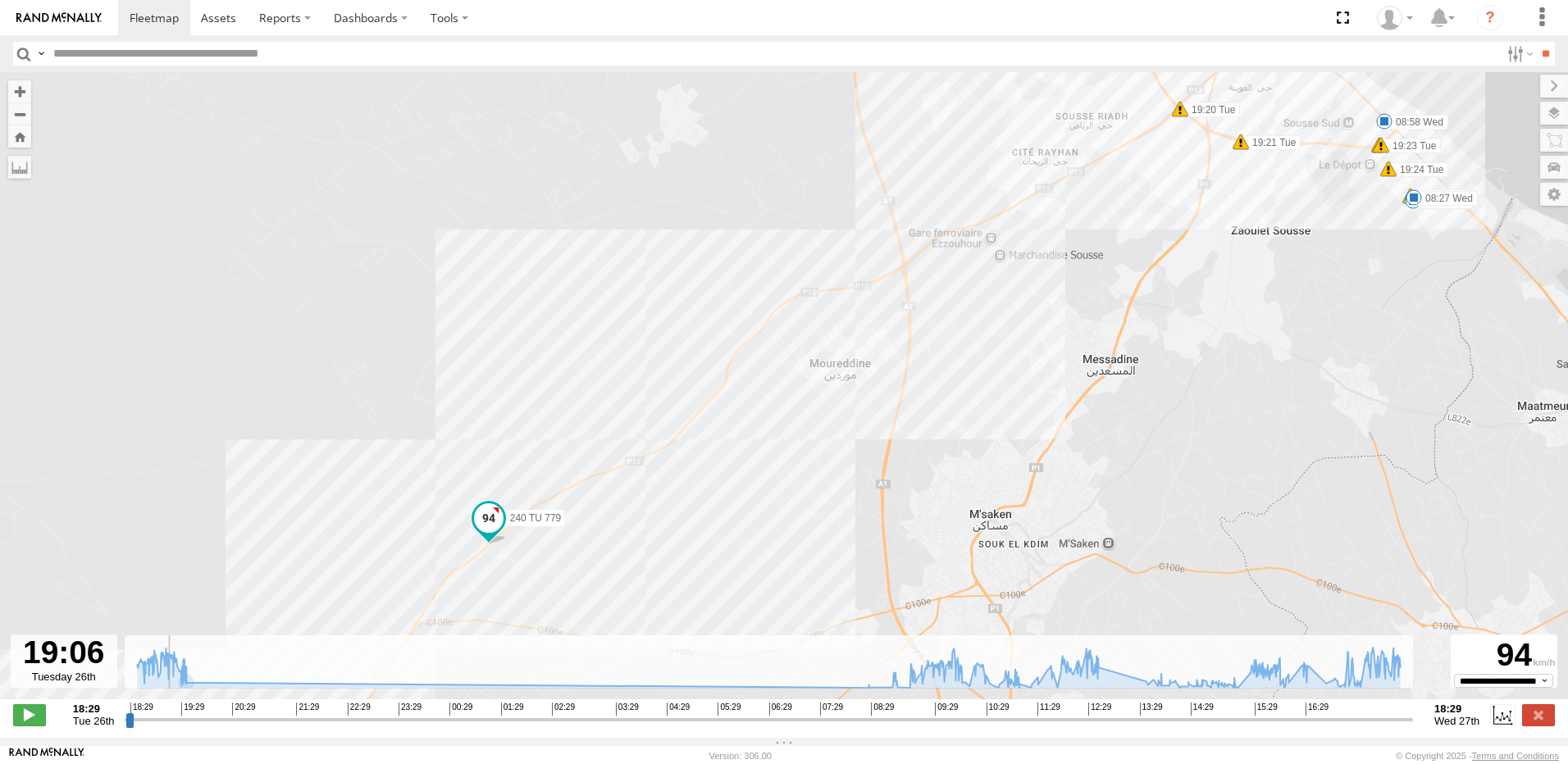
drag, startPoint x: 973, startPoint y: 308, endPoint x: 863, endPoint y: 428, distance: 162.8
click at [863, 428] on div "240 TU 779 18:42 Tue 19:28 Tue 20:14 Tue 08:27 Wed 08:58 Wed 10:20 Wed 10:24 We…" at bounding box center [784, 394] width 1568 height 644
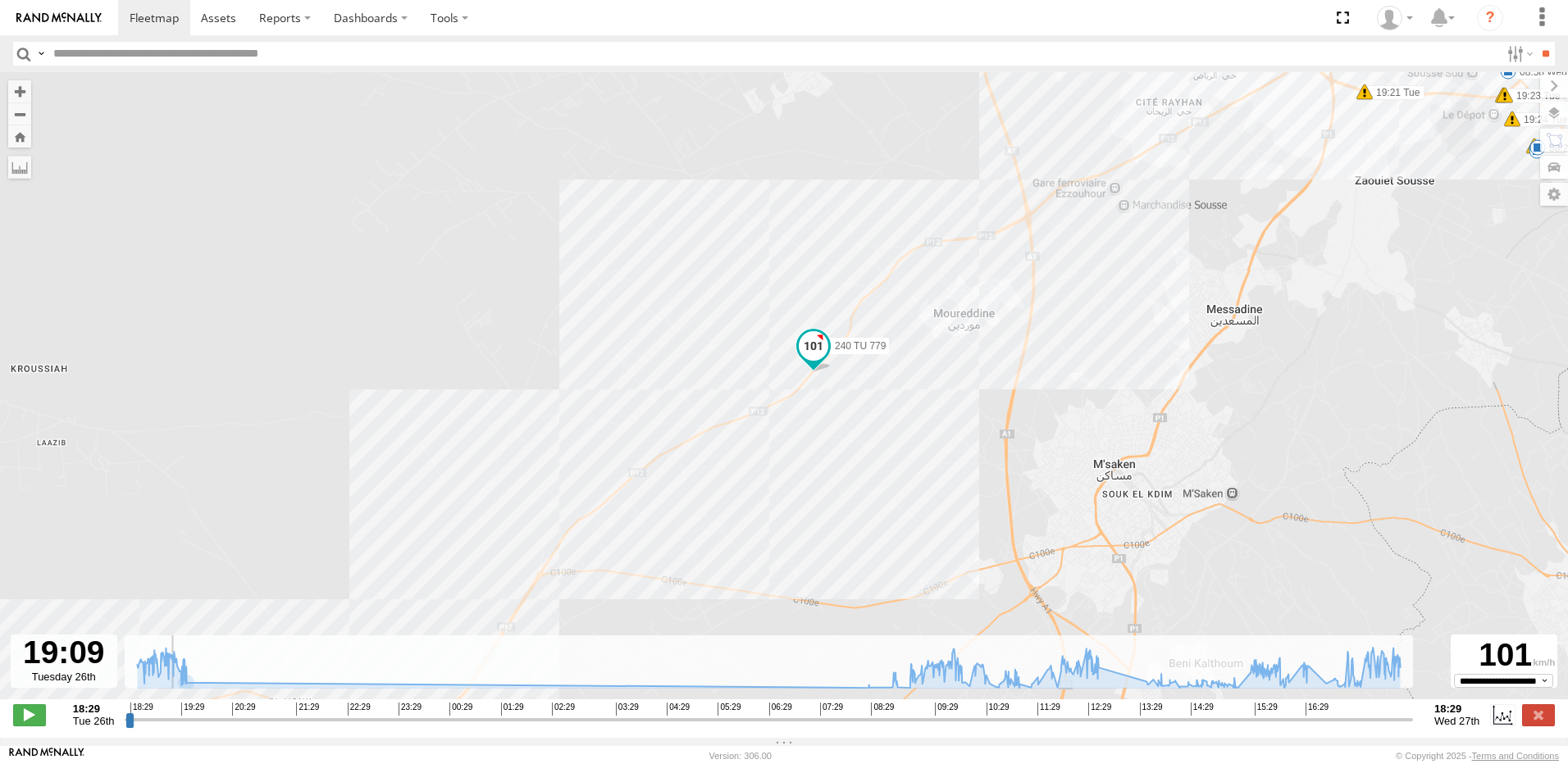
drag, startPoint x: 943, startPoint y: 339, endPoint x: 810, endPoint y: 474, distance: 189.5
click at [810, 474] on div "240 TU 779 18:42 Tue 19:28 Tue 20:14 Tue 08:27 Wed 08:58 Wed 10:20 Wed 10:24 We…" at bounding box center [784, 394] width 1568 height 644
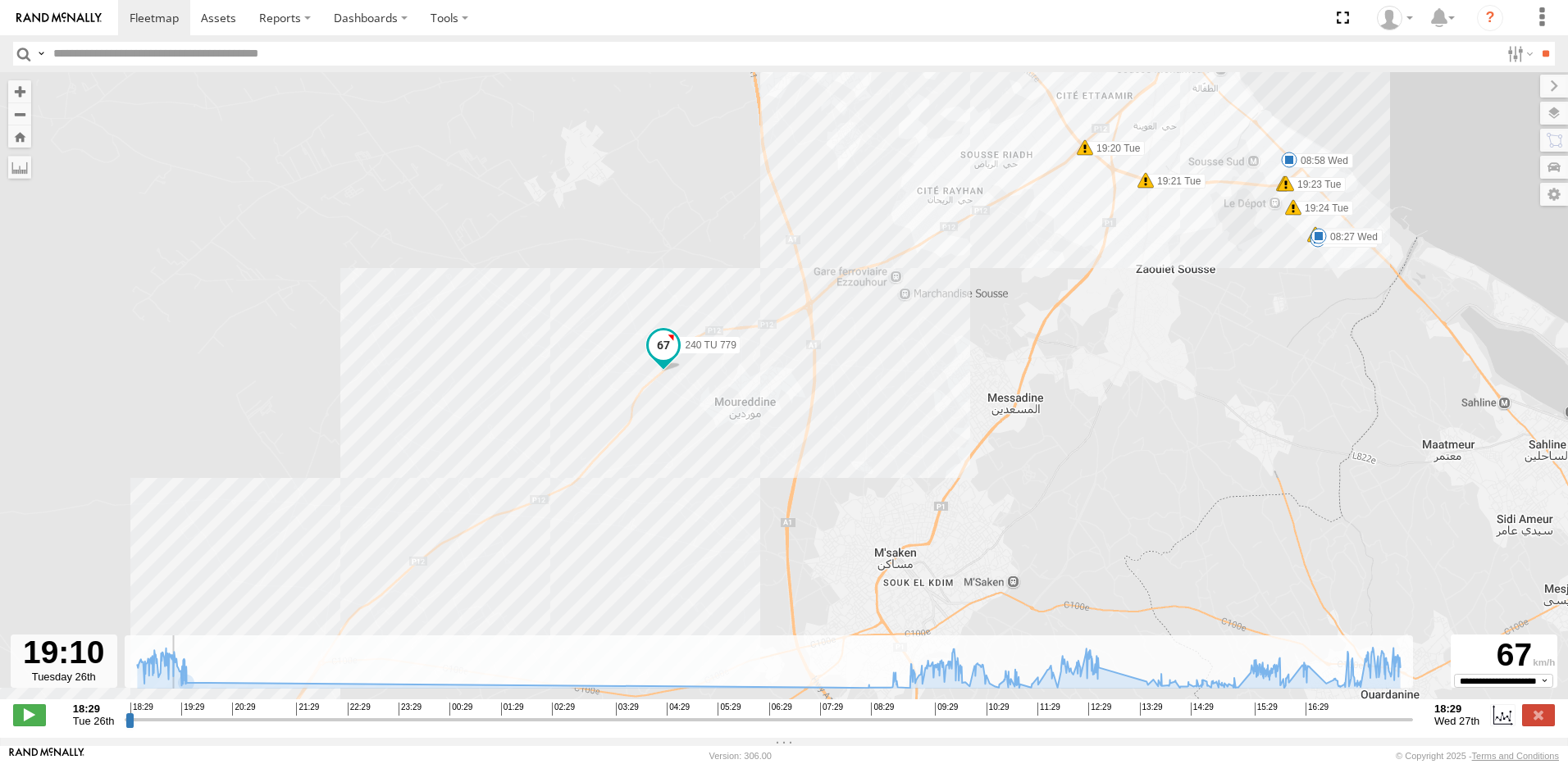
drag, startPoint x: 952, startPoint y: 394, endPoint x: 713, endPoint y: 496, distance: 259.9
click at [713, 496] on div "240 TU 779 18:42 Tue 19:28 Tue 20:14 Tue 08:27 Wed 08:58 Wed 10:20 Wed 10:24 We…" at bounding box center [784, 394] width 1568 height 644
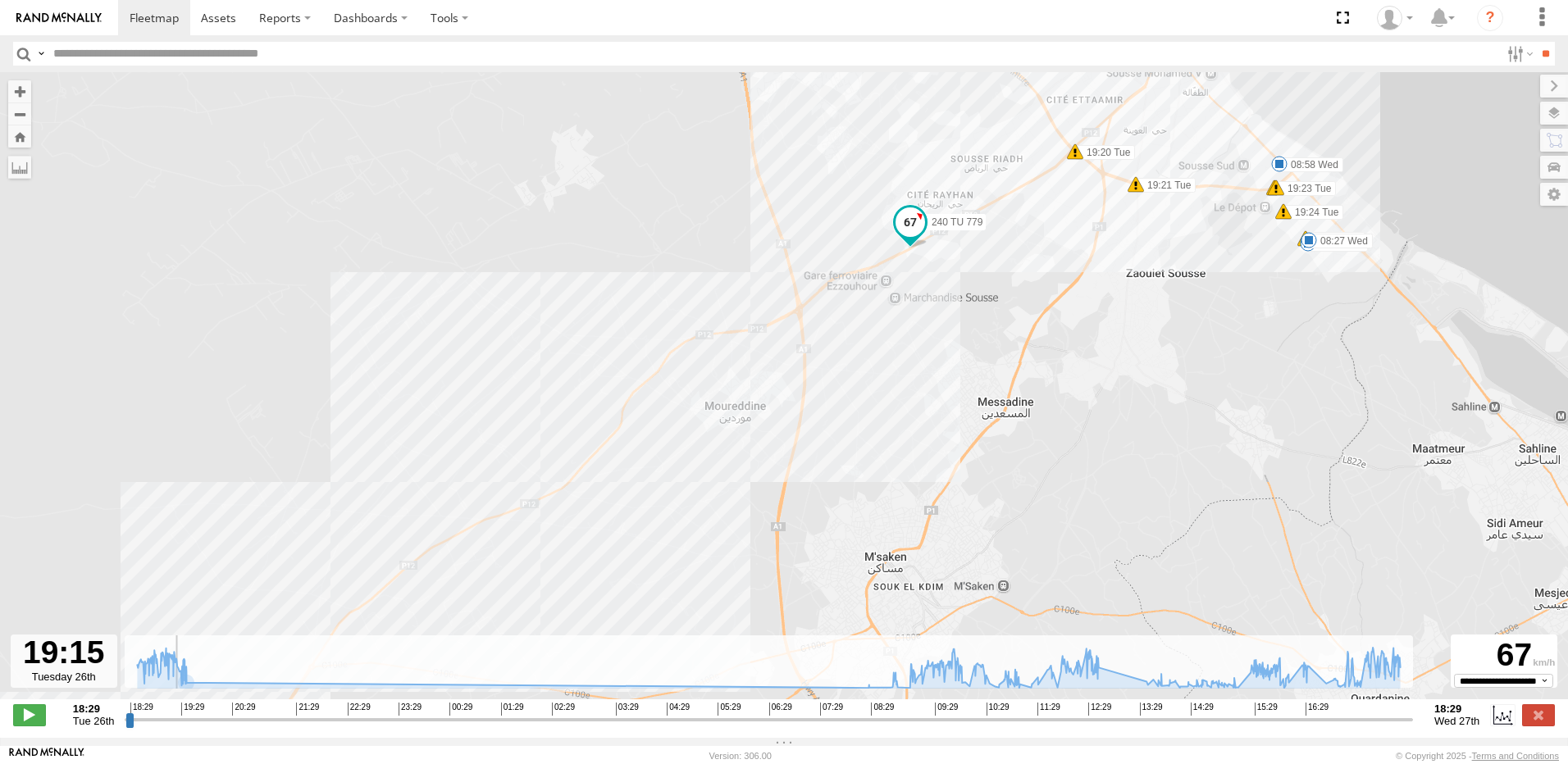
drag, startPoint x: 917, startPoint y: 298, endPoint x: 826, endPoint y: 396, distance: 133.7
click at [826, 396] on div "240 TU 779 18:42 Tue 19:28 Tue 20:14 Tue 08:27 Wed 08:58 Wed 10:20 Wed 10:24 We…" at bounding box center [784, 394] width 1568 height 644
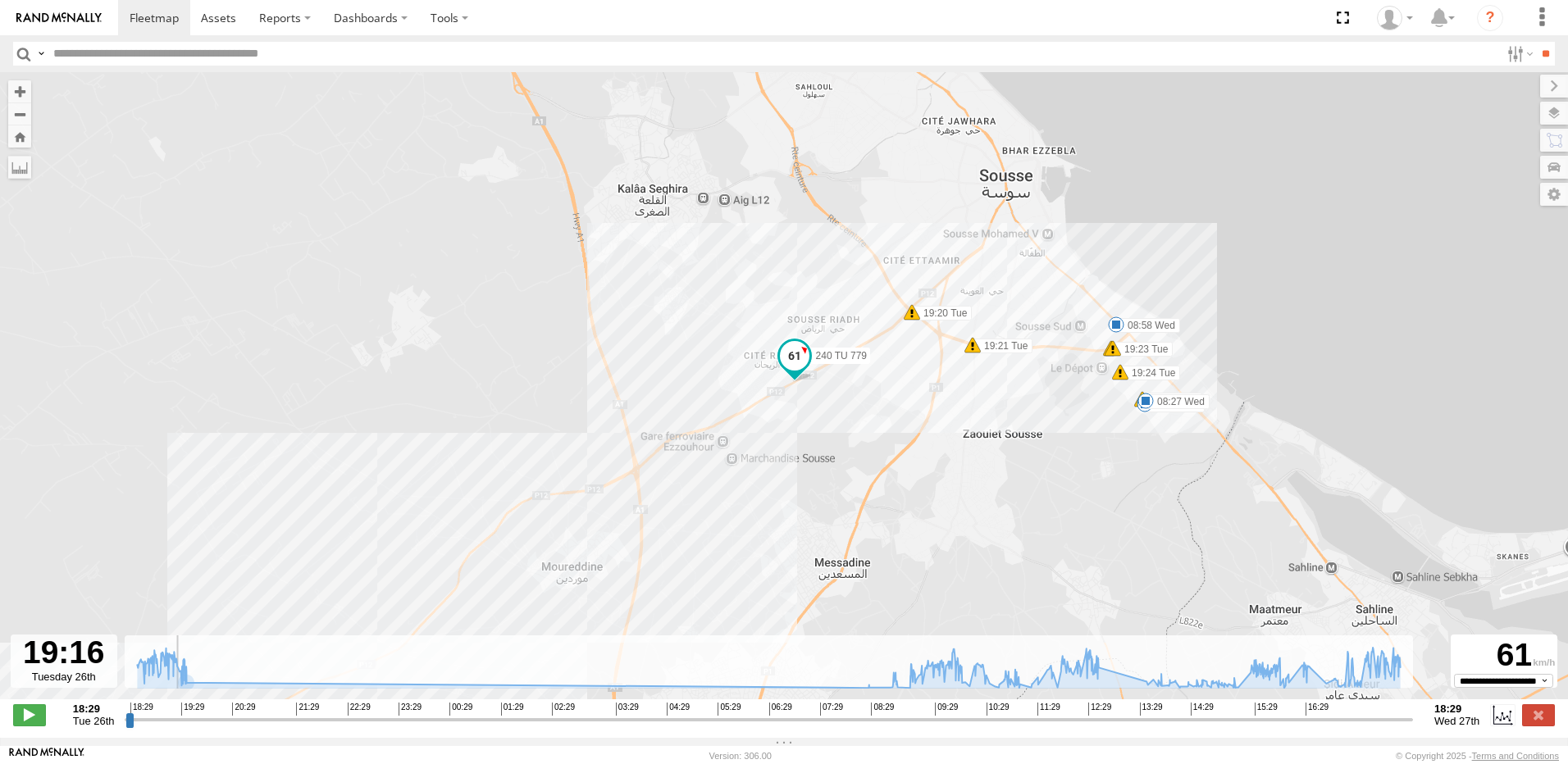
drag, startPoint x: 965, startPoint y: 378, endPoint x: 914, endPoint y: 406, distance: 58.2
click at [914, 406] on div "240 TU 779 18:42 Tue 19:28 Tue 20:14 Tue 08:27 Wed 08:58 Wed 10:20 Wed 10:24 We…" at bounding box center [784, 394] width 1568 height 644
drag, startPoint x: 175, startPoint y: 729, endPoint x: 901, endPoint y: 715, distance: 726.1
click at [901, 715] on input "range" at bounding box center [769, 719] width 1288 height 16
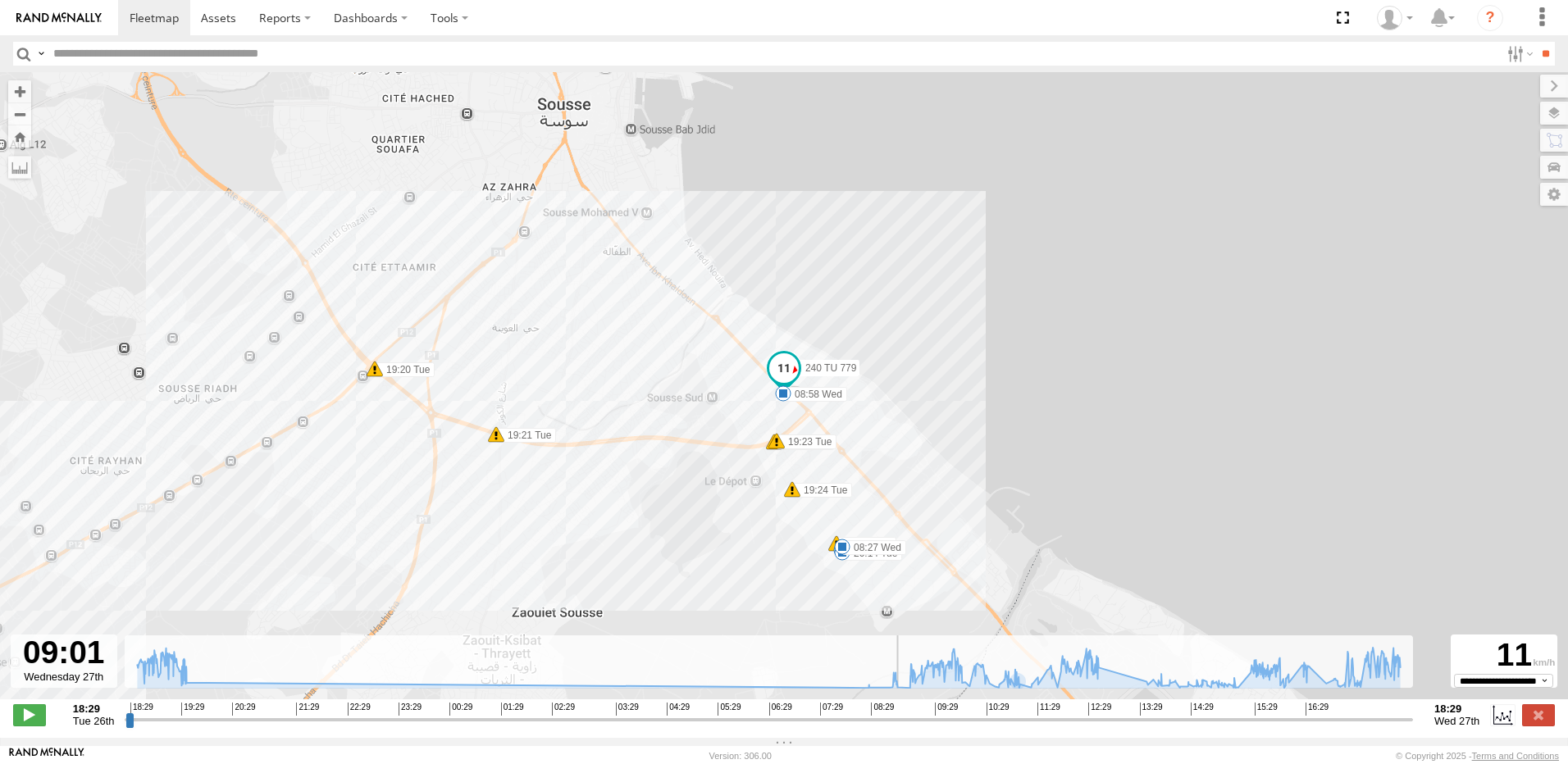
drag, startPoint x: 754, startPoint y: 506, endPoint x: 758, endPoint y: 486, distance: 20.4
click at [756, 497] on div "240 TU 779 18:42 Tue 19:28 Tue 20:14 Tue 08:27 Wed 08:58 Wed 10:20 Wed 10:24 We…" at bounding box center [784, 394] width 1568 height 644
drag, startPoint x: 766, startPoint y: 475, endPoint x: 722, endPoint y: 494, distance: 47.9
click at [767, 474] on div "240 TU 779 18:42 Tue 19:28 Tue 20:14 Tue 08:27 Wed 08:58 Wed 10:20 Wed 10:24 We…" at bounding box center [784, 394] width 1568 height 644
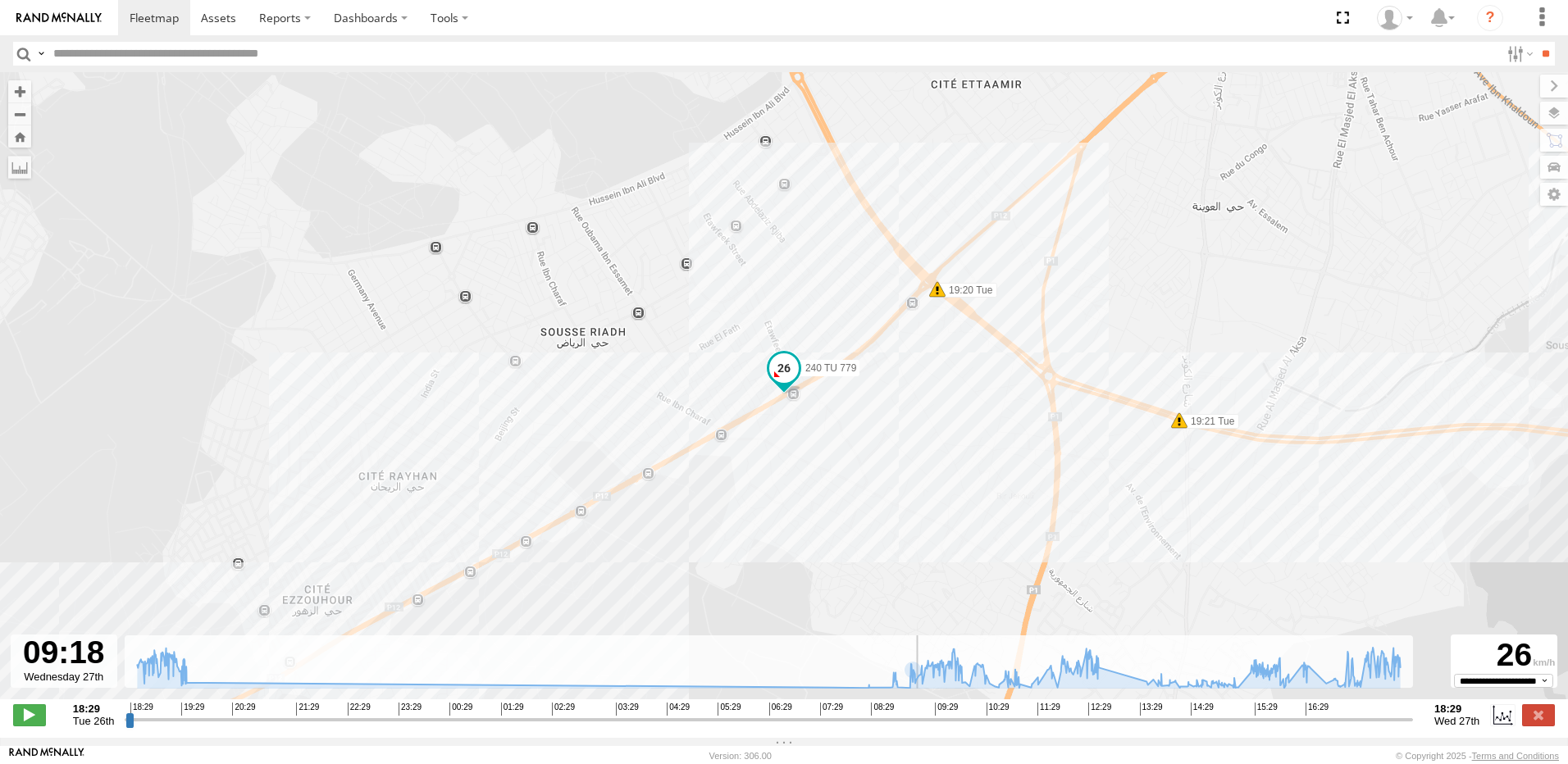
click at [917, 727] on input "range" at bounding box center [769, 719] width 1288 height 16
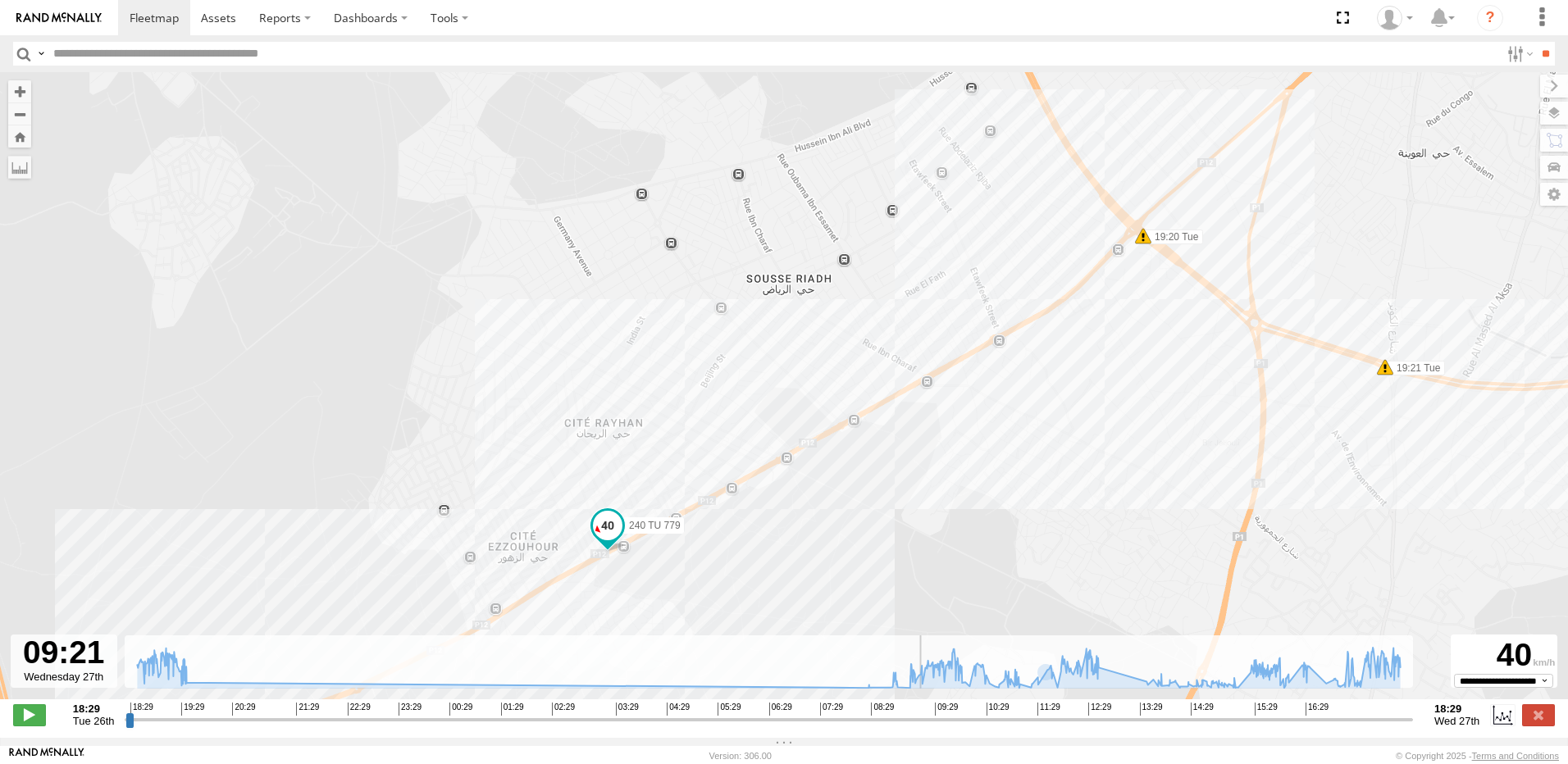
drag, startPoint x: 550, startPoint y: 585, endPoint x: 758, endPoint y: 531, distance: 214.9
click at [758, 528] on div "240 TU 779 18:42 Tue 19:28 Tue 20:14 Tue 08:27 Wed 08:58 Wed 10:20 Wed 10:24 We…" at bounding box center [784, 394] width 1568 height 644
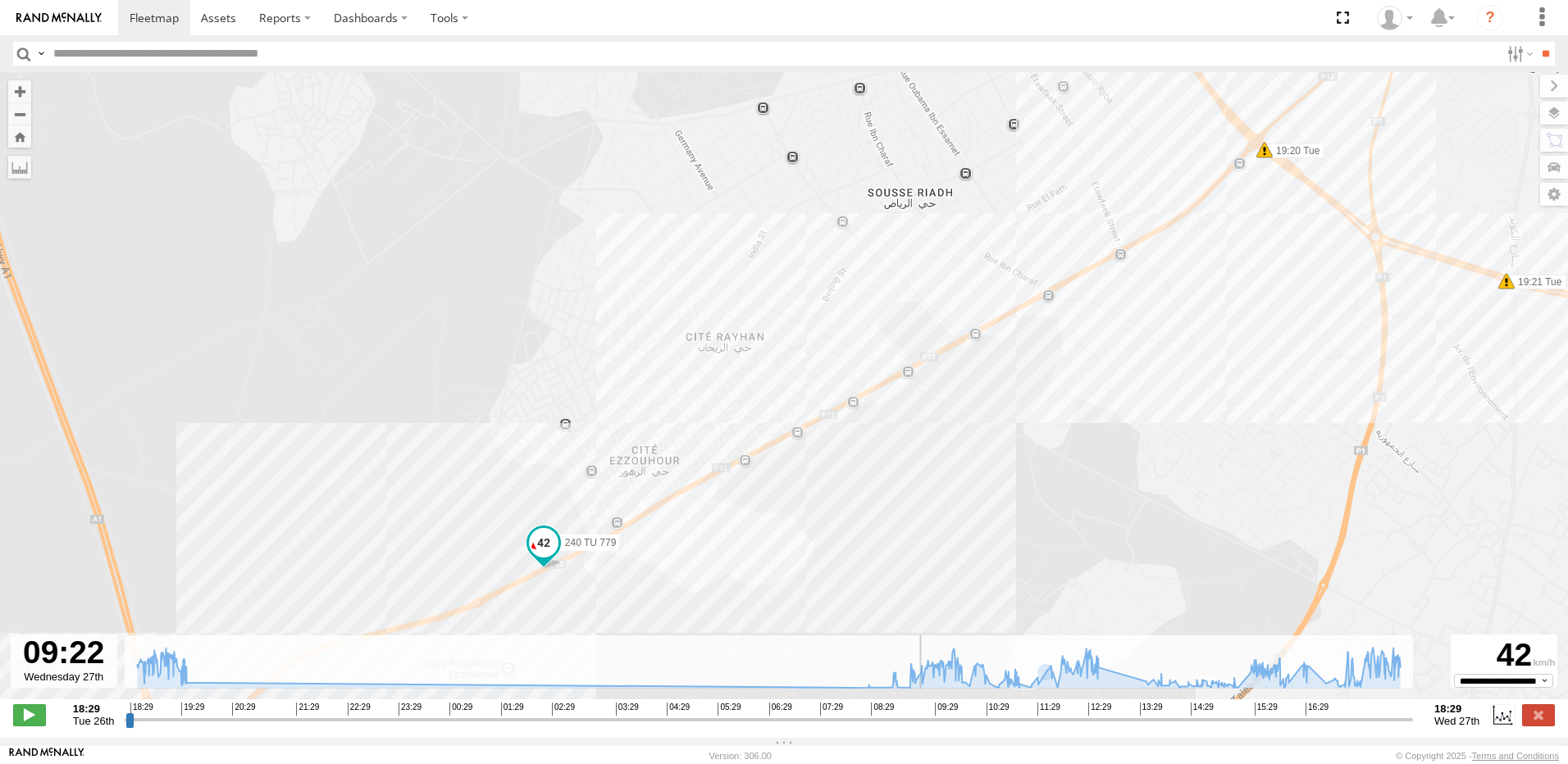
type input "**********"
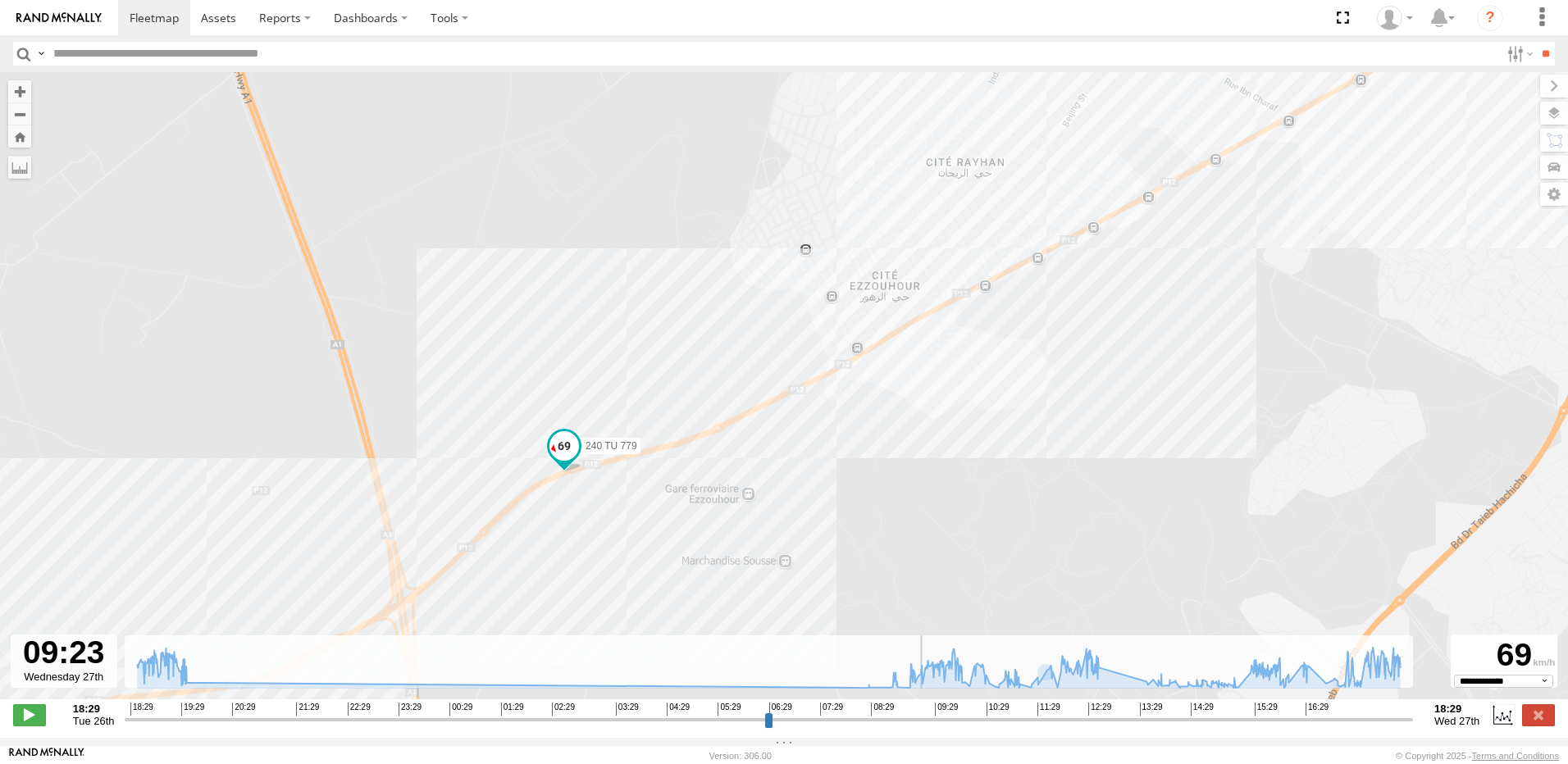
select select "**********"
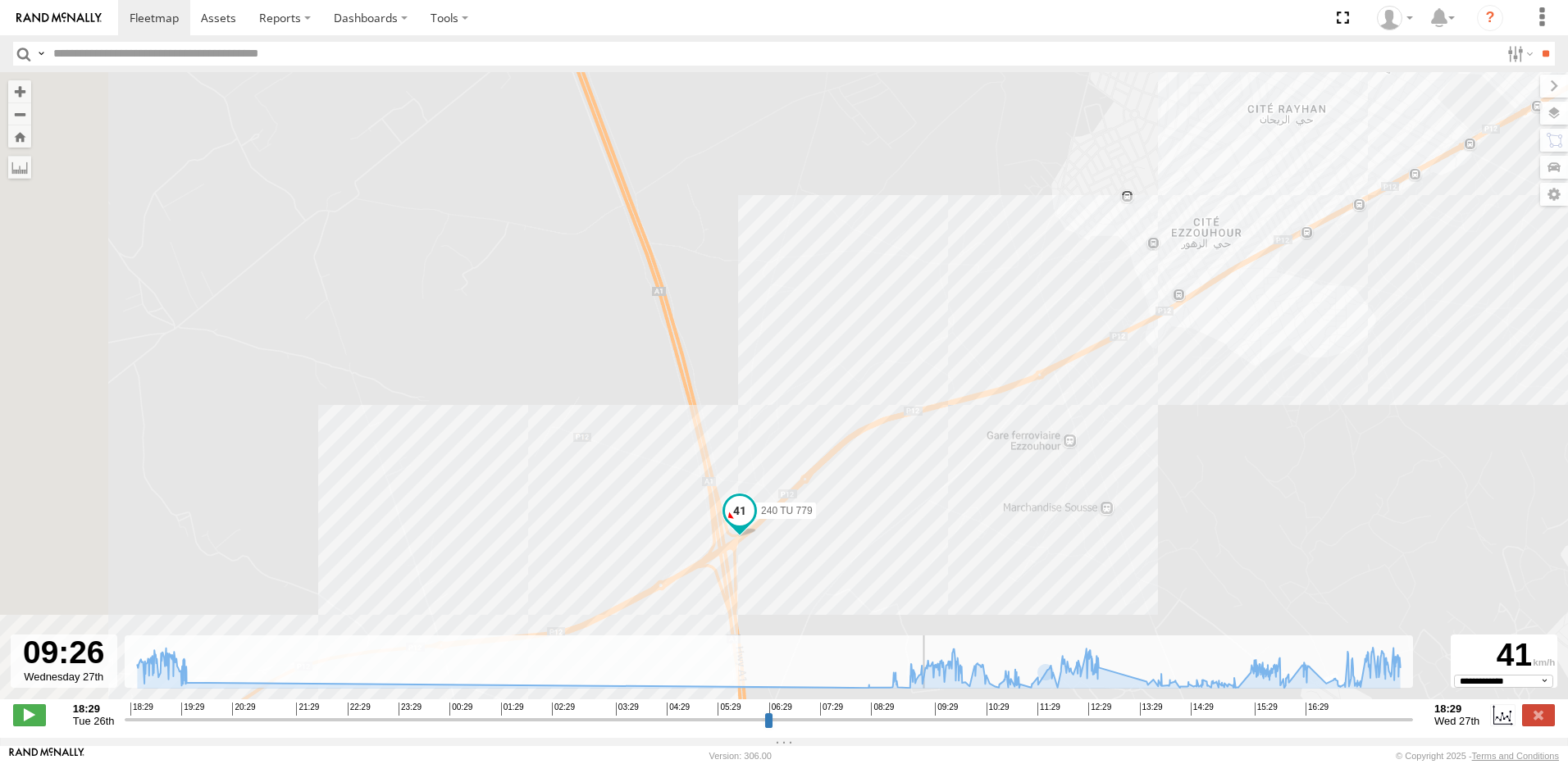
drag, startPoint x: 459, startPoint y: 594, endPoint x: 847, endPoint y: 520, distance: 395.0
click at [847, 520] on div "240 TU 779 18:42 Tue 19:28 Tue 20:14 Tue 08:27 Wed 08:58 Wed 10:20 Wed 10:24 We…" at bounding box center [784, 394] width 1568 height 644
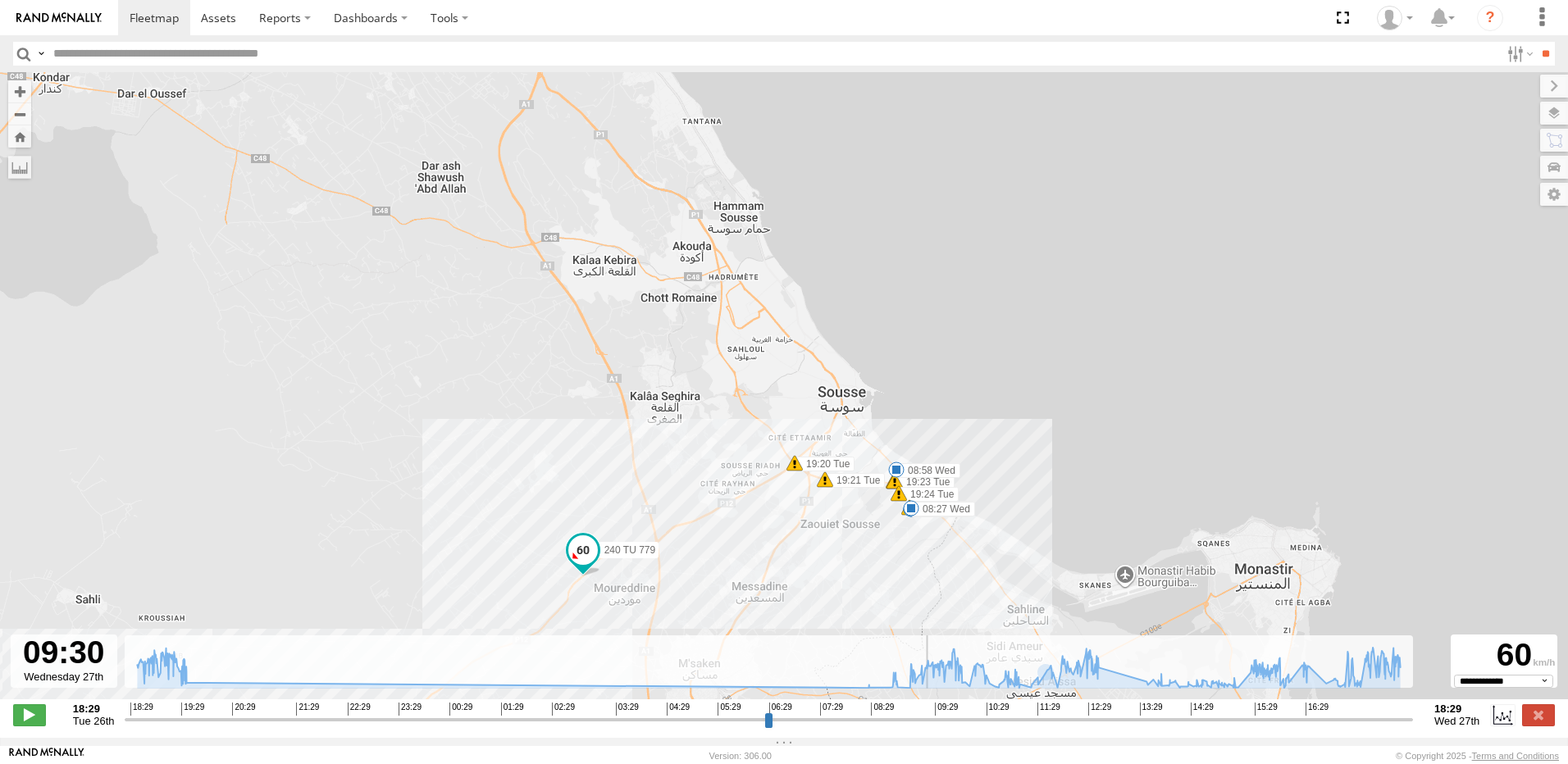
drag, startPoint x: 625, startPoint y: 502, endPoint x: 761, endPoint y: 417, distance: 160.4
click at [759, 422] on div "240 TU 779 18:42 Tue 19:28 Tue 20:14 Tue 08:27 Wed 08:58 Wed 10:20 Wed 10:24 We…" at bounding box center [784, 394] width 1568 height 644
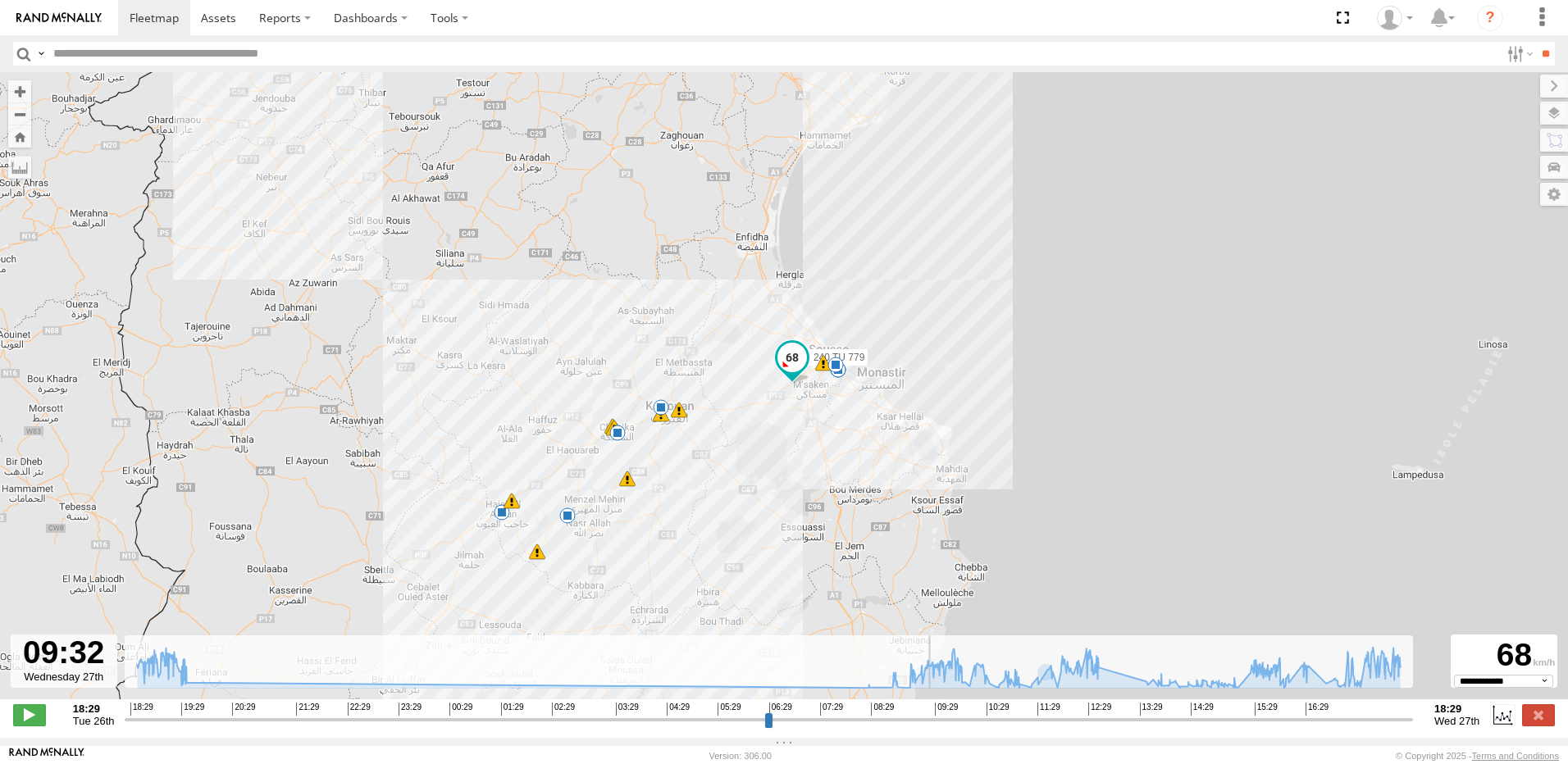
drag, startPoint x: 383, startPoint y: 564, endPoint x: 631, endPoint y: 452, distance: 272.1
click at [631, 452] on div "240 TU 779 18:42 Tue 19:28 Tue 20:14 Tue 08:27 Wed 08:58 Wed 10:20 Wed 10:24 We…" at bounding box center [784, 394] width 1568 height 644
type input "**********"
click at [1539, 723] on label at bounding box center [1538, 715] width 33 height 21
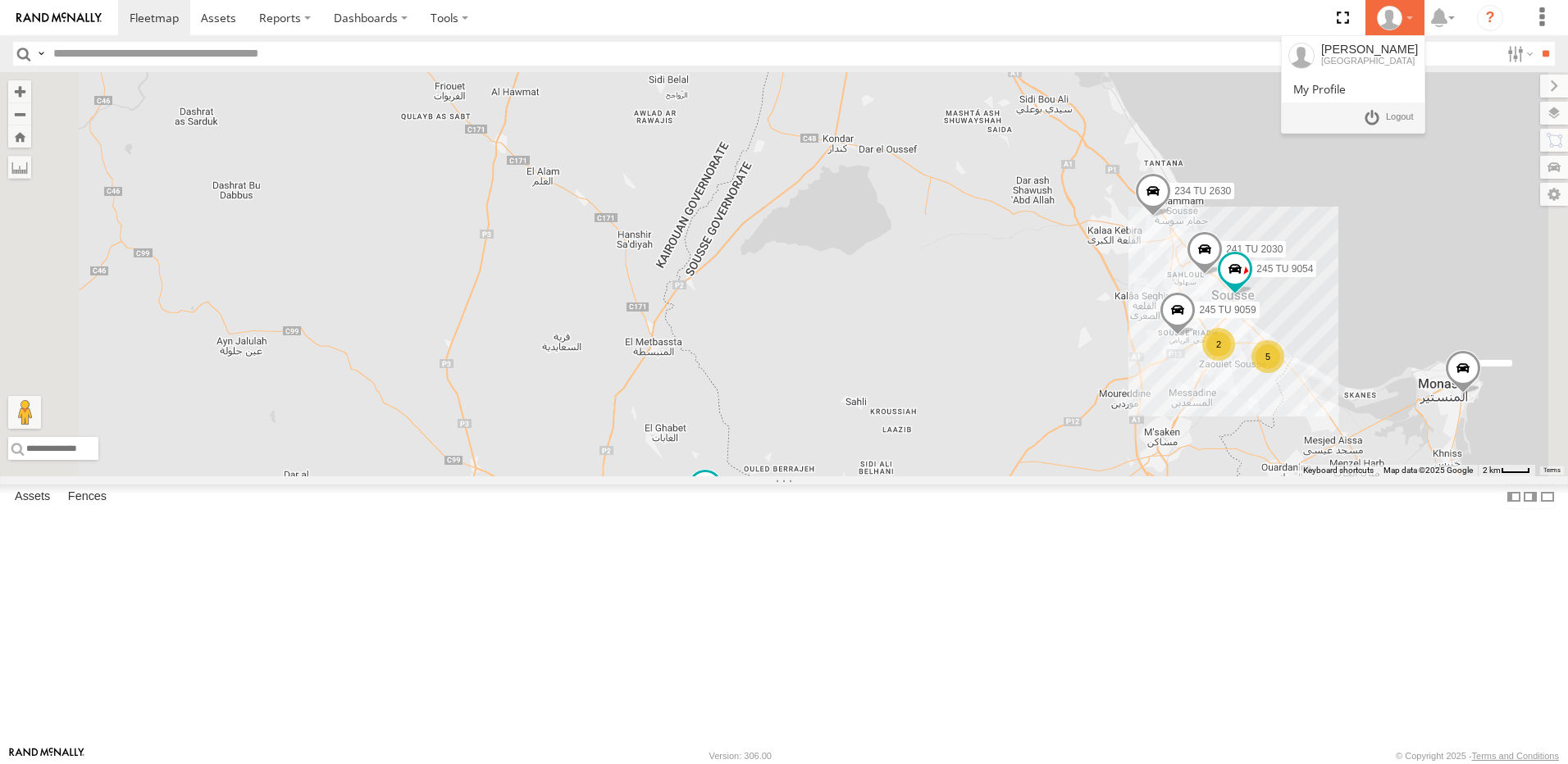
click at [1390, 22] on icon at bounding box center [1389, 18] width 25 height 25
click at [1346, 234] on div "245 TU 9060 240 TU 779 241 TU 2030 234 TU 2630 2 5 245 TU 9059 245 TU 9054" at bounding box center [784, 274] width 1568 height 404
click at [1500, 59] on label at bounding box center [1518, 54] width 36 height 24
click at [1521, 49] on label at bounding box center [1518, 54] width 36 height 24
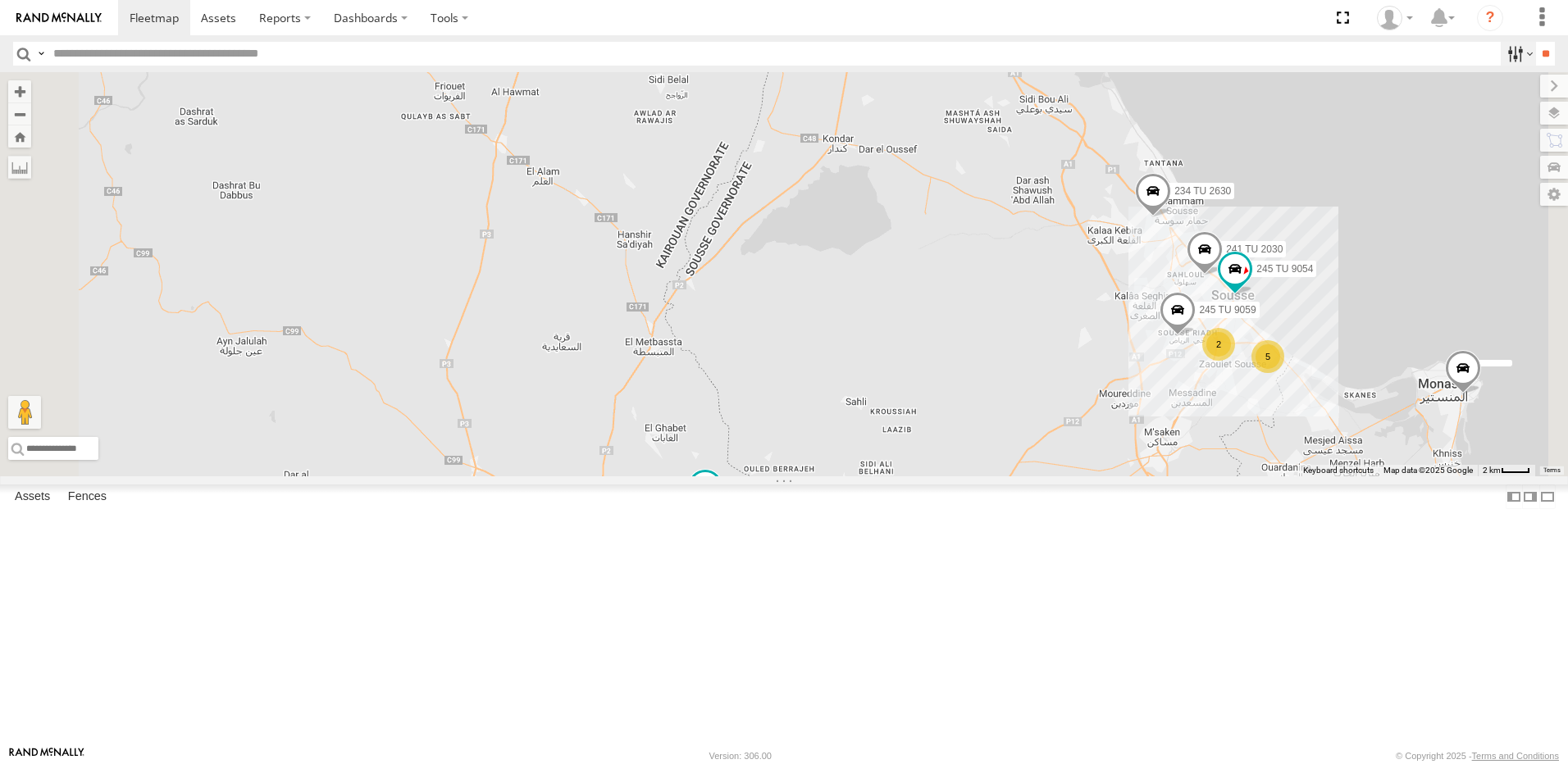
scroll to position [0, 0]
click at [1535, 21] on label at bounding box center [1542, 17] width 36 height 36
click at [1417, 149] on div "245 TU 9060 240 TU 779 241 TU 2030 234 TU 2630 2 5 245 TU 9059 245 TU 9054" at bounding box center [784, 274] width 1568 height 404
click at [1451, 17] on label at bounding box center [1441, 17] width 36 height 36
click at [1446, 24] on icon at bounding box center [1439, 17] width 30 height 21
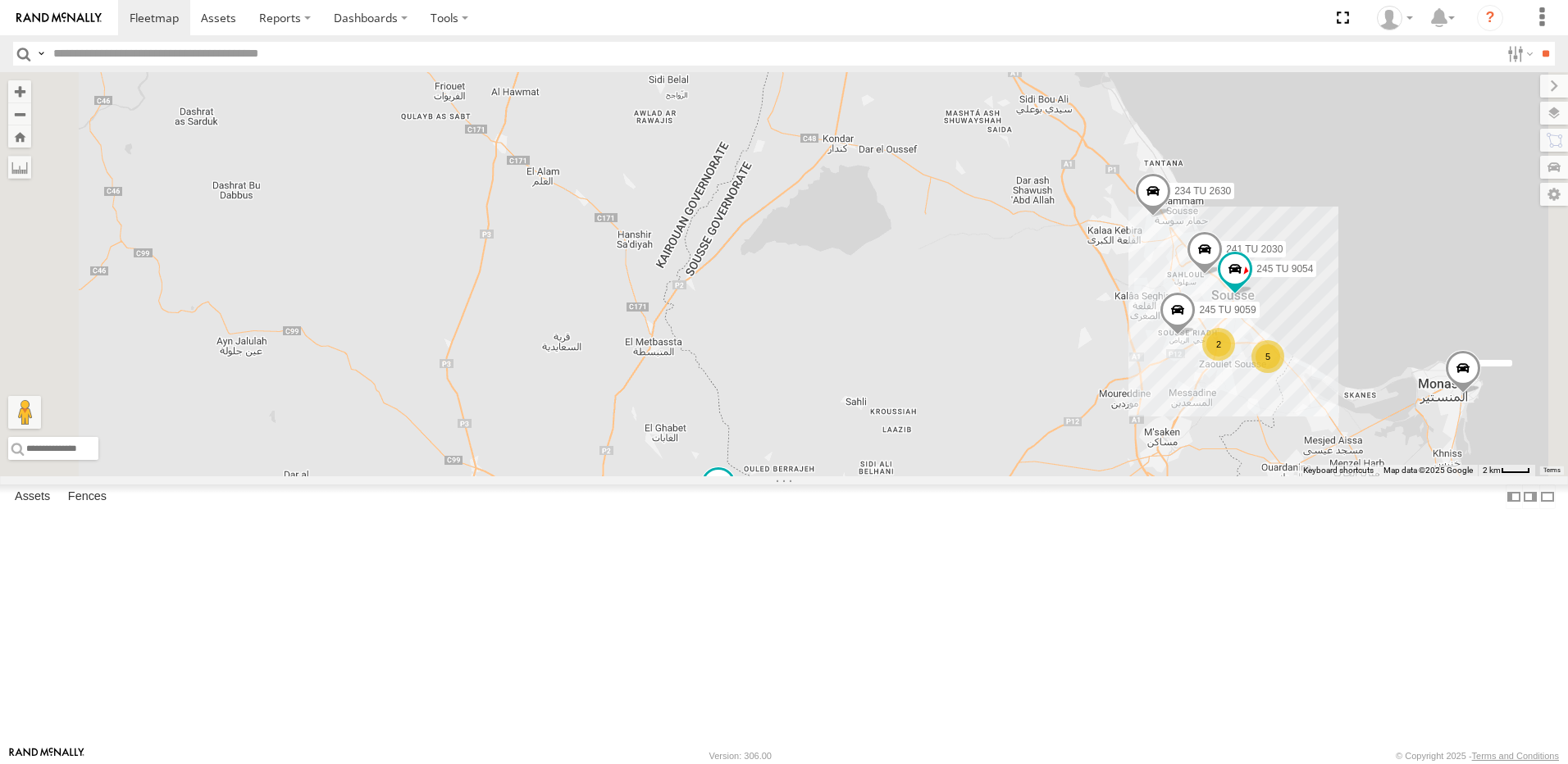
click at [1468, 187] on div "245 TU 9060 240 TU 779 241 TU 2030 234 TU 2630 2 5 245 TU 9059 245 TU 9054" at bounding box center [784, 274] width 1568 height 404
click at [1548, 194] on label at bounding box center [1534, 194] width 65 height 23
click at [1259, 217] on div "245 TU 9060 240 TU 779 241 TU 2030 234 TU 2630 2 5 245 TU 9059 245 TU 9054" at bounding box center [784, 274] width 1568 height 404
